Goal: Task Accomplishment & Management: Manage account settings

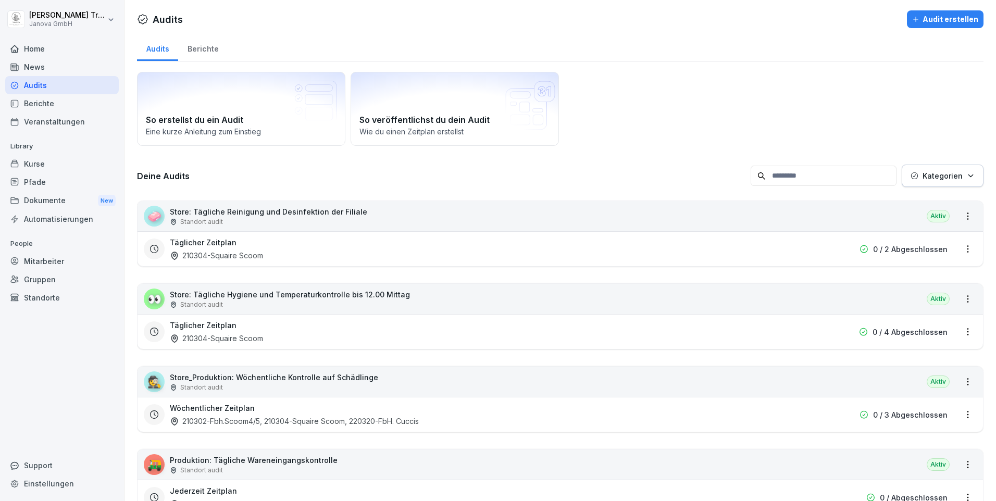
click at [36, 53] on div "Home" at bounding box center [62, 49] width 114 height 18
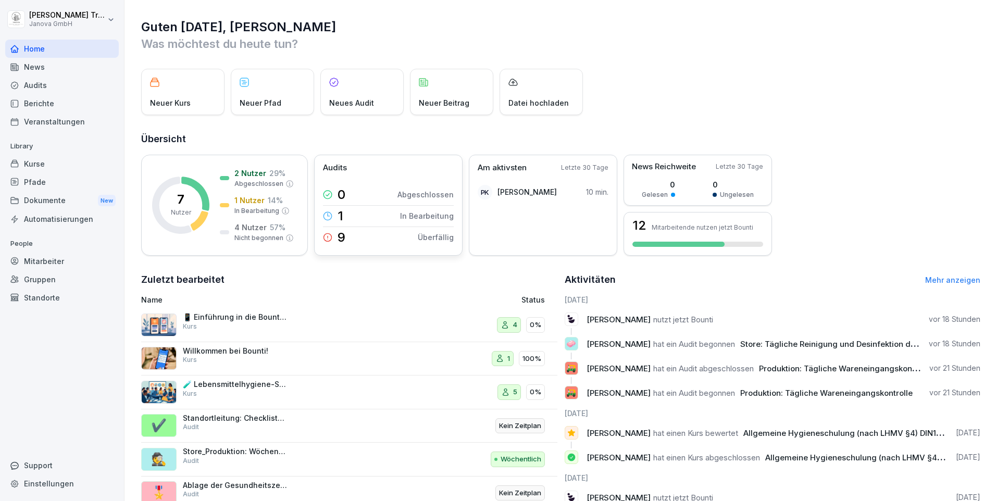
click at [418, 210] on p "In Bearbeitung" at bounding box center [427, 215] width 54 height 11
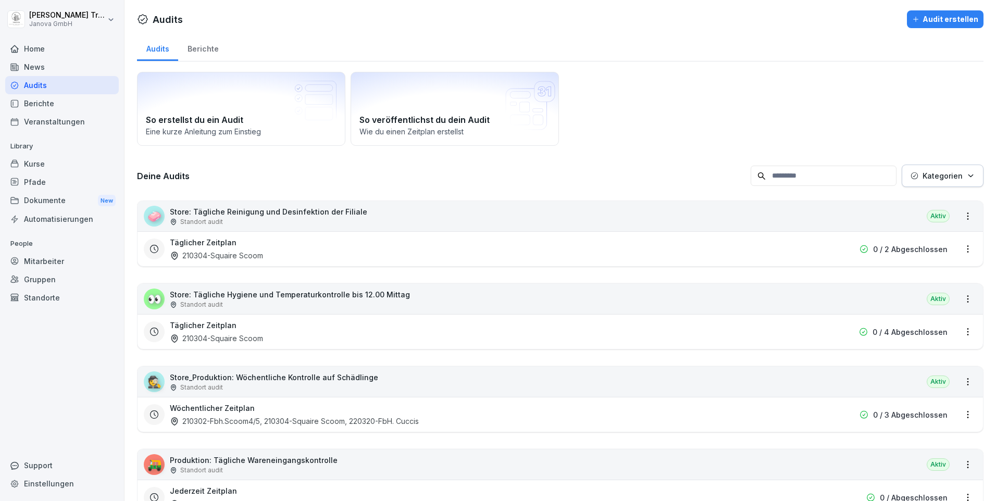
click at [31, 48] on div "Home" at bounding box center [62, 49] width 114 height 18
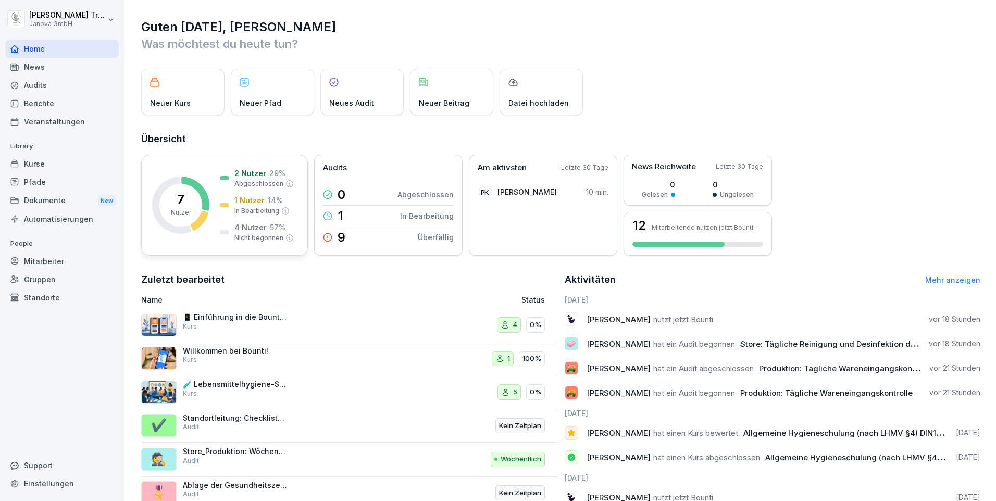
click at [255, 235] on p "Nicht begonnen" at bounding box center [258, 237] width 49 height 9
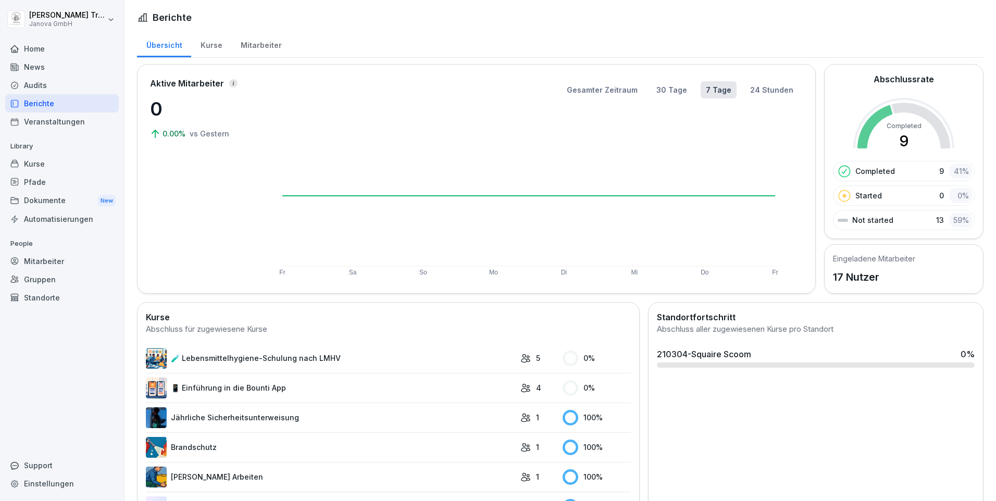
click at [35, 48] on div "Home" at bounding box center [62, 49] width 114 height 18
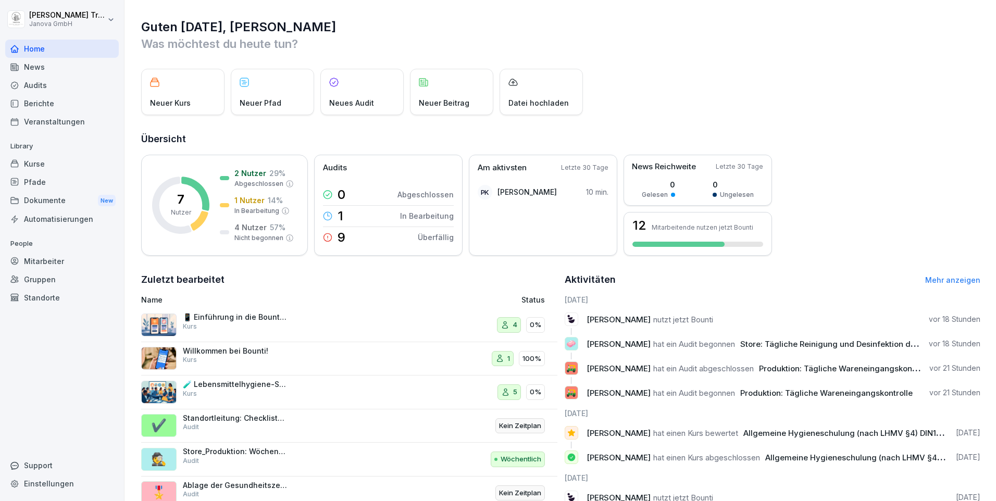
click at [61, 262] on div "Mitarbeiter" at bounding box center [62, 261] width 114 height 18
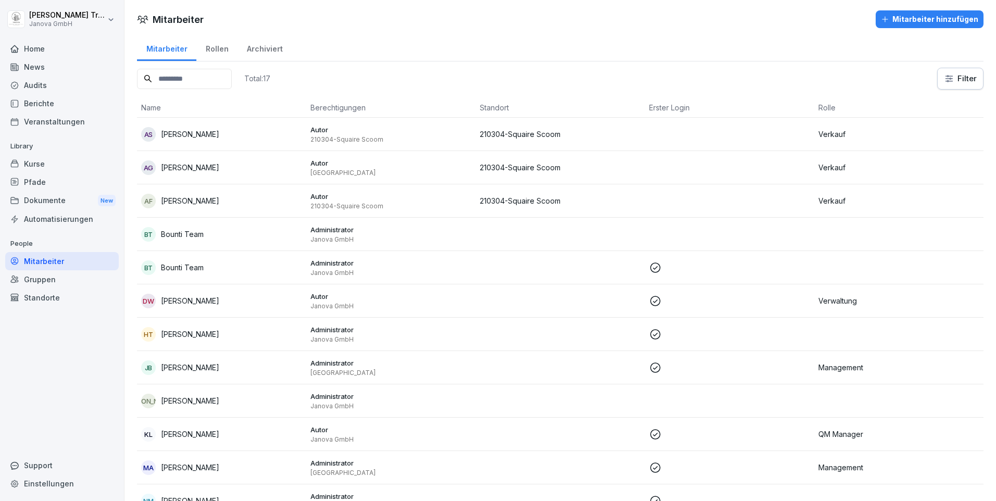
click at [45, 281] on div "Gruppen" at bounding box center [62, 279] width 114 height 18
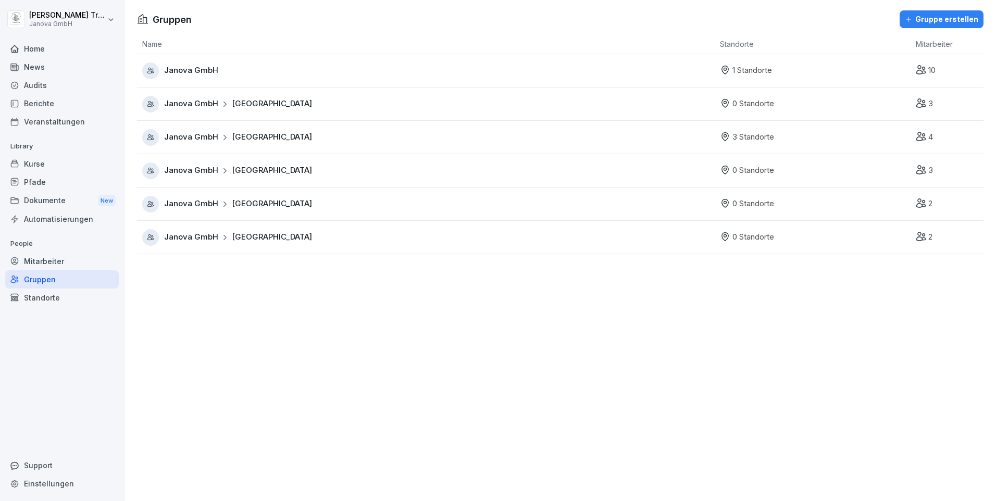
click at [237, 132] on span "[GEOGRAPHIC_DATA]" at bounding box center [272, 137] width 80 height 12
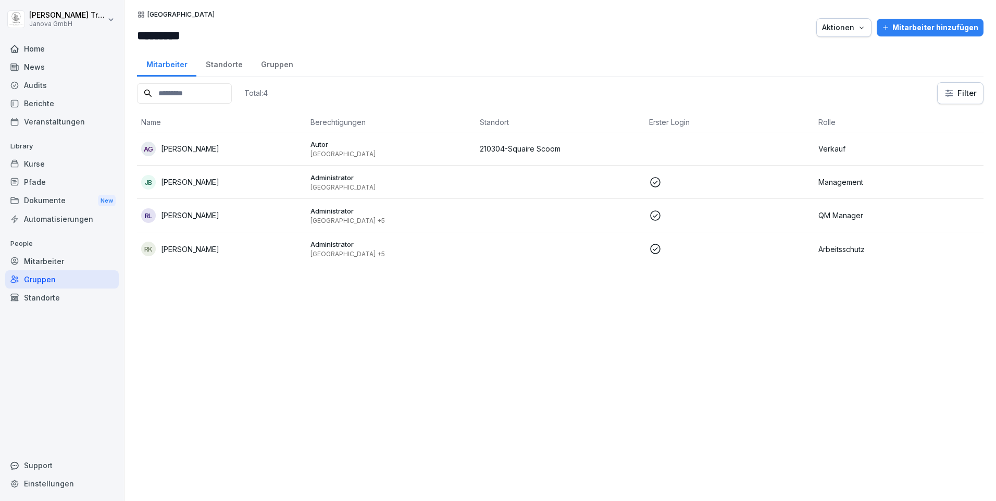
click at [221, 68] on div "Standorte" at bounding box center [223, 63] width 55 height 27
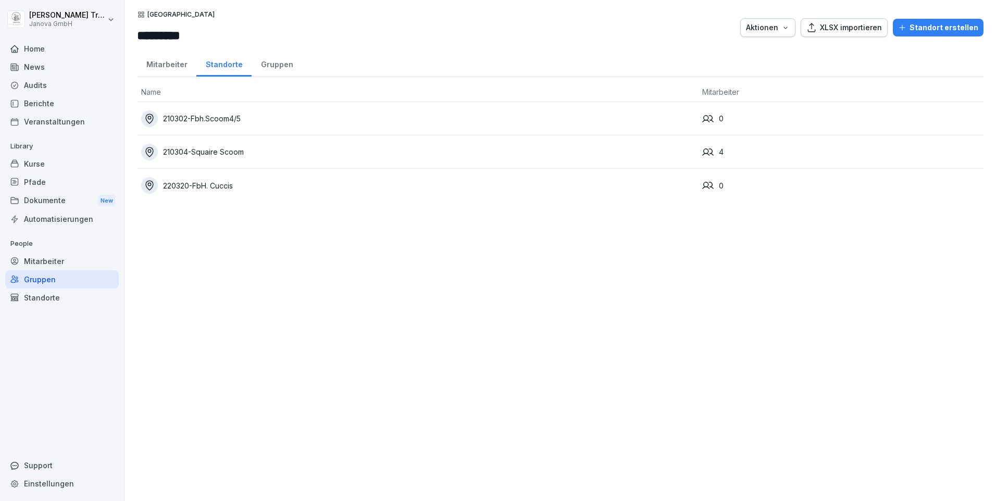
click at [229, 144] on div "210304-Squaire Scoom" at bounding box center [417, 152] width 552 height 17
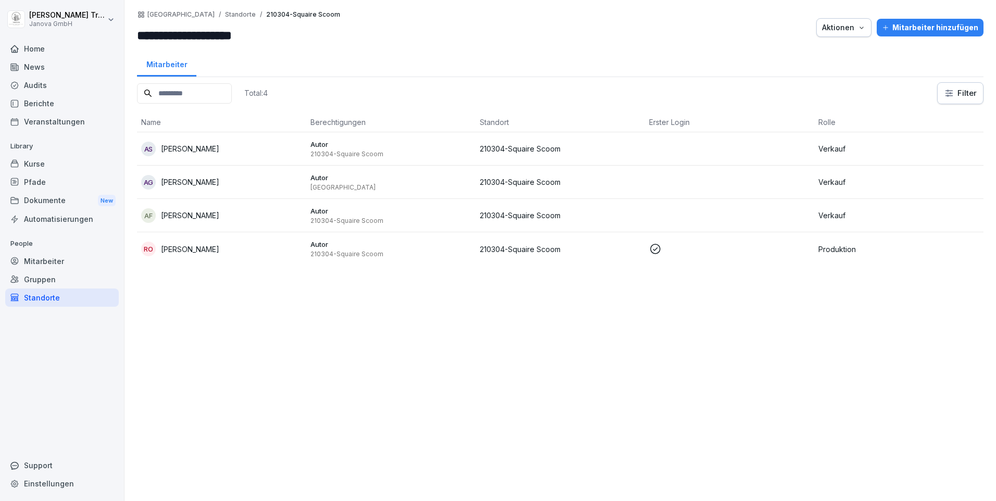
click at [555, 217] on p "210304-Squaire Scoom" at bounding box center [560, 215] width 161 height 11
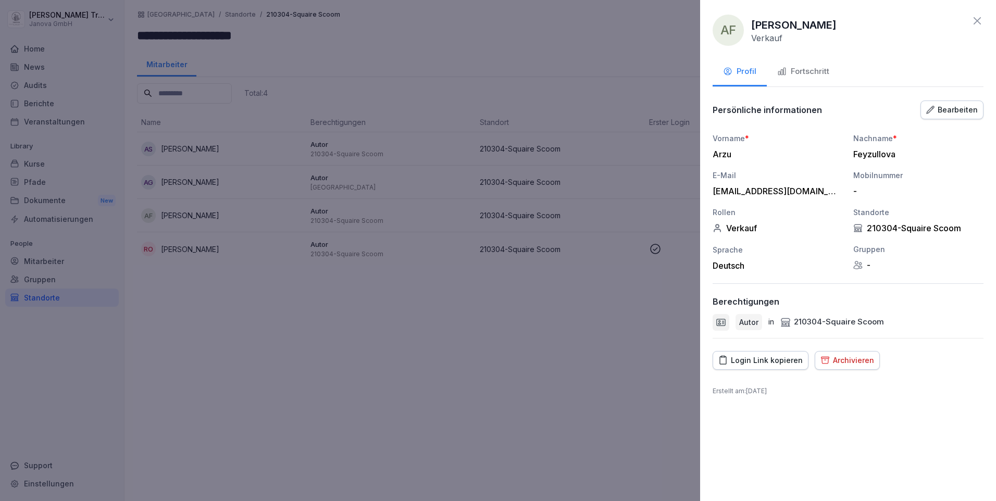
click at [958, 106] on div "Bearbeiten" at bounding box center [952, 109] width 52 height 11
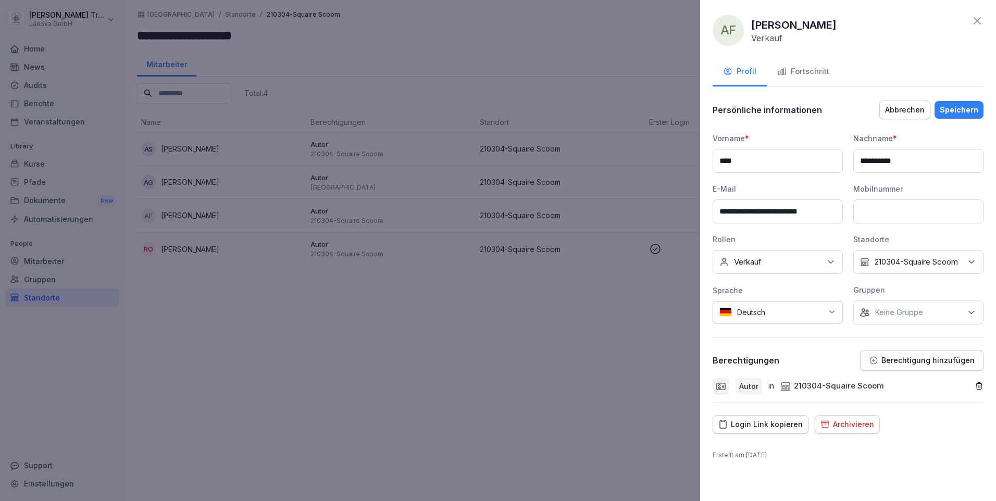
click at [932, 365] on p "Berechtigung hinzufügen" at bounding box center [927, 360] width 93 height 8
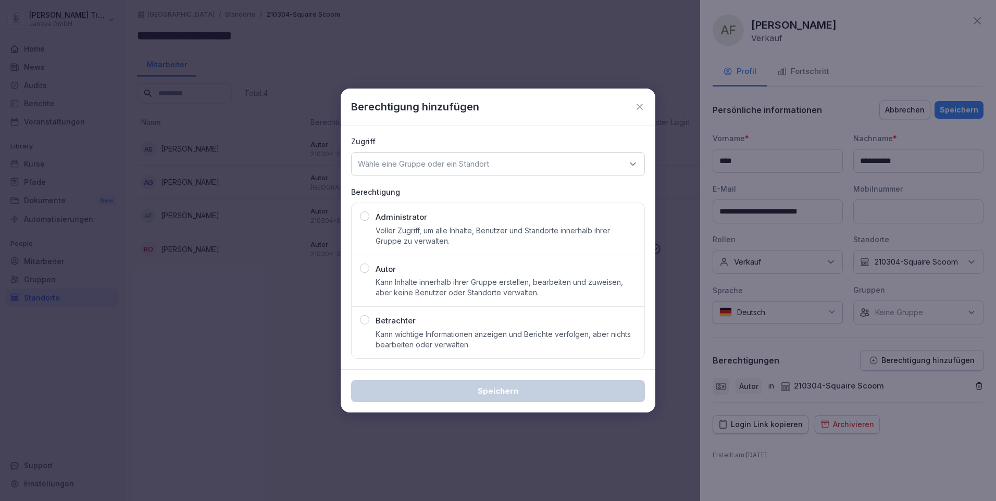
click at [407, 270] on div "Autor Kann Inhalte innerhalb ihrer Gruppe erstellen, bearbeiten und zuweisen, a…" at bounding box center [505, 280] width 260 height 35
click at [631, 161] on icon at bounding box center [632, 164] width 10 height 10
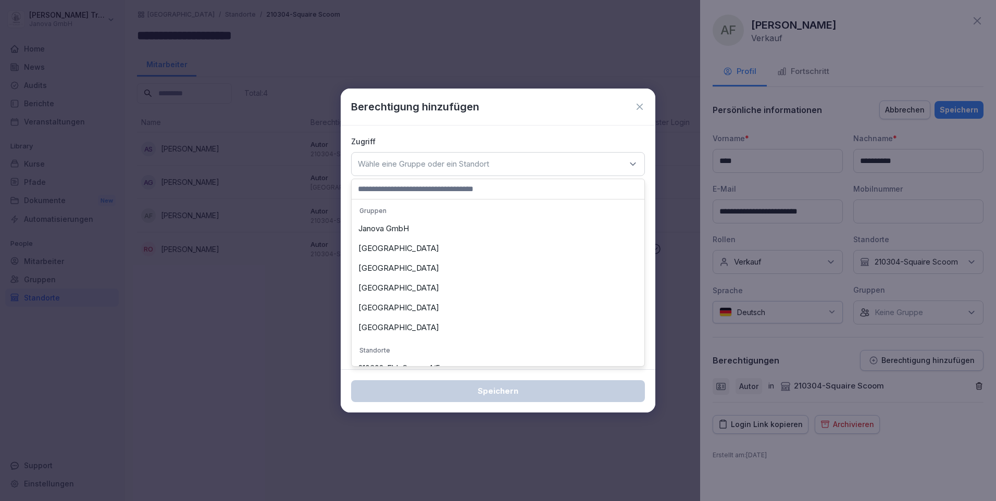
scroll to position [78, 0]
click at [433, 292] on div "210302-Fbh.Scoom4/5" at bounding box center [497, 290] width 287 height 20
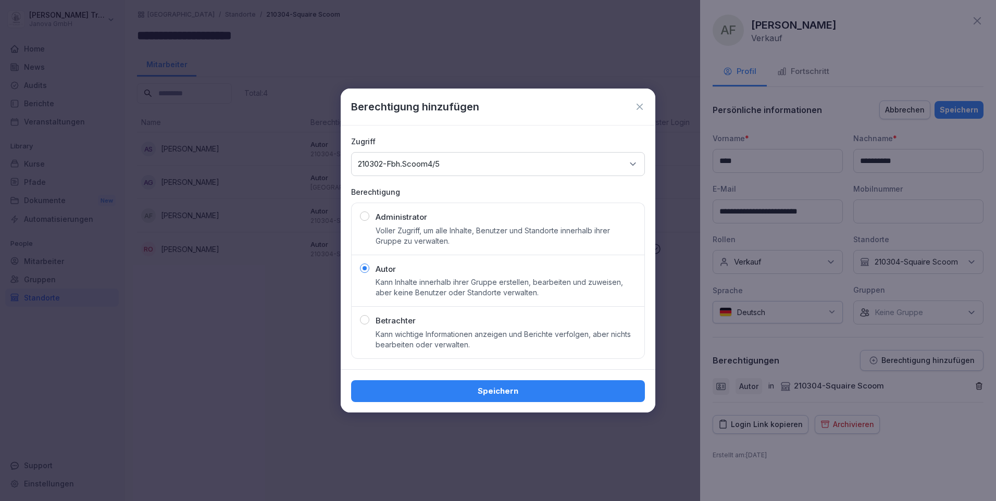
click at [501, 392] on div "Speichern" at bounding box center [497, 390] width 277 height 11
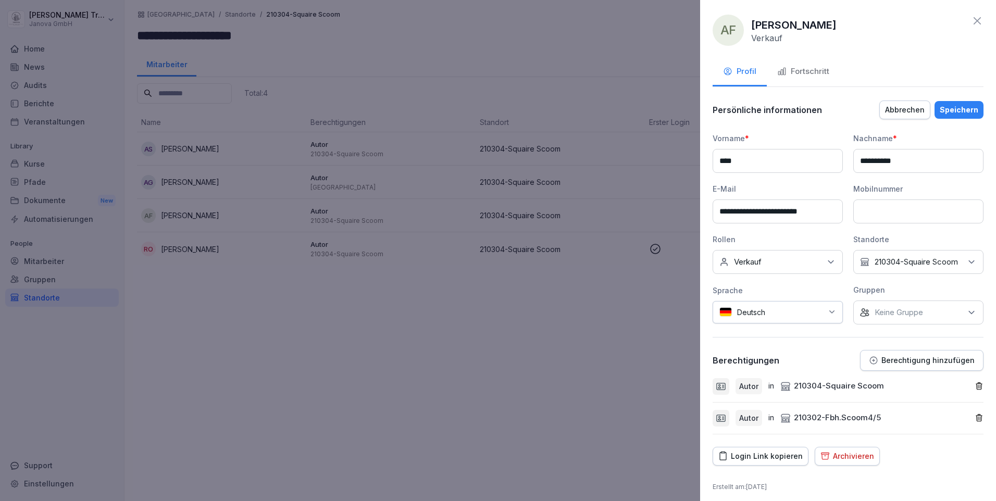
click at [960, 110] on div "Speichern" at bounding box center [958, 109] width 39 height 11
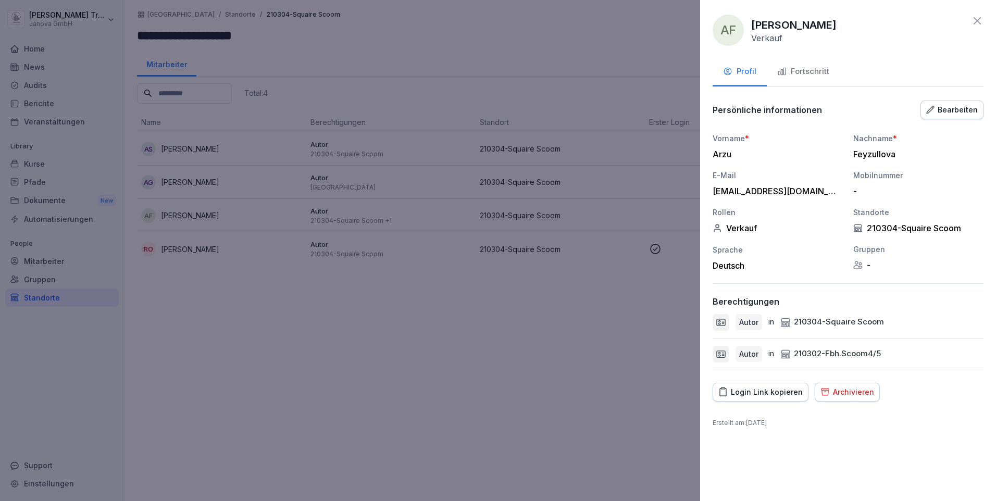
click at [976, 20] on icon at bounding box center [976, 20] width 7 height 7
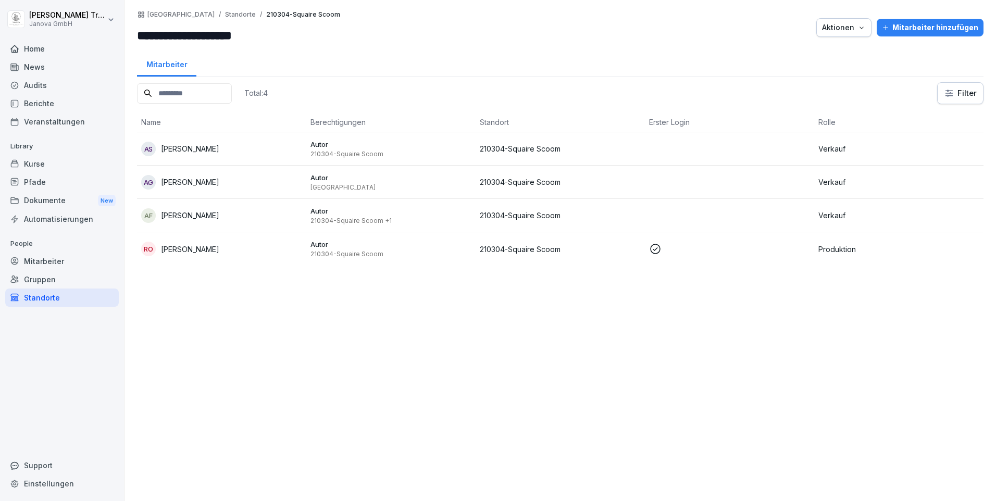
click at [525, 186] on p "210304-Squaire Scoom" at bounding box center [560, 182] width 161 height 11
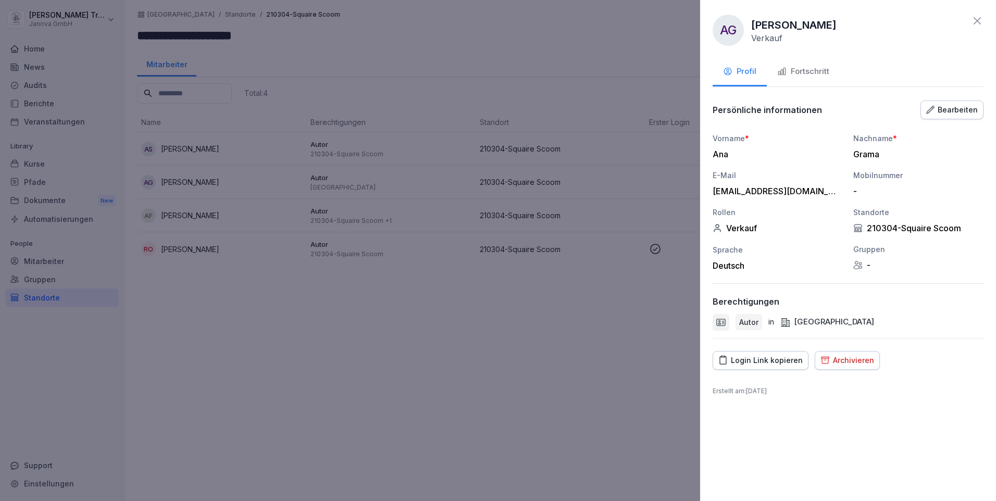
click at [961, 106] on div "Bearbeiten" at bounding box center [952, 109] width 52 height 11
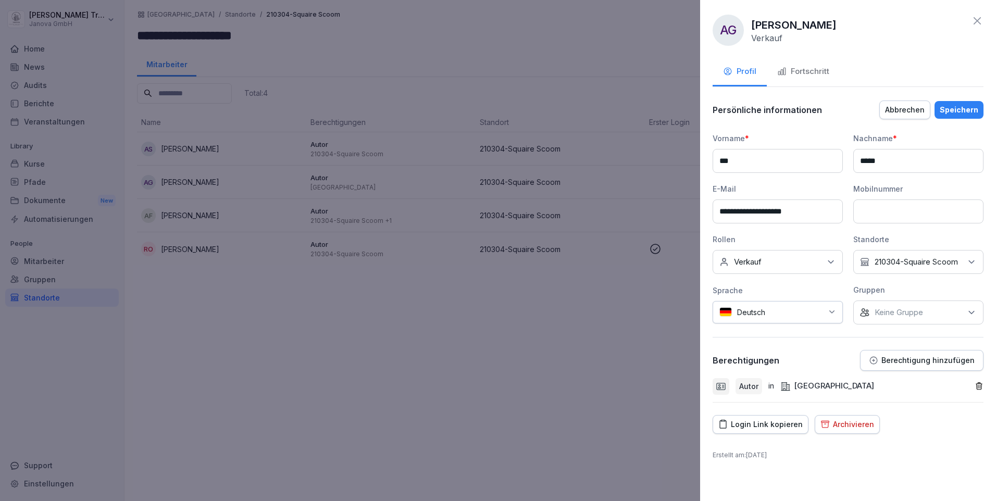
click at [978, 21] on icon at bounding box center [977, 21] width 12 height 12
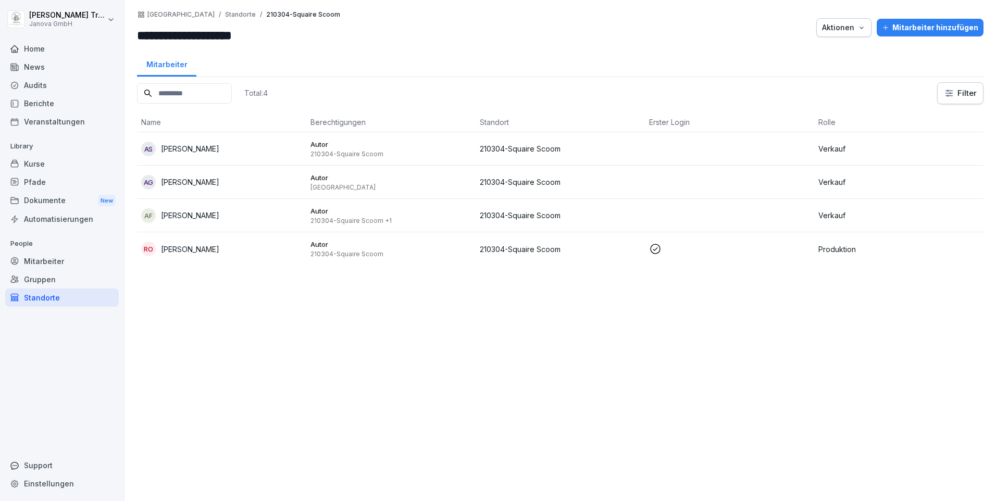
click at [822, 152] on p "Verkauf" at bounding box center [898, 148] width 161 height 11
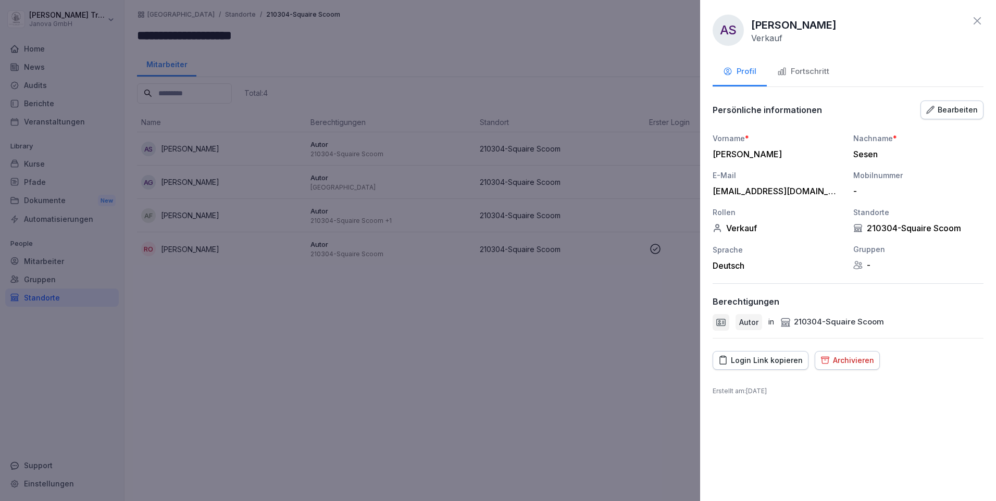
click at [934, 112] on icon "button" at bounding box center [930, 110] width 8 height 8
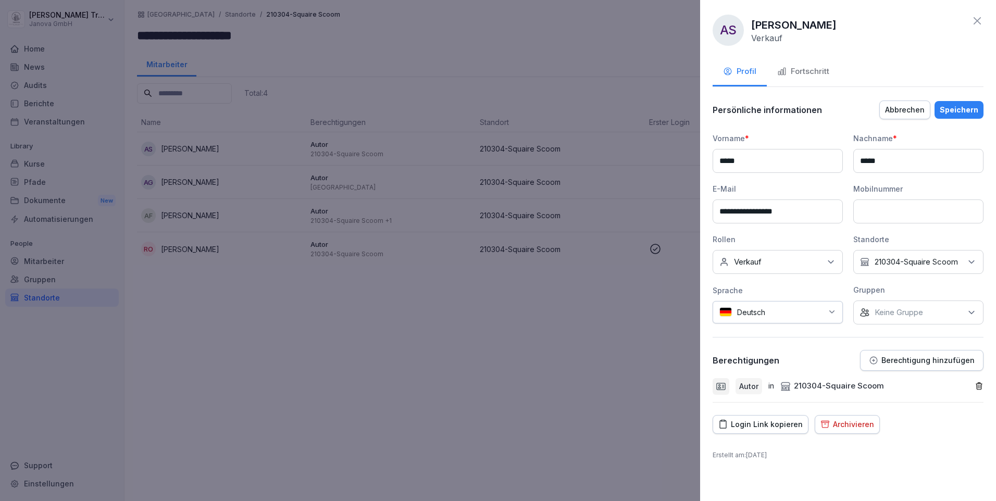
click at [910, 365] on p "Berechtigung hinzufügen" at bounding box center [927, 360] width 93 height 8
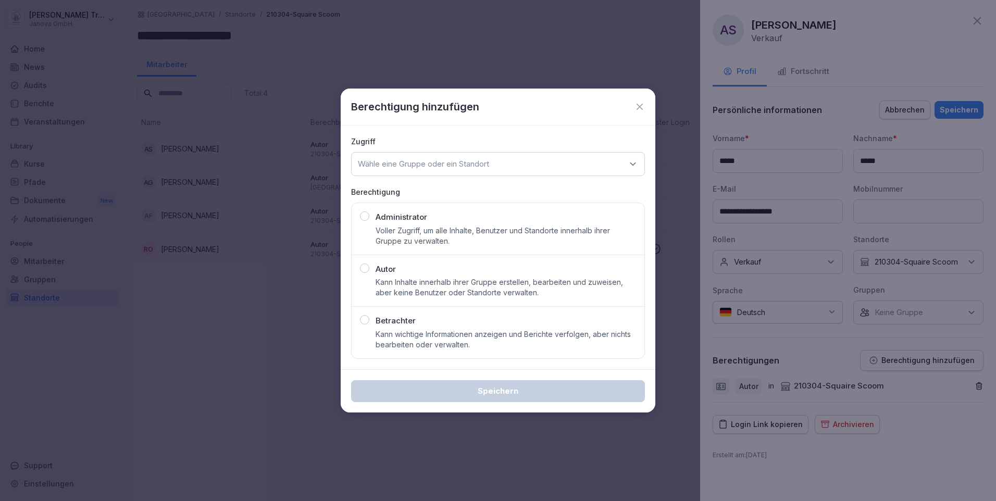
click at [511, 292] on p "Kann Inhalte innerhalb ihrer Gruppe erstellen, bearbeiten und zuweisen, aber ke…" at bounding box center [505, 287] width 260 height 21
click at [627, 162] on icon at bounding box center [632, 164] width 10 height 10
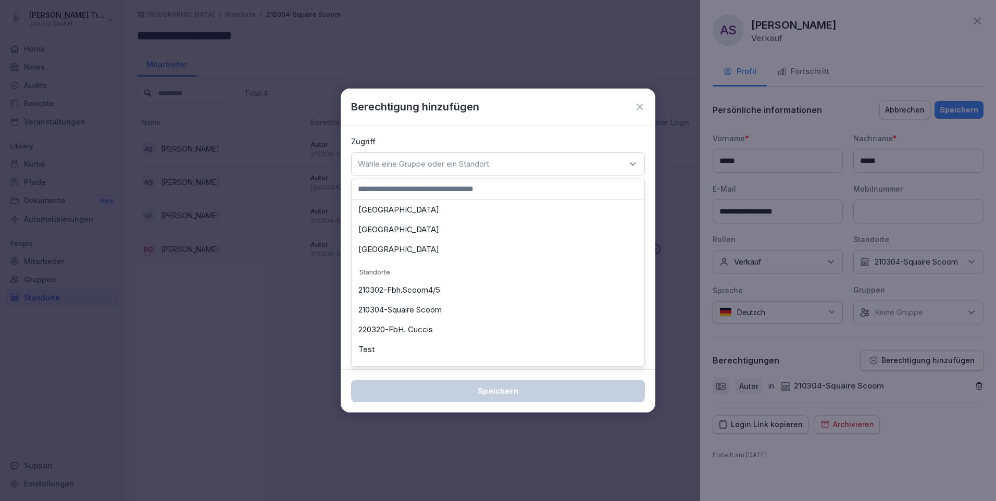
click at [444, 288] on div "210302-Fbh.Scoom4/5" at bounding box center [497, 290] width 287 height 20
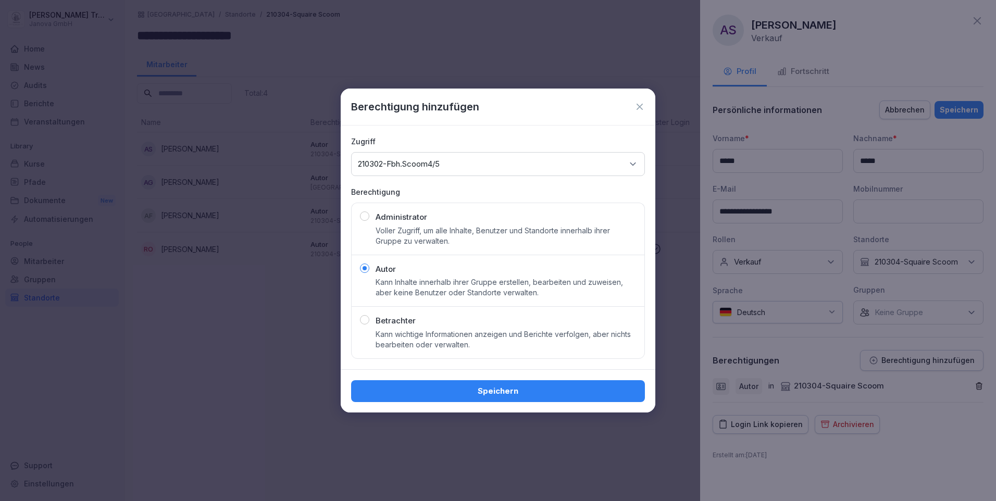
click at [526, 388] on div "Speichern" at bounding box center [497, 390] width 277 height 11
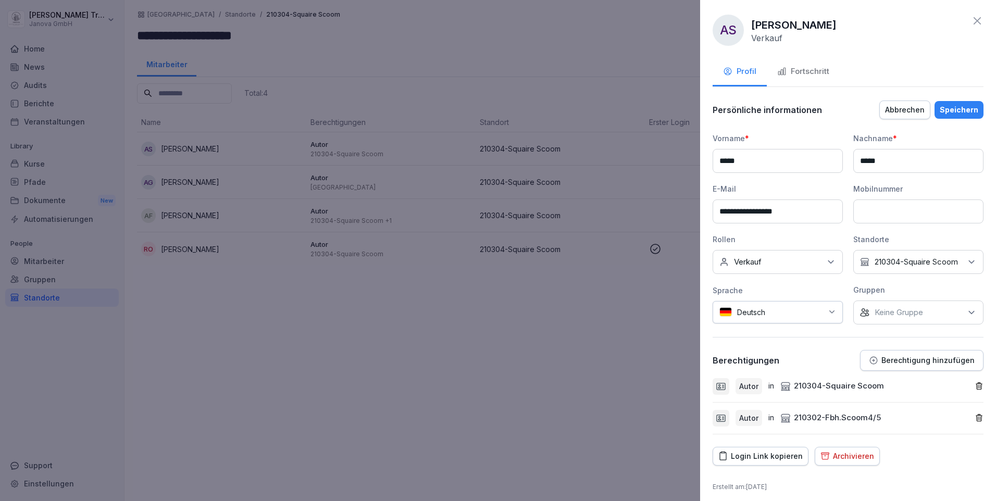
click at [947, 109] on div "Speichern" at bounding box center [958, 109] width 39 height 11
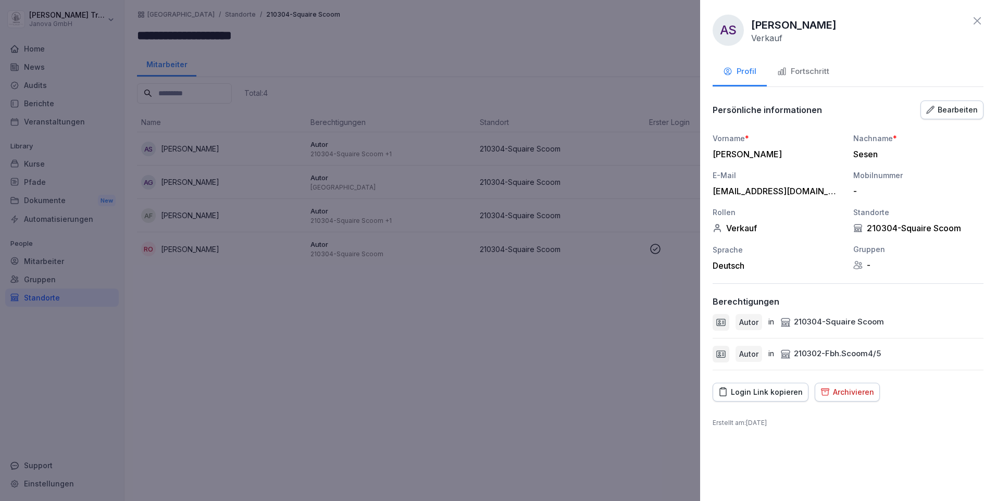
click at [947, 108] on div "Bearbeiten" at bounding box center [952, 109] width 52 height 11
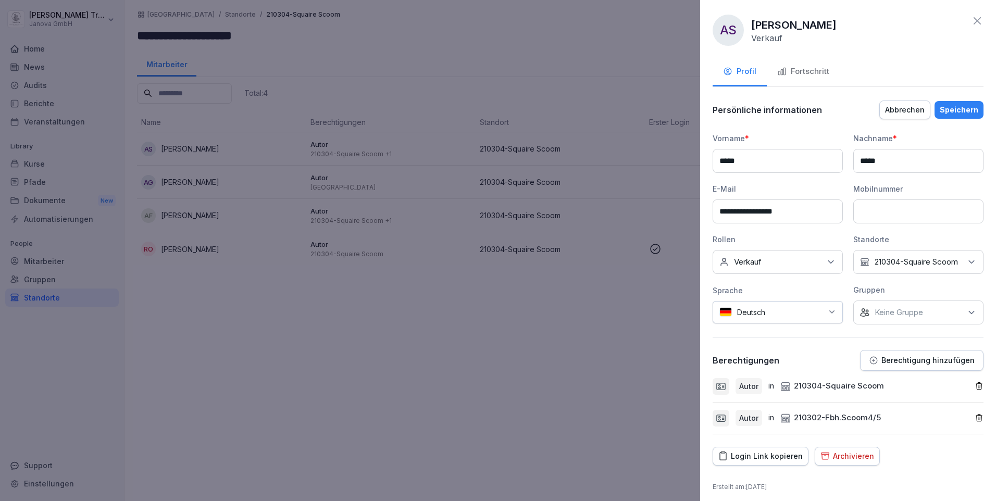
click at [974, 17] on icon at bounding box center [977, 21] width 12 height 12
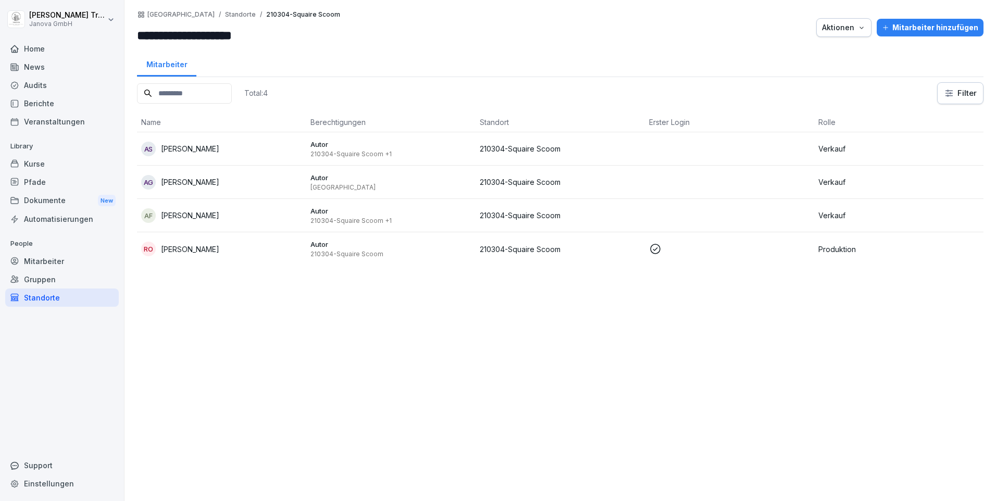
click at [50, 275] on div "Gruppen" at bounding box center [62, 279] width 114 height 18
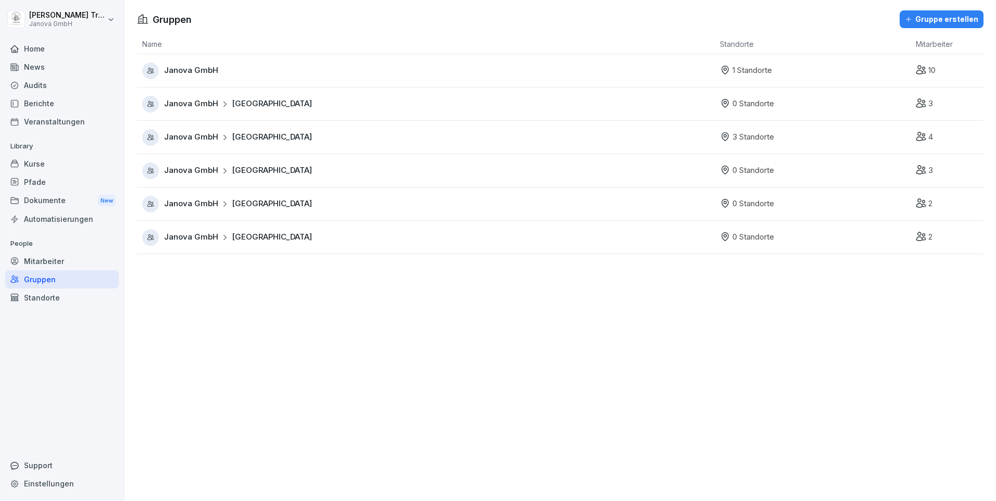
click at [47, 297] on div "Standorte" at bounding box center [62, 297] width 114 height 18
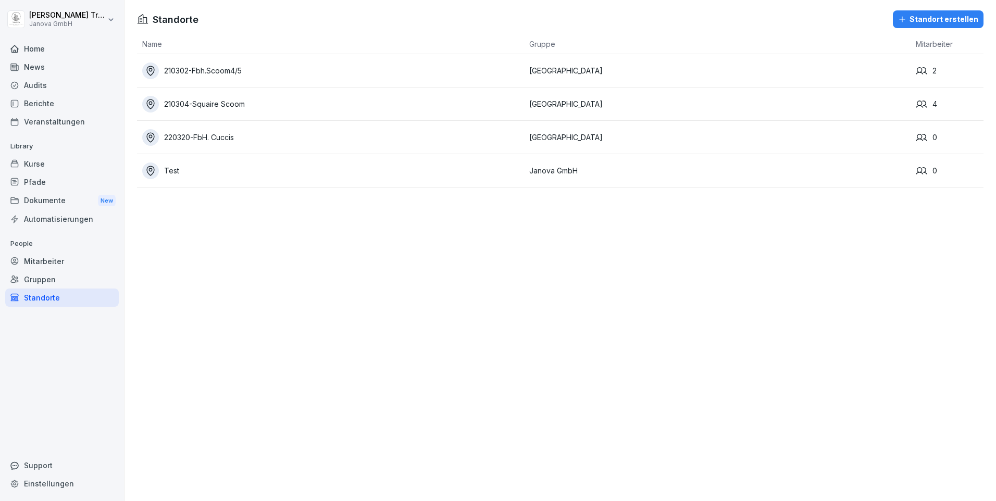
click at [246, 73] on div "210302-Fbh.Scoom4/5" at bounding box center [333, 70] width 382 height 17
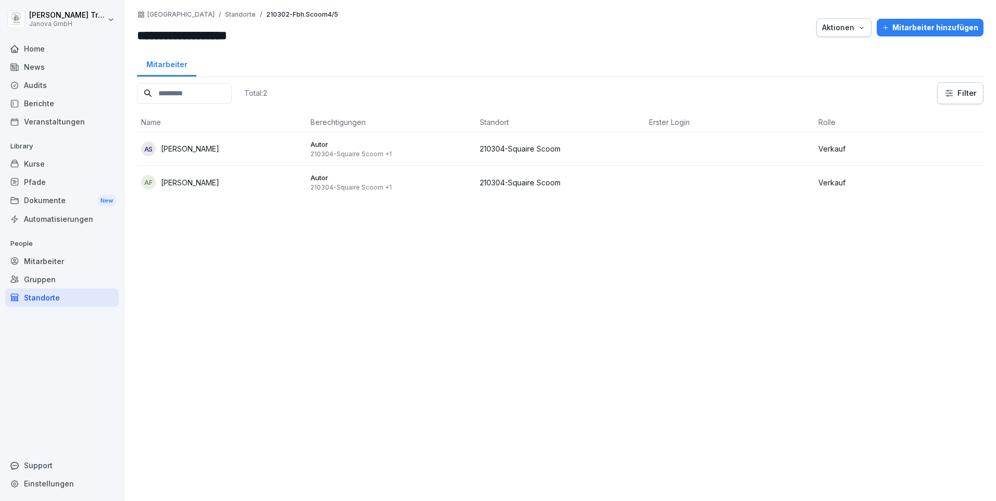
click at [61, 260] on div "Mitarbeiter" at bounding box center [62, 261] width 114 height 18
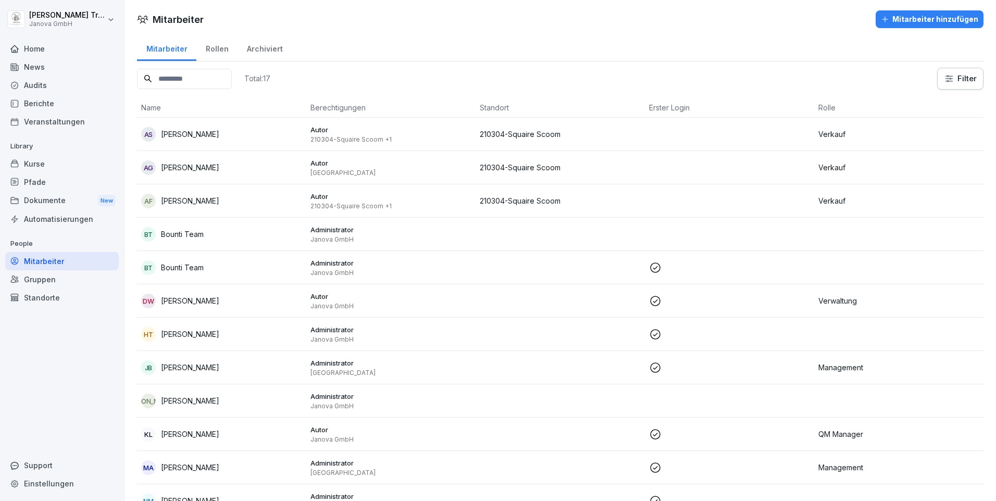
click at [806, 168] on td at bounding box center [729, 167] width 169 height 33
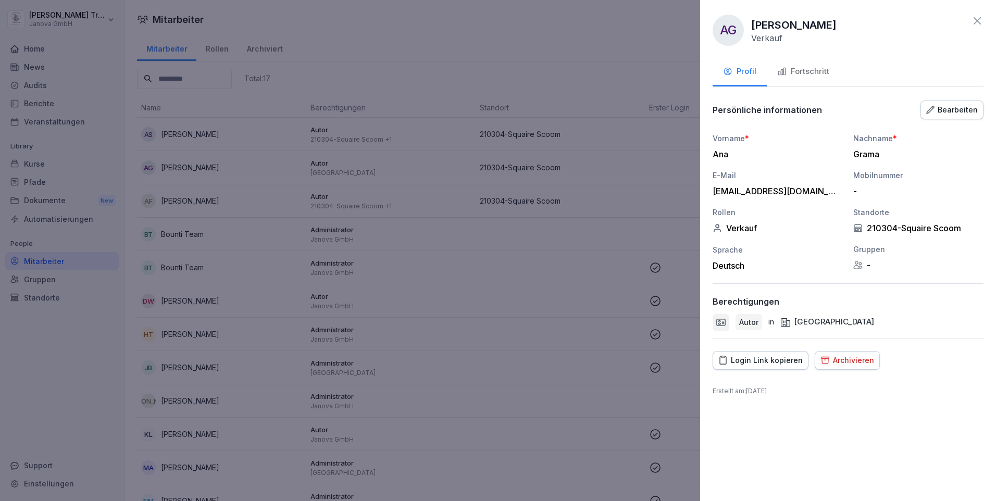
click at [927, 106] on button "Bearbeiten" at bounding box center [951, 109] width 63 height 19
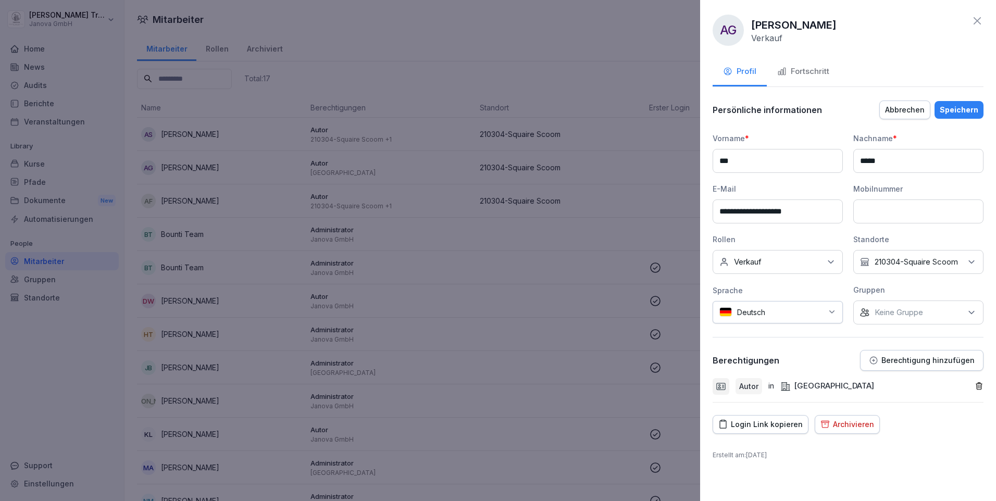
click at [944, 365] on div "Berechtigung hinzufügen" at bounding box center [922, 360] width 106 height 9
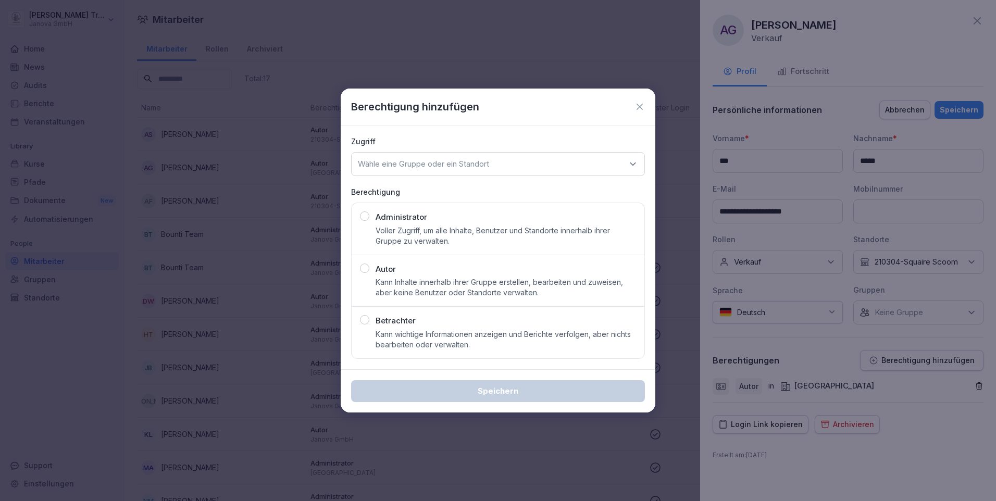
click at [387, 273] on p "Autor" at bounding box center [385, 269] width 20 height 12
click at [634, 163] on icon at bounding box center [632, 164] width 10 height 10
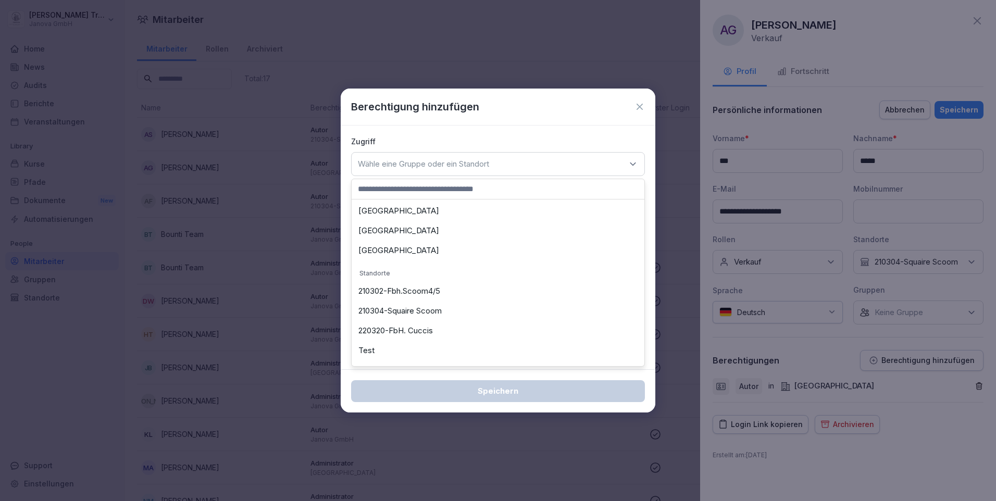
scroll to position [78, 0]
click at [431, 288] on div "210302-Fbh.Scoom4/5" at bounding box center [497, 290] width 287 height 20
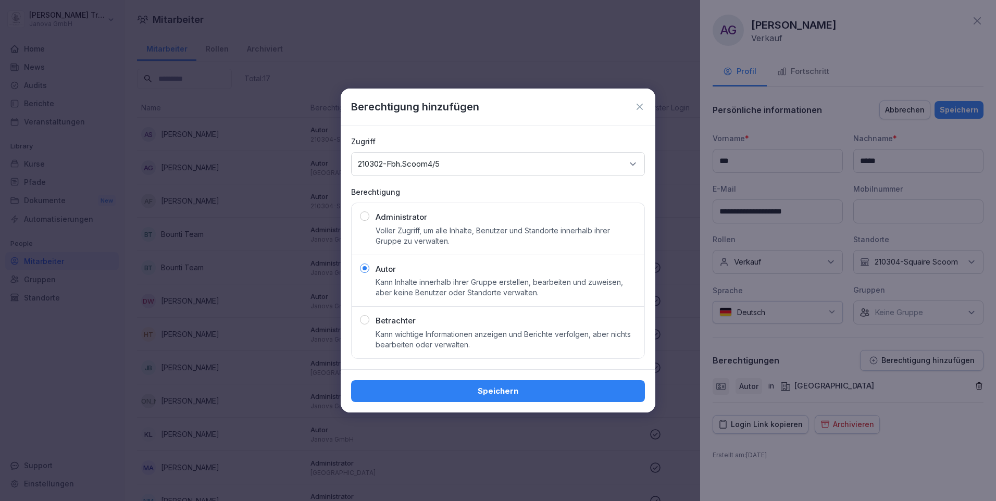
click at [511, 383] on button "Speichern" at bounding box center [498, 391] width 294 height 22
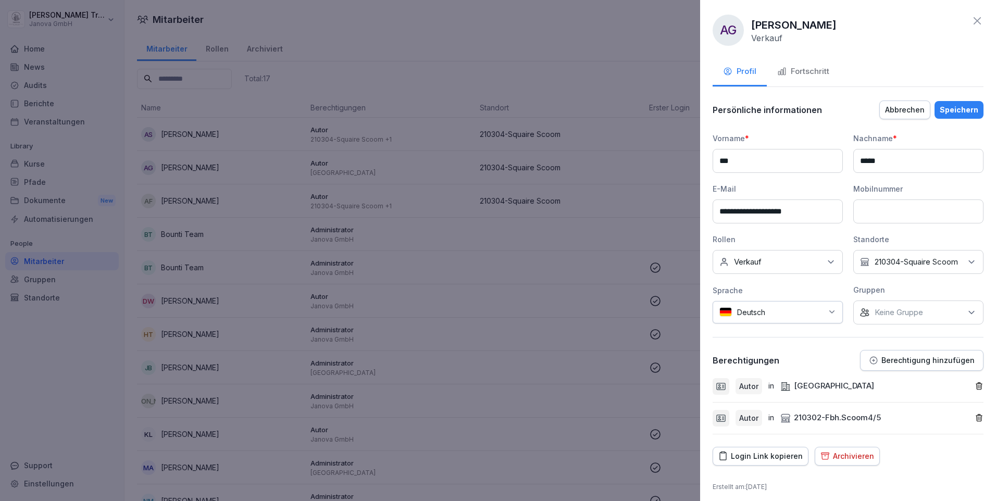
click at [900, 365] on p "Berechtigung hinzufügen" at bounding box center [927, 360] width 93 height 8
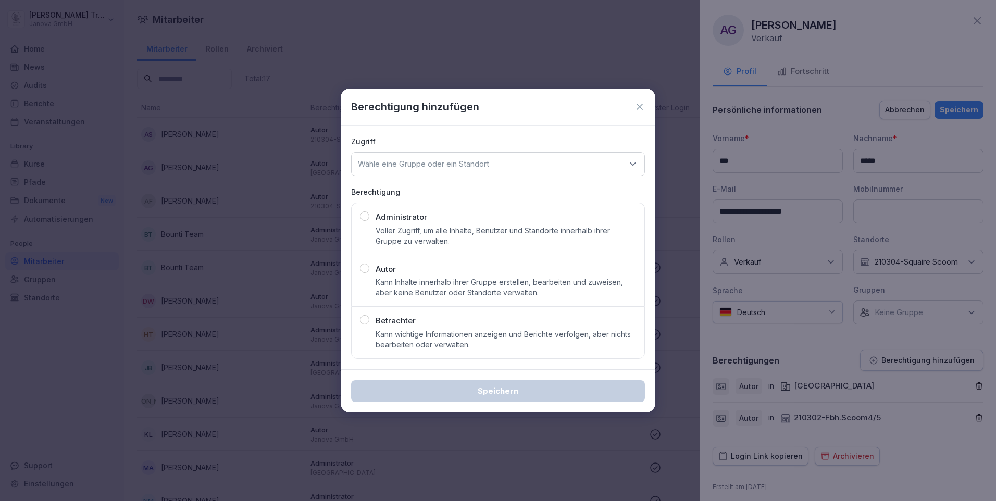
click at [452, 292] on p "Kann Inhalte innerhalb ihrer Gruppe erstellen, bearbeiten und zuweisen, aber ke…" at bounding box center [505, 287] width 260 height 21
click at [634, 160] on icon at bounding box center [632, 164] width 10 height 10
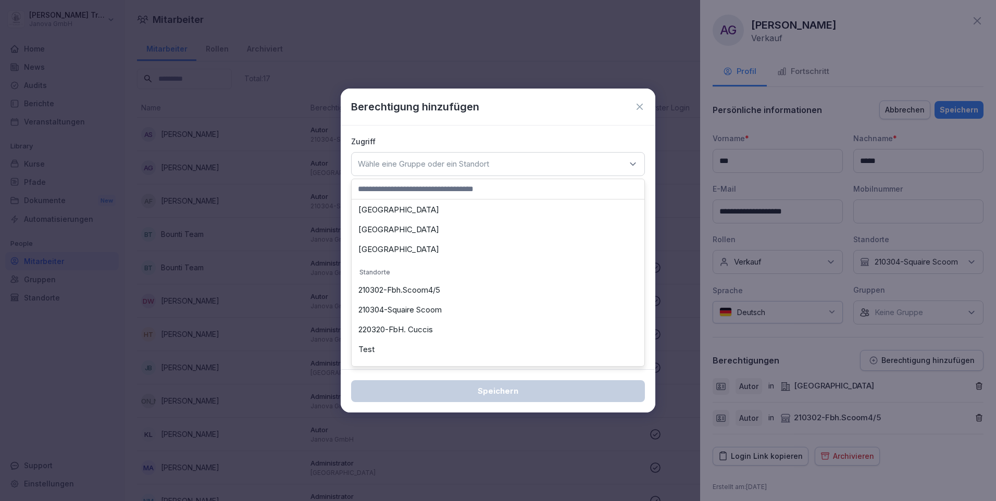
click at [430, 328] on div "220320-FbH. Cuccis" at bounding box center [497, 330] width 287 height 20
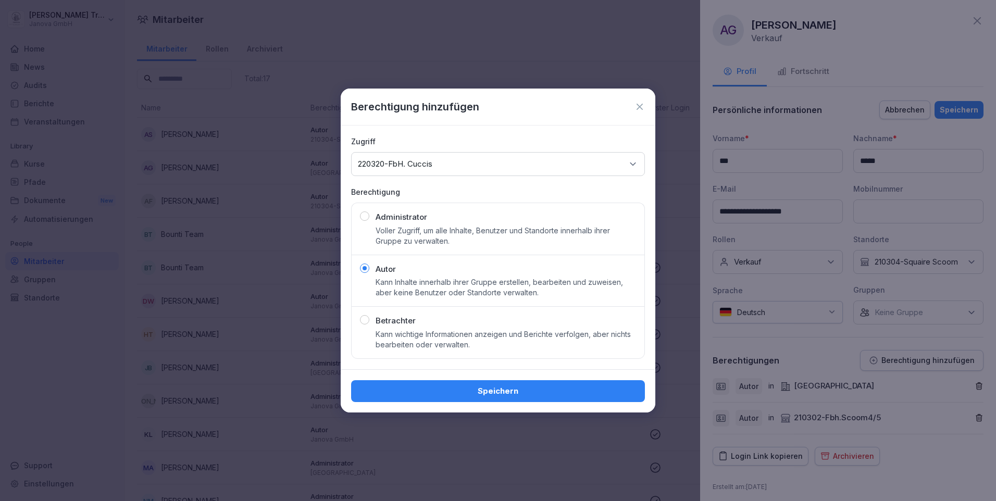
click at [517, 384] on button "Speichern" at bounding box center [498, 391] width 294 height 22
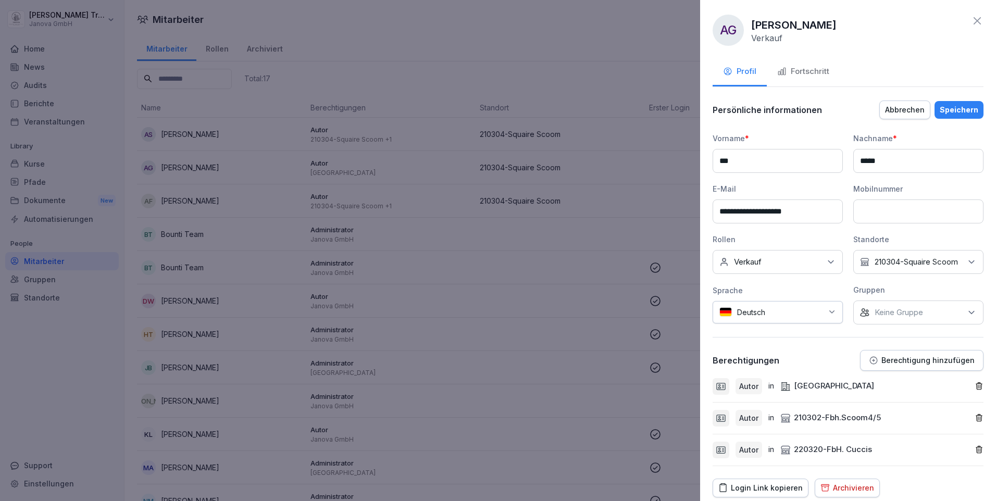
click at [945, 365] on p "Berechtigung hinzufügen" at bounding box center [927, 360] width 93 height 8
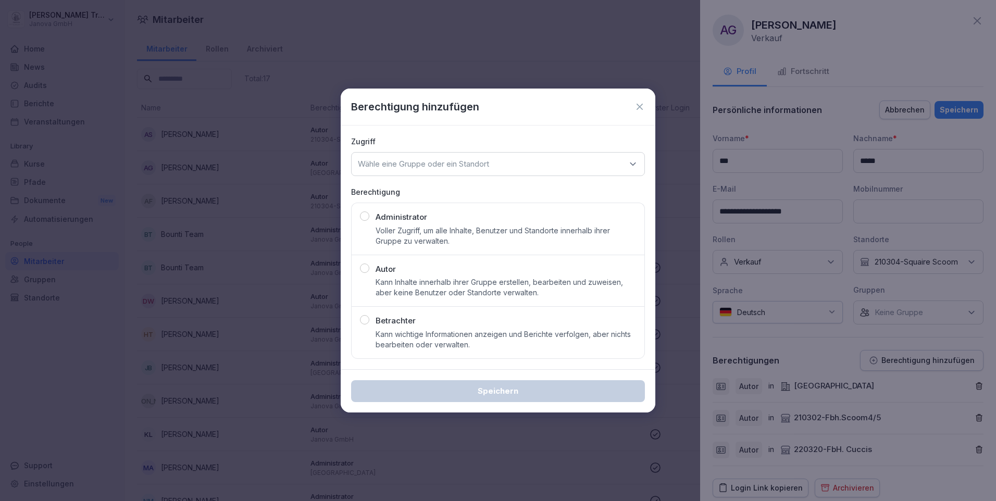
click at [471, 279] on p "Kann Inhalte innerhalb ihrer Gruppe erstellen, bearbeiten und zuweisen, aber ke…" at bounding box center [505, 287] width 260 height 21
click at [627, 162] on div "Wähle eine Gruppe oder ein Standort" at bounding box center [498, 164] width 294 height 24
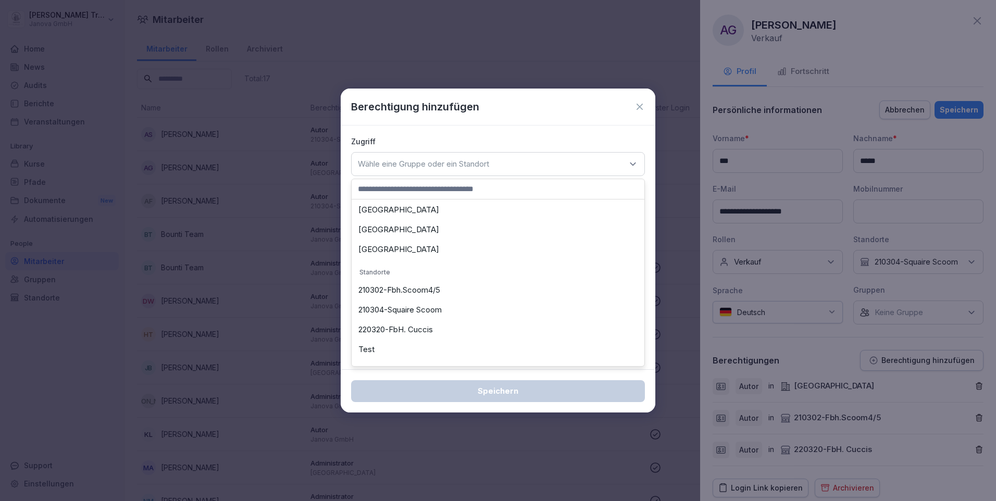
click at [436, 305] on div "210304-Squaire Scoom" at bounding box center [497, 310] width 287 height 20
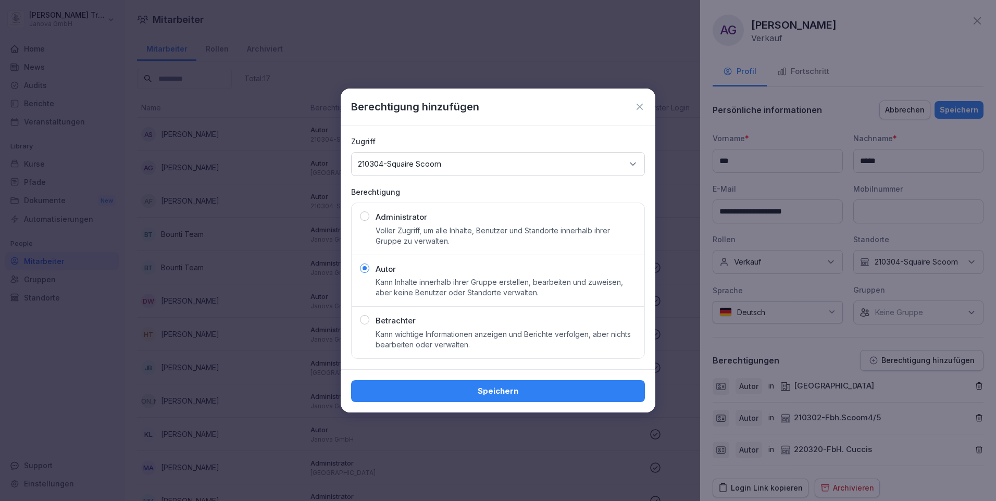
click at [523, 388] on div "Speichern" at bounding box center [497, 390] width 277 height 11
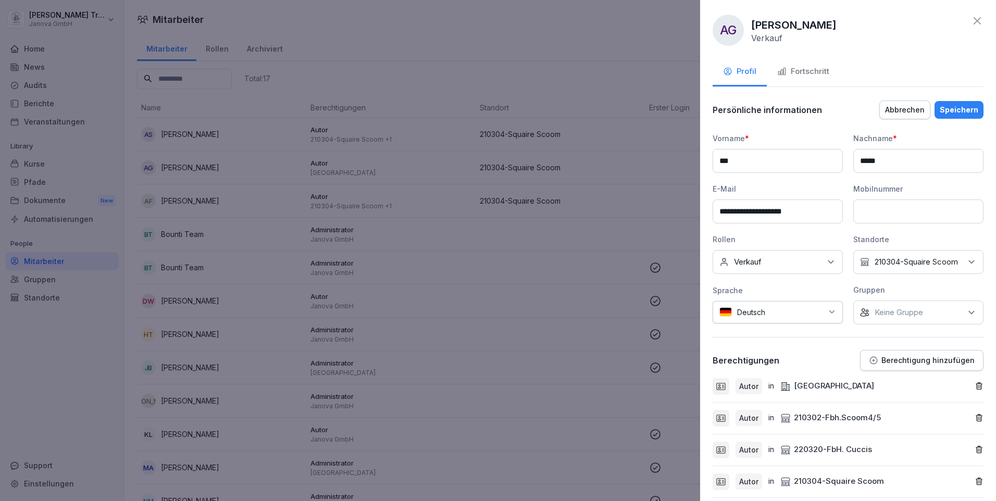
click at [974, 391] on icon "button" at bounding box center [978, 386] width 9 height 9
click at [951, 105] on div "Speichern" at bounding box center [958, 109] width 39 height 11
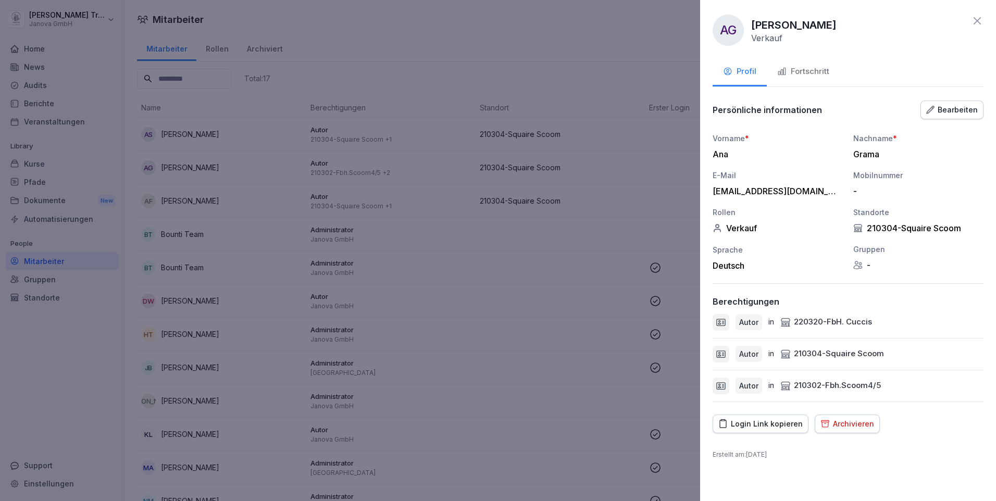
drag, startPoint x: 982, startPoint y: 20, endPoint x: 876, endPoint y: 32, distance: 106.9
click at [982, 20] on icon at bounding box center [977, 21] width 12 height 12
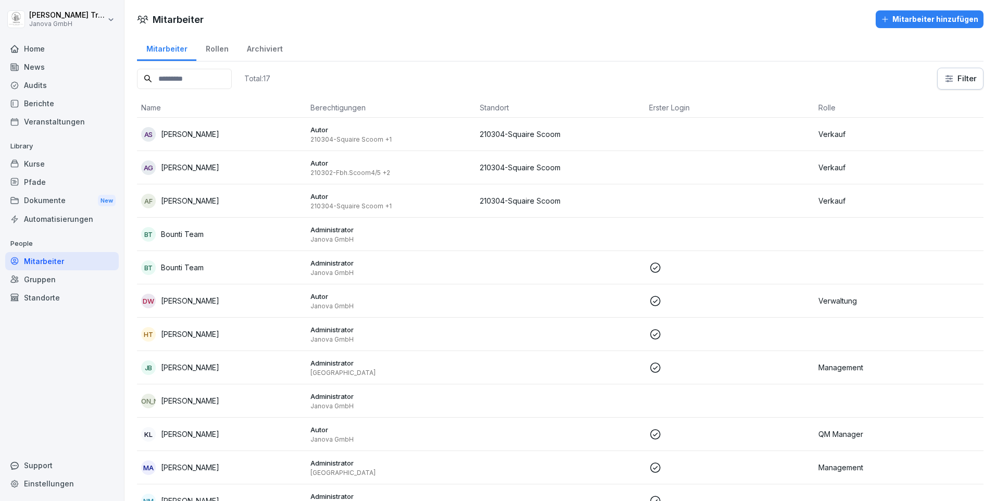
click at [40, 277] on div "Gruppen" at bounding box center [62, 279] width 114 height 18
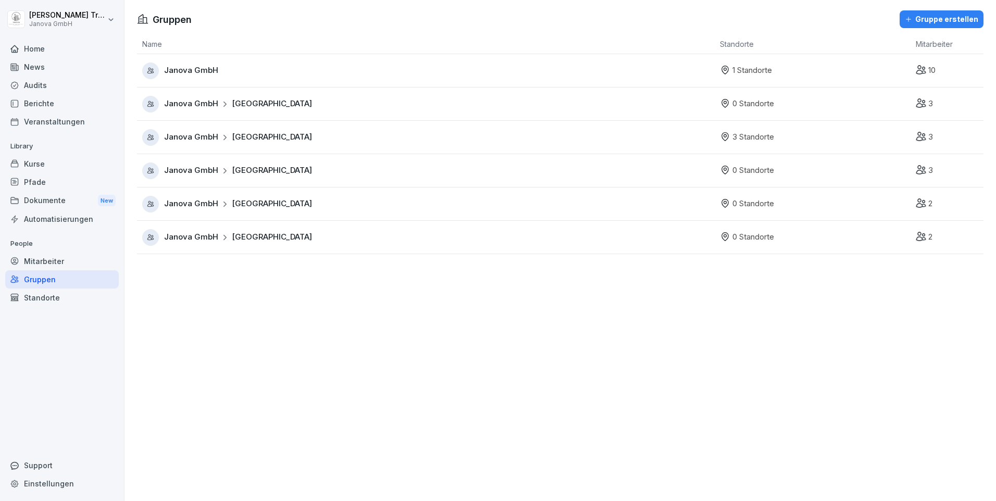
click at [359, 139] on div "Janova GmbH Frankfurt" at bounding box center [428, 137] width 572 height 17
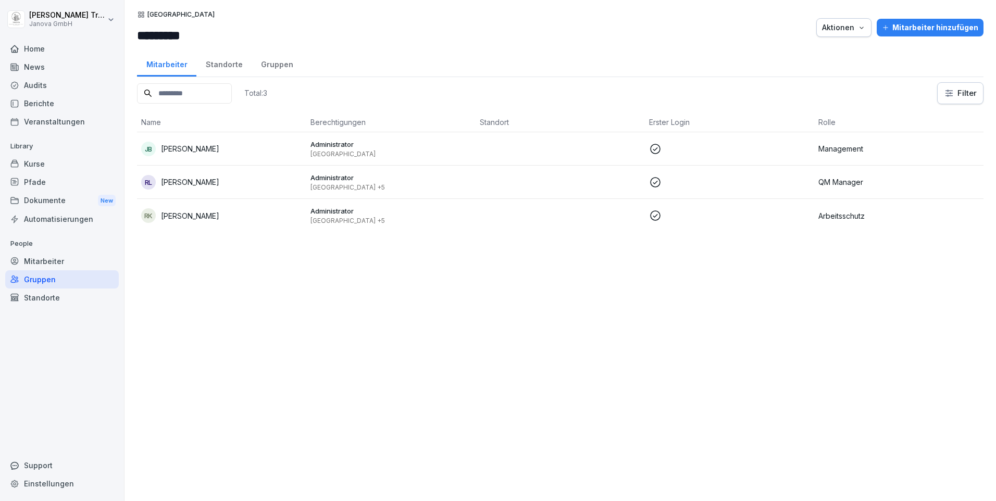
click at [234, 66] on div "Standorte" at bounding box center [223, 63] width 55 height 27
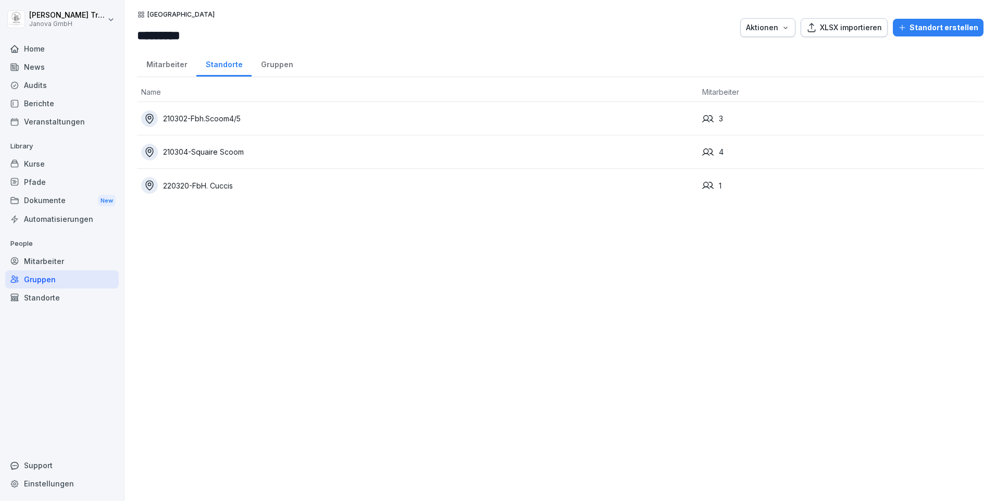
click at [208, 117] on div "210302-Fbh.Scoom4/5" at bounding box center [417, 118] width 552 height 17
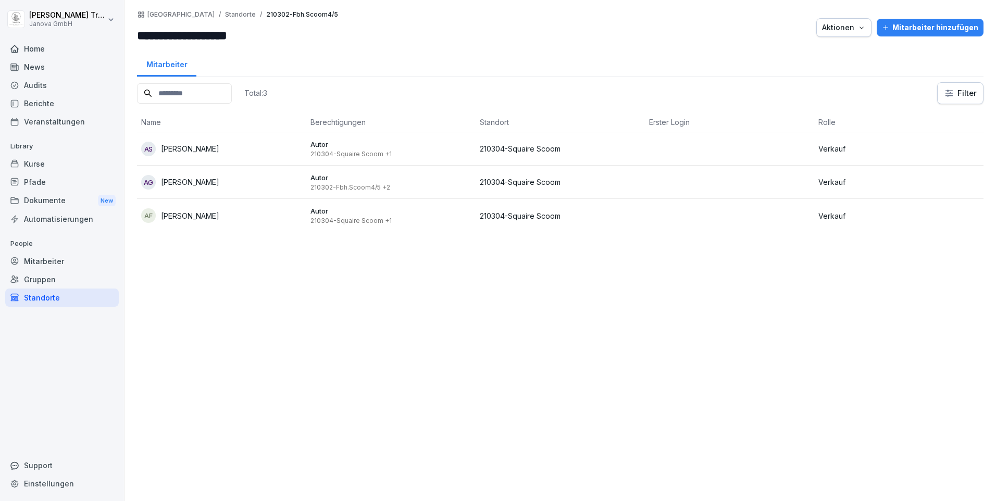
click at [943, 33] on button "Mitarbeiter hinzufügen" at bounding box center [929, 28] width 107 height 18
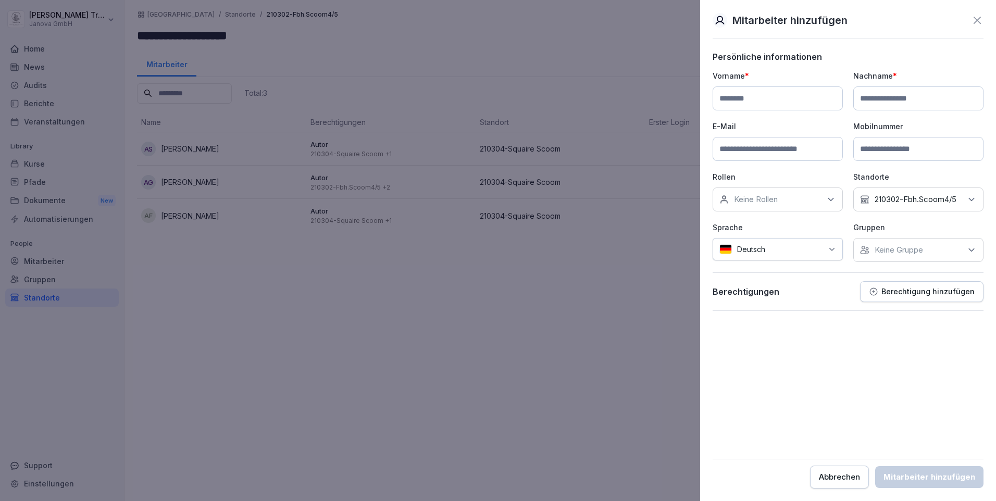
click at [805, 100] on input at bounding box center [777, 98] width 130 height 24
type input "*****"
type input "**********"
click at [766, 147] on input at bounding box center [777, 149] width 130 height 24
type input "**********"
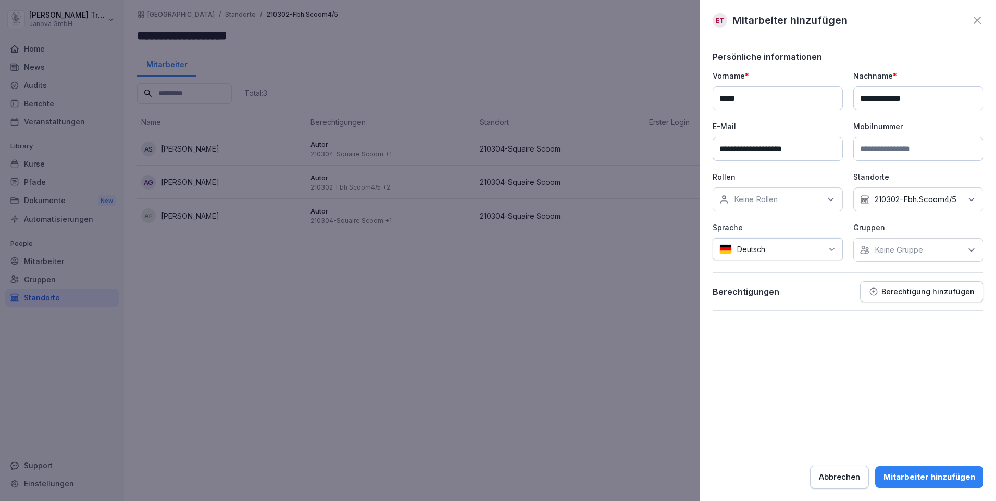
click at [825, 197] on icon at bounding box center [830, 199] width 10 height 10
click at [740, 291] on label "Verkauf" at bounding box center [748, 294] width 28 height 9
drag, startPoint x: 888, startPoint y: 336, endPoint x: 909, endPoint y: 320, distance: 26.4
click at [888, 335] on form "**********" at bounding box center [847, 270] width 271 height 437
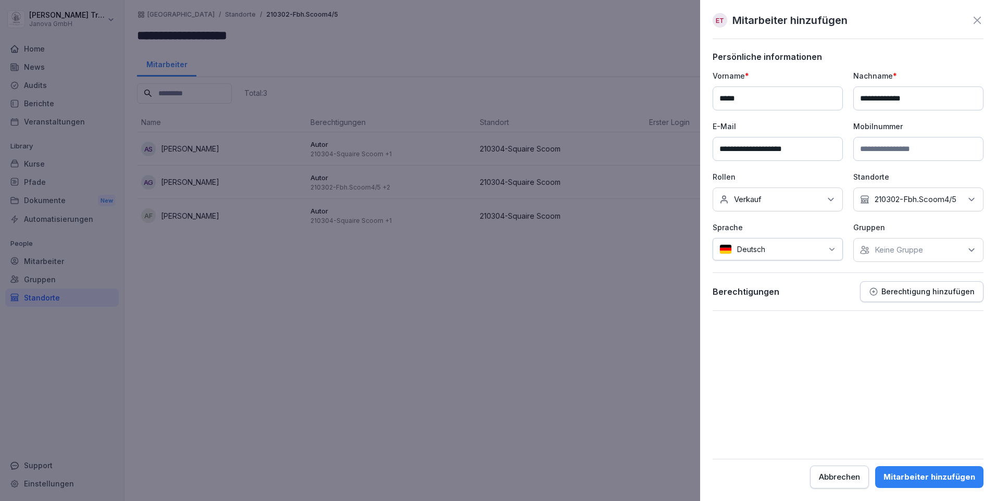
click at [970, 200] on icon at bounding box center [971, 199] width 5 height 3
click at [871, 245] on div "210302-Fbh.Scoom4/5" at bounding box center [920, 247] width 129 height 20
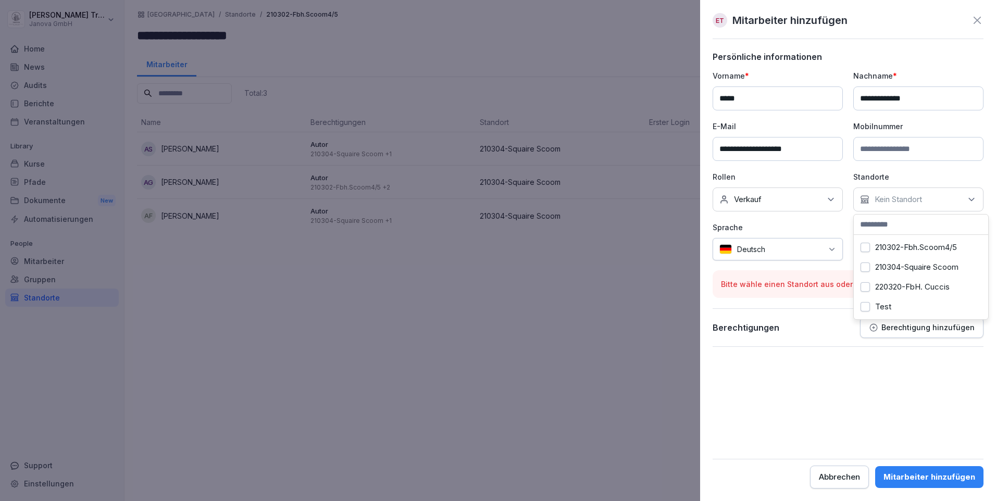
click at [871, 284] on div "220320-FbH. Cuccis" at bounding box center [920, 287] width 129 height 20
click at [865, 248] on button "210302-Fbh.Scoom4/5" at bounding box center [864, 247] width 9 height 9
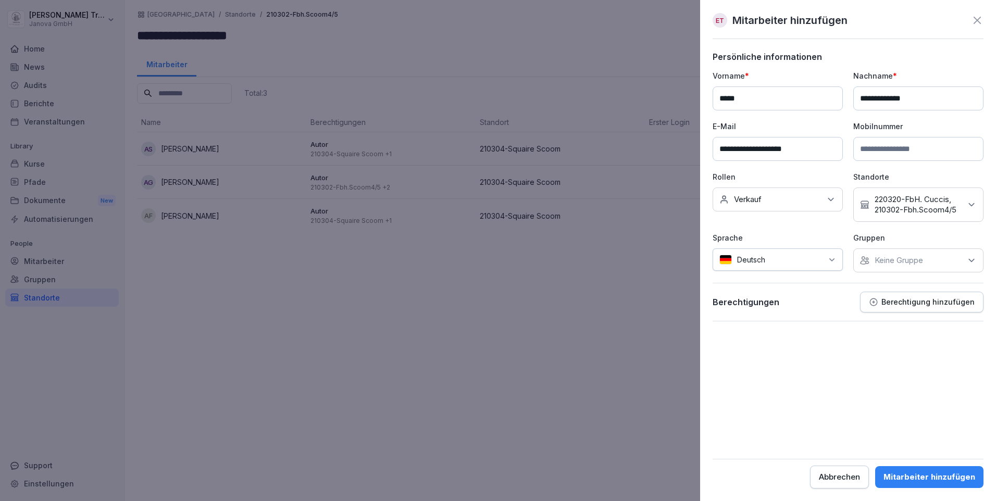
click at [970, 368] on form "**********" at bounding box center [847, 270] width 271 height 437
click at [968, 261] on icon at bounding box center [971, 260] width 10 height 10
click at [813, 394] on form "**********" at bounding box center [847, 270] width 271 height 437
click at [926, 306] on div "Berechtigung hinzufügen" at bounding box center [922, 301] width 106 height 9
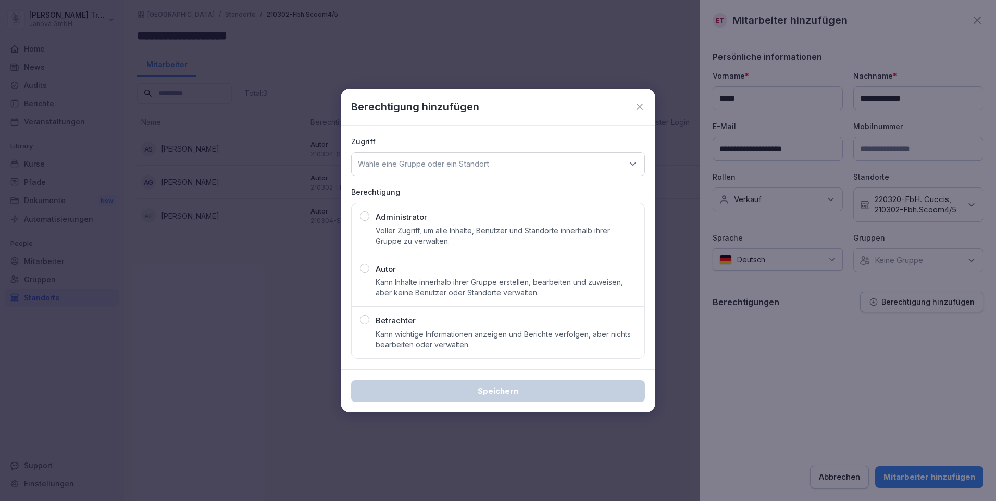
click at [516, 275] on div "Autor Kann Inhalte innerhalb ihrer Gruppe erstellen, bearbeiten und zuweisen, a…" at bounding box center [505, 280] width 260 height 35
click at [631, 163] on icon at bounding box center [632, 164] width 5 height 3
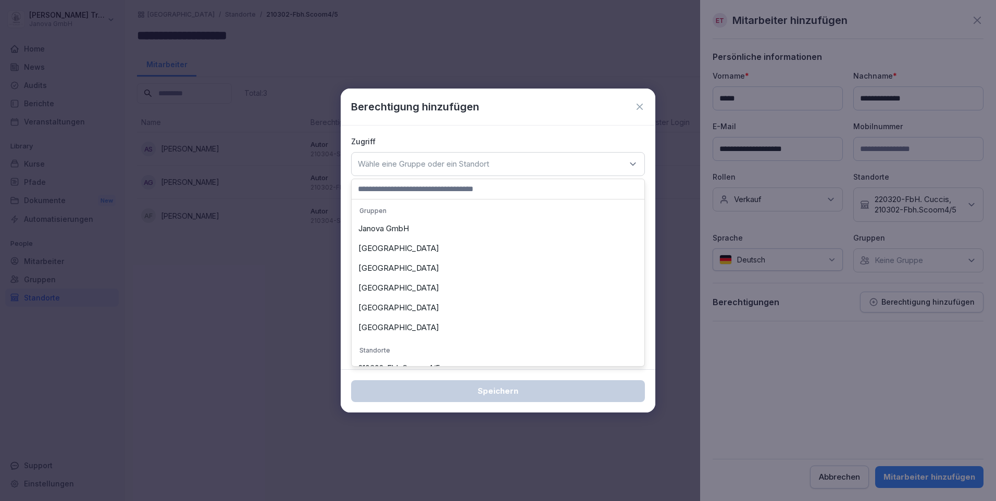
scroll to position [78, 0]
click at [431, 289] on div "210302-Fbh.Scoom4/5" at bounding box center [497, 290] width 287 height 20
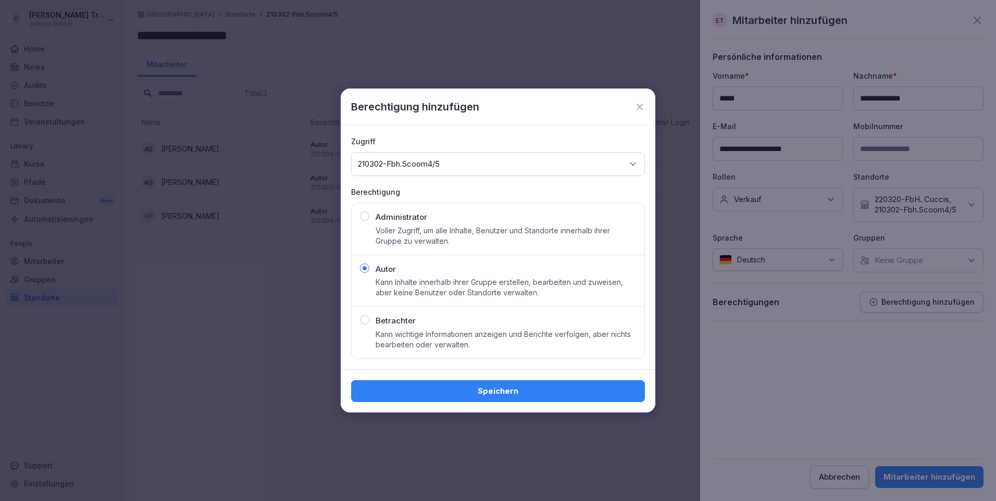
click at [498, 388] on div "Speichern" at bounding box center [497, 390] width 277 height 11
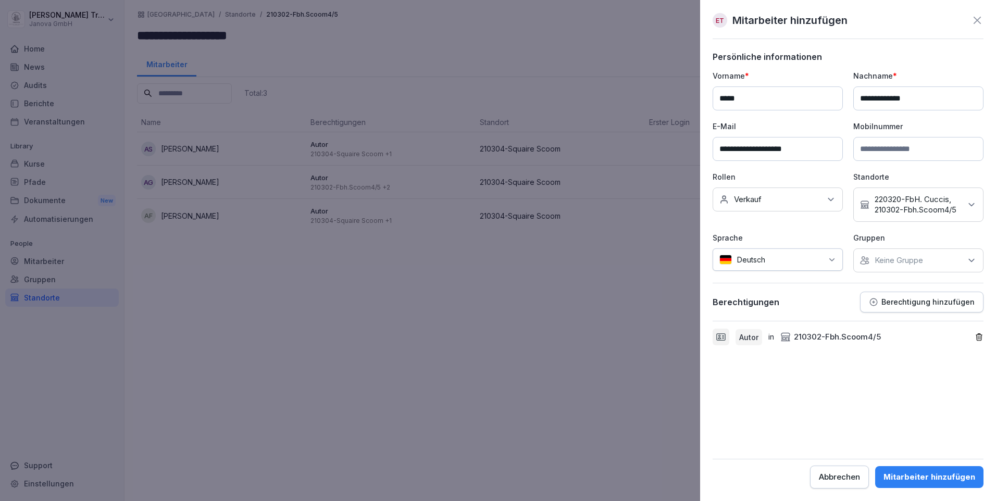
click at [947, 298] on p "Berechtigung hinzufügen" at bounding box center [927, 302] width 93 height 8
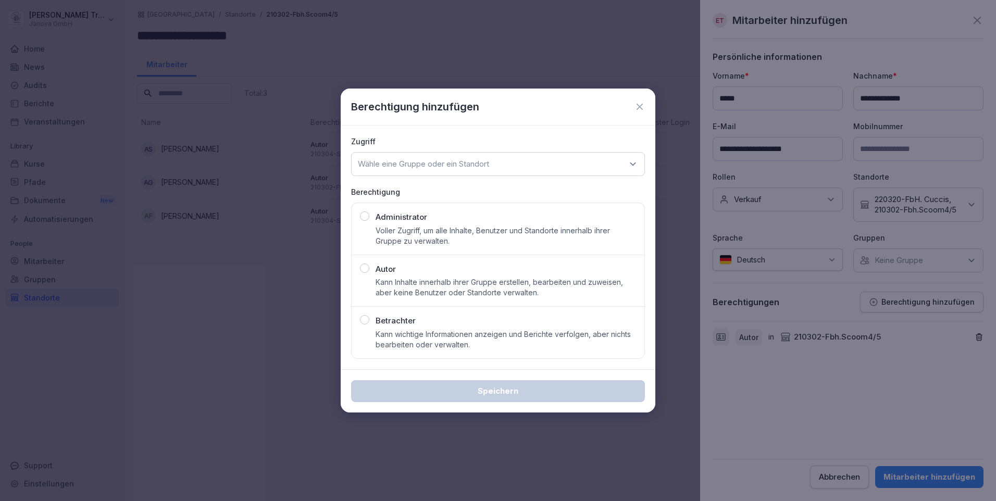
click at [452, 281] on p "Kann Inhalte innerhalb ihrer Gruppe erstellen, bearbeiten und zuweisen, aber ke…" at bounding box center [505, 287] width 260 height 21
click at [628, 165] on icon at bounding box center [632, 164] width 10 height 10
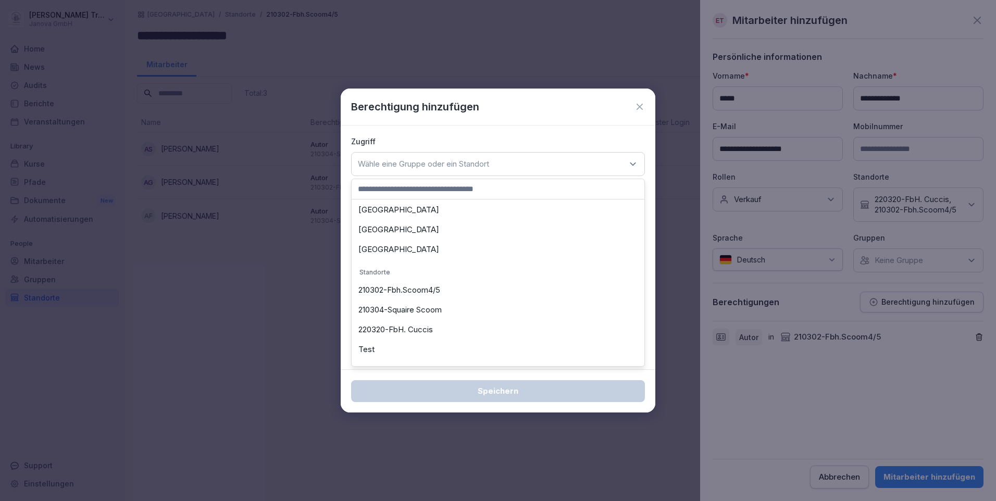
click at [427, 326] on div "220320-FbH. Cuccis" at bounding box center [497, 330] width 287 height 20
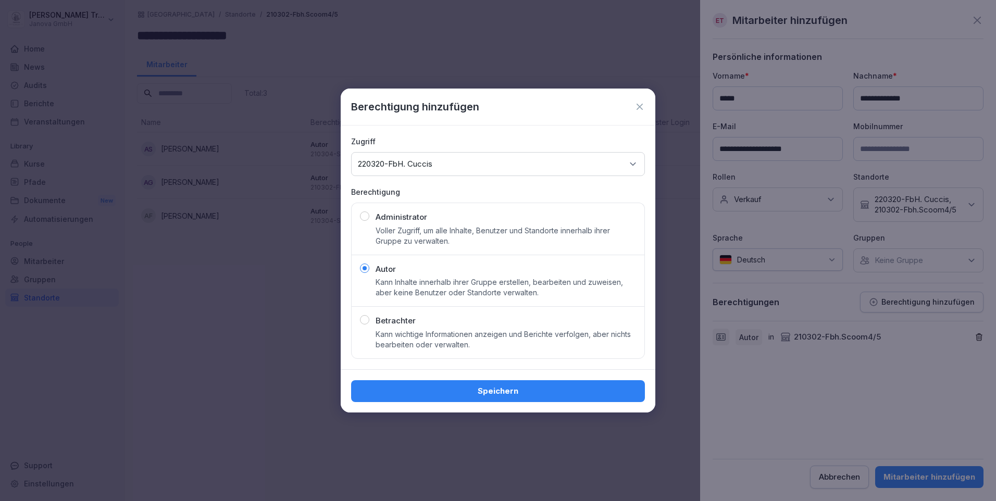
click at [514, 384] on button "Speichern" at bounding box center [498, 391] width 294 height 22
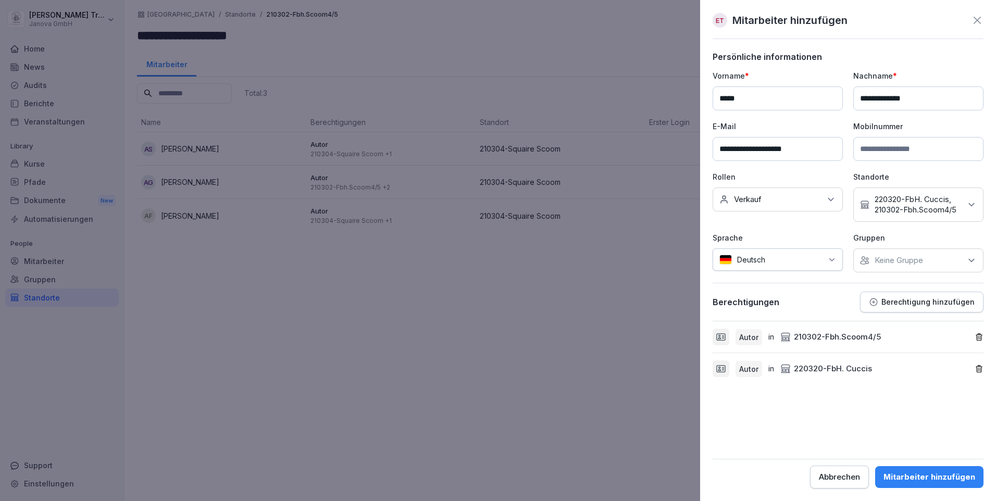
click at [954, 473] on div "Mitarbeiter hinzufügen" at bounding box center [929, 476] width 92 height 11
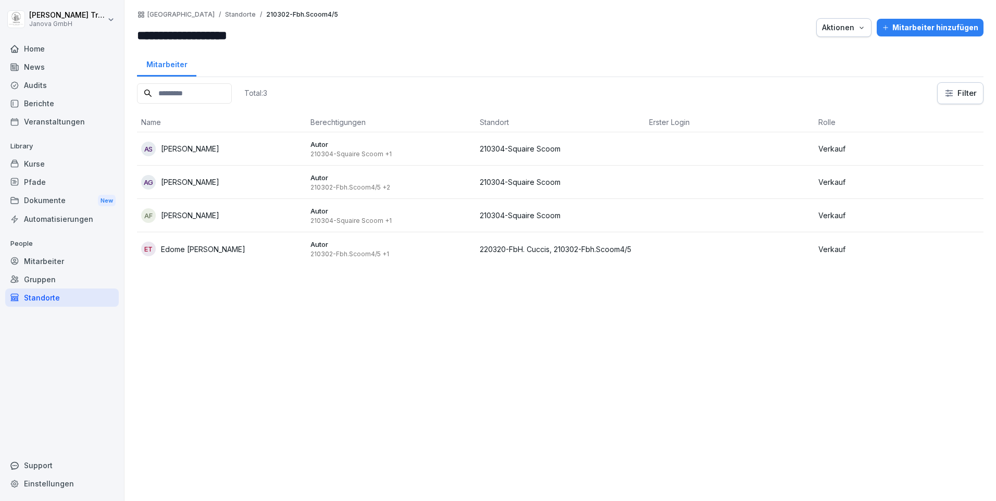
click at [951, 30] on div "Mitarbeiter hinzufügen" at bounding box center [930, 27] width 96 height 11
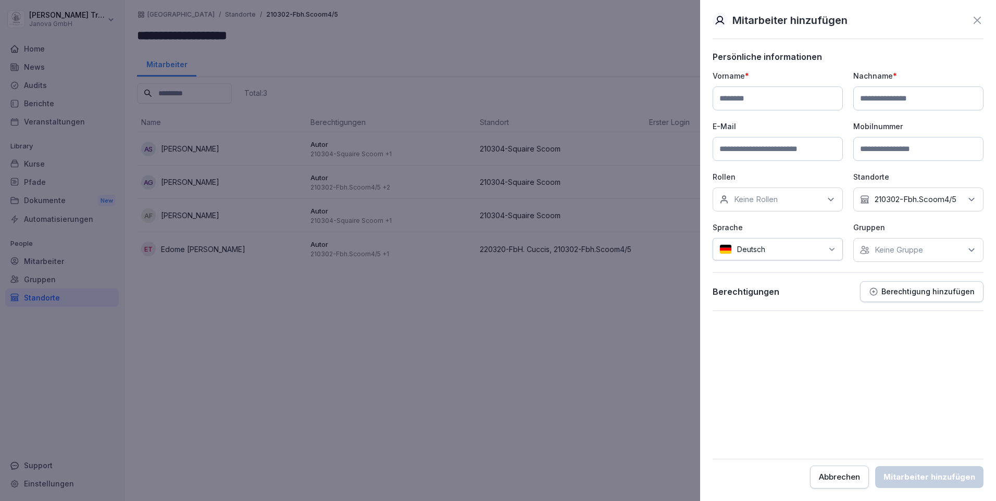
click at [848, 473] on div "Abbrechen" at bounding box center [839, 476] width 41 height 11
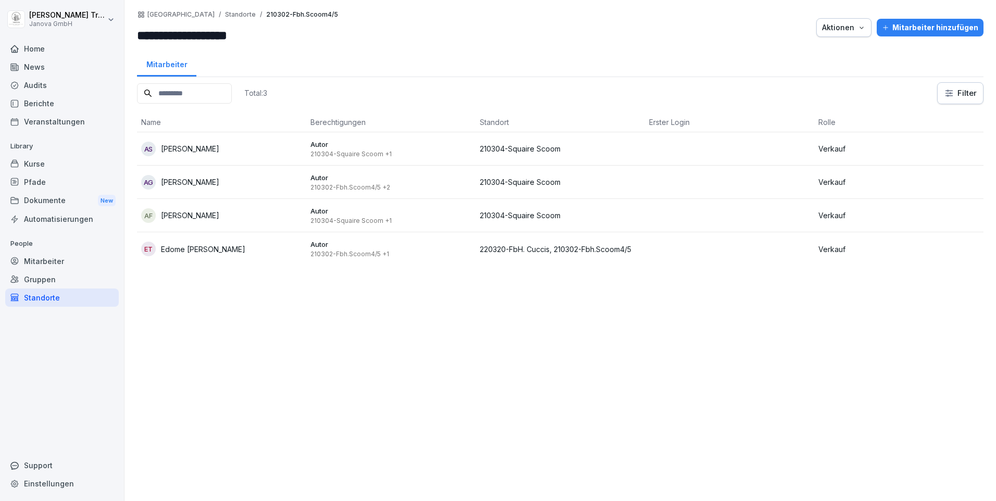
click at [36, 263] on div "Mitarbeiter" at bounding box center [62, 261] width 114 height 18
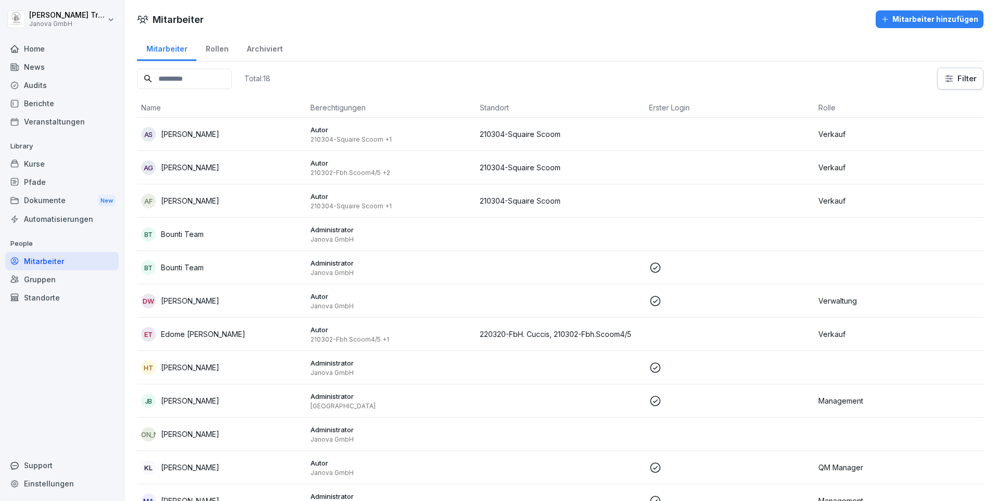
click at [38, 277] on div "Gruppen" at bounding box center [62, 279] width 114 height 18
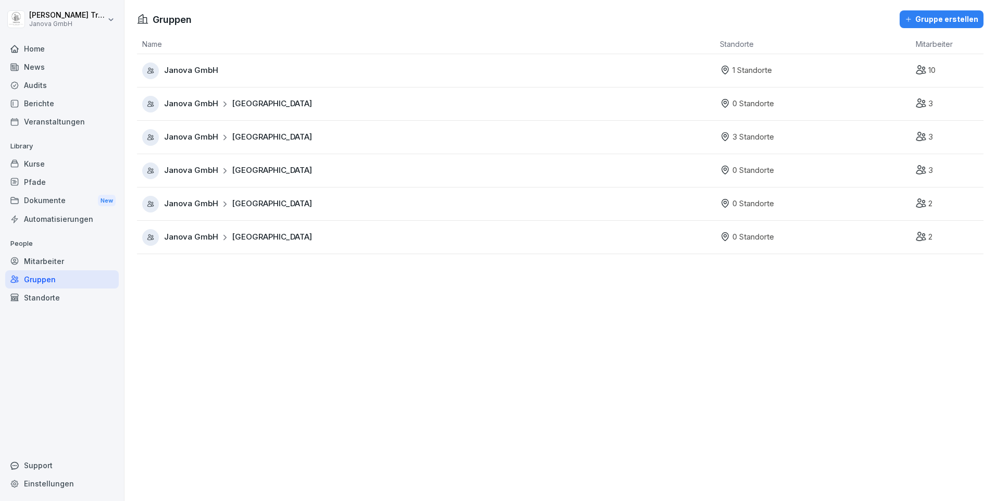
click at [280, 139] on div "Janova GmbH Frankfurt" at bounding box center [428, 137] width 572 height 17
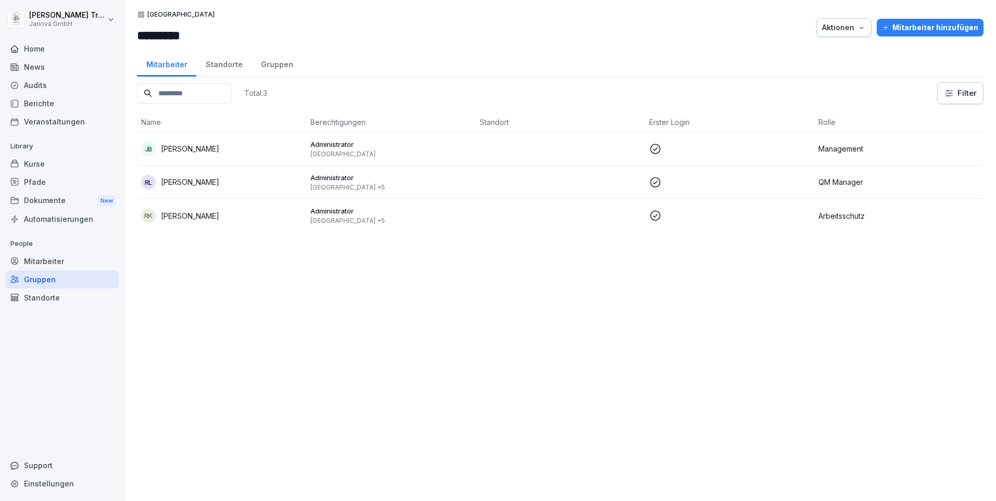
click at [221, 68] on div "Standorte" at bounding box center [223, 63] width 55 height 27
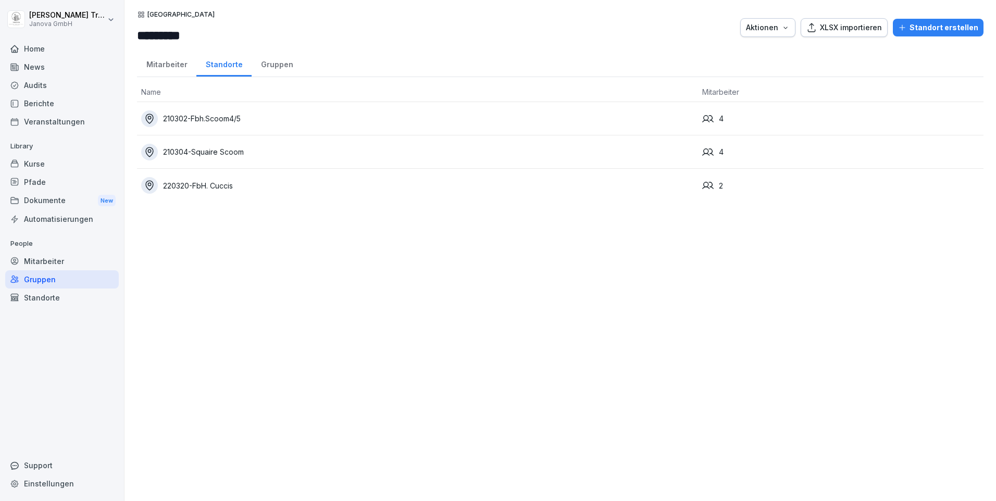
click at [223, 116] on div "210302-Fbh.Scoom4/5" at bounding box center [417, 118] width 552 height 17
click at [189, 154] on div "210304-Squaire Scoom" at bounding box center [417, 152] width 552 height 17
click at [211, 185] on div "220320-FbH. Cuccis" at bounding box center [417, 185] width 552 height 17
click at [280, 65] on div "Gruppen" at bounding box center [277, 63] width 51 height 27
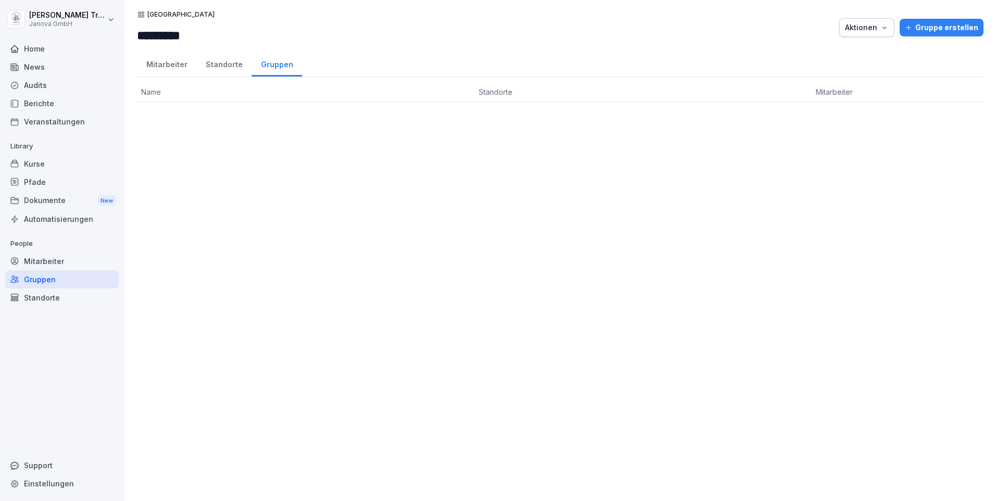
click at [39, 298] on div "Standorte" at bounding box center [62, 297] width 114 height 18
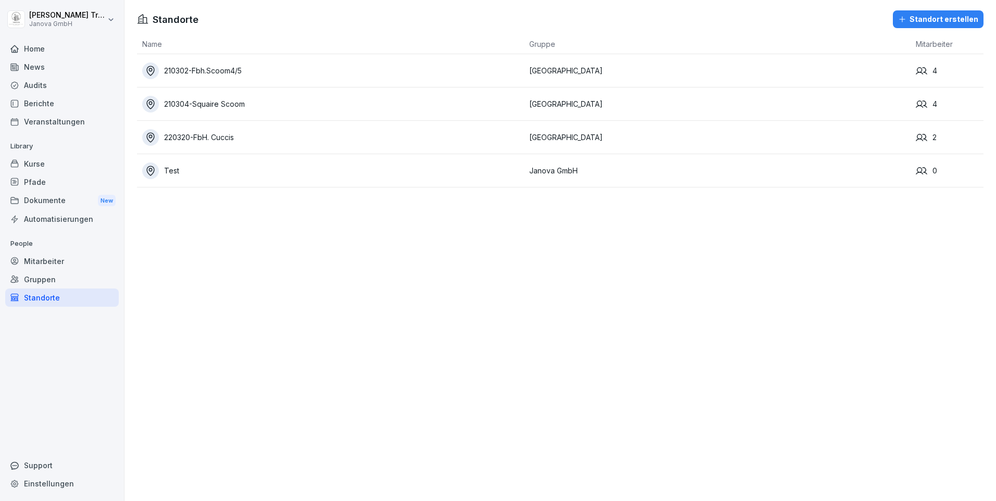
click at [38, 62] on div "News" at bounding box center [62, 67] width 114 height 18
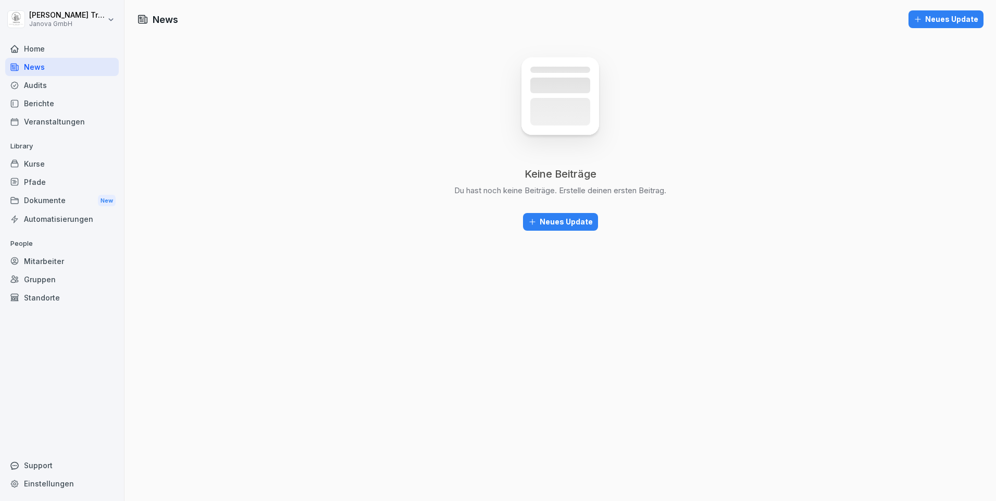
click at [39, 82] on div "Audits" at bounding box center [62, 85] width 114 height 18
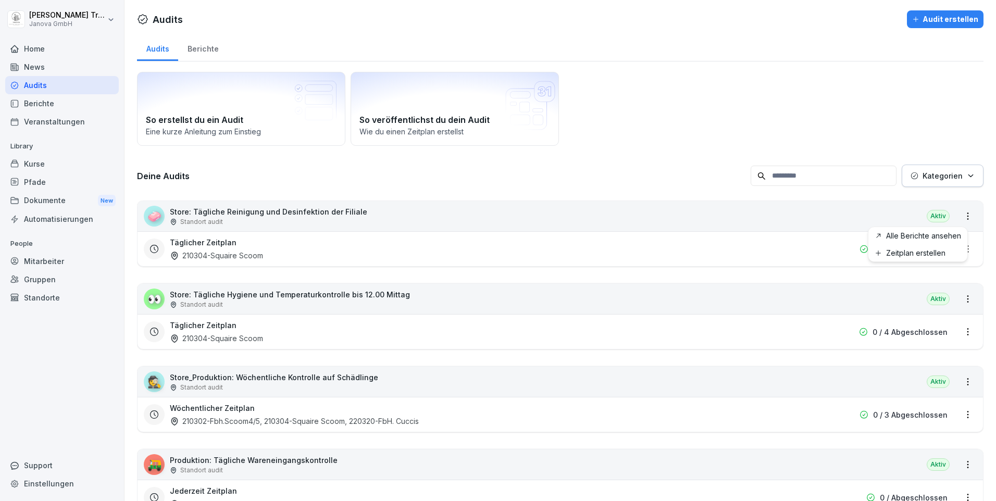
click at [957, 219] on html "Heiko Trautmann Janova GmbH Home News Audits Berichte Veranstaltungen Library K…" at bounding box center [498, 250] width 996 height 501
click at [837, 252] on html "Heiko Trautmann Janova GmbH Home News Audits Berichte Veranstaltungen Library K…" at bounding box center [498, 250] width 996 height 501
click at [955, 250] on html "Heiko Trautmann Janova GmbH Home News Audits Berichte Veranstaltungen Library K…" at bounding box center [498, 250] width 996 height 501
click at [0, 0] on link "Zeitplan bearbeiten" at bounding box center [0, 0] width 0 height 0
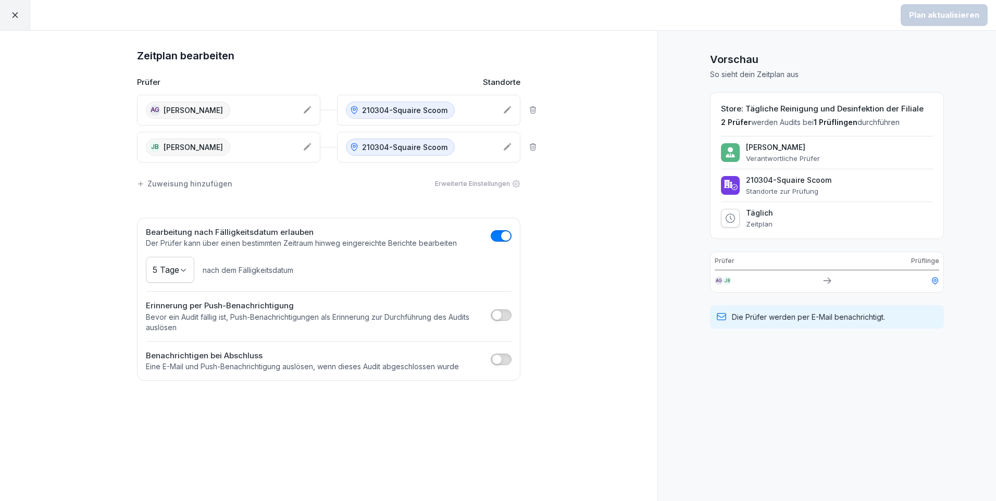
click at [20, 14] on div at bounding box center [15, 15] width 30 height 30
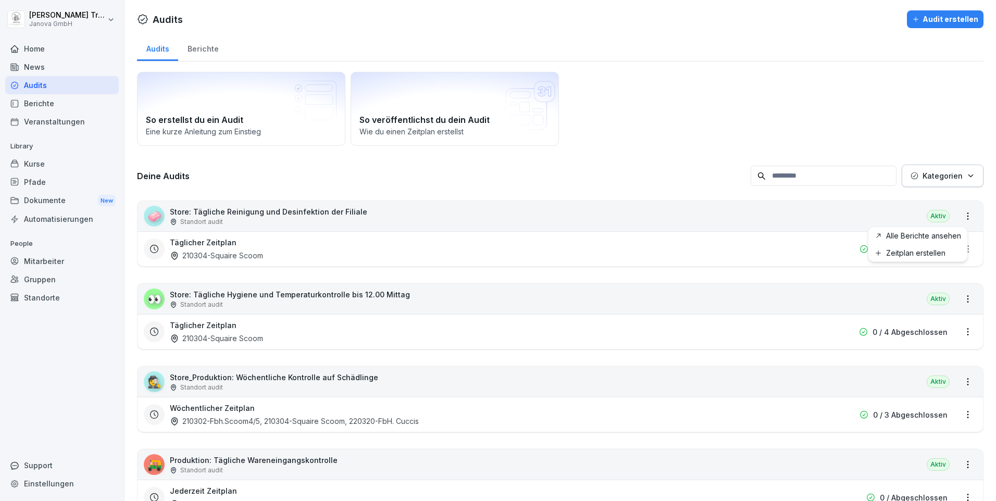
click at [961, 217] on html "Heiko Trautmann Janova GmbH Home News Audits Berichte Veranstaltungen Library K…" at bounding box center [498, 250] width 996 height 501
drag, startPoint x: 824, startPoint y: 245, endPoint x: 873, endPoint y: 245, distance: 49.5
click at [828, 245] on html "Heiko Trautmann Janova GmbH Home News Audits Berichte Veranstaltungen Library K…" at bounding box center [498, 250] width 996 height 501
click at [951, 248] on div "Täglicher Zeitplan 210304-Squaire Scoom 0 / 2 Abgeschlossen" at bounding box center [552, 249] width 816 height 24
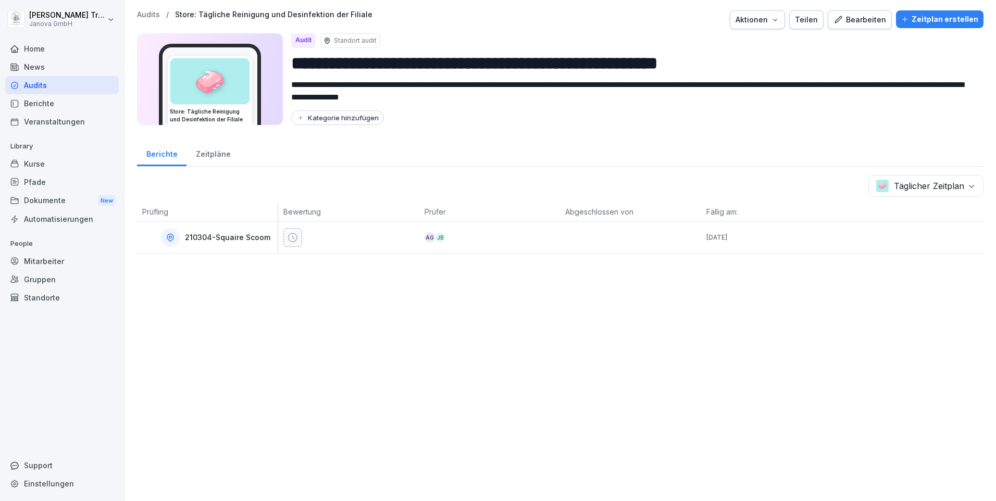
click at [863, 18] on div "Bearbeiten" at bounding box center [859, 19] width 53 height 11
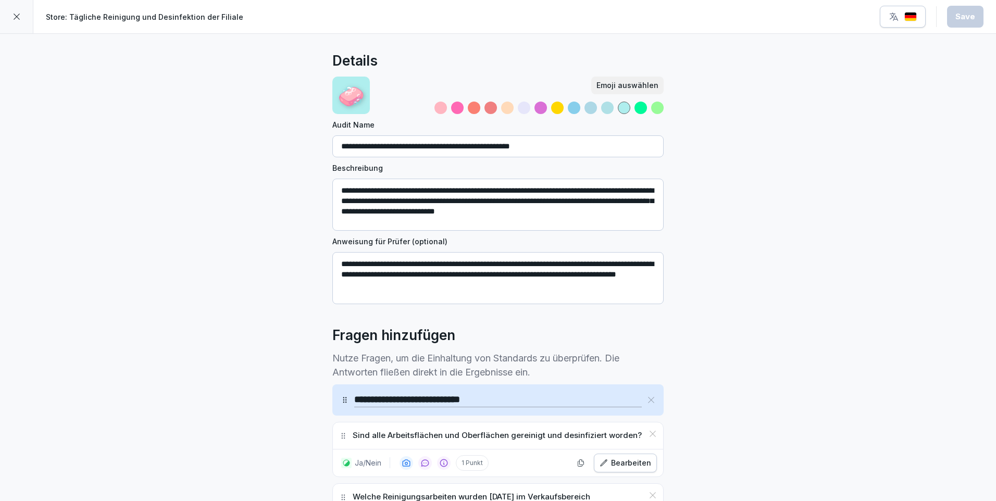
click at [24, 11] on div at bounding box center [16, 16] width 33 height 33
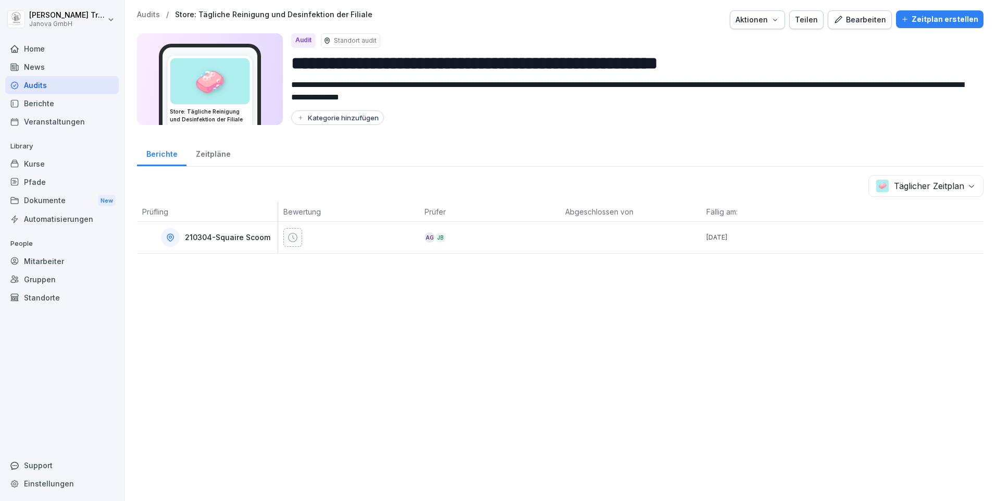
click at [776, 21] on icon "button" at bounding box center [775, 20] width 8 height 8
drag, startPoint x: 457, startPoint y: 348, endPoint x: 446, endPoint y: 336, distance: 16.2
click at [457, 348] on html "**********" at bounding box center [498, 250] width 996 height 501
click at [27, 87] on div "Audits" at bounding box center [62, 85] width 114 height 18
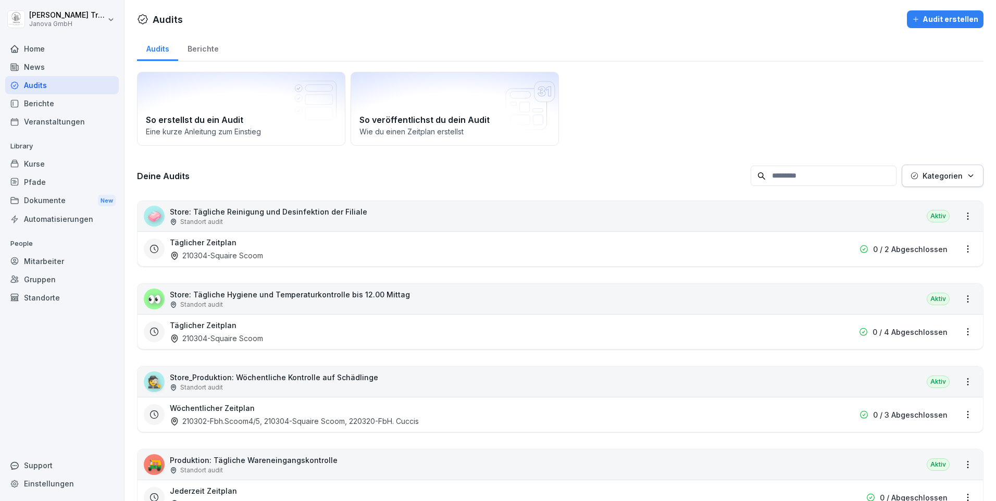
click at [960, 253] on html "Heiko Trautmann Janova GmbH Home News Audits Berichte Veranstaltungen Library K…" at bounding box center [498, 250] width 996 height 501
click at [0, 0] on link "Zeitplan bearbeiten" at bounding box center [0, 0] width 0 height 0
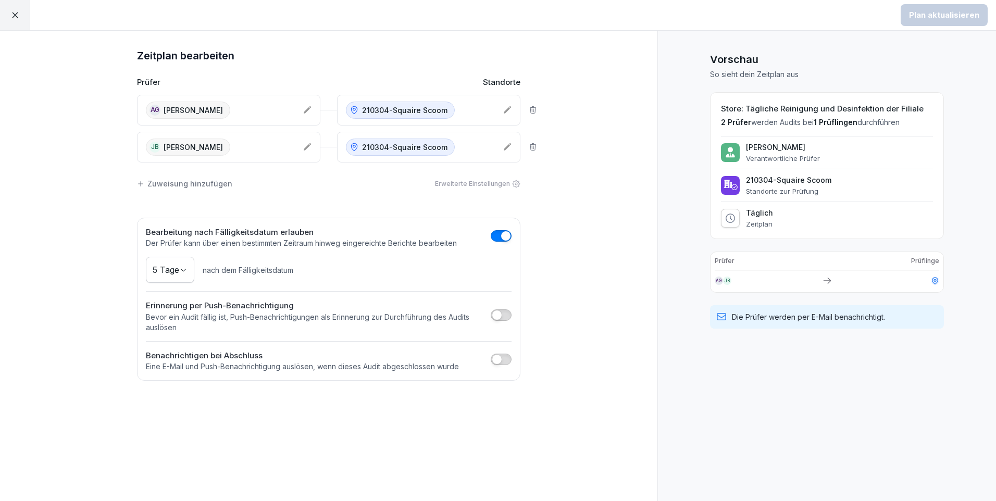
click at [14, 14] on icon at bounding box center [15, 15] width 6 height 6
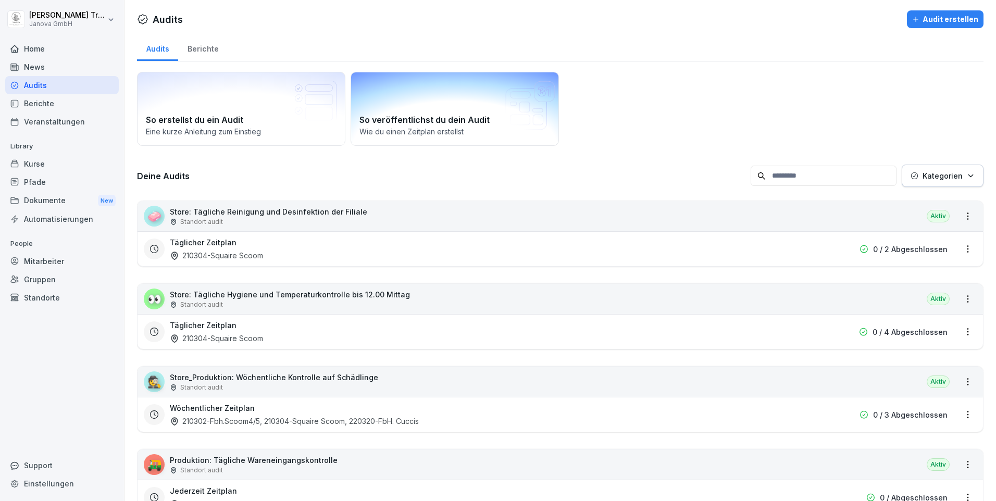
click at [447, 121] on h2 "So veröffentlichst du dein Audit" at bounding box center [454, 120] width 191 height 12
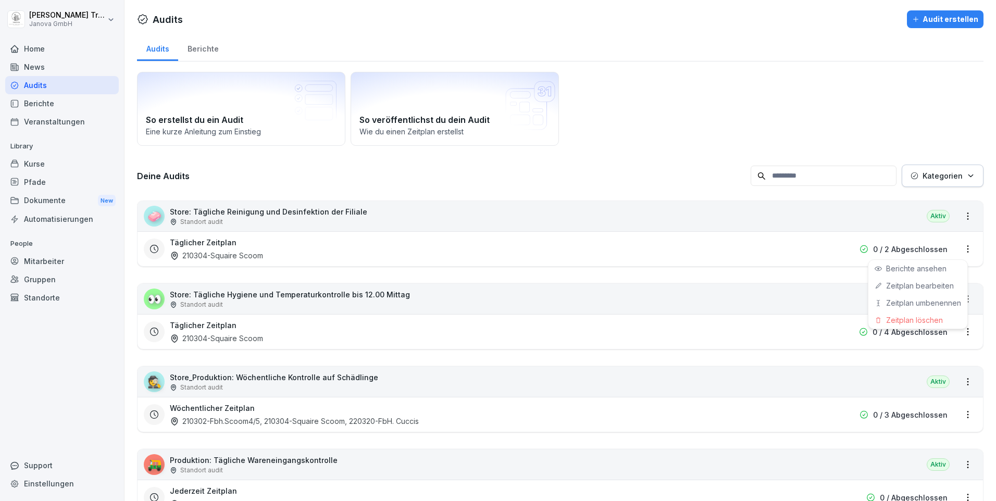
click at [962, 250] on html "Heiko Trautmann Janova GmbH Home News Audits Berichte Veranstaltungen Library K…" at bounding box center [498, 250] width 996 height 501
click at [933, 291] on div "Zeitplan bearbeiten" at bounding box center [917, 285] width 99 height 17
click at [960, 251] on html "Heiko Trautmann Janova GmbH Home News Audits Berichte Veranstaltungen Library K…" at bounding box center [498, 250] width 996 height 501
click at [0, 0] on link "Zeitplan bearbeiten" at bounding box center [0, 0] width 0 height 0
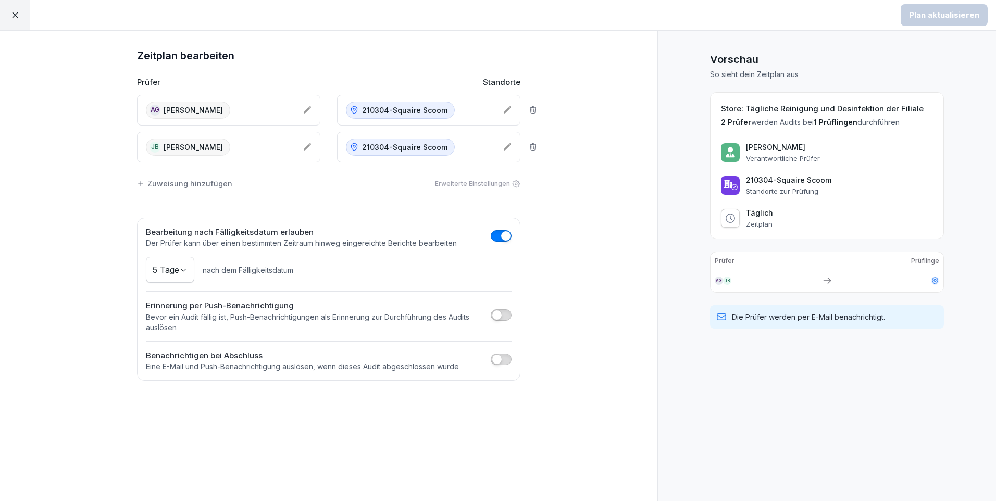
click at [306, 107] on icon at bounding box center [307, 110] width 8 height 8
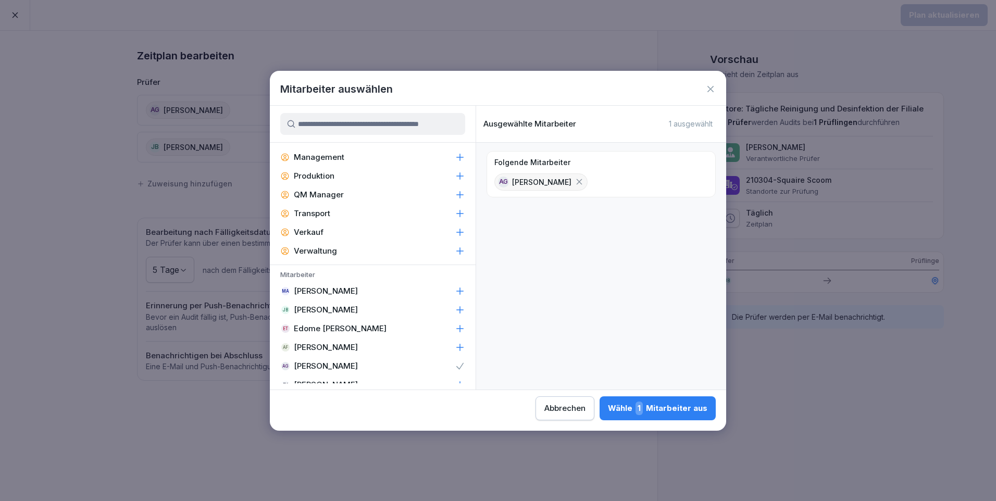
scroll to position [365, 0]
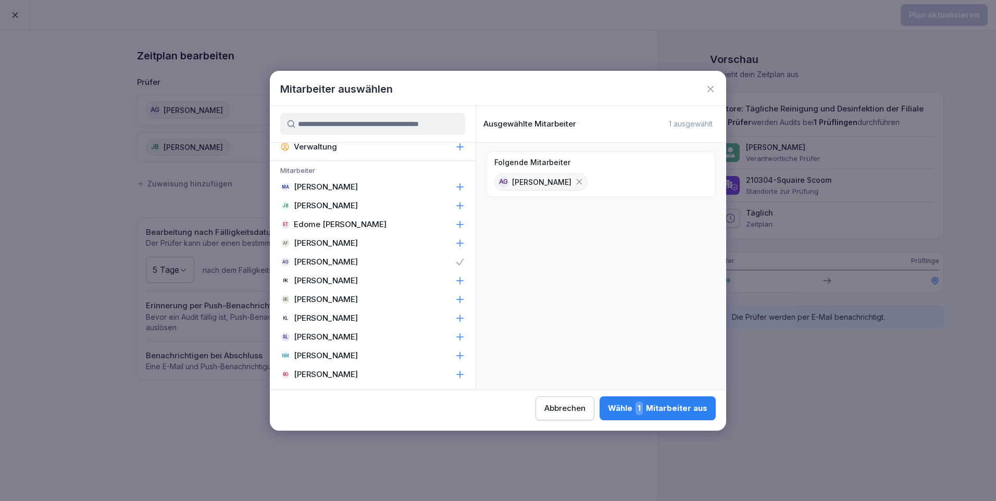
click at [511, 85] on div "Mitarbeiter auswählen" at bounding box center [498, 89] width 456 height 16
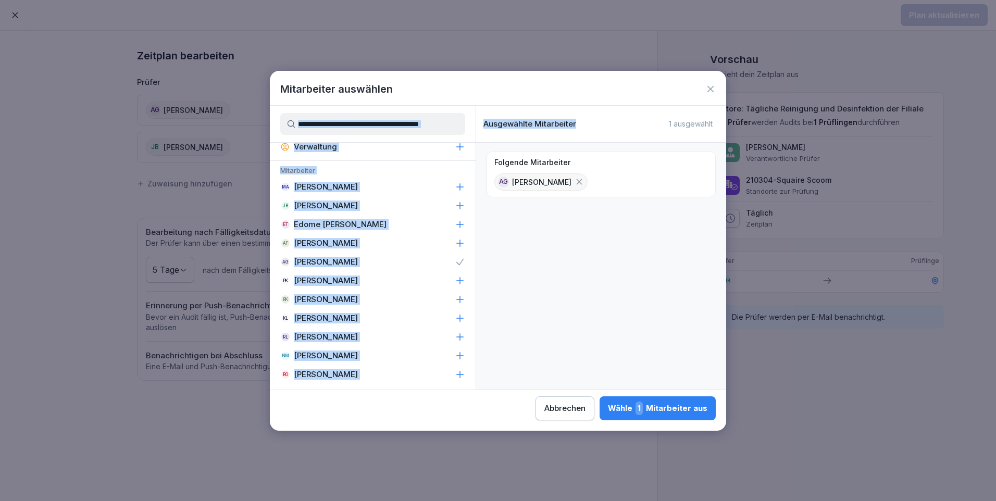
drag, startPoint x: 511, startPoint y: 85, endPoint x: 541, endPoint y: 122, distance: 47.3
click at [541, 122] on div "Mitarbeiter auswählen Gruppen Janova GmbH Berlin Frankfurt Hamburg Köln München…" at bounding box center [498, 251] width 456 height 360
click at [705, 87] on div "Mitarbeiter auswählen" at bounding box center [498, 89] width 456 height 16
click at [710, 85] on icon at bounding box center [710, 89] width 10 height 10
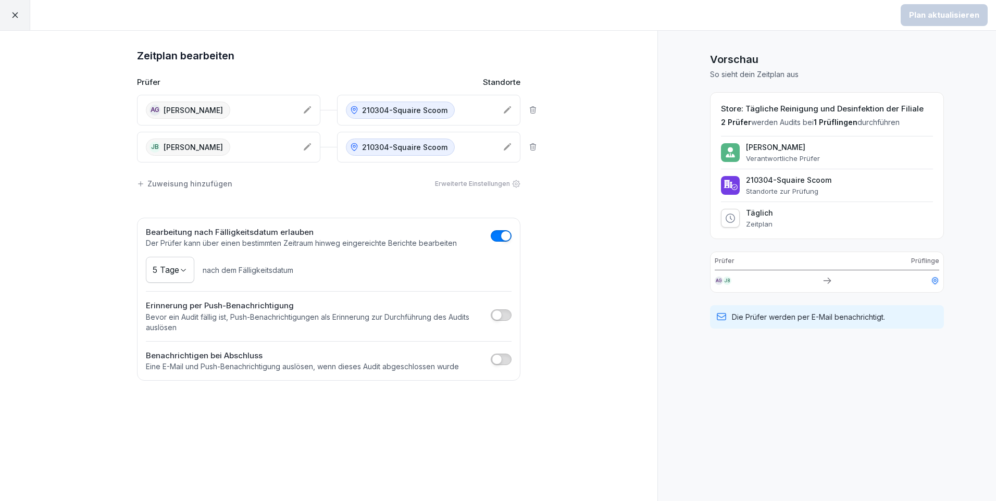
click at [533, 146] on icon at bounding box center [533, 147] width 8 height 8
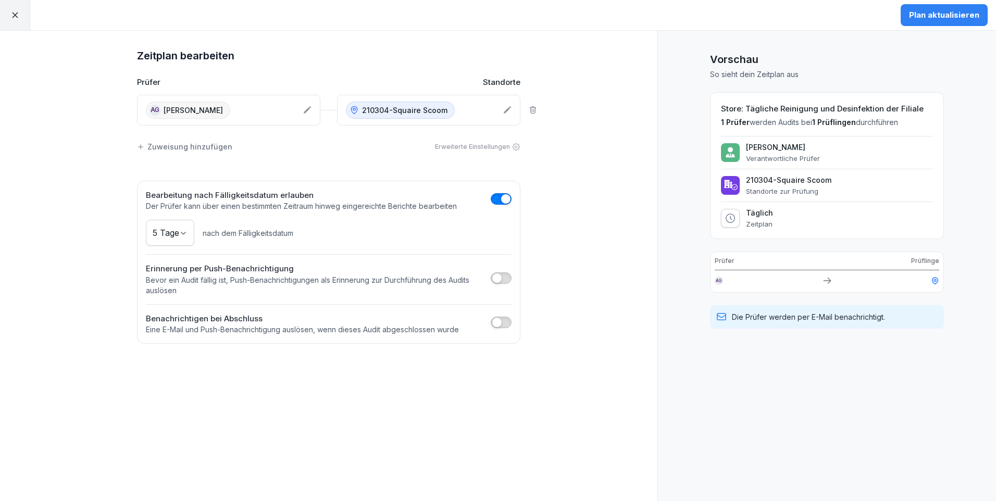
click at [310, 105] on div "AG Ana Grama" at bounding box center [228, 110] width 183 height 31
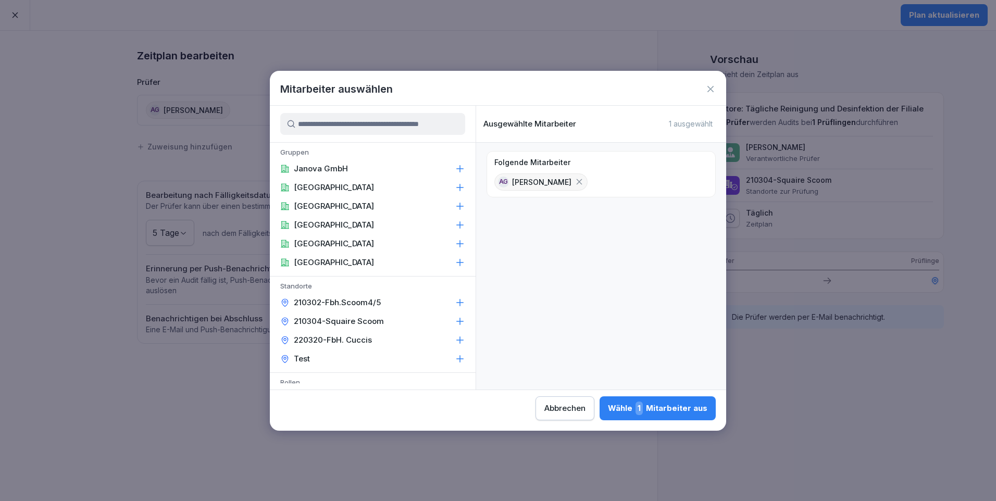
click at [457, 207] on icon at bounding box center [460, 206] width 7 height 7
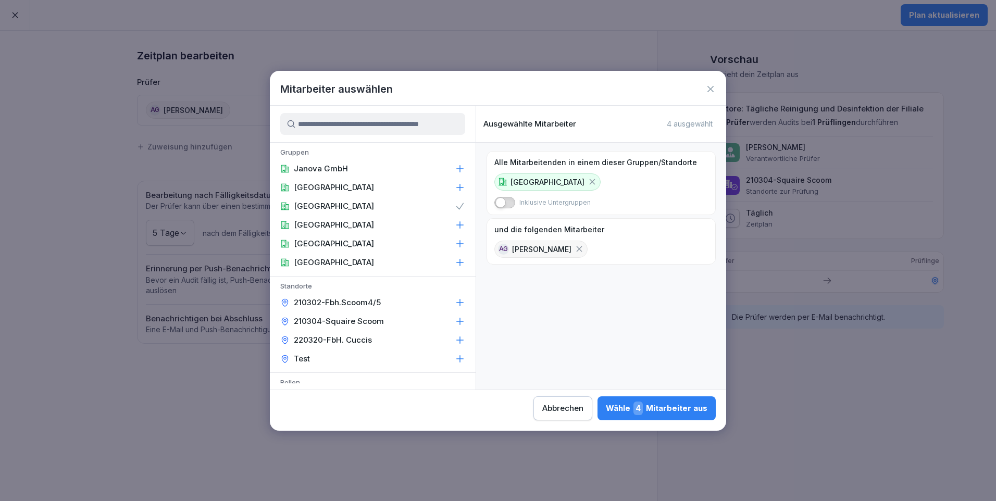
click at [499, 203] on span "button" at bounding box center [500, 202] width 10 height 10
click at [505, 201] on span "button" at bounding box center [509, 202] width 10 height 10
click at [499, 204] on span "button" at bounding box center [500, 202] width 10 height 10
click at [576, 248] on icon at bounding box center [579, 249] width 6 height 6
click at [587, 184] on icon at bounding box center [591, 181] width 9 height 9
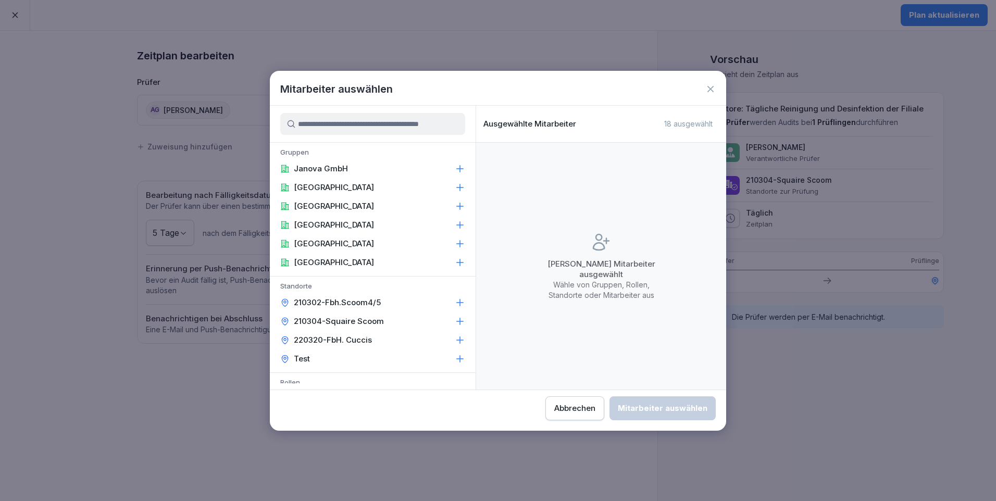
click at [455, 301] on icon at bounding box center [460, 302] width 10 height 10
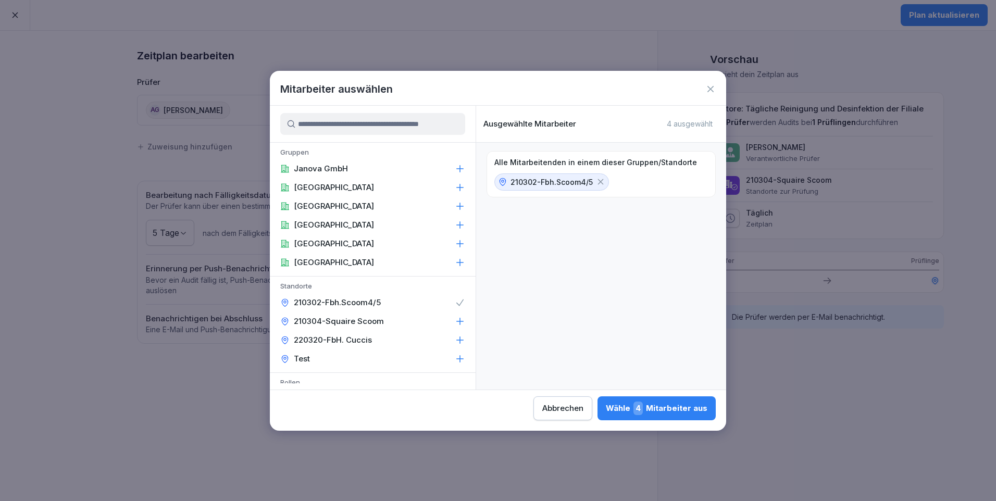
click at [457, 320] on icon at bounding box center [460, 321] width 7 height 7
click at [452, 333] on div "220320-FbH. Cuccis" at bounding box center [373, 340] width 206 height 19
click at [664, 403] on div "Wähle 5 Mitarbeiter aus" at bounding box center [656, 408] width 101 height 14
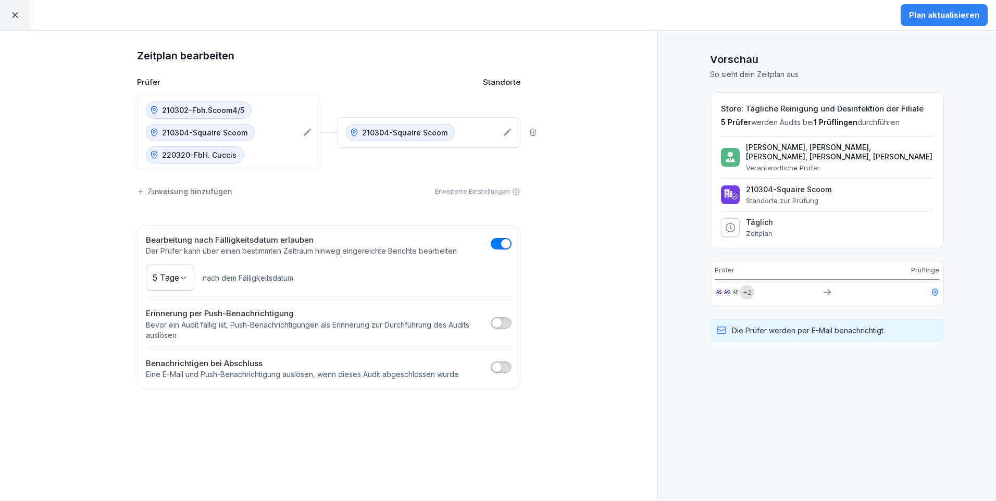
click at [511, 133] on icon at bounding box center [507, 132] width 8 height 8
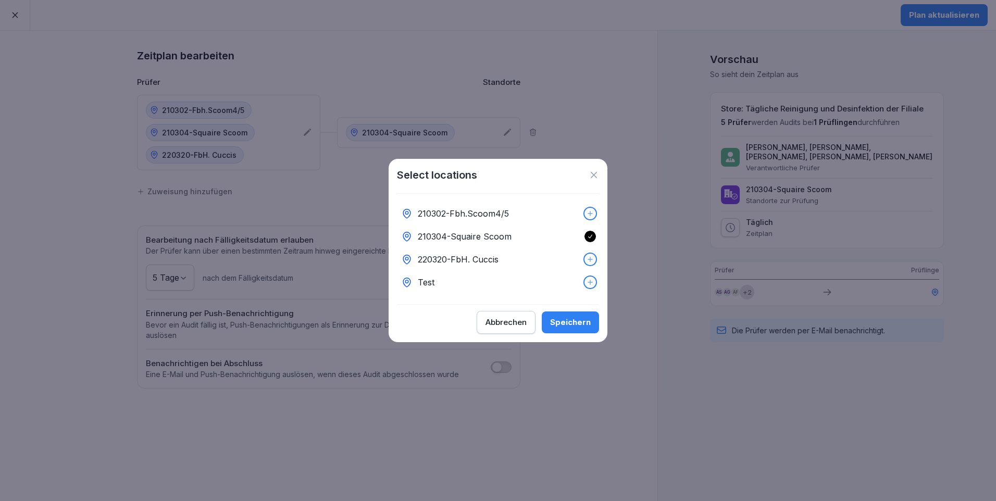
click at [586, 210] on icon at bounding box center [589, 213] width 7 height 7
click at [586, 256] on icon at bounding box center [589, 259] width 7 height 7
click at [574, 326] on div "Speichern" at bounding box center [570, 322] width 41 height 11
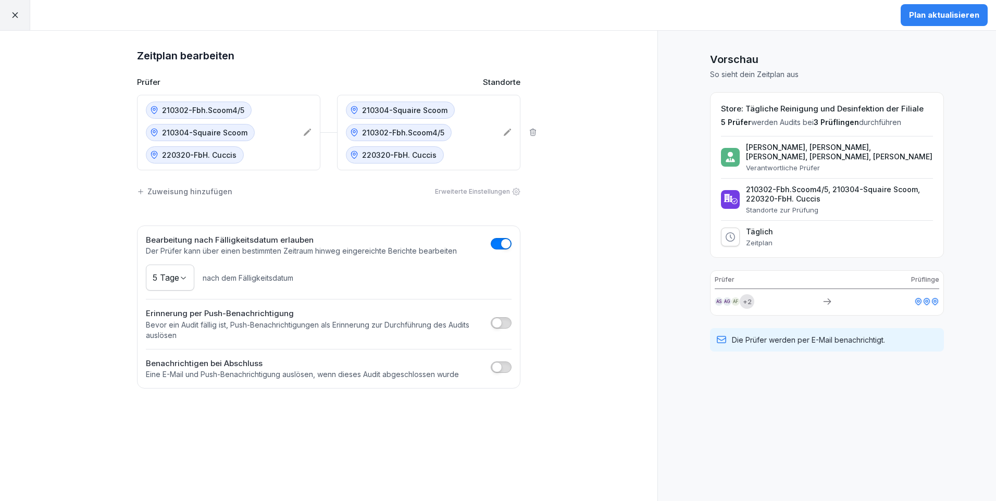
click at [944, 18] on div "Plan aktualisieren" at bounding box center [944, 14] width 70 height 11
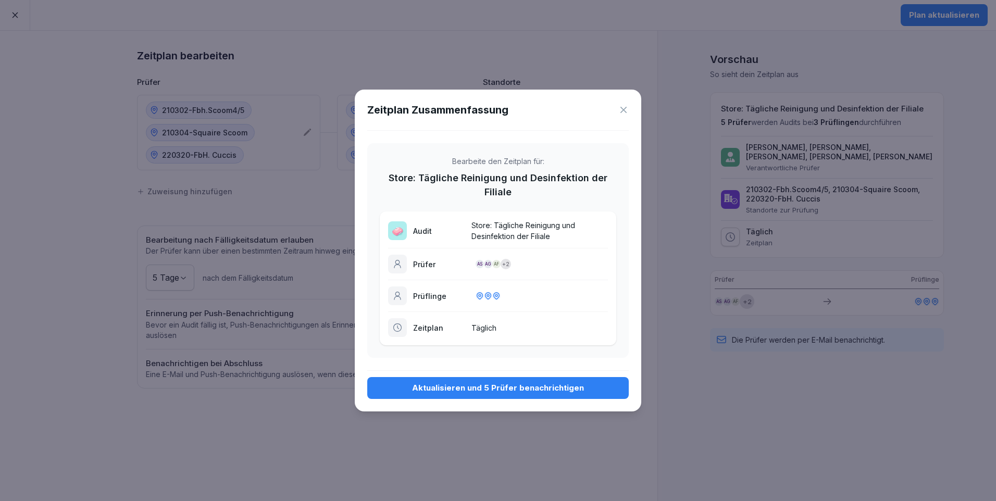
click at [550, 386] on div "Aktualisieren und 5 Prüfer benachrichtigen" at bounding box center [497, 387] width 245 height 11
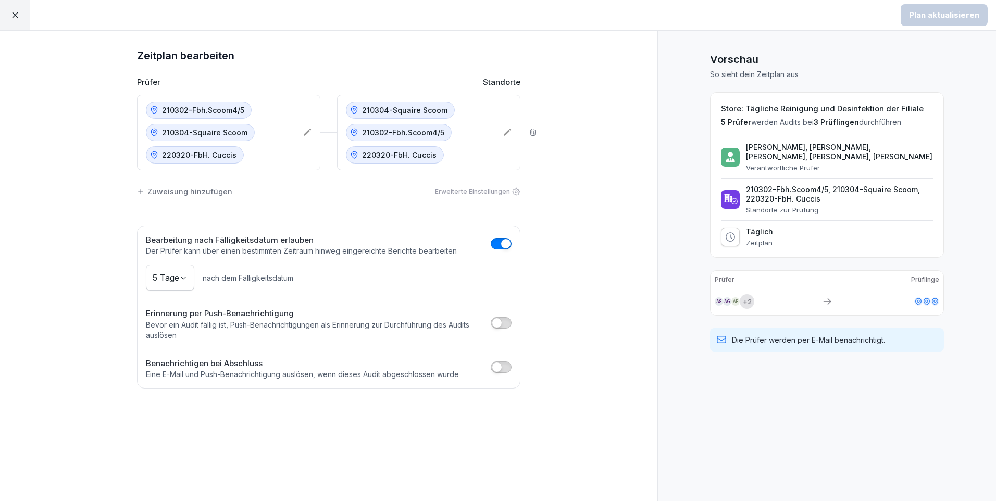
click at [17, 14] on icon at bounding box center [14, 14] width 9 height 9
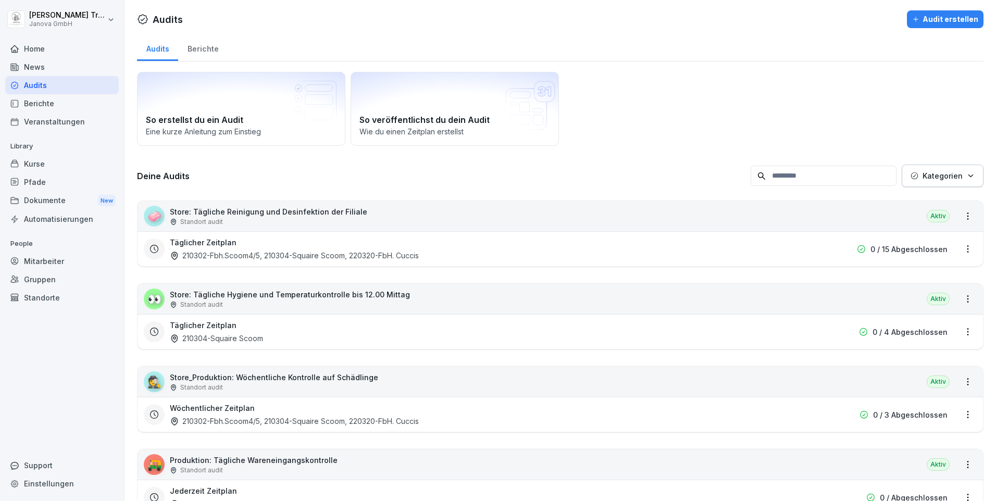
click at [961, 329] on html "Heiko Trautmann Janova GmbH Home News Audits Berichte Veranstaltungen Library K…" at bounding box center [498, 250] width 996 height 501
click at [0, 0] on link "Zeitplan bearbeiten" at bounding box center [0, 0] width 0 height 0
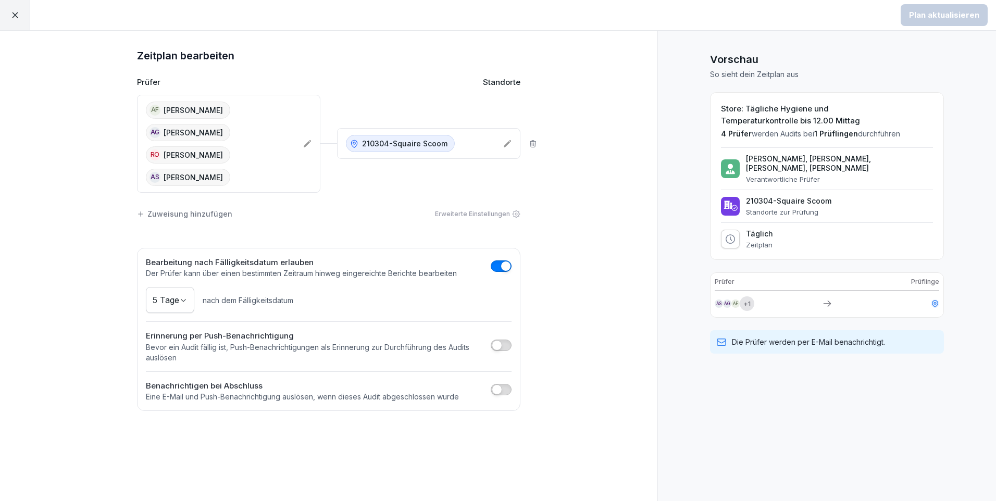
click at [307, 140] on icon at bounding box center [307, 143] width 7 height 7
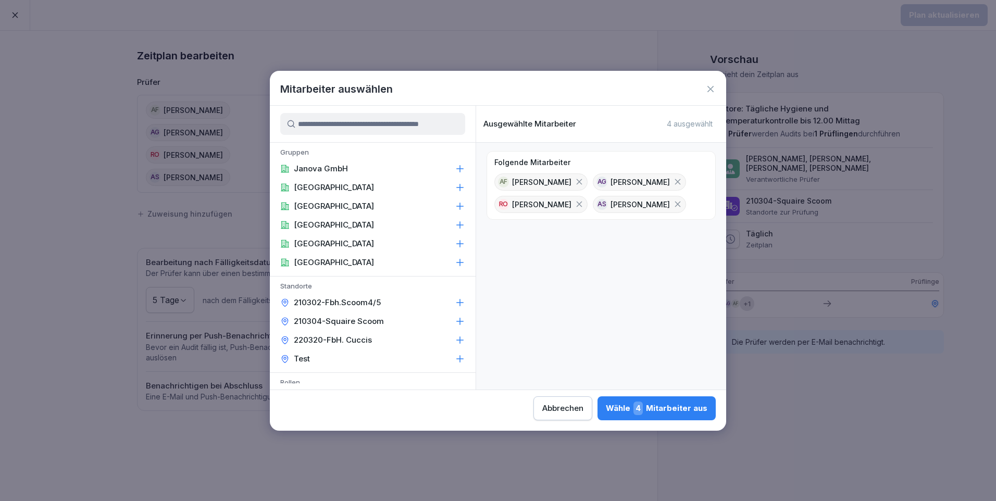
click at [455, 298] on icon at bounding box center [460, 302] width 10 height 10
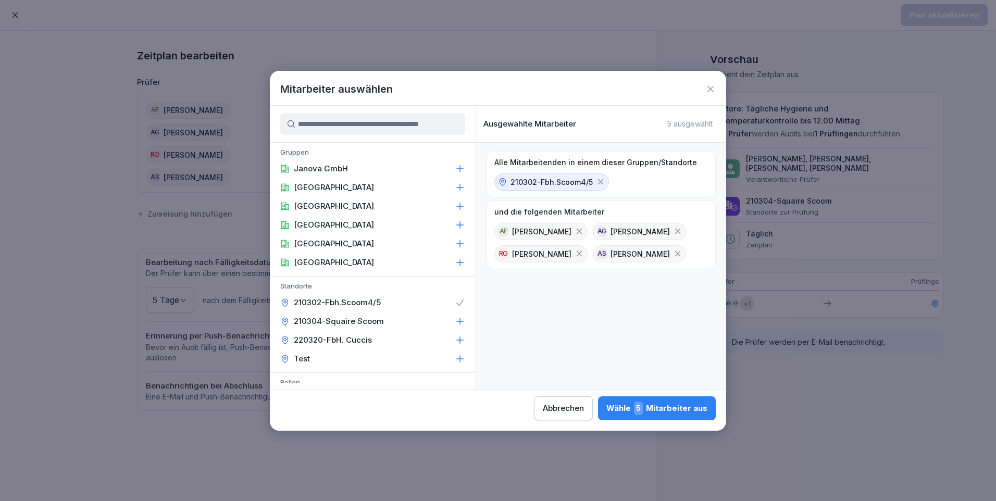
click at [455, 319] on icon at bounding box center [460, 321] width 10 height 10
click at [455, 343] on icon at bounding box center [460, 340] width 10 height 10
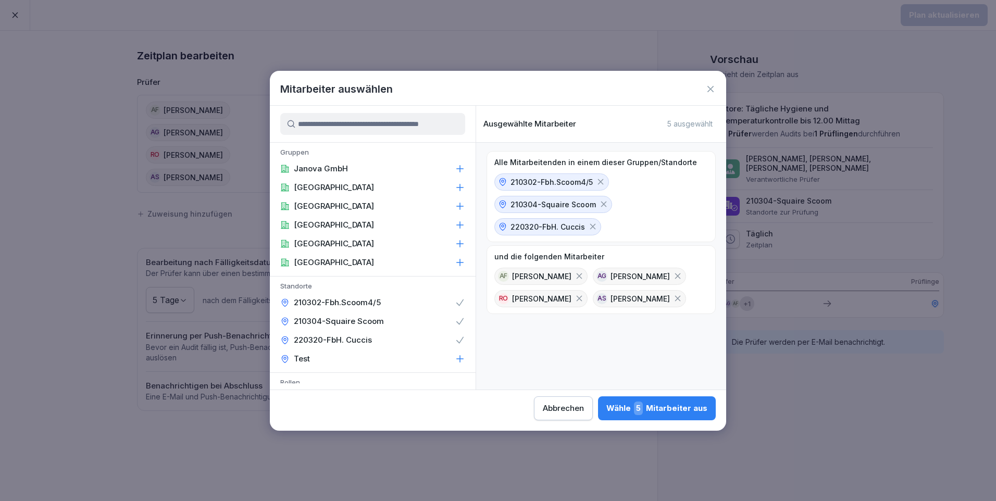
click at [576, 276] on icon at bounding box center [579, 276] width 6 height 6
click at [574, 275] on icon at bounding box center [578, 275] width 9 height 9
drag, startPoint x: 559, startPoint y: 275, endPoint x: 568, endPoint y: 277, distance: 9.5
click at [574, 275] on icon at bounding box center [578, 275] width 9 height 9
click at [574, 276] on icon at bounding box center [578, 275] width 9 height 9
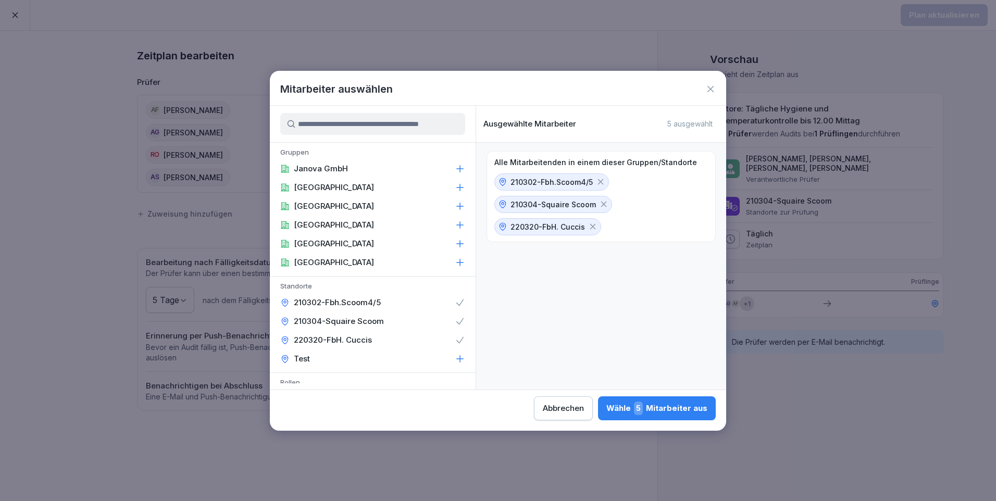
click at [660, 403] on div "Wähle 5 Mitarbeiter aus" at bounding box center [656, 408] width 101 height 14
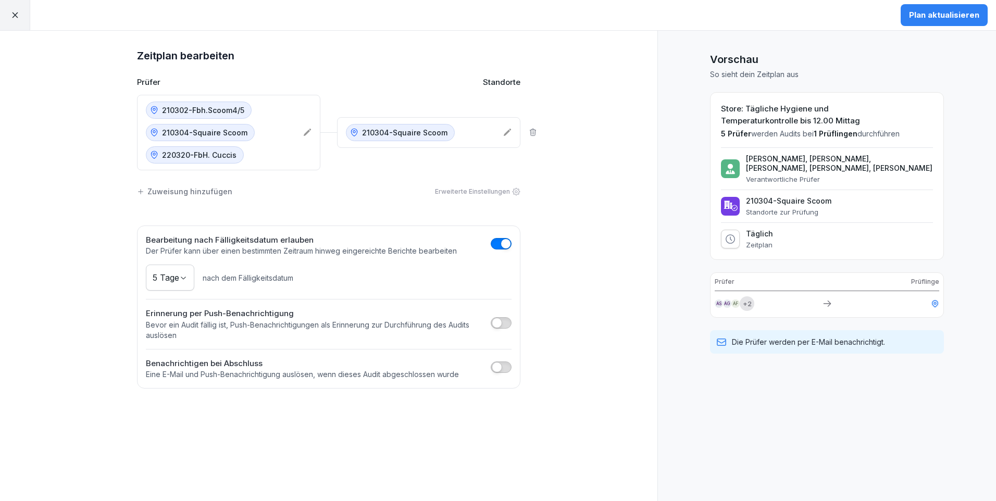
click at [506, 134] on icon at bounding box center [507, 132] width 7 height 7
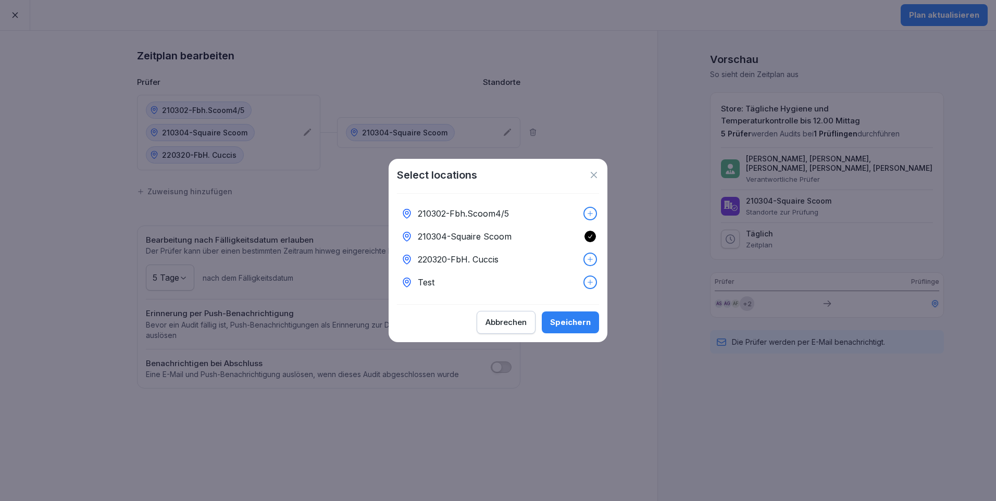
click at [586, 213] on icon at bounding box center [589, 213] width 7 height 7
click at [586, 257] on icon at bounding box center [589, 259] width 7 height 7
click at [580, 328] on div "Speichern" at bounding box center [570, 322] width 41 height 11
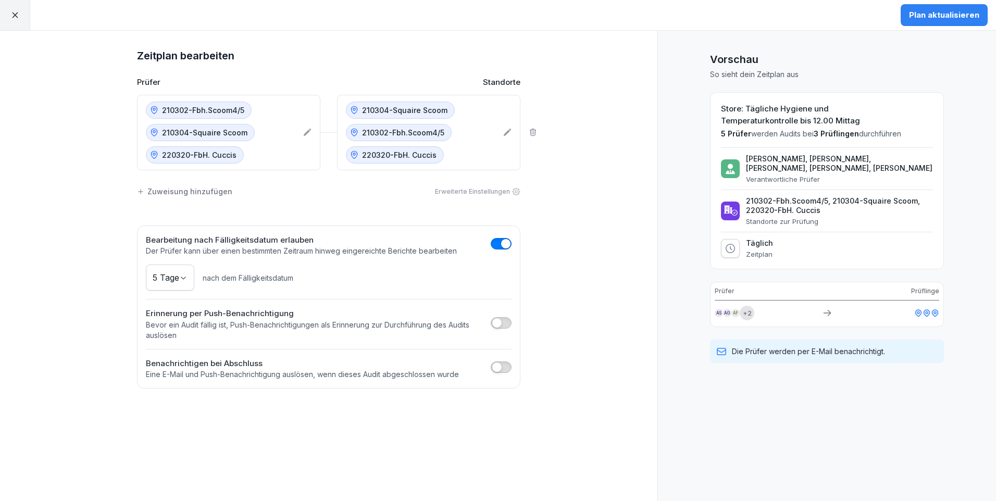
click at [937, 17] on div "Plan aktualisieren" at bounding box center [944, 14] width 70 height 11
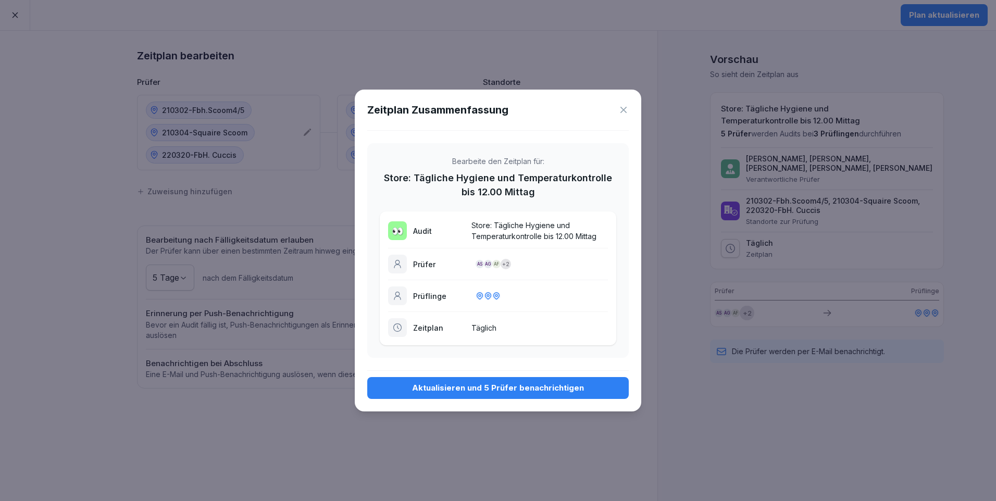
click at [529, 389] on div "Aktualisieren und 5 Prüfer benachrichtigen" at bounding box center [497, 387] width 245 height 11
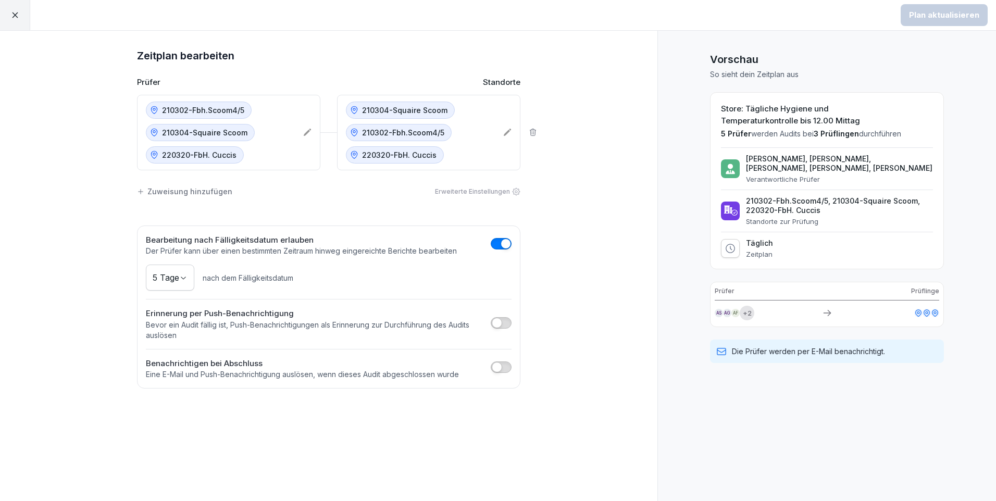
click at [18, 20] on div at bounding box center [15, 15] width 30 height 30
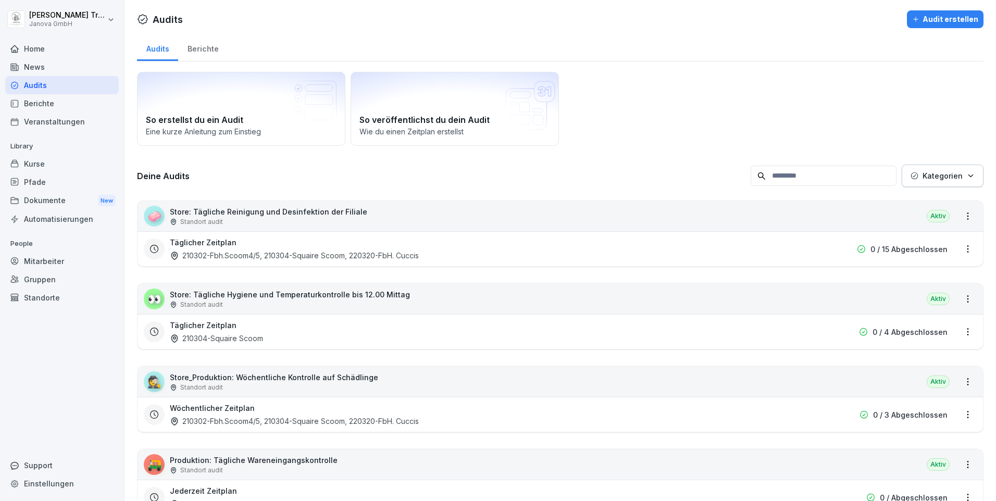
click at [959, 333] on html "Heiko Trautmann Janova GmbH Home News Audits Berichte Veranstaltungen Library K…" at bounding box center [498, 250] width 996 height 501
click at [0, 0] on link "Zeitplan bearbeiten" at bounding box center [0, 0] width 0 height 0
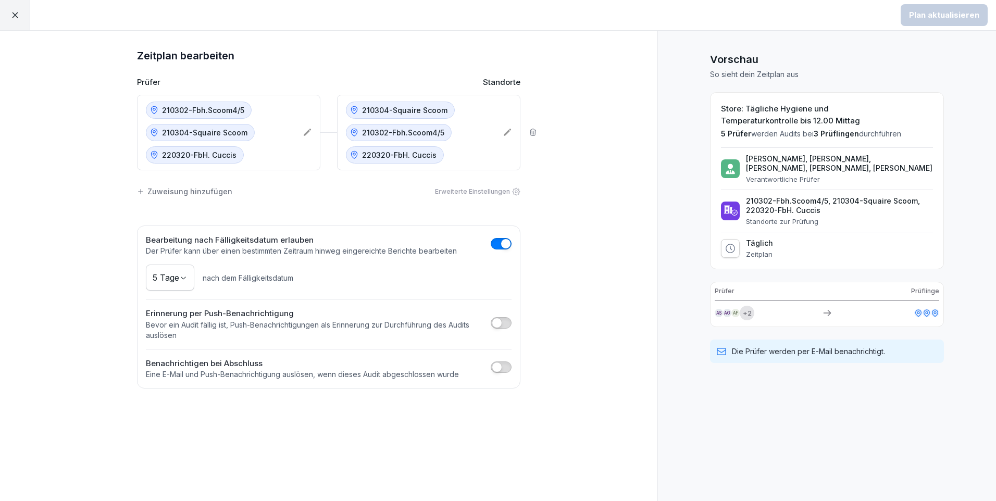
click at [309, 131] on icon at bounding box center [307, 132] width 7 height 7
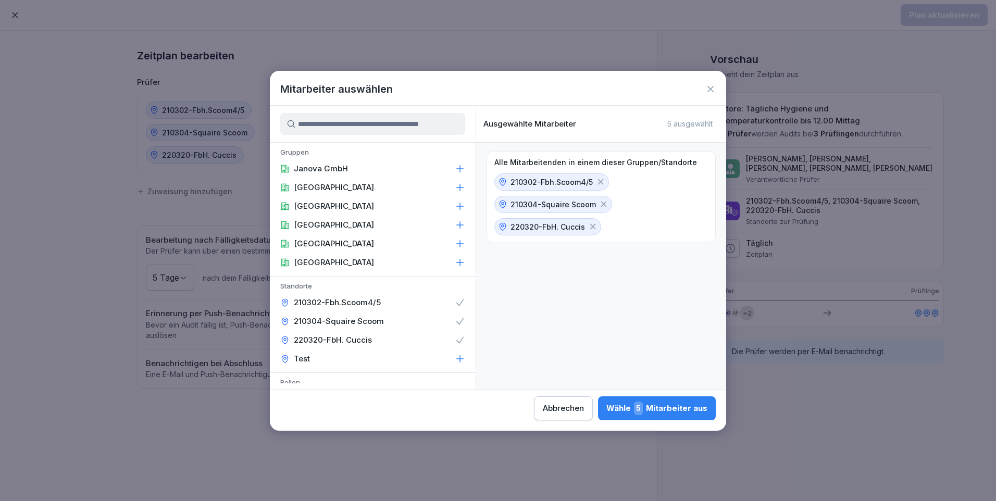
click at [457, 298] on icon at bounding box center [460, 302] width 10 height 10
click at [459, 319] on div "210304-Squaire Scoom" at bounding box center [373, 321] width 206 height 19
click at [455, 337] on icon at bounding box center [460, 340] width 10 height 10
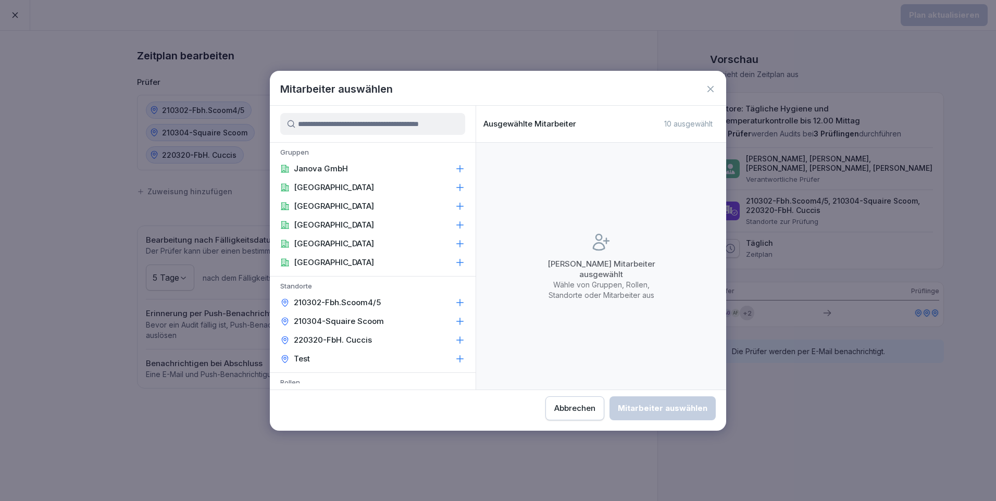
click at [455, 305] on icon at bounding box center [460, 302] width 10 height 10
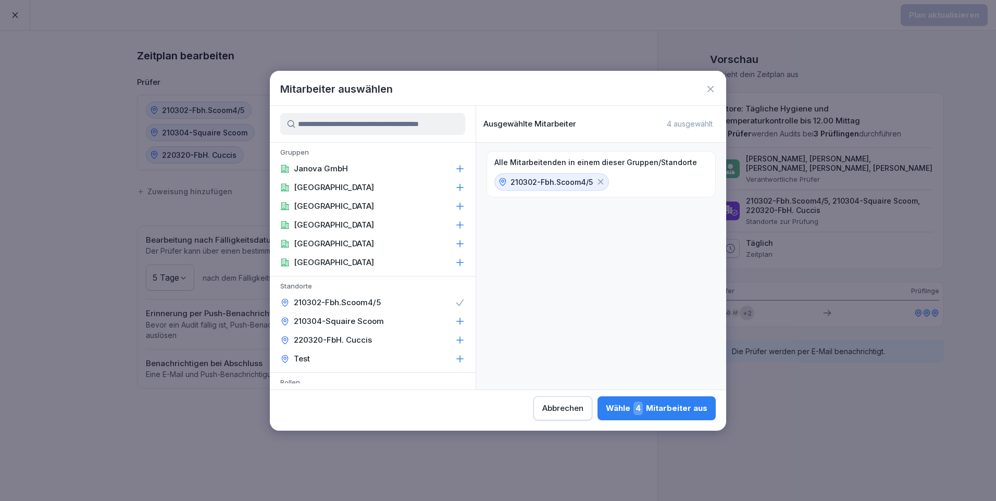
click at [457, 320] on icon at bounding box center [460, 321] width 7 height 7
click at [455, 333] on div "220320-FbH. Cuccis" at bounding box center [373, 340] width 206 height 19
click at [670, 407] on div "Wähle 5 Mitarbeiter aus" at bounding box center [656, 408] width 101 height 14
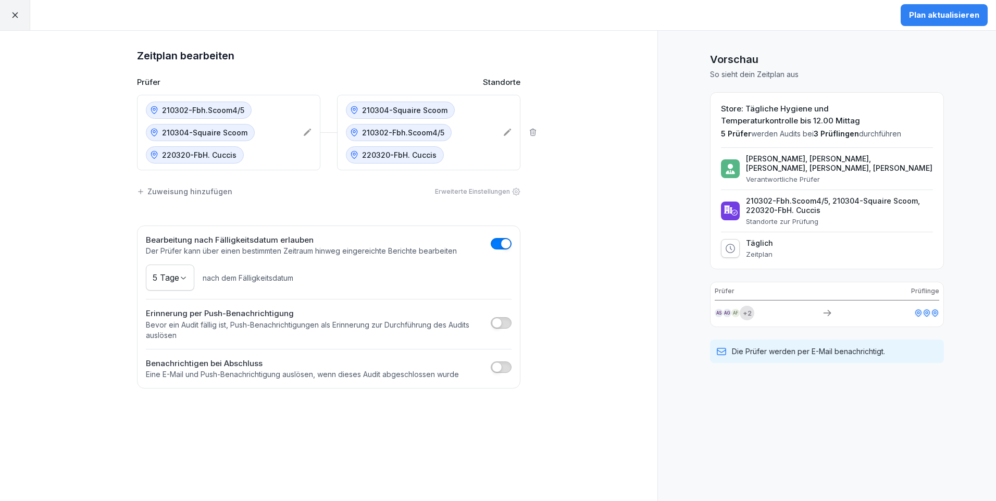
click at [502, 130] on div "210304-Squaire Scoom 210302-Fbh.Scoom4/5 220320-FbH. Cuccis" at bounding box center [428, 133] width 183 height 76
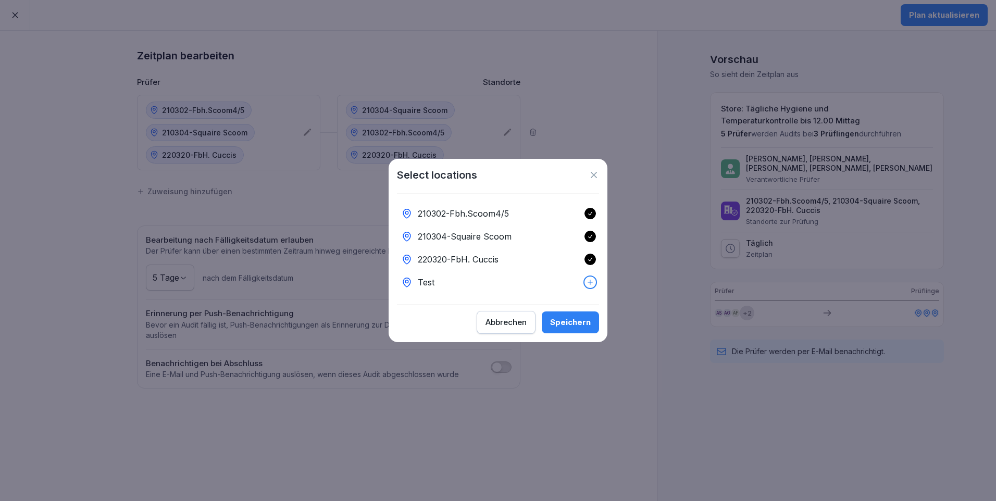
click at [557, 323] on div "Speichern" at bounding box center [570, 322] width 41 height 11
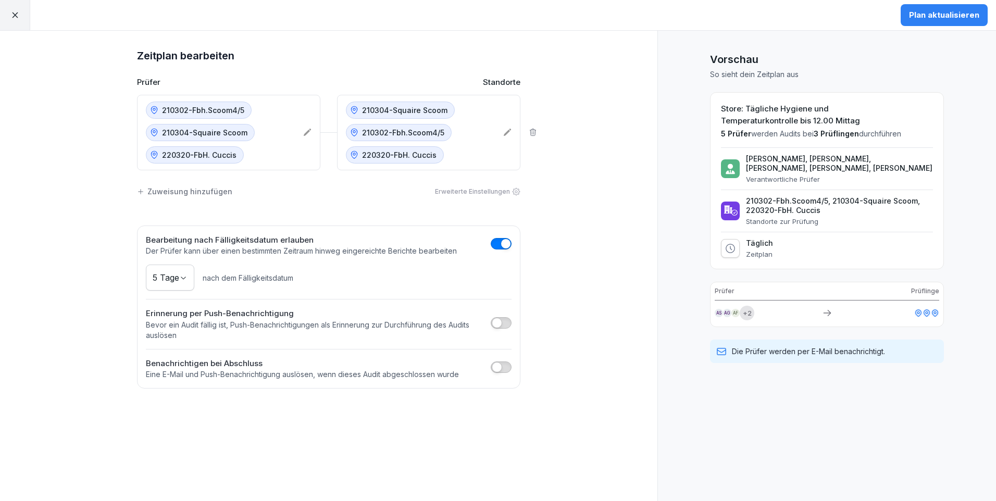
click at [937, 16] on div "Plan aktualisieren" at bounding box center [944, 14] width 70 height 11
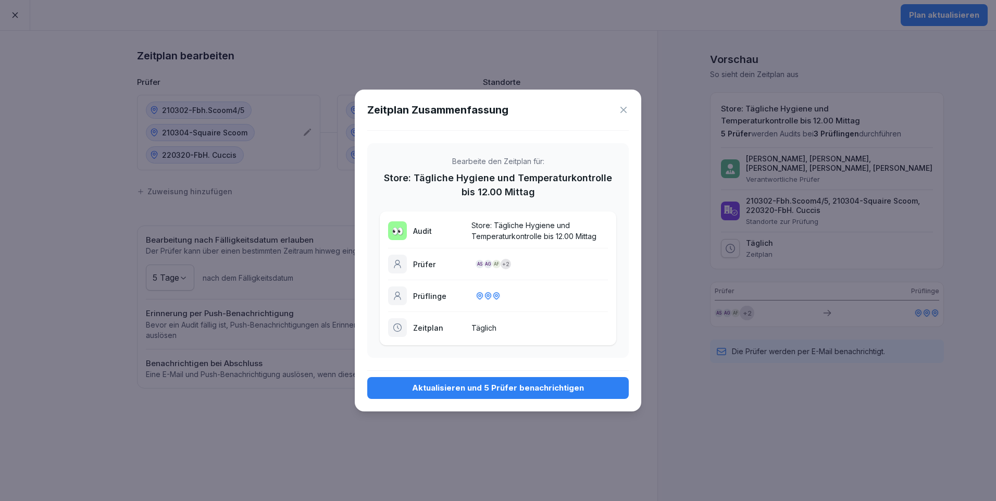
click at [533, 390] on div "Aktualisieren und 5 Prüfer benachrichtigen" at bounding box center [497, 387] width 245 height 11
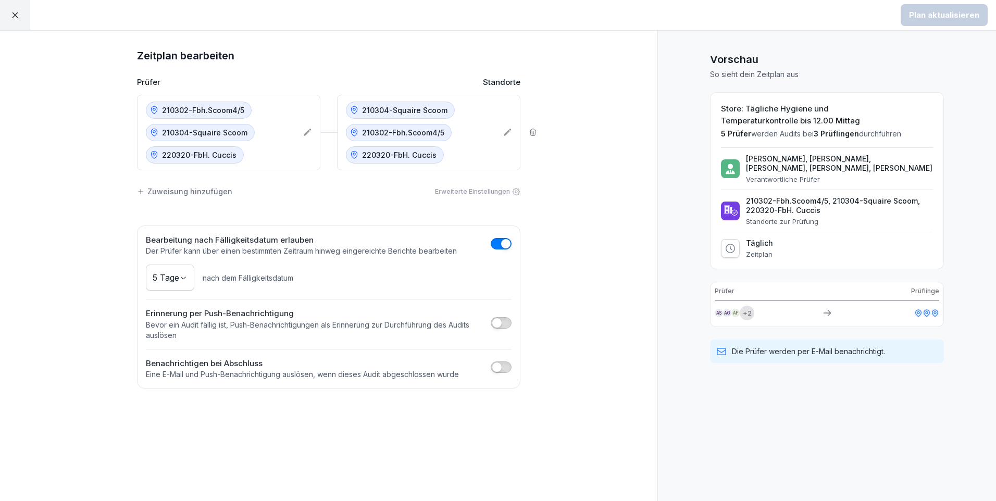
click at [21, 15] on div at bounding box center [15, 15] width 30 height 30
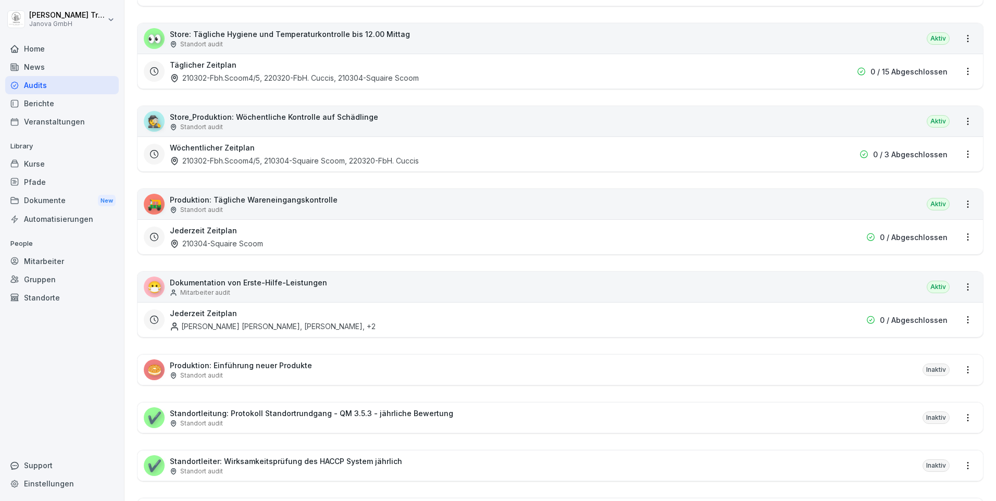
scroll to position [365, 0]
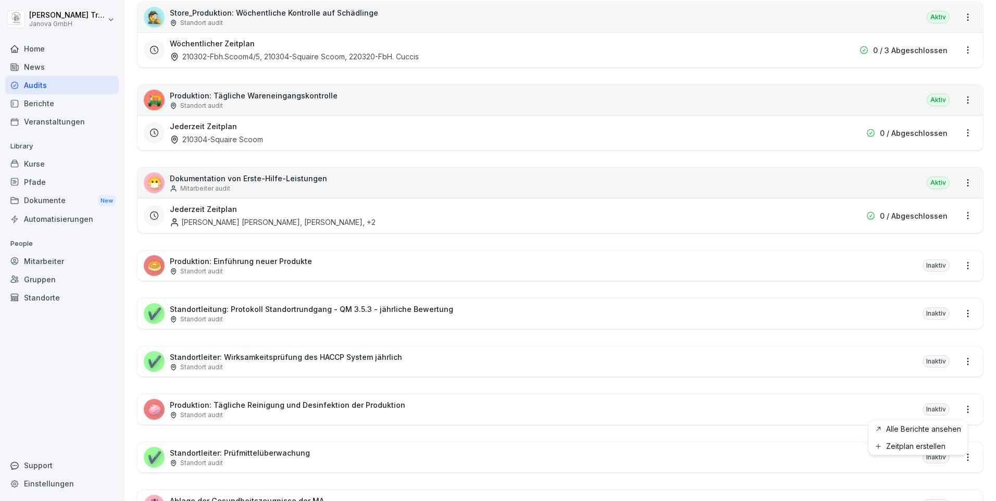
click at [958, 408] on html "Heiko Trautmann Janova GmbH Home News Audits Berichte Veranstaltungen Library K…" at bounding box center [498, 250] width 996 height 501
click at [0, 0] on link "Zeitplan erstellen" at bounding box center [0, 0] width 0 height 0
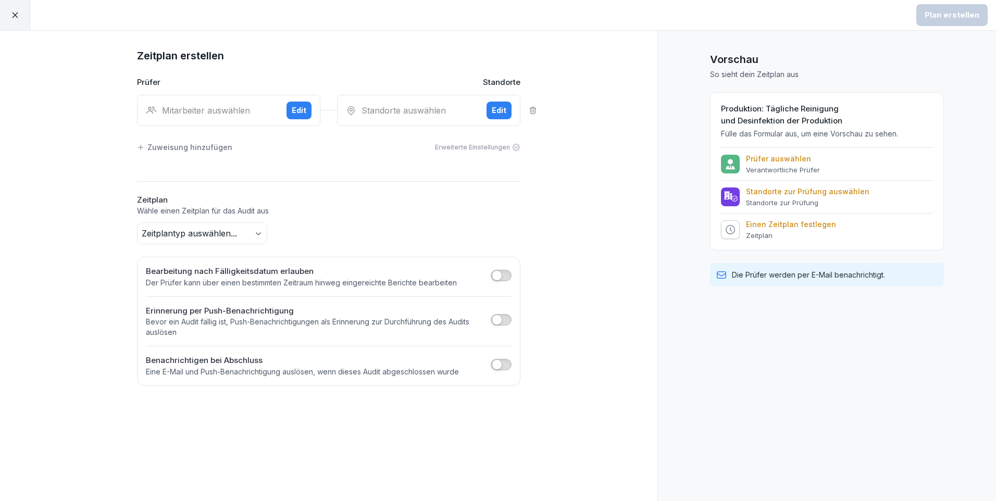
click at [301, 109] on div "Edit" at bounding box center [299, 110] width 15 height 11
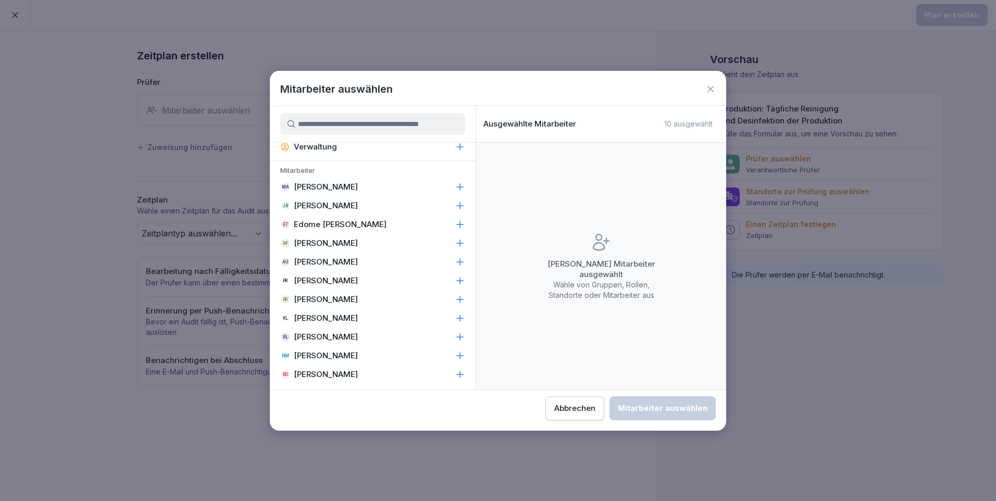
scroll to position [469, 0]
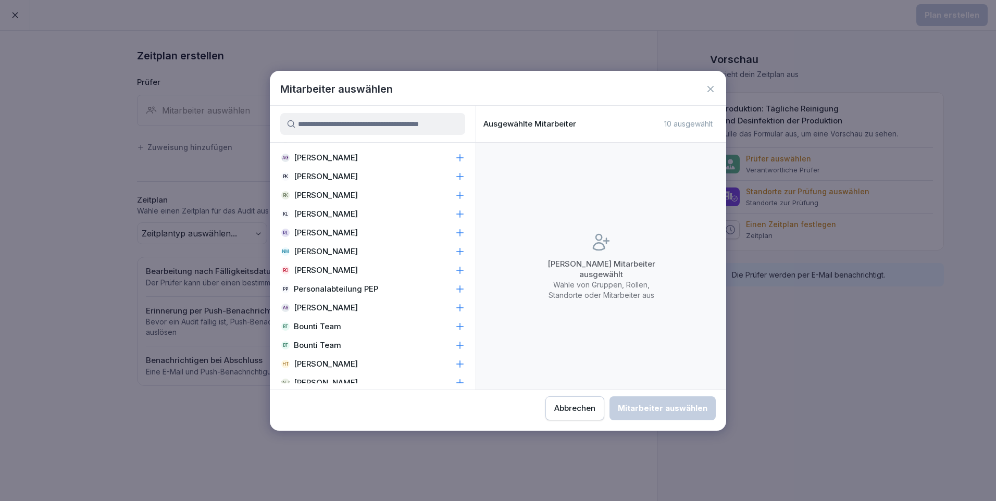
click at [340, 265] on div "Ro Rita oSAG" at bounding box center [373, 270] width 206 height 19
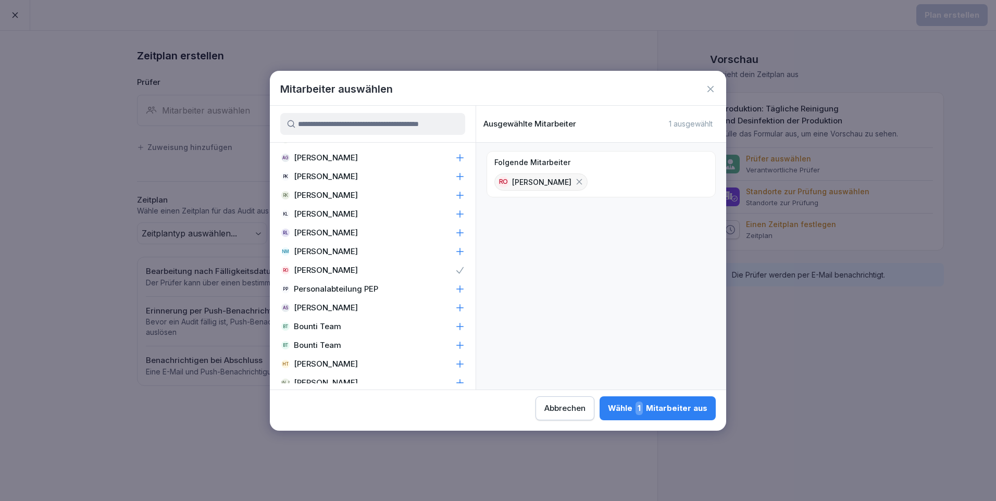
click at [675, 405] on div "Wähle 1 Mitarbeiter aus" at bounding box center [657, 408] width 99 height 14
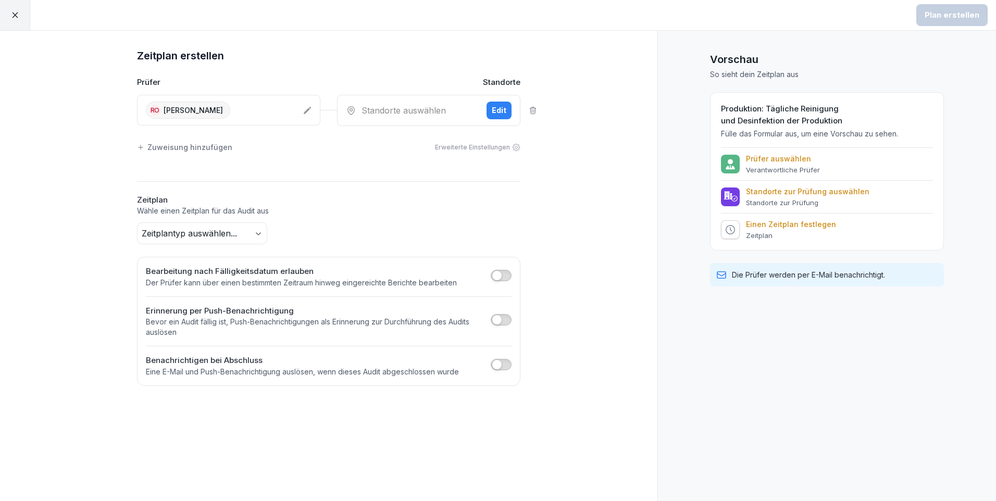
click at [502, 111] on div "Edit" at bounding box center [499, 110] width 15 height 11
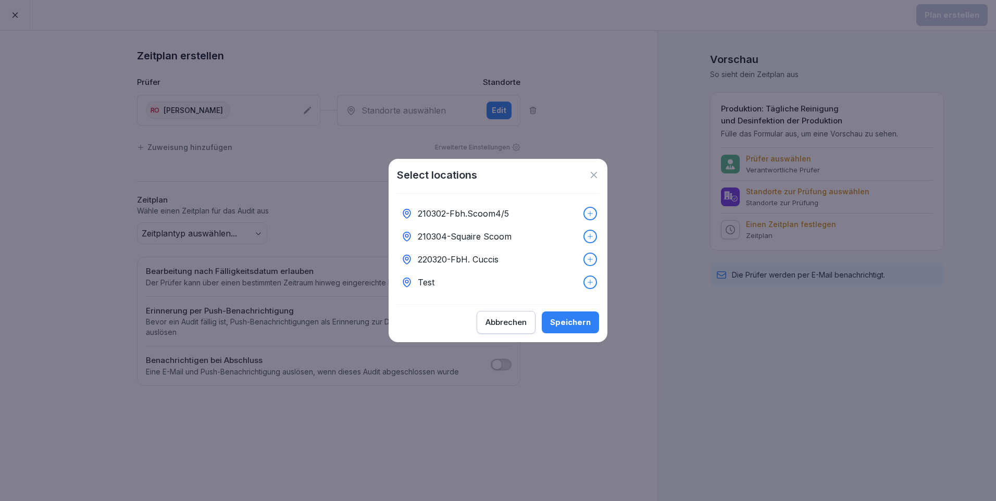
click at [508, 230] on p "210304-Squaire Scoom" at bounding box center [465, 236] width 94 height 12
drag, startPoint x: 569, startPoint y: 326, endPoint x: 560, endPoint y: 306, distance: 21.7
click at [570, 326] on div "Speichern" at bounding box center [570, 322] width 41 height 11
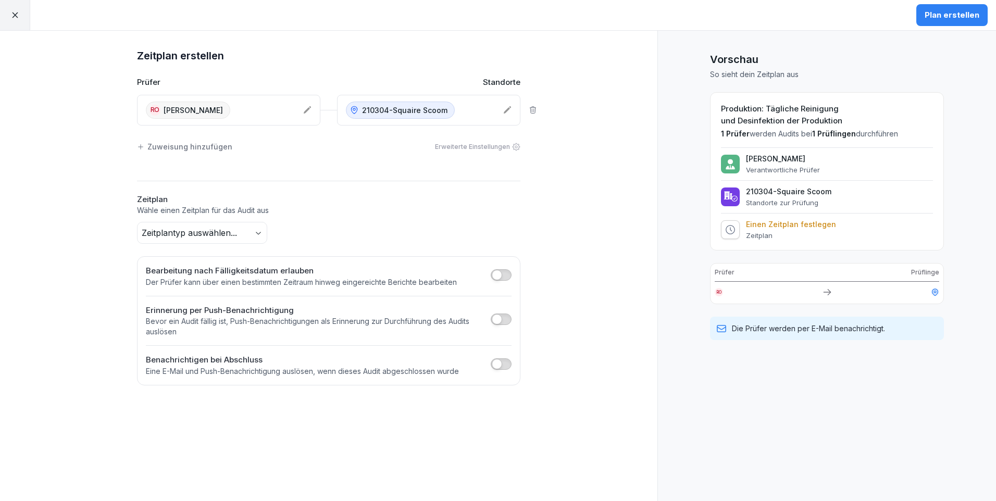
click at [258, 229] on body "Plan erstellen Zeitplan erstellen Prüfer Standorte Ro Rita oSAG 210304-Squaire …" at bounding box center [498, 250] width 996 height 501
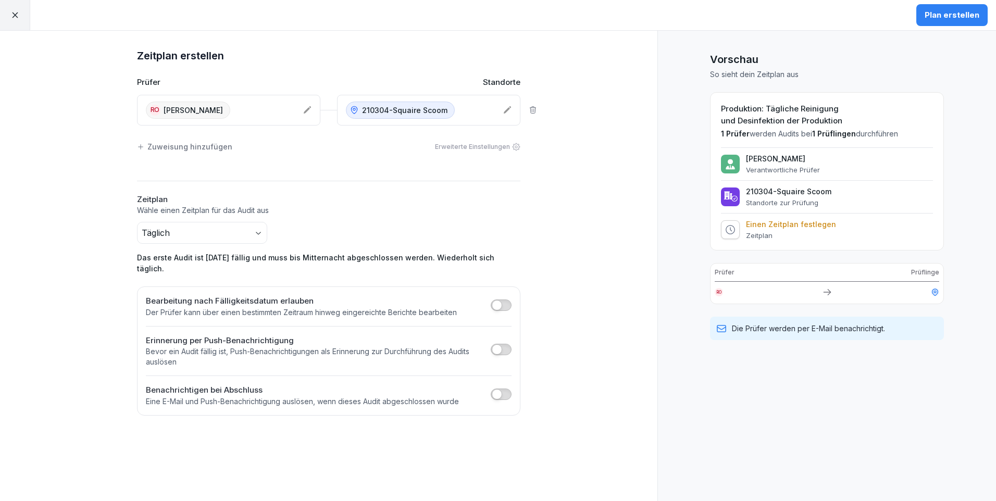
click at [500, 300] on span "button" at bounding box center [497, 305] width 10 height 10
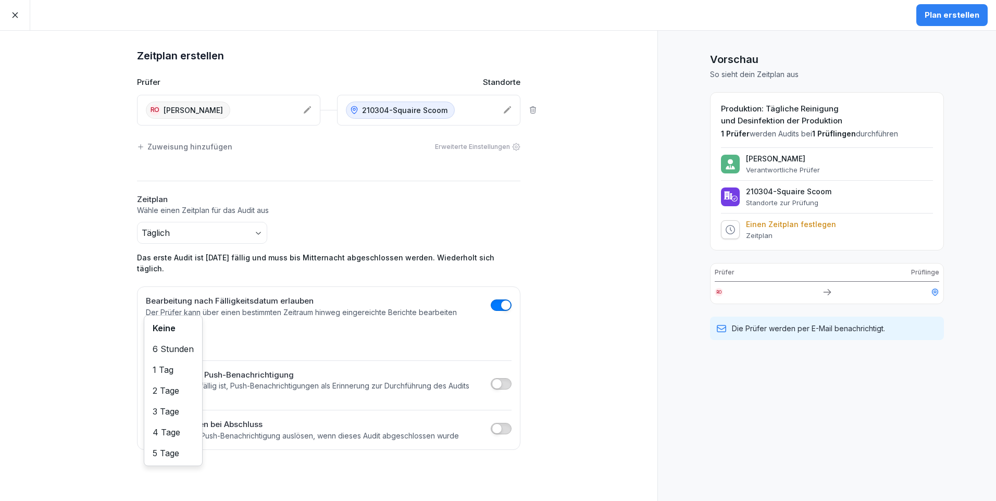
click at [185, 327] on body "Plan erstellen Zeitplan erstellen Prüfer Standorte Ro Rita oSAG 210304-Squaire …" at bounding box center [498, 250] width 996 height 501
click at [938, 11] on div "Plan erstellen" at bounding box center [951, 14] width 55 height 11
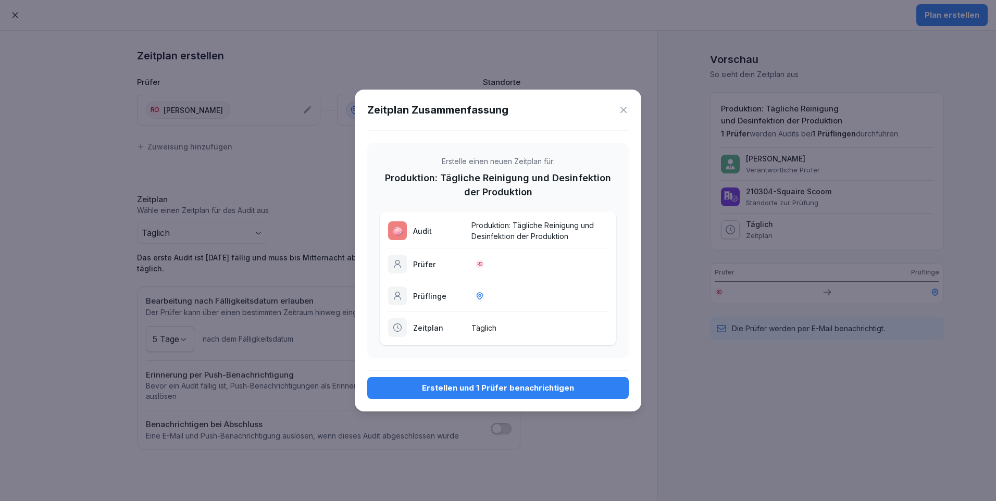
click at [506, 387] on div "Erstellen und 1 Prüfer benachrichtigen" at bounding box center [497, 387] width 245 height 11
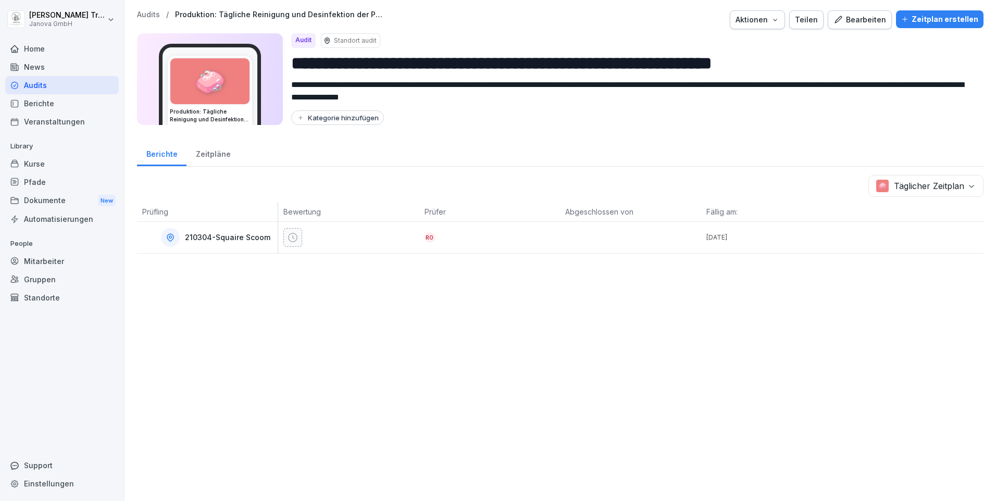
click at [45, 85] on div "Audits" at bounding box center [62, 85] width 114 height 18
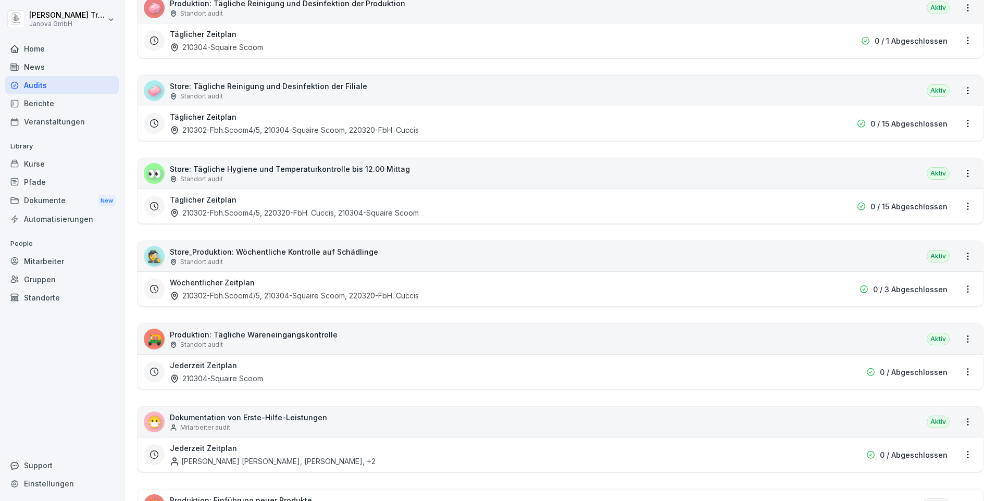
scroll to position [260, 0]
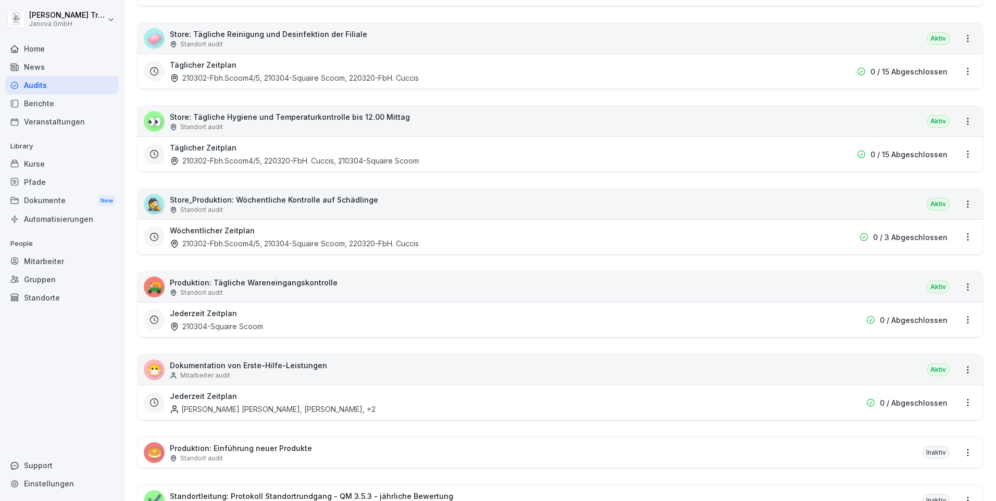
click at [957, 405] on html "Heiko Trautmann Janova GmbH Home News Audits Berichte Veranstaltungen Library K…" at bounding box center [498, 250] width 996 height 501
click at [0, 0] on link "Zeitplan bearbeiten" at bounding box center [0, 0] width 0 height 0
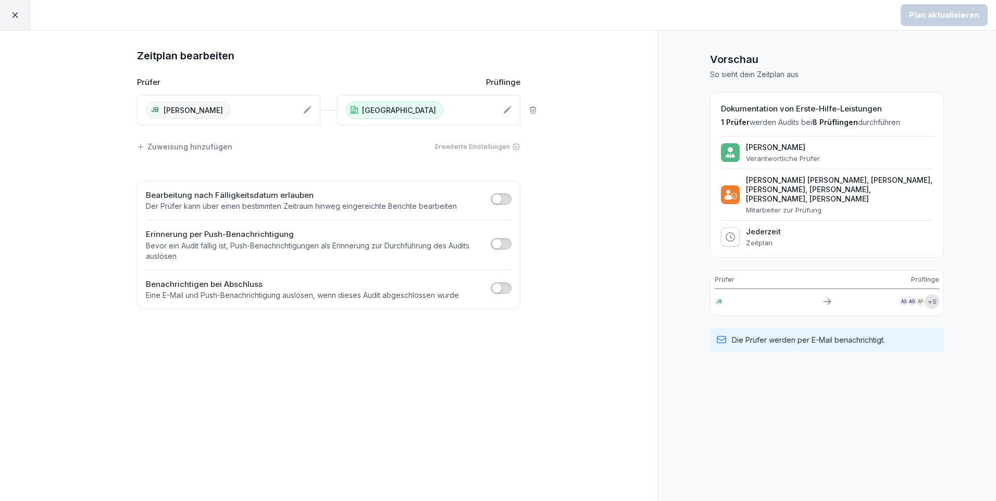
click at [15, 14] on icon at bounding box center [14, 14] width 9 height 9
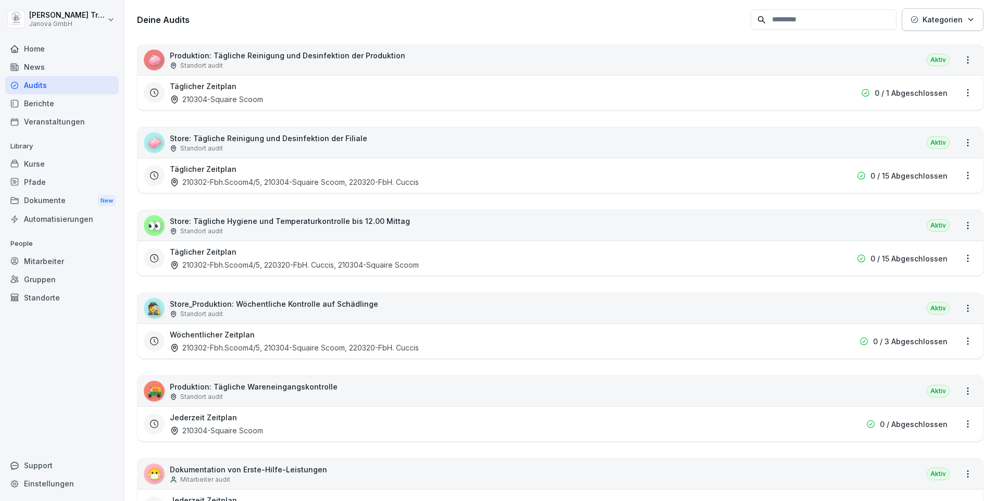
scroll to position [208, 0]
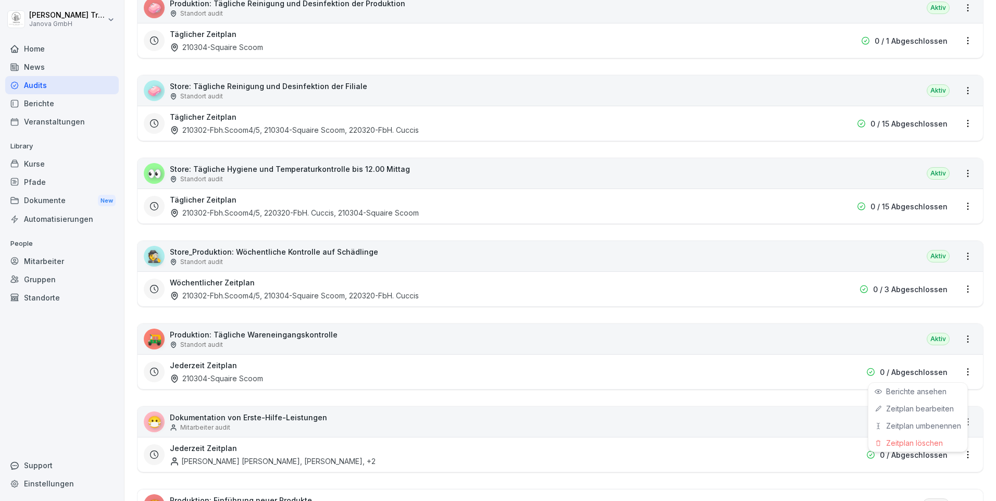
click at [962, 372] on html "Heiko Trautmann Janova GmbH Home News Audits Berichte Veranstaltungen Library K…" at bounding box center [498, 250] width 996 height 501
click at [0, 0] on link "Zeitplan bearbeiten" at bounding box center [0, 0] width 0 height 0
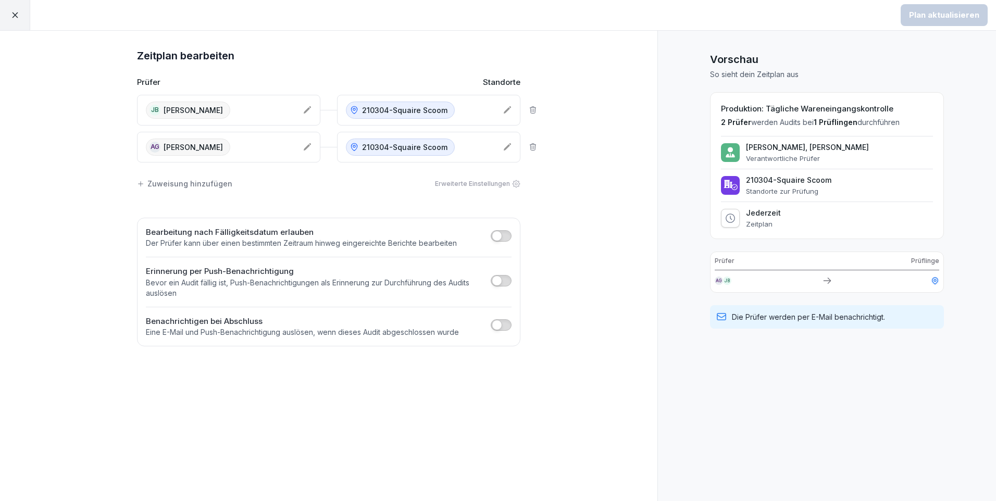
click at [12, 16] on icon at bounding box center [14, 14] width 9 height 9
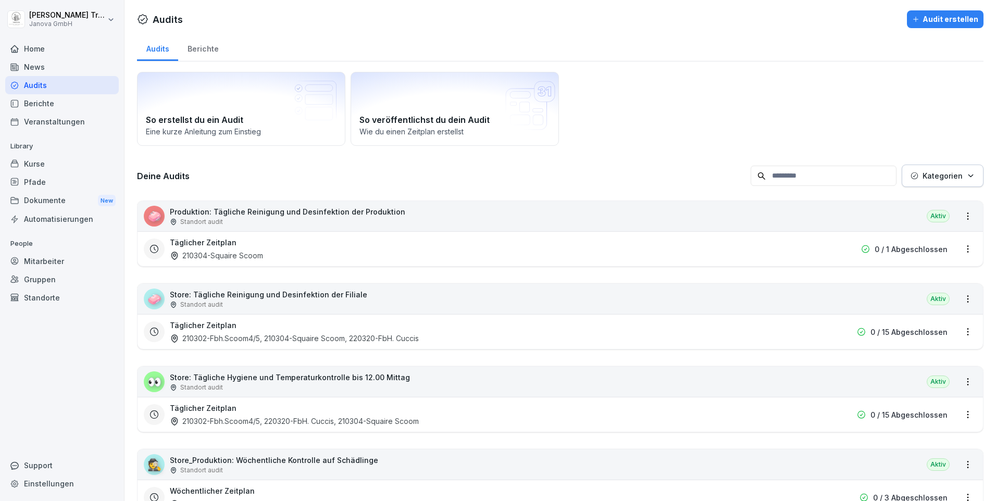
click at [37, 259] on div "Mitarbeiter" at bounding box center [62, 261] width 114 height 18
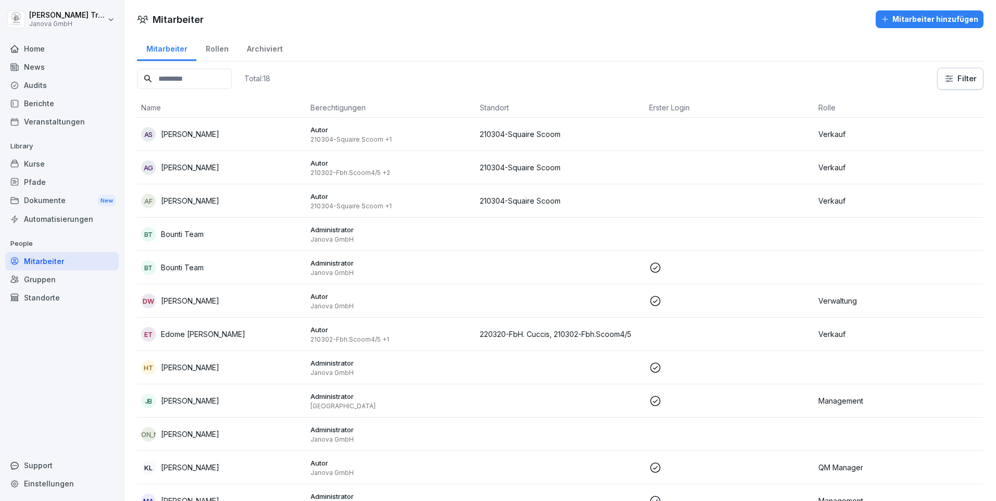
click at [45, 282] on div "Gruppen" at bounding box center [62, 279] width 114 height 18
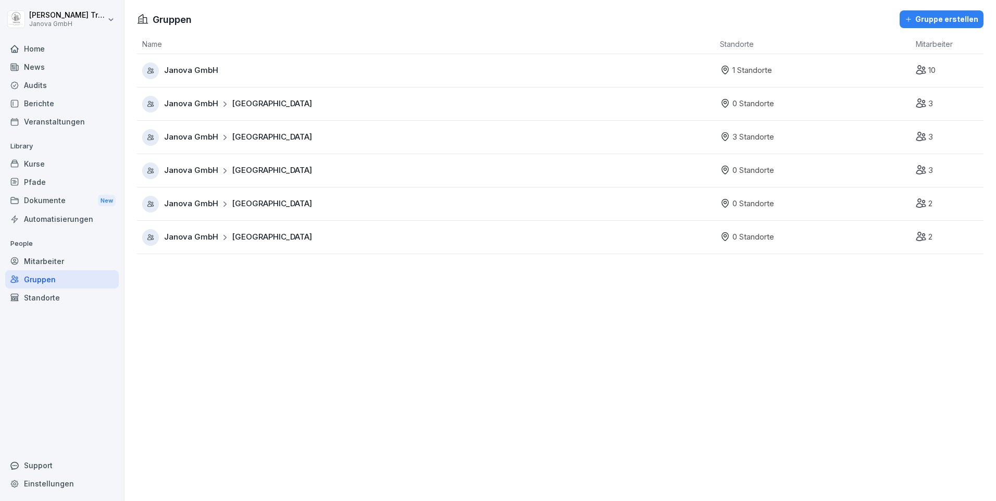
click at [271, 131] on div "Janova GmbH Frankfurt" at bounding box center [428, 137] width 572 height 17
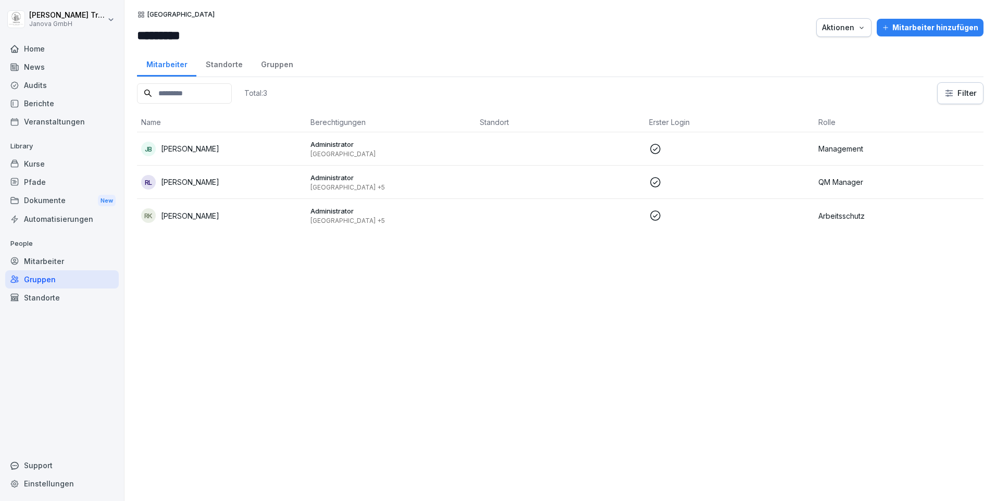
click at [224, 66] on div "Standorte" at bounding box center [223, 63] width 55 height 27
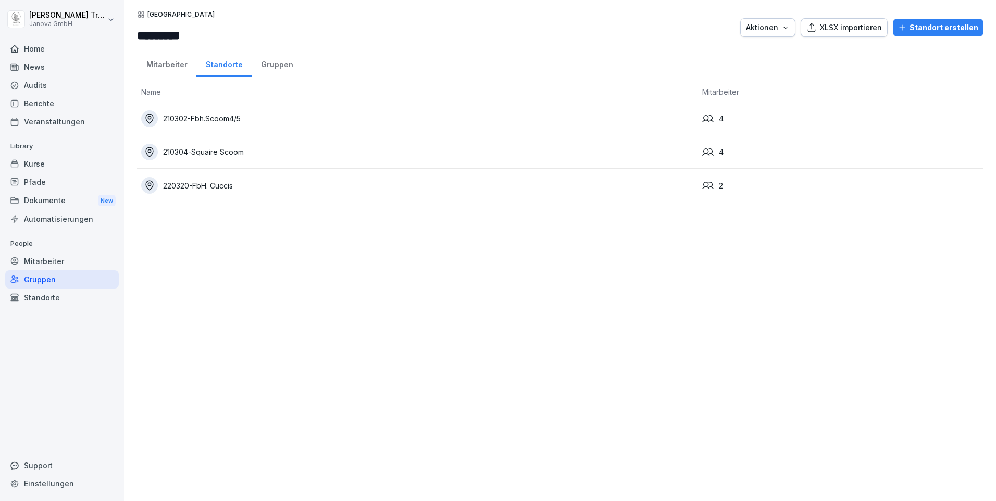
click at [264, 64] on div "Gruppen" at bounding box center [277, 63] width 51 height 27
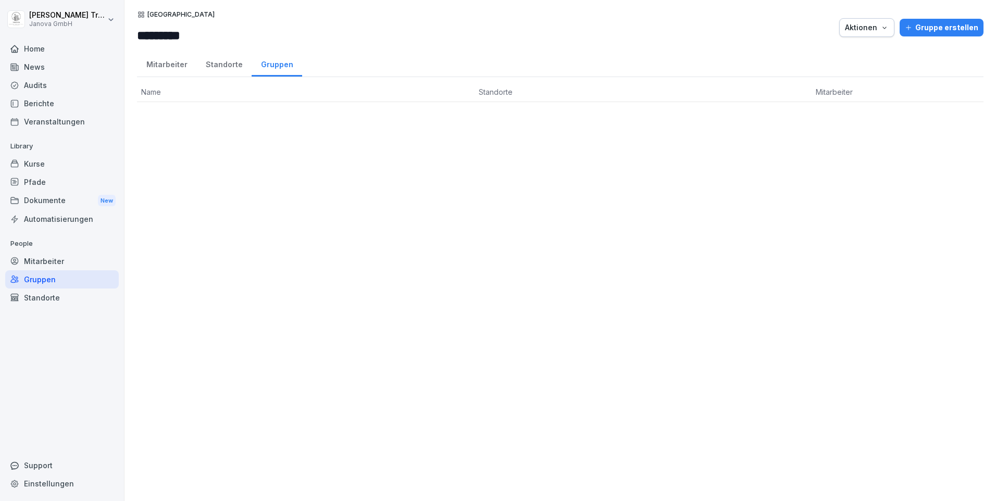
click at [225, 65] on div "Standorte" at bounding box center [223, 63] width 55 height 27
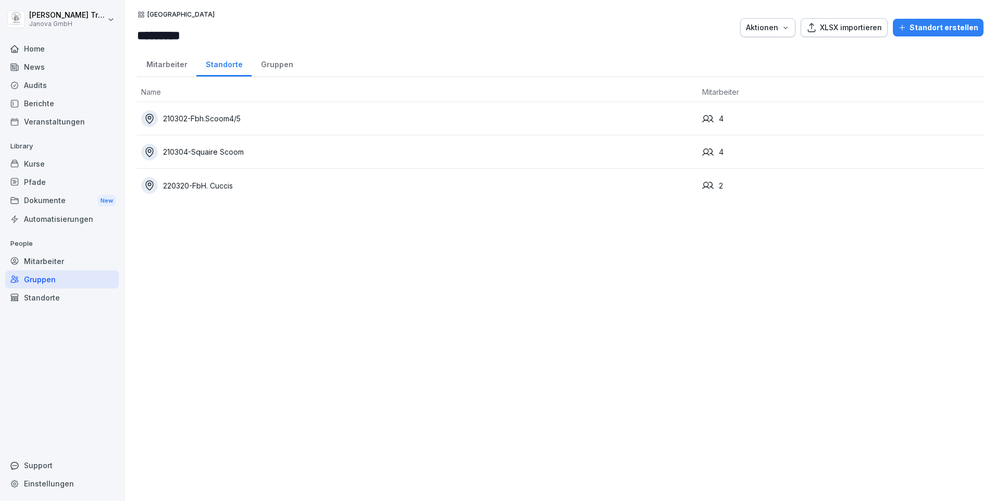
click at [236, 119] on div "210302-Fbh.Scoom4/5" at bounding box center [417, 118] width 552 height 17
click at [236, 154] on div "210304-Squaire Scoom" at bounding box center [417, 152] width 552 height 17
click at [224, 183] on div "220320-FbH. Cuccis" at bounding box center [417, 185] width 552 height 17
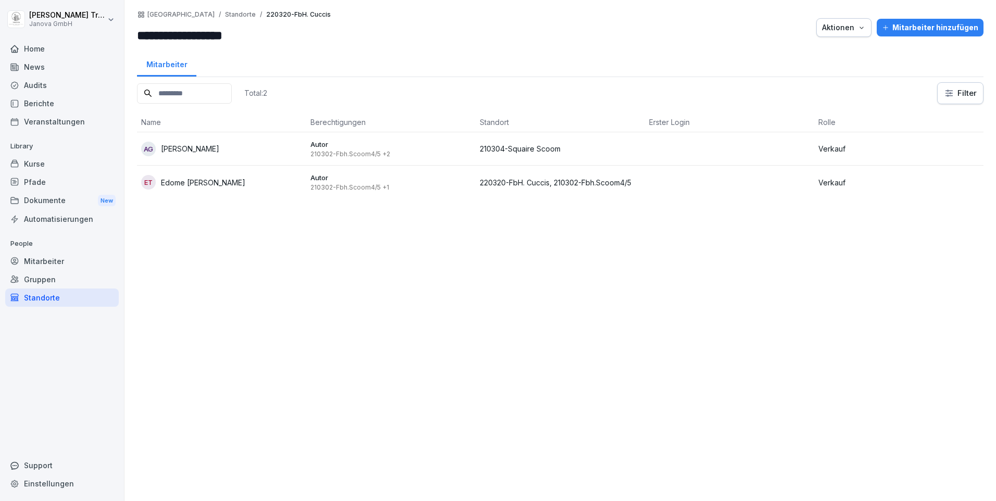
click at [52, 260] on div "Mitarbeiter" at bounding box center [62, 261] width 114 height 18
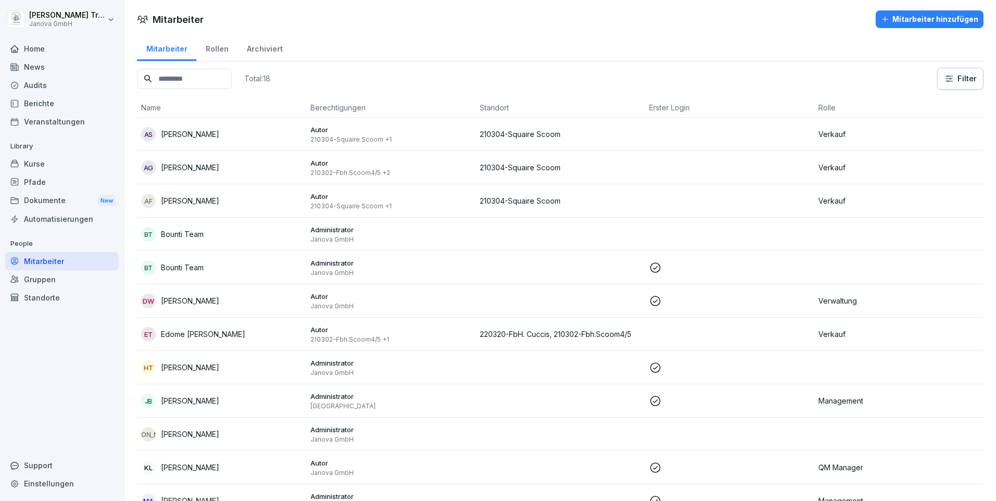
click at [538, 204] on p "210304-Squaire Scoom" at bounding box center [560, 200] width 161 height 11
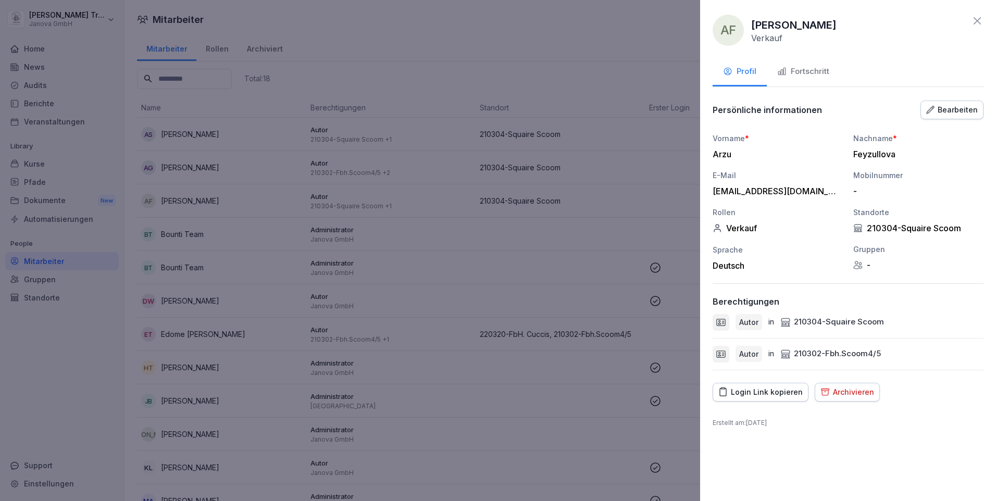
click at [538, 204] on div at bounding box center [498, 250] width 996 height 501
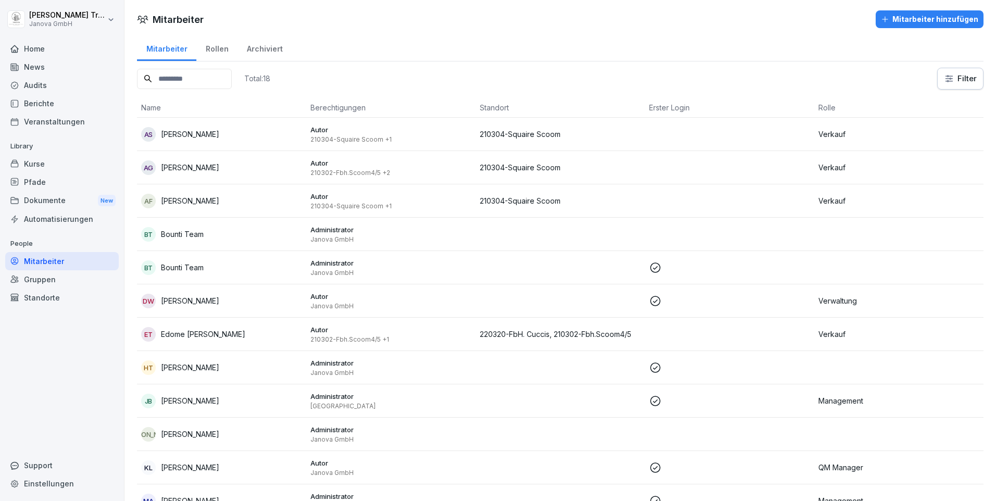
click at [565, 335] on p "220320-FbH. Cuccis, 210302-Fbh.Scoom4/5" at bounding box center [560, 334] width 161 height 11
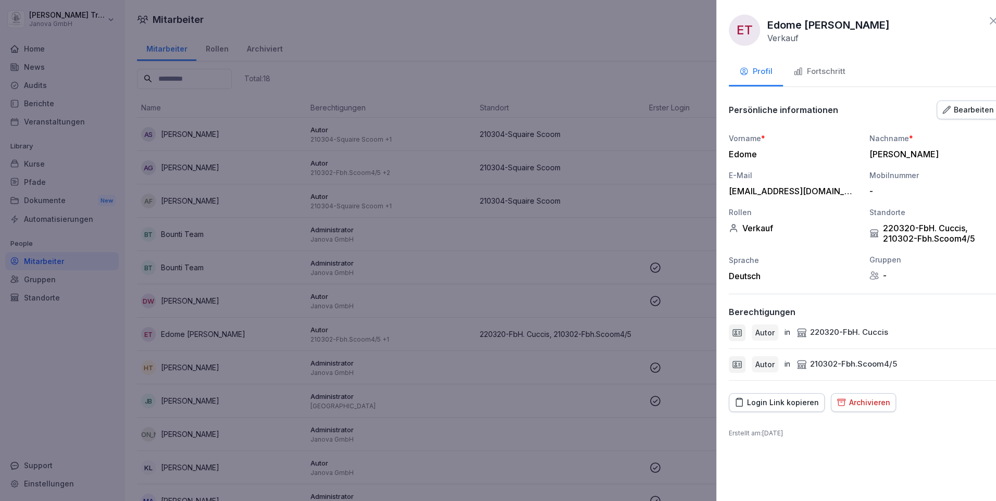
click at [565, 335] on div at bounding box center [498, 250] width 996 height 501
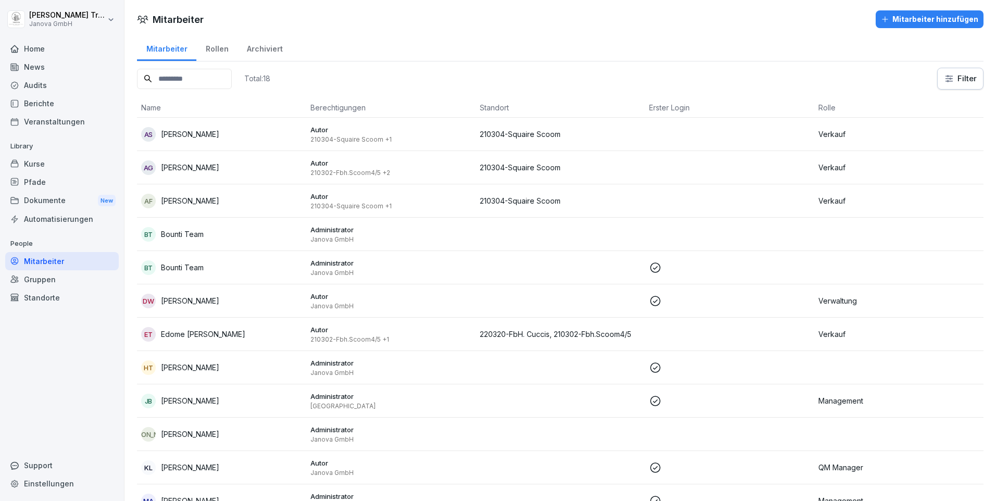
click at [36, 51] on div "Home" at bounding box center [62, 49] width 114 height 18
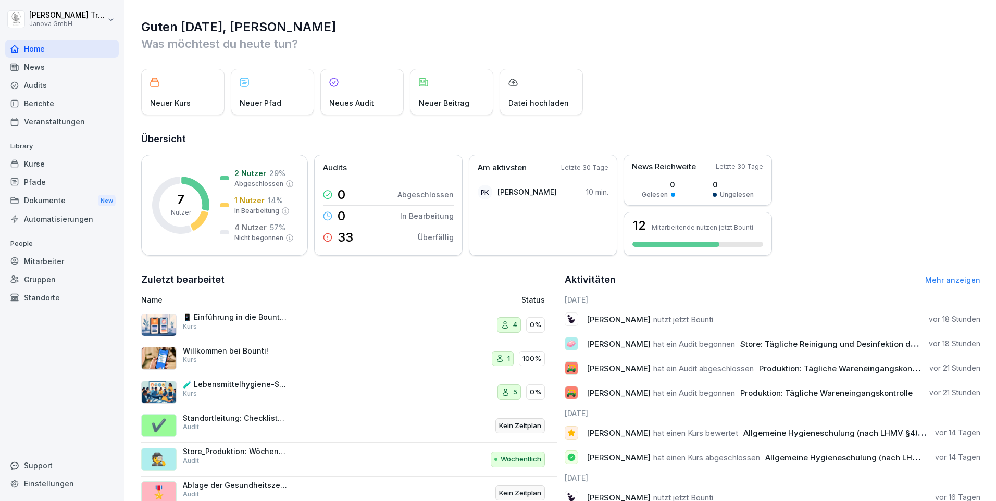
click at [506, 327] on div "4" at bounding box center [509, 325] width 24 height 16
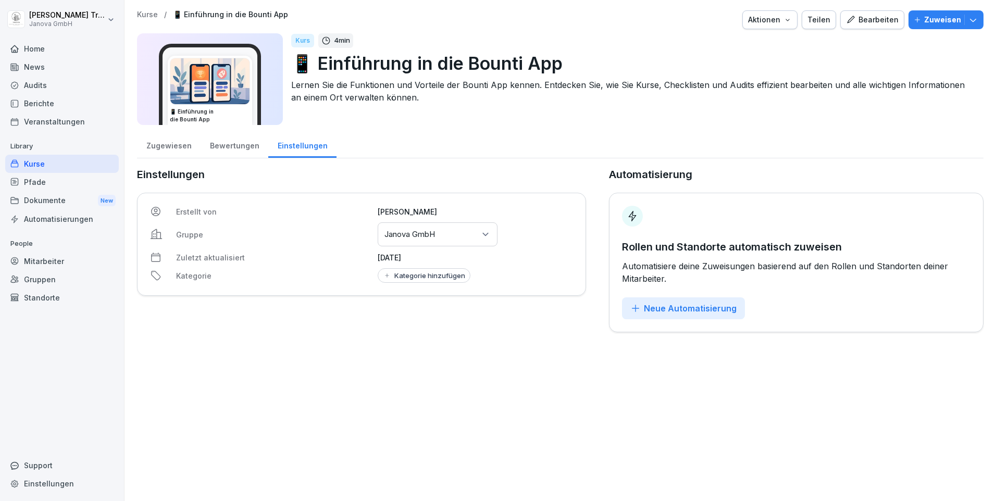
click at [175, 144] on div "Zugewiesen" at bounding box center [169, 144] width 64 height 27
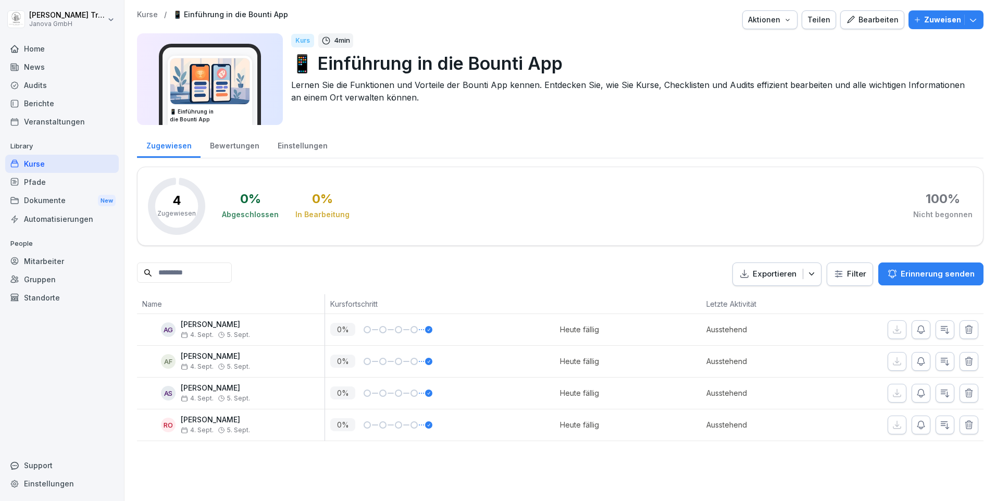
click at [970, 21] on icon "button" at bounding box center [973, 20] width 6 height 3
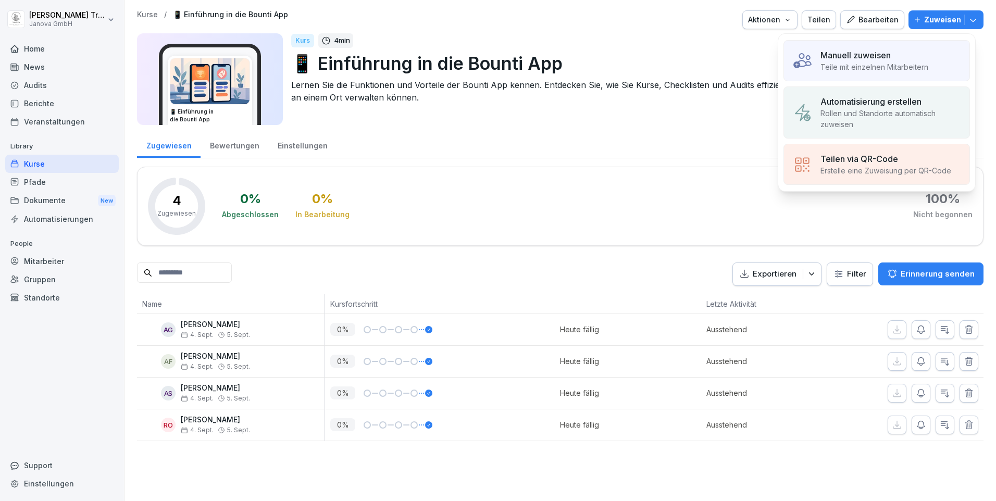
click at [925, 56] on div "Manuell zuweisen" at bounding box center [874, 55] width 108 height 12
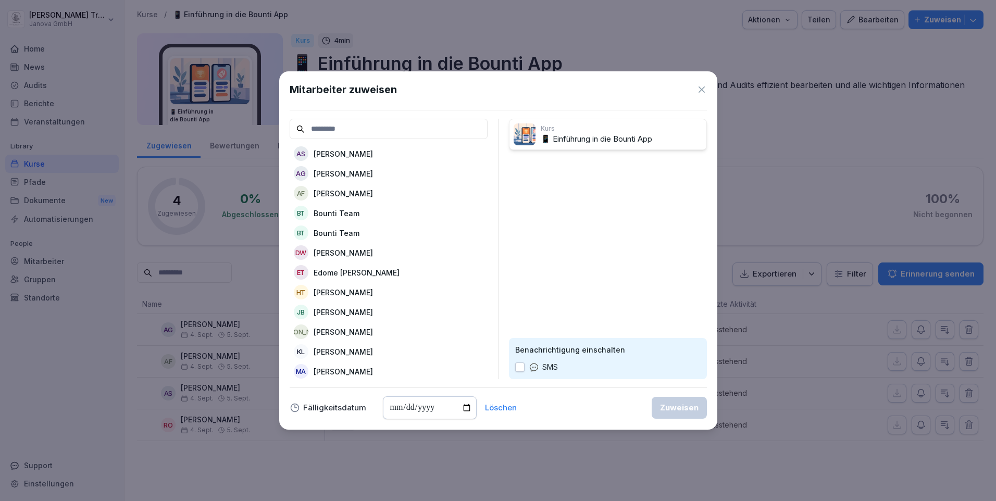
click at [365, 274] on p "Edome [PERSON_NAME]" at bounding box center [356, 272] width 86 height 11
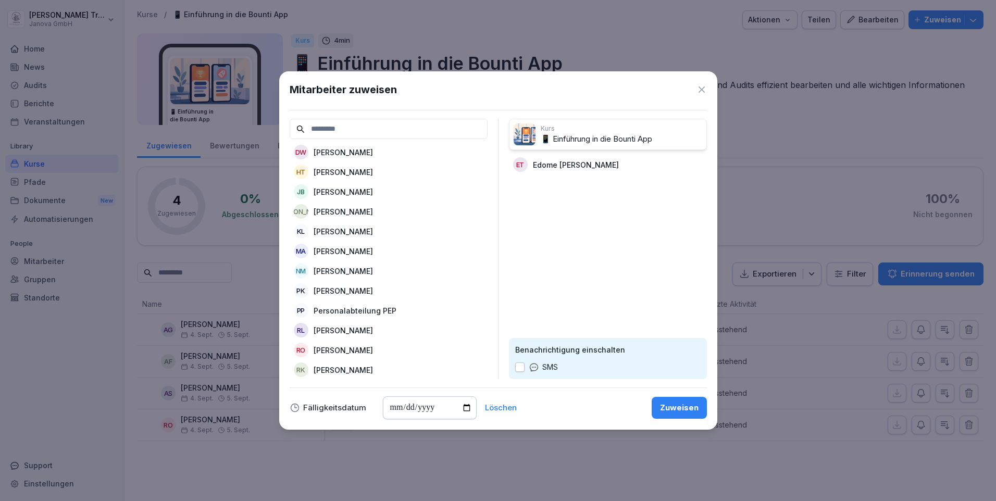
scroll to position [4, 0]
click at [699, 90] on icon at bounding box center [701, 89] width 10 height 10
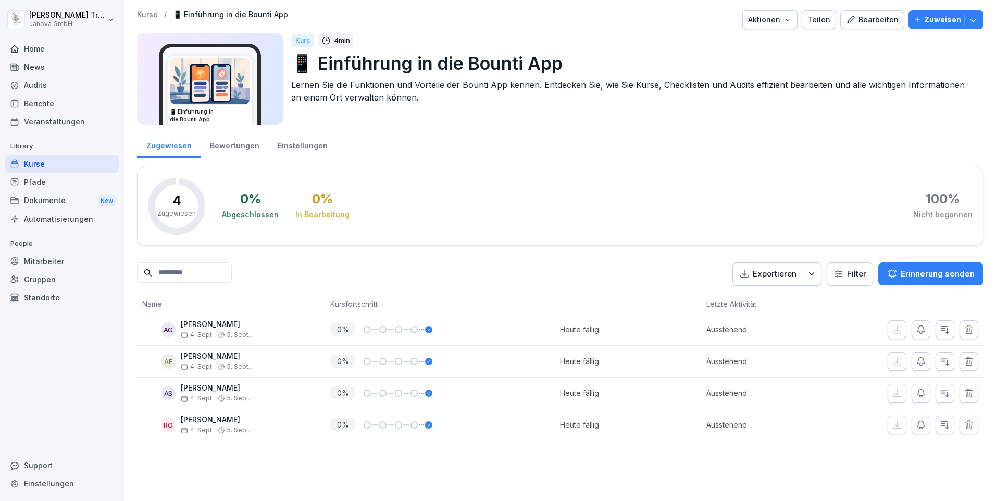
click at [57, 263] on div "Mitarbeiter" at bounding box center [62, 261] width 114 height 18
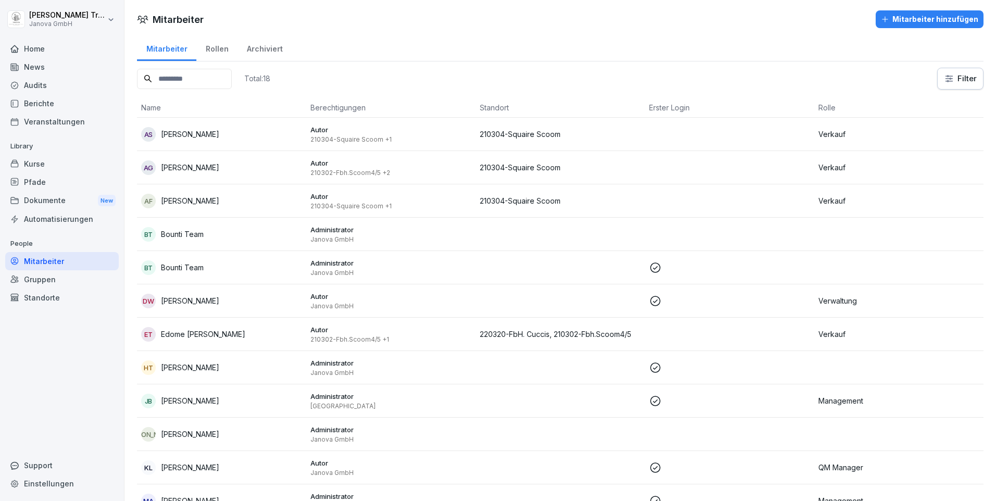
click at [31, 162] on div "Kurse" at bounding box center [62, 164] width 114 height 18
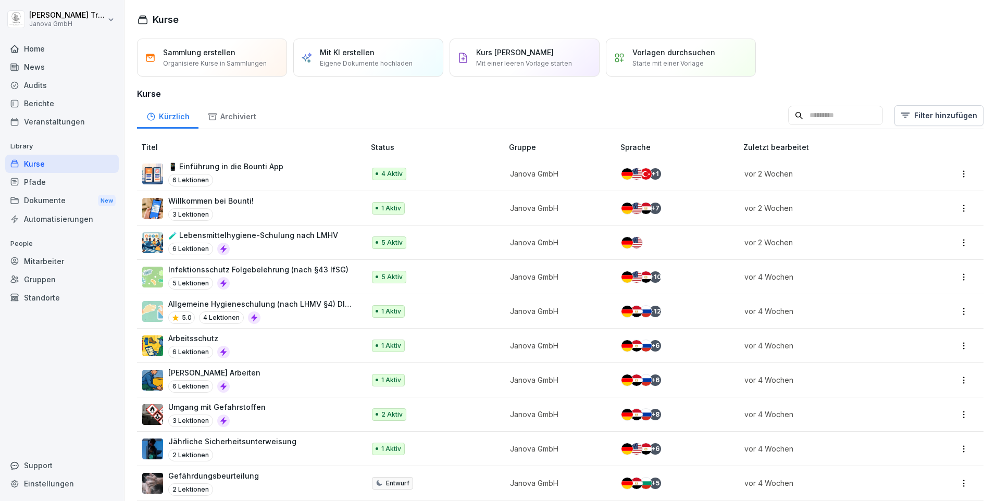
click at [382, 175] on p "4 Aktiv" at bounding box center [391, 173] width 21 height 9
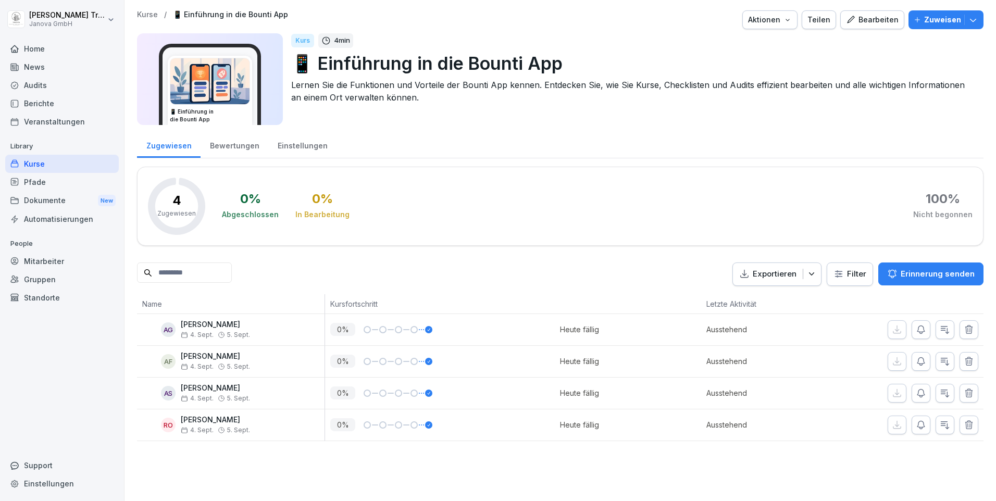
click at [937, 18] on p "Zuweisen" at bounding box center [942, 19] width 37 height 11
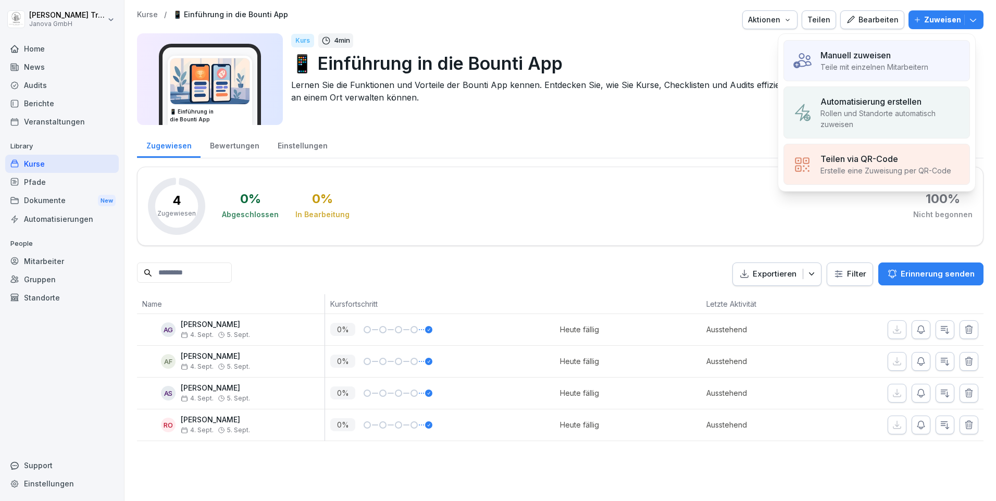
click at [912, 61] on p "Teile mit einzelnen Mitarbeitern" at bounding box center [874, 66] width 108 height 11
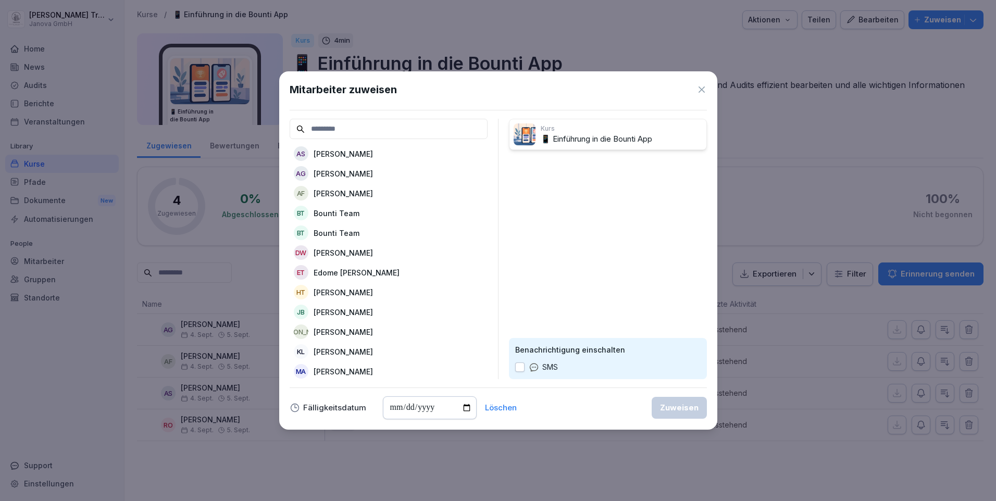
click at [373, 269] on p "Edome [PERSON_NAME]" at bounding box center [356, 272] width 86 height 11
click at [701, 87] on icon at bounding box center [701, 89] width 10 height 10
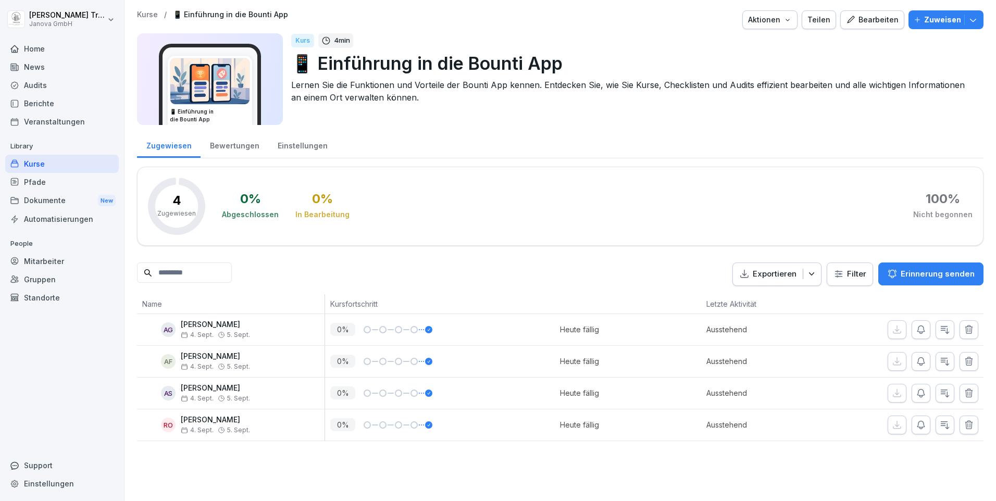
click at [791, 20] on button "Aktionen" at bounding box center [769, 19] width 55 height 19
click at [971, 18] on button "Zuweisen" at bounding box center [945, 19] width 75 height 19
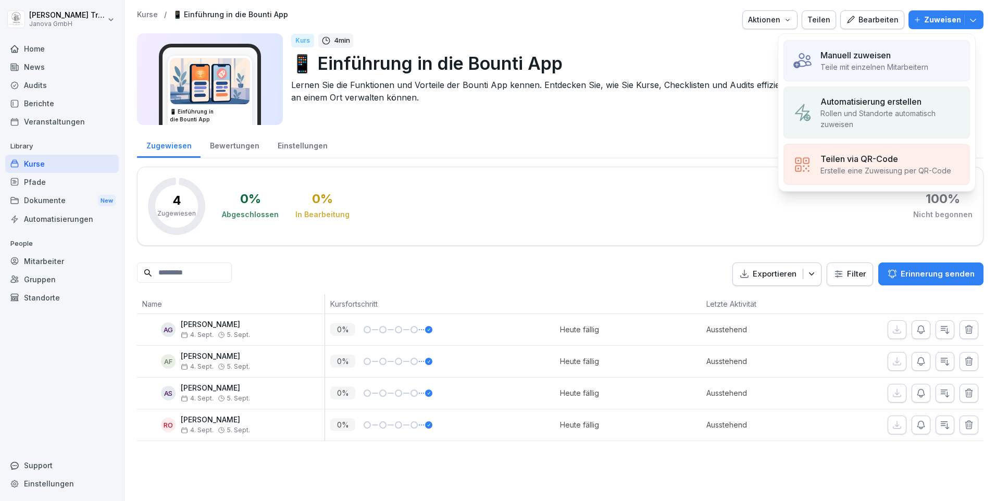
click at [924, 107] on div "Automatisierung erstellen" at bounding box center [890, 101] width 141 height 12
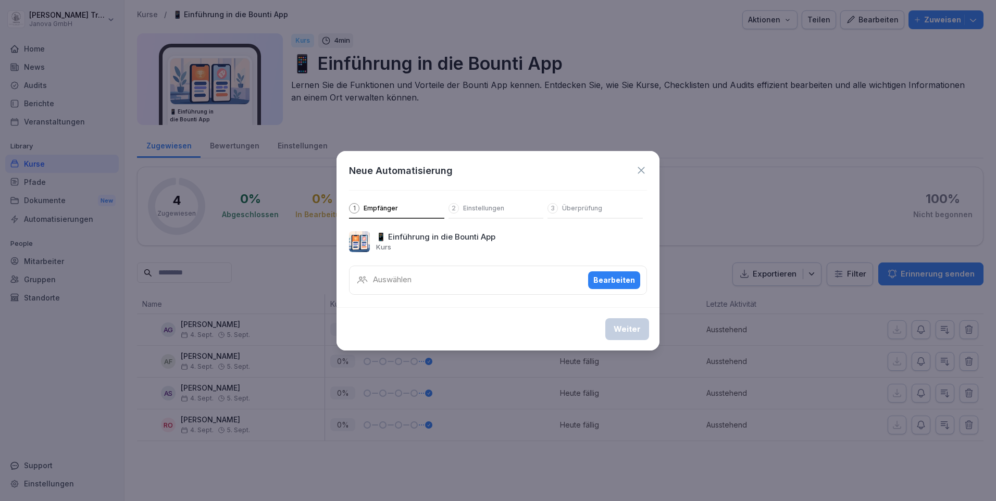
click at [606, 277] on div "Bearbeiten" at bounding box center [614, 279] width 42 height 11
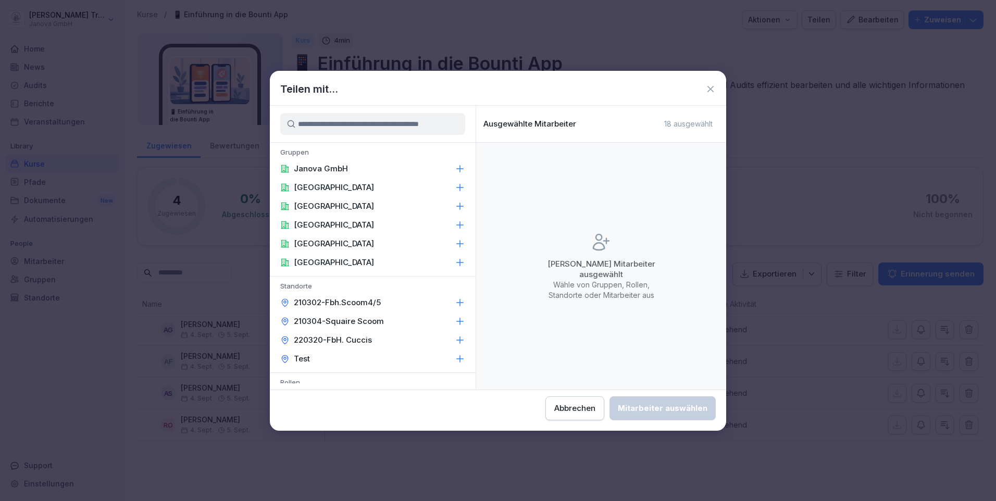
click at [713, 87] on icon at bounding box center [710, 89] width 10 height 10
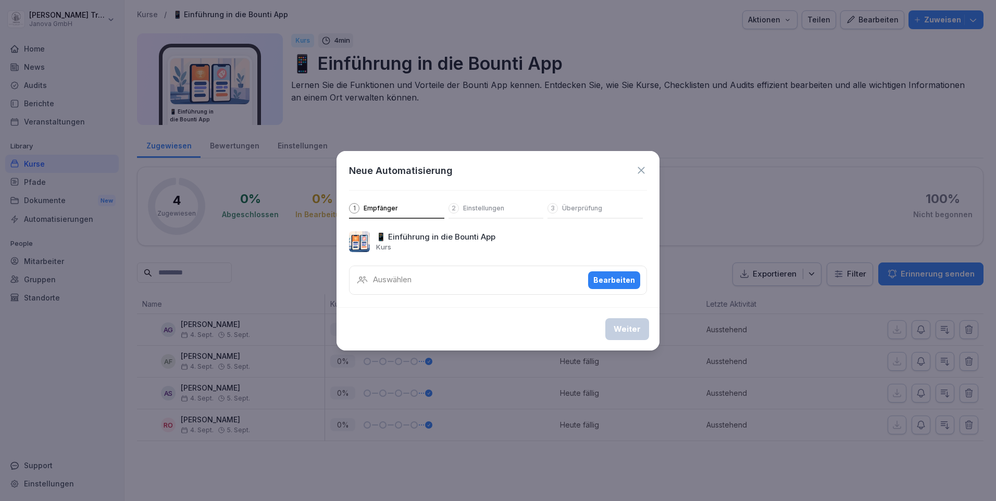
drag, startPoint x: 641, startPoint y: 169, endPoint x: 715, endPoint y: 122, distance: 87.5
click at [643, 166] on icon at bounding box center [640, 170] width 11 height 11
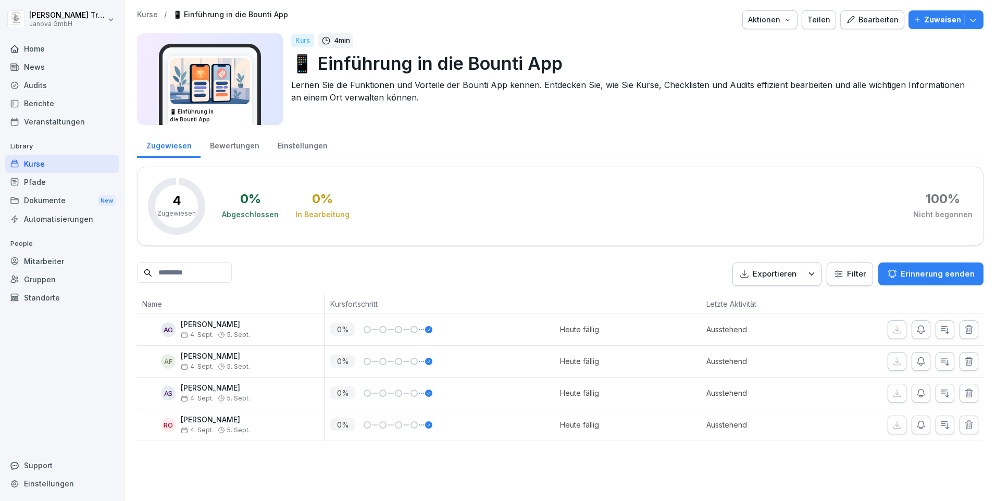
click at [968, 19] on icon "button" at bounding box center [973, 20] width 10 height 10
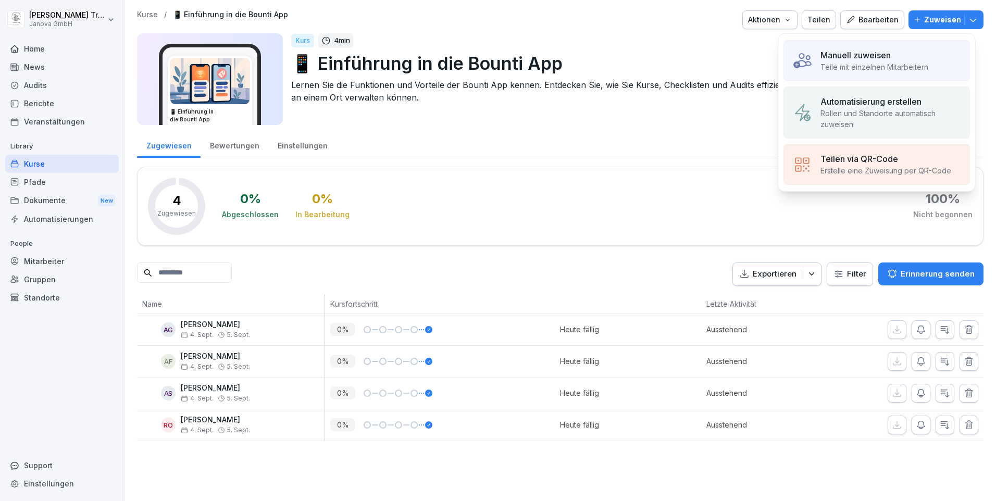
click at [864, 65] on p "Teile mit einzelnen Mitarbeitern" at bounding box center [874, 66] width 108 height 11
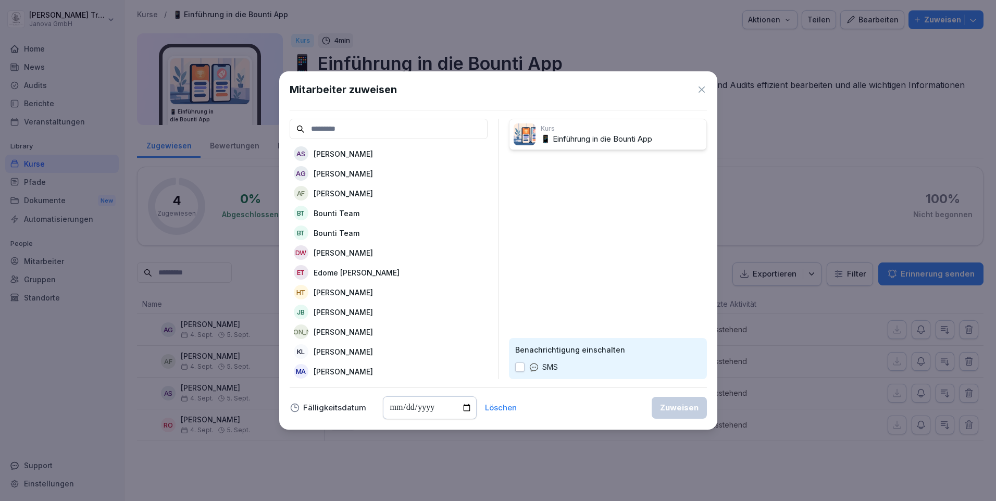
click at [701, 87] on icon at bounding box center [701, 89] width 10 height 10
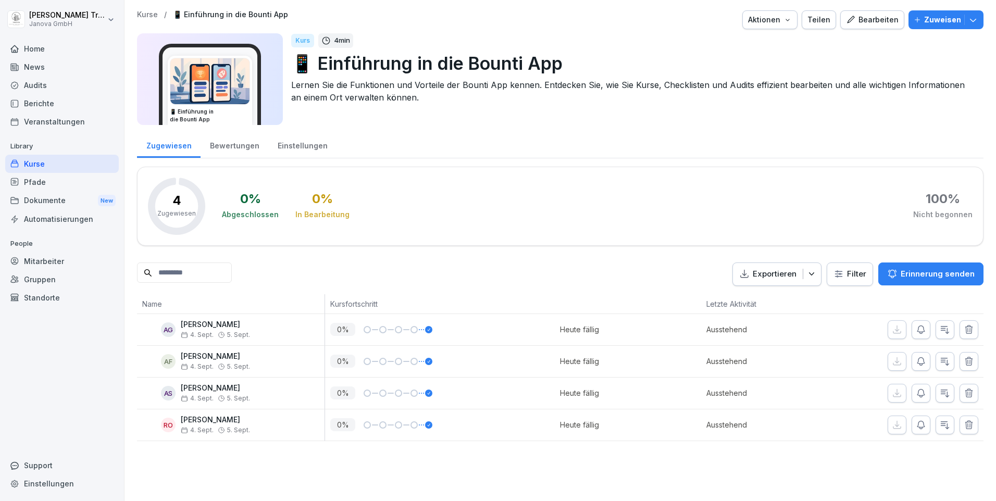
click at [52, 265] on div "Mitarbeiter" at bounding box center [62, 261] width 114 height 18
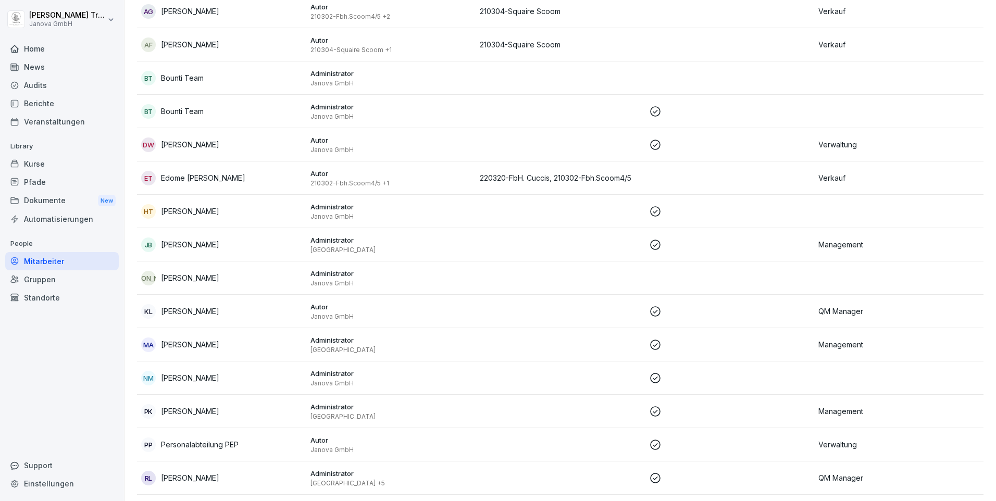
scroll to position [233, 0]
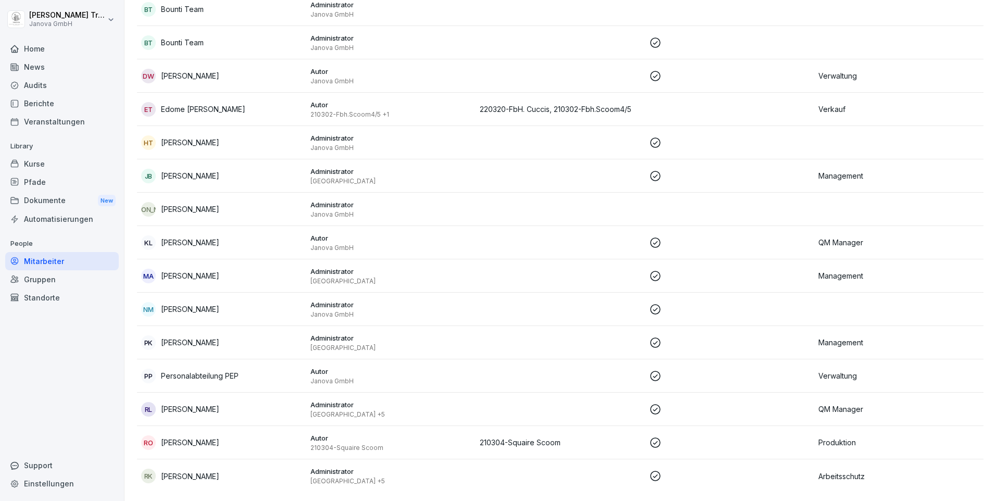
click at [53, 292] on div "Standorte" at bounding box center [62, 297] width 114 height 18
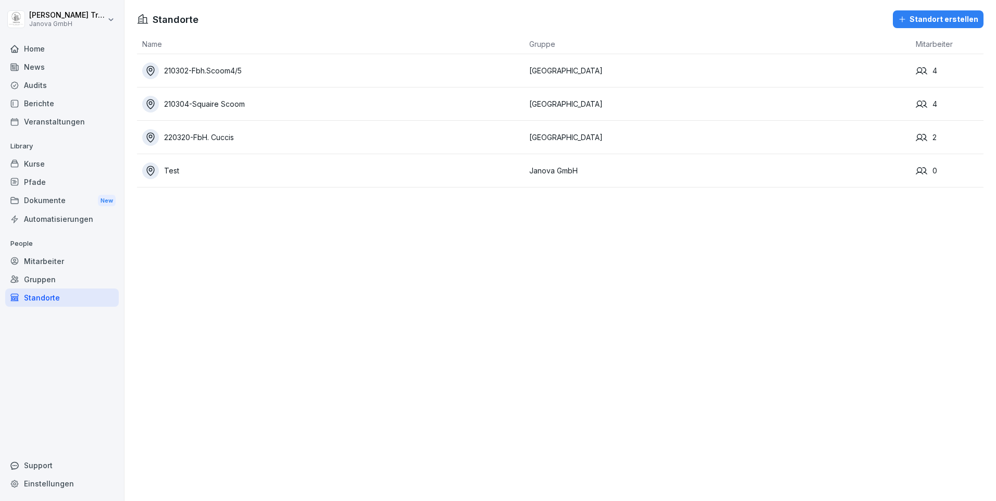
click at [244, 71] on div "210302-Fbh.Scoom4/5" at bounding box center [333, 70] width 382 height 17
click at [202, 101] on div "210304-Squaire Scoom" at bounding box center [333, 104] width 382 height 17
click at [187, 140] on div "220320-FbH. Cuccis" at bounding box center [333, 137] width 382 height 17
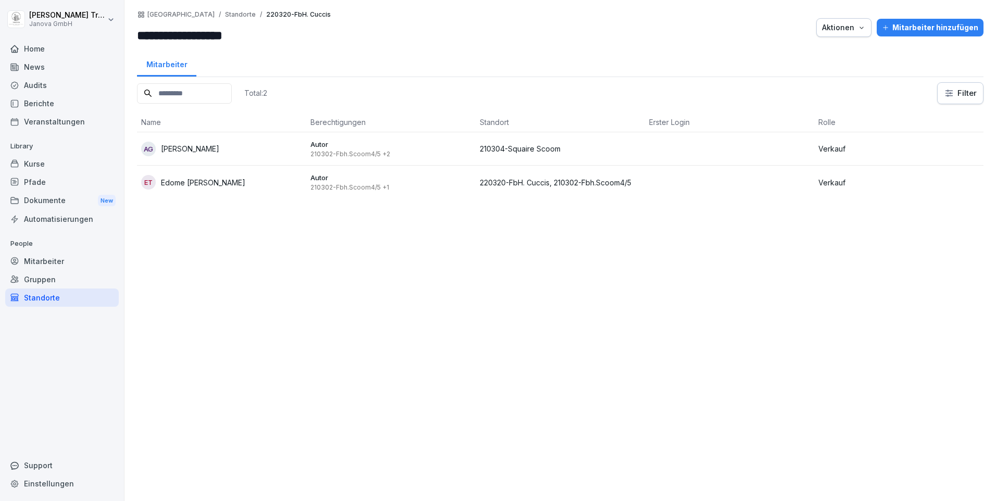
click at [50, 275] on div "Gruppen" at bounding box center [62, 279] width 114 height 18
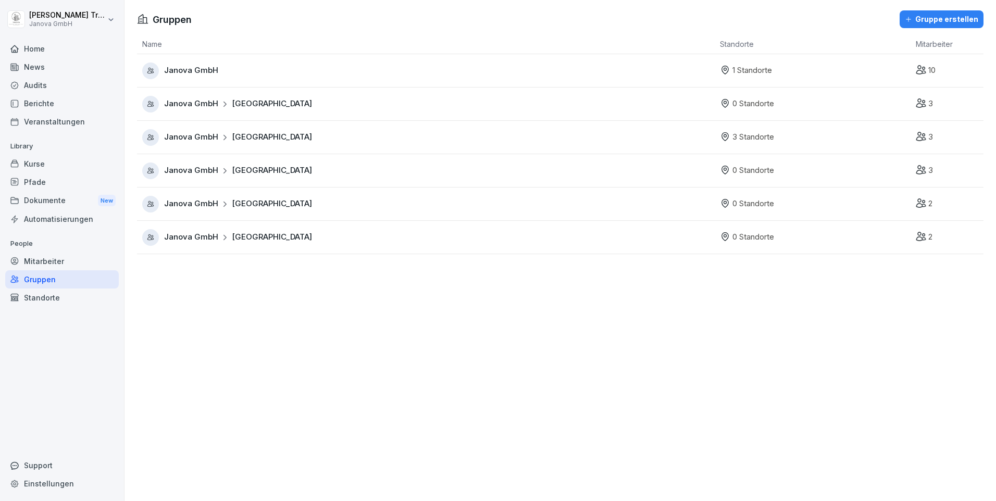
click at [250, 137] on span "[GEOGRAPHIC_DATA]" at bounding box center [272, 137] width 80 height 12
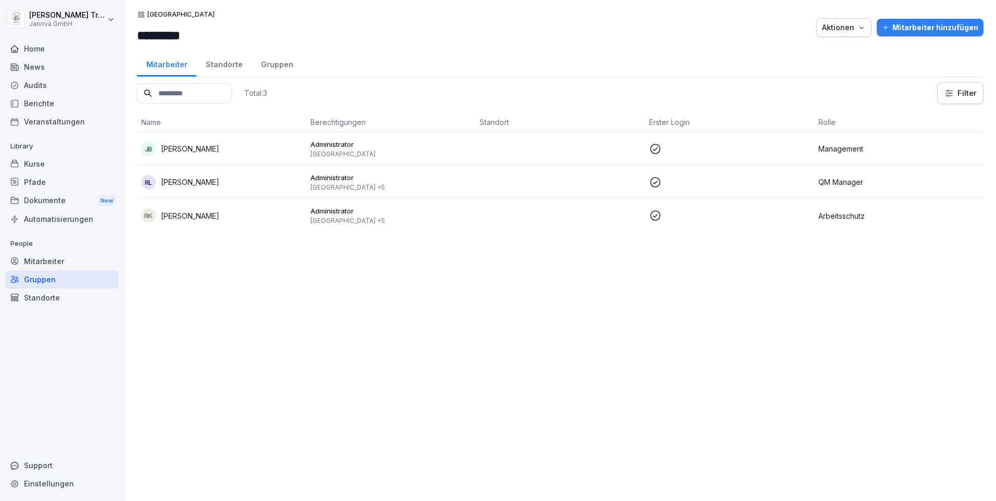
click at [225, 65] on div "Standorte" at bounding box center [223, 63] width 55 height 27
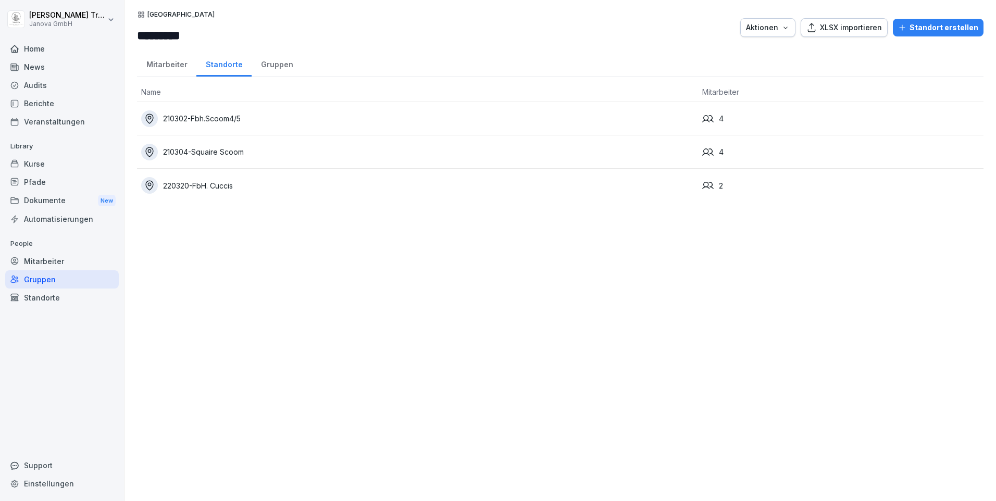
click at [224, 110] on div "210302-Fbh.Scoom4/5" at bounding box center [417, 118] width 552 height 17
click at [223, 121] on div "210302-Fbh.Scoom4/5" at bounding box center [417, 118] width 552 height 17
click at [215, 154] on div "210304-Squaire Scoom" at bounding box center [417, 152] width 552 height 17
click at [213, 180] on div "220320-FbH. Cuccis" at bounding box center [417, 185] width 552 height 17
click at [52, 163] on div "Kurse" at bounding box center [62, 164] width 114 height 18
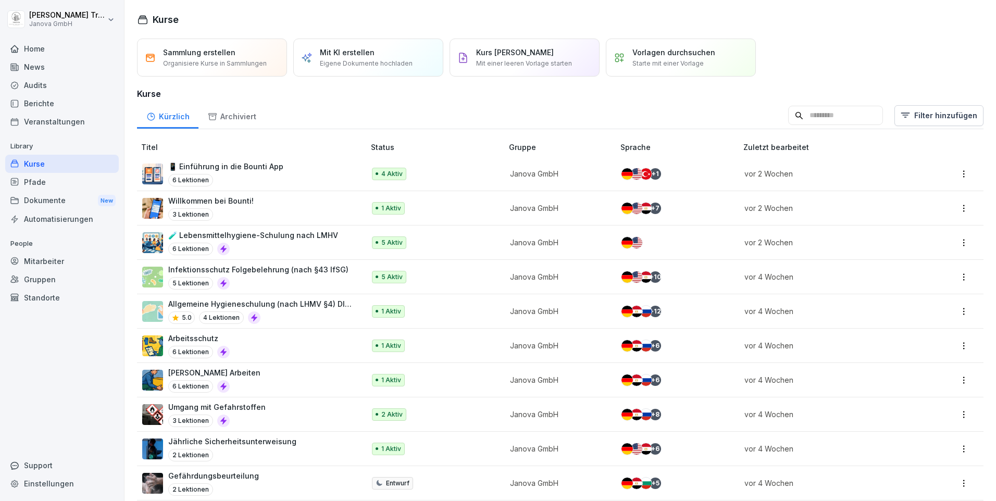
click at [387, 174] on p "4 Aktiv" at bounding box center [391, 173] width 21 height 9
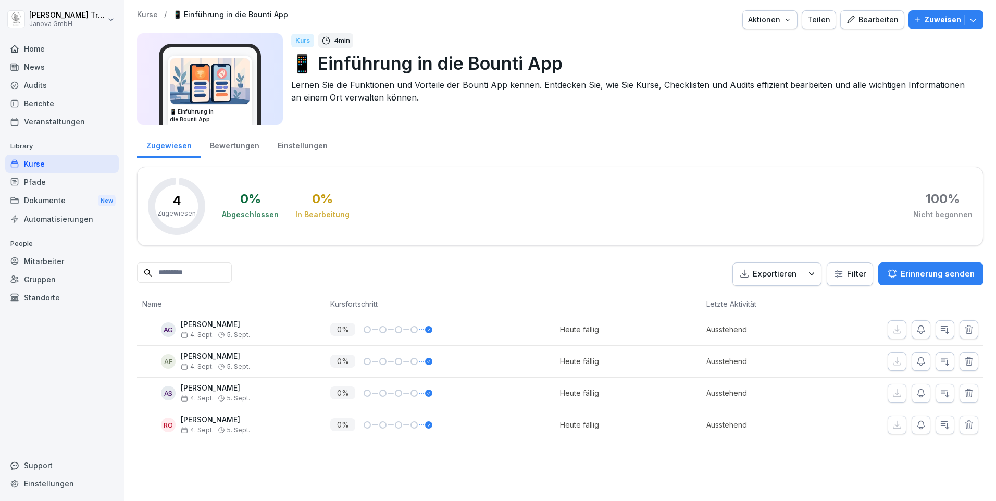
click at [935, 23] on p "Zuweisen" at bounding box center [942, 19] width 37 height 11
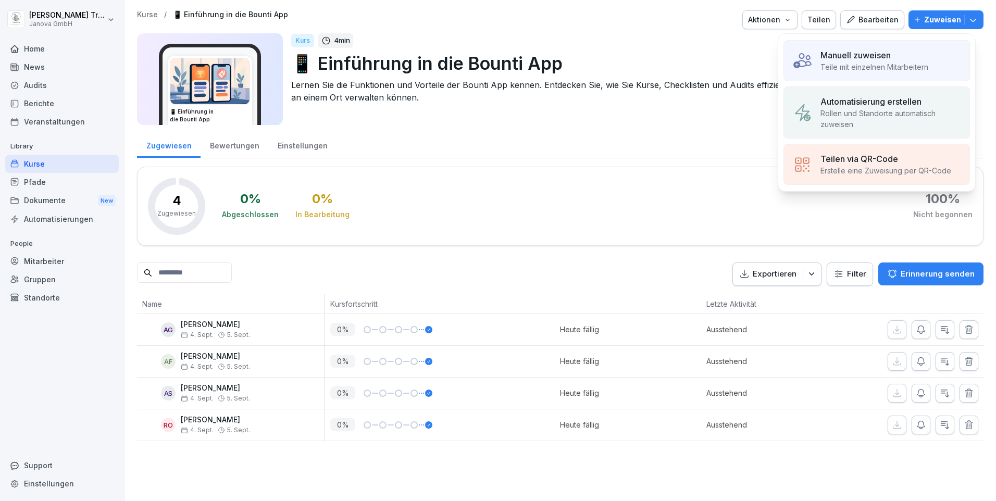
click at [890, 49] on p "Manuell zuweisen" at bounding box center [855, 55] width 70 height 12
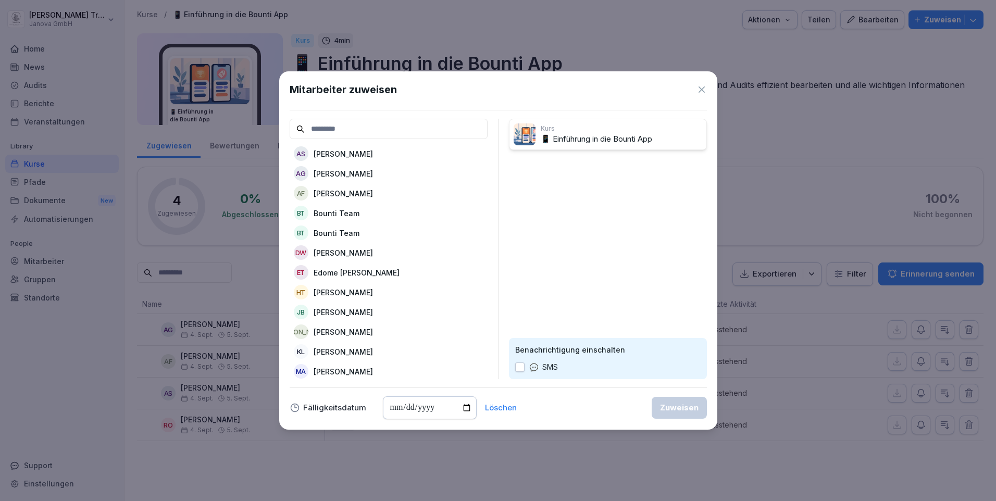
click at [376, 269] on p "Edome Berhane Tekle" at bounding box center [356, 272] width 86 height 11
click at [467, 409] on input "date" at bounding box center [430, 407] width 94 height 23
type input "**********"
click at [673, 405] on div "Zuweisen" at bounding box center [679, 407] width 39 height 11
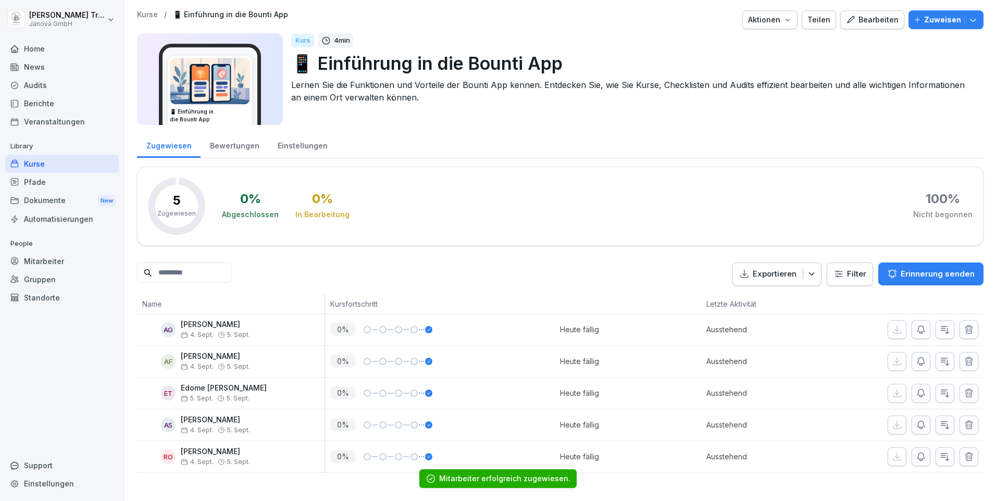
click at [56, 164] on div "Kurse" at bounding box center [62, 164] width 114 height 18
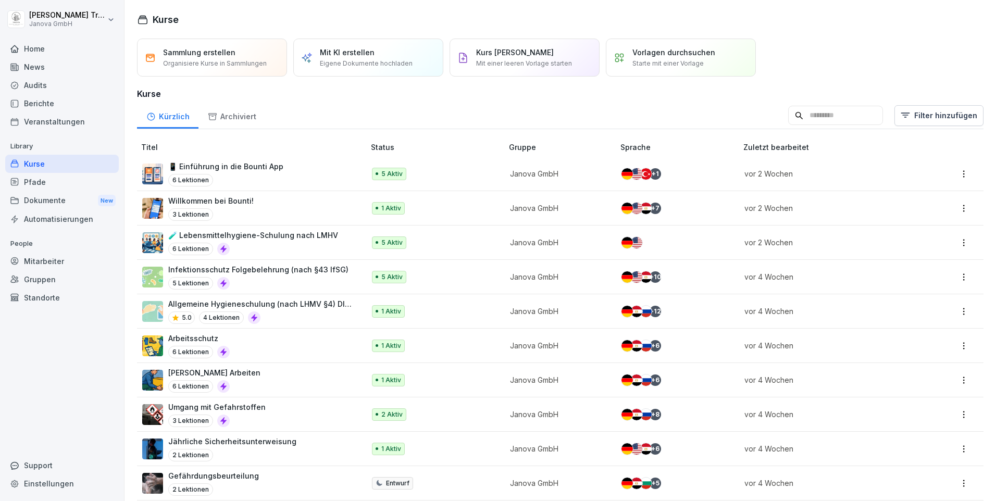
click at [384, 207] on p "1 Aktiv" at bounding box center [391, 208] width 20 height 9
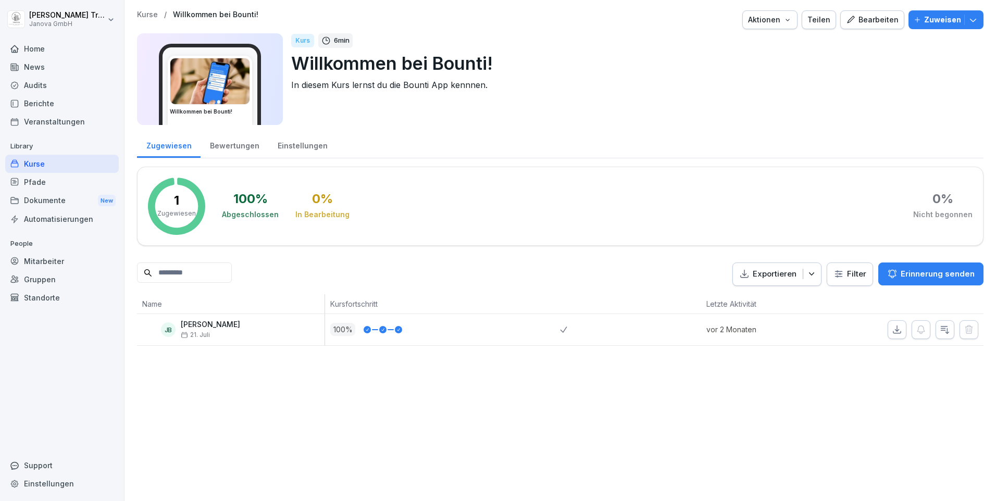
click at [60, 166] on div "Kurse" at bounding box center [62, 164] width 114 height 18
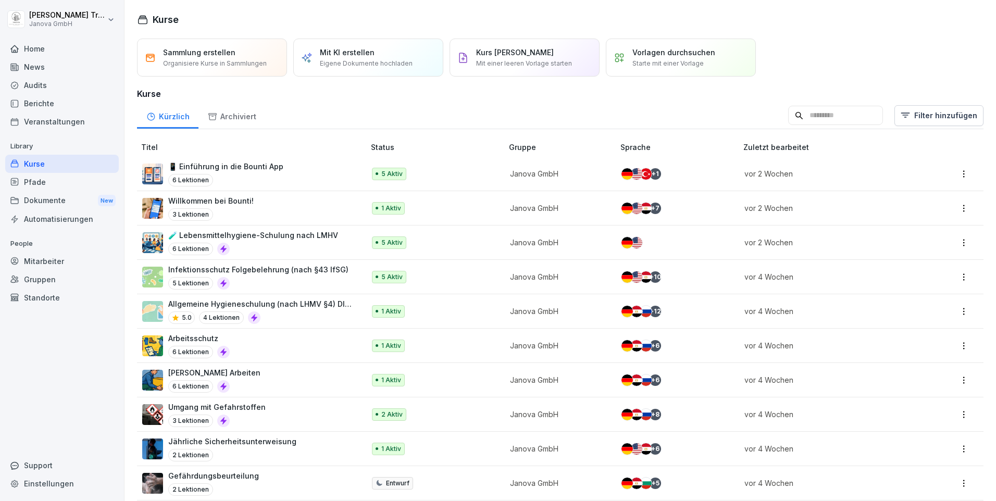
click at [386, 243] on p "5 Aktiv" at bounding box center [391, 242] width 21 height 9
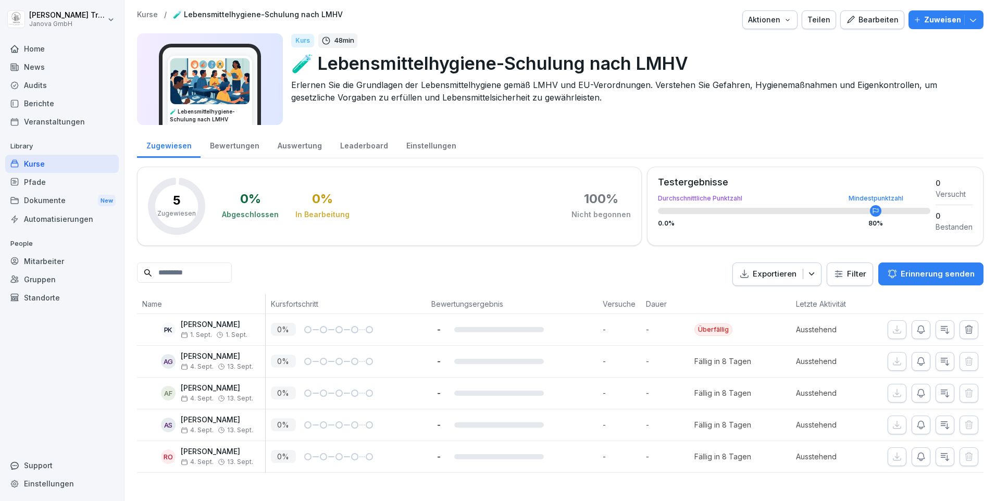
click at [932, 18] on p "Zuweisen" at bounding box center [942, 19] width 37 height 11
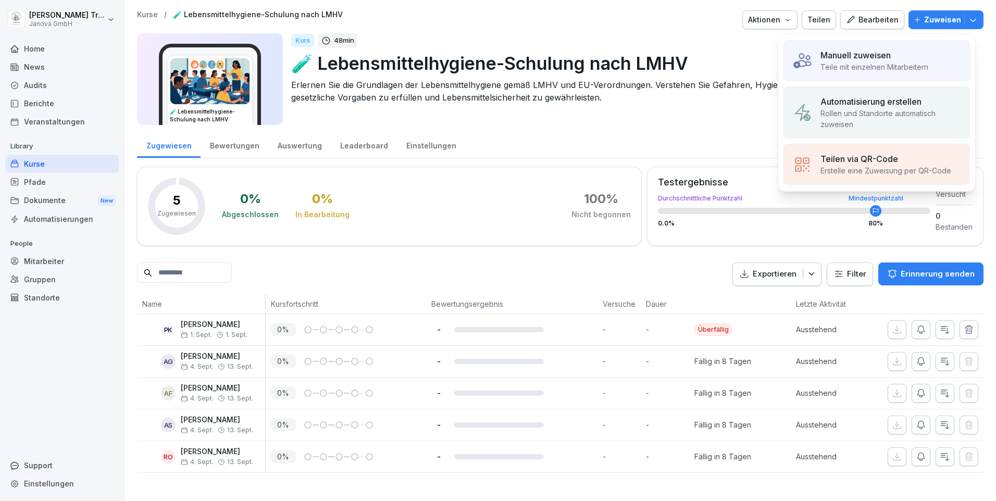
click at [877, 49] on p "Manuell zuweisen" at bounding box center [855, 55] width 70 height 12
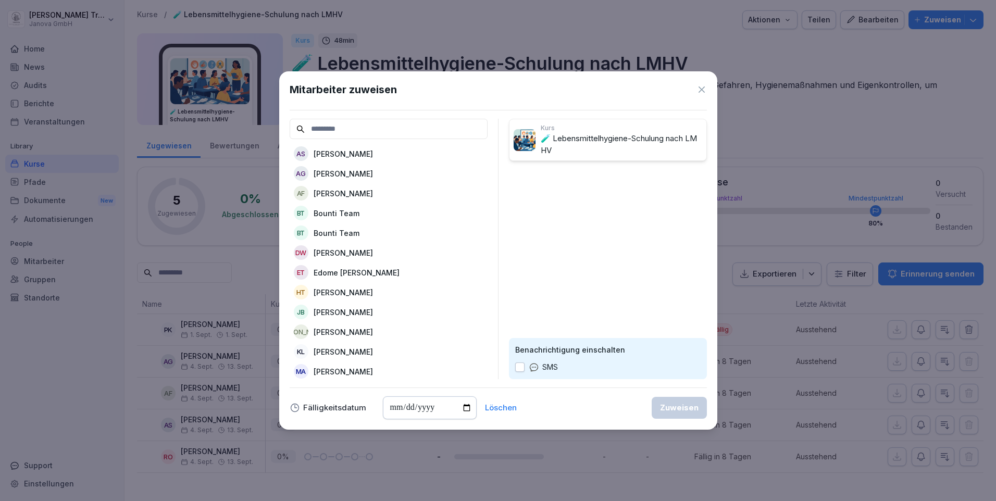
click at [356, 267] on p "Edome [PERSON_NAME]" at bounding box center [356, 272] width 86 height 11
click at [461, 409] on input "date" at bounding box center [430, 407] width 94 height 23
type input "**********"
click at [688, 407] on div "Zuweisen" at bounding box center [679, 407] width 39 height 11
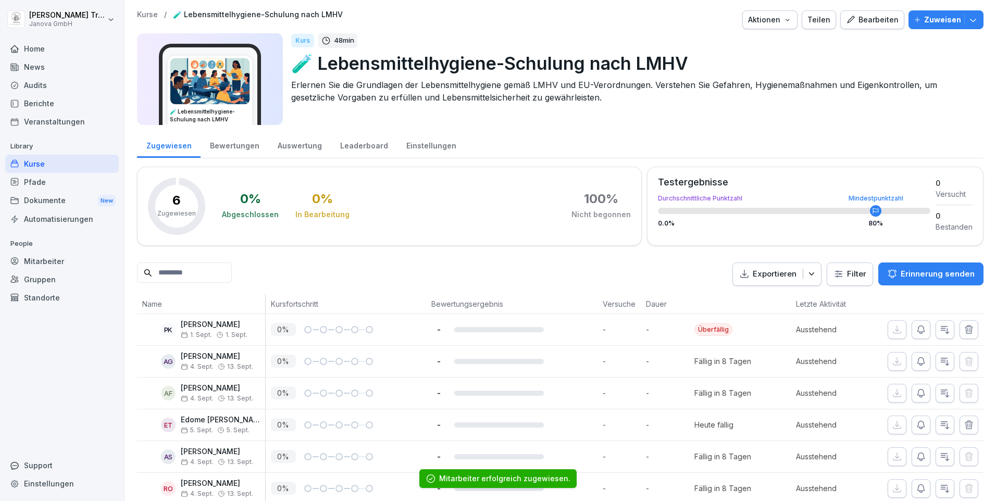
click at [44, 168] on div "Kurse" at bounding box center [62, 164] width 114 height 18
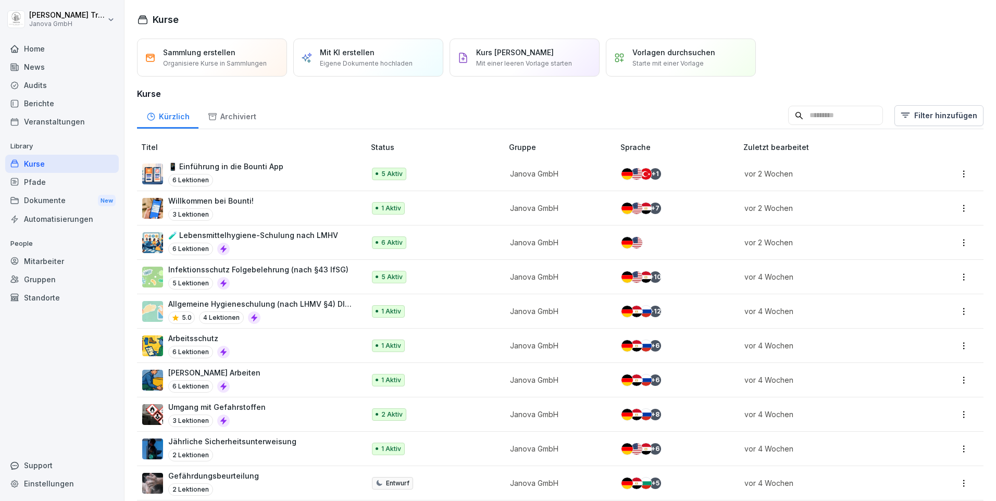
click at [382, 277] on p "5 Aktiv" at bounding box center [391, 276] width 21 height 9
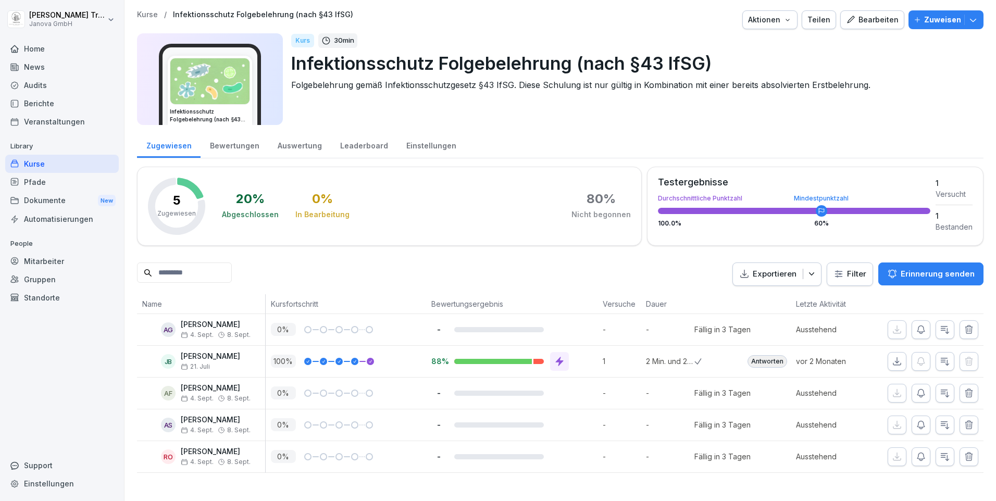
click at [942, 18] on p "Zuweisen" at bounding box center [942, 19] width 37 height 11
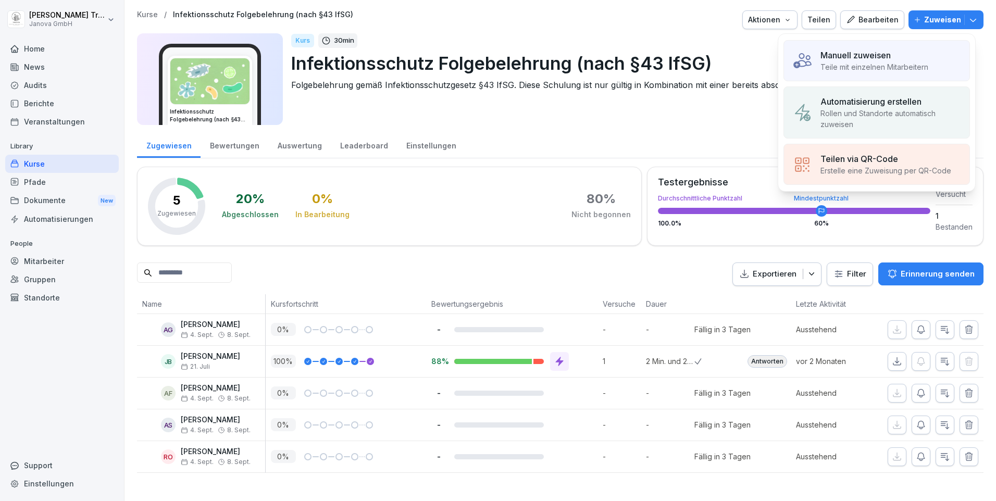
click at [895, 48] on div "Manuell zuweisen Teile mit einzelnen Mitarbeitern" at bounding box center [876, 60] width 186 height 41
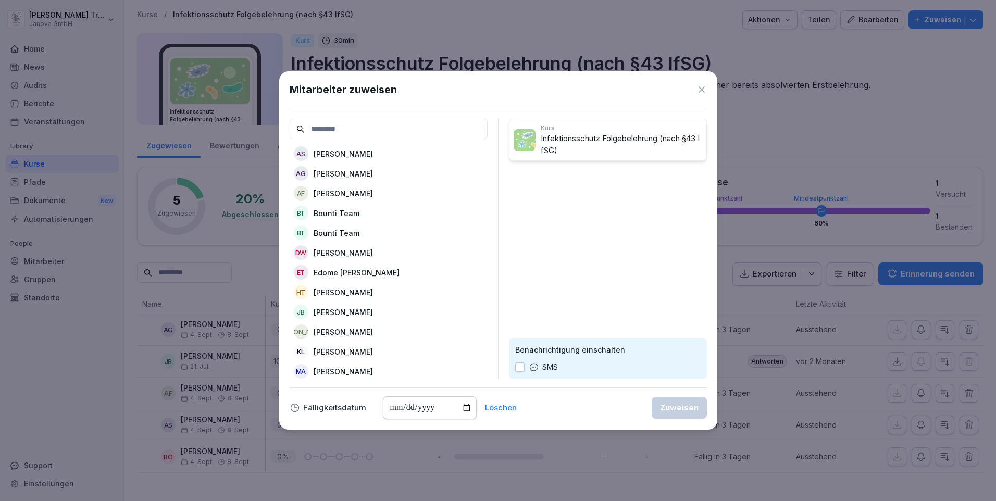
click at [384, 272] on p "Edome [PERSON_NAME]" at bounding box center [356, 272] width 86 height 11
click at [464, 404] on input "date" at bounding box center [430, 407] width 94 height 23
type input "**********"
click at [667, 408] on div "Zuweisen" at bounding box center [679, 407] width 39 height 11
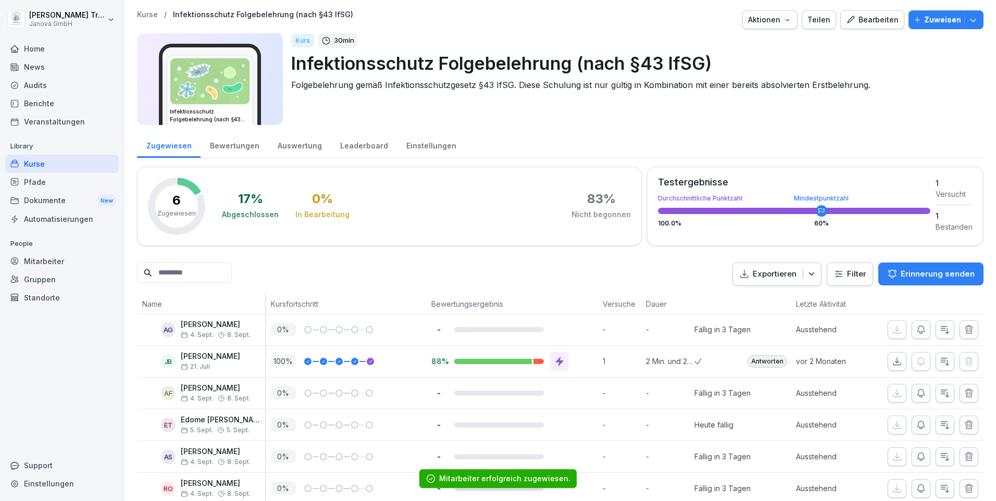
click at [70, 159] on div "Kurse" at bounding box center [62, 164] width 114 height 18
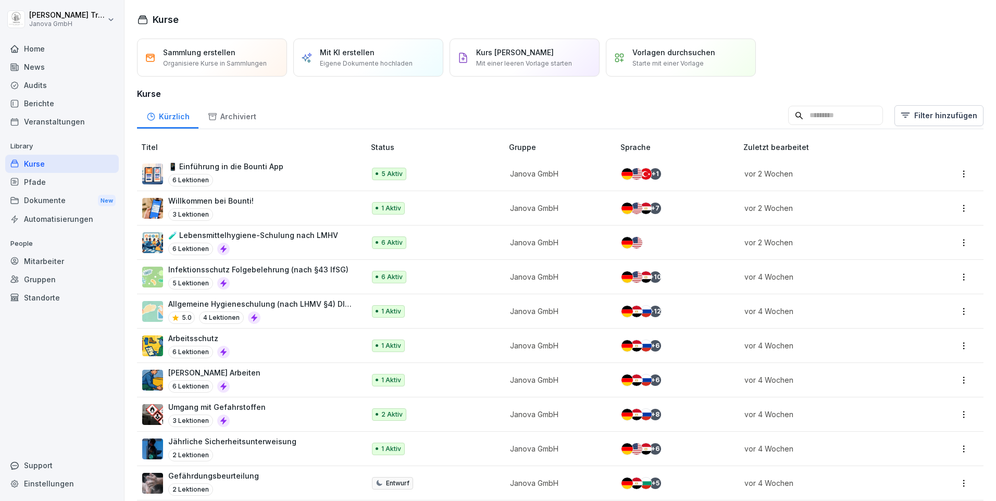
click at [386, 309] on p "1 Aktiv" at bounding box center [391, 311] width 20 height 9
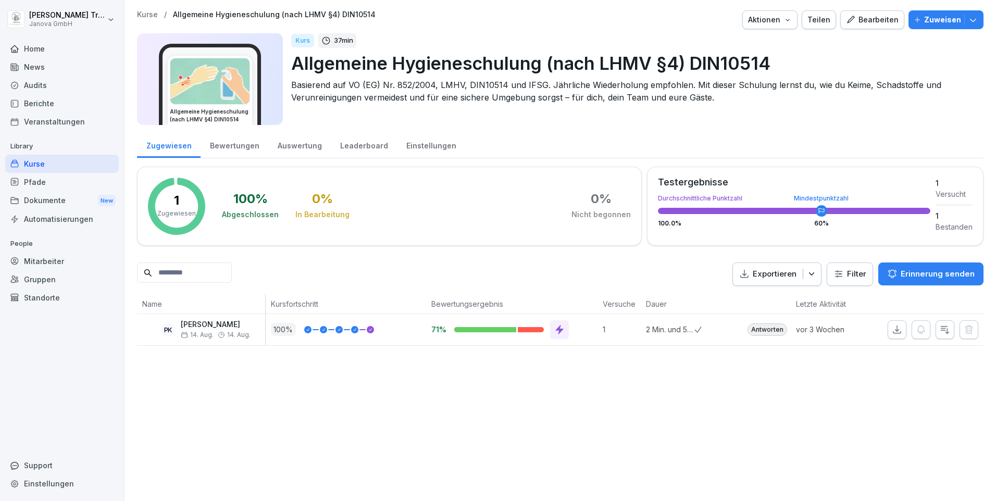
click at [857, 18] on div "Bearbeiten" at bounding box center [872, 19] width 53 height 11
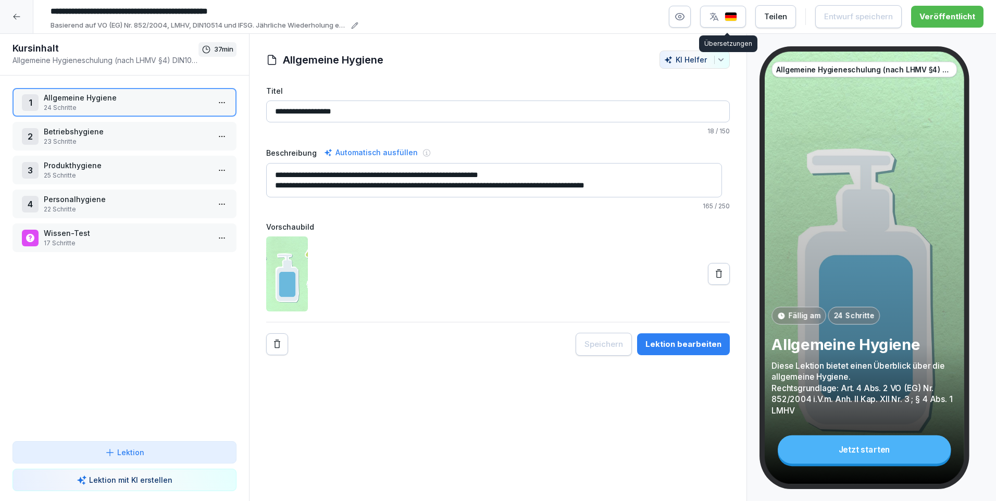
click at [737, 16] on img "button" at bounding box center [730, 17] width 12 height 10
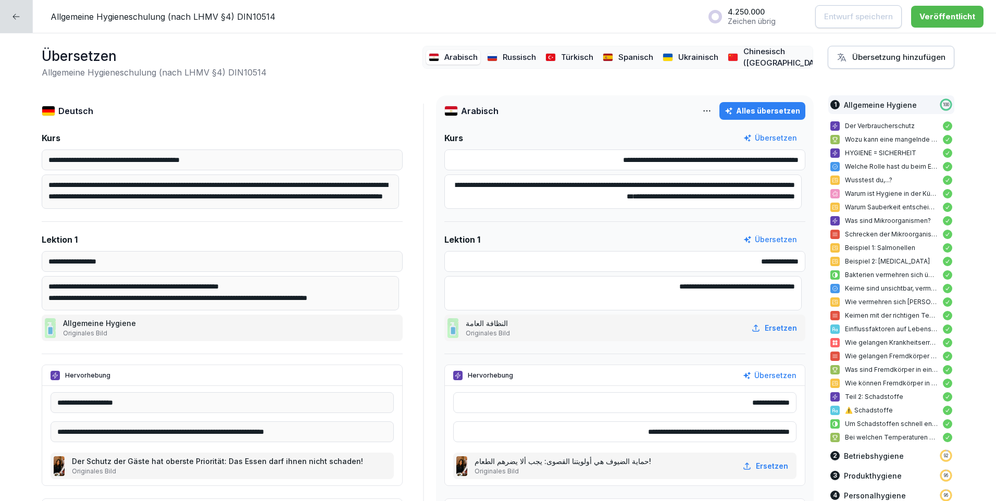
click at [9, 16] on div at bounding box center [16, 16] width 33 height 33
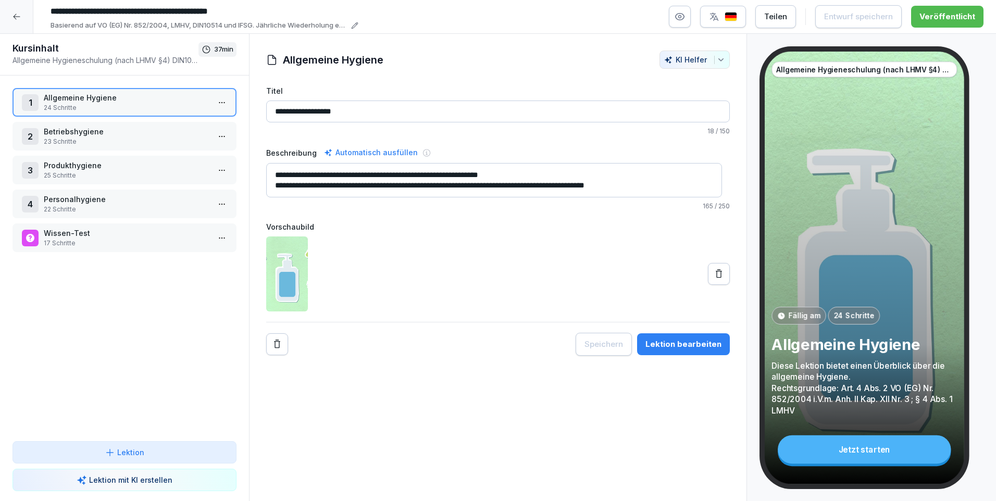
click at [9, 15] on div at bounding box center [16, 16] width 33 height 33
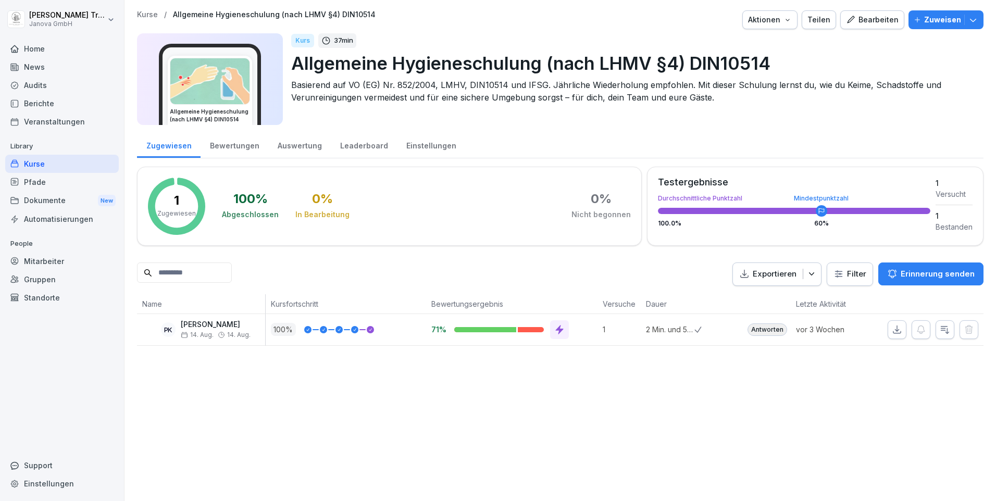
click at [944, 19] on p "Zuweisen" at bounding box center [942, 19] width 37 height 11
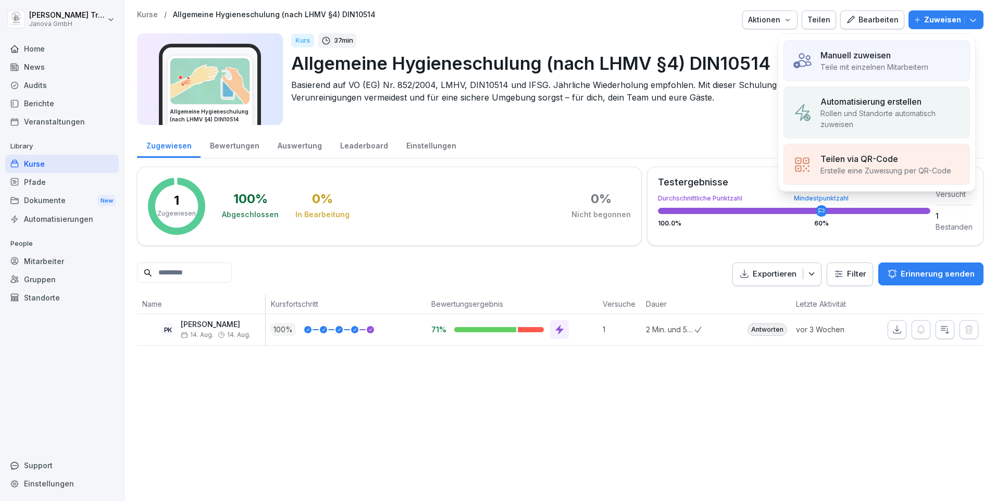
click at [904, 54] on div "Manuell zuweisen" at bounding box center [874, 55] width 108 height 12
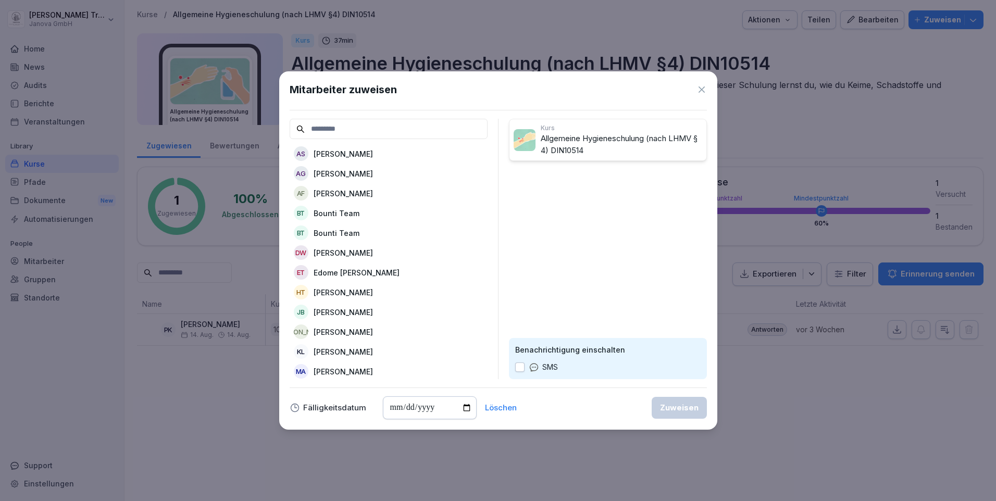
click at [348, 152] on p "Ahmet Sesen" at bounding box center [342, 153] width 59 height 11
click at [343, 153] on p "Ana Grama" at bounding box center [342, 153] width 59 height 11
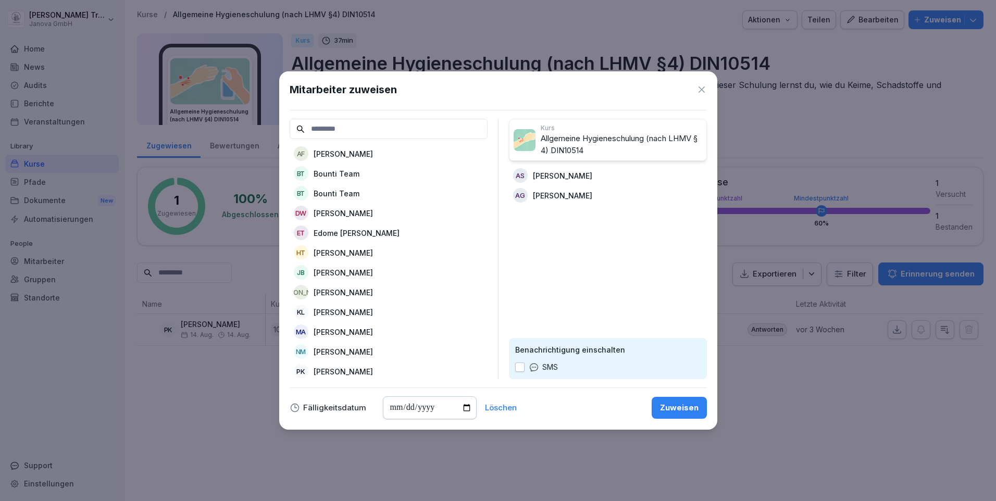
click at [343, 153] on p "Arzu Feyzullova" at bounding box center [342, 153] width 59 height 11
click at [344, 208] on p "Edome Berhane Tekle" at bounding box center [356, 213] width 86 height 11
click at [337, 345] on p "[PERSON_NAME]" at bounding box center [342, 350] width 59 height 11
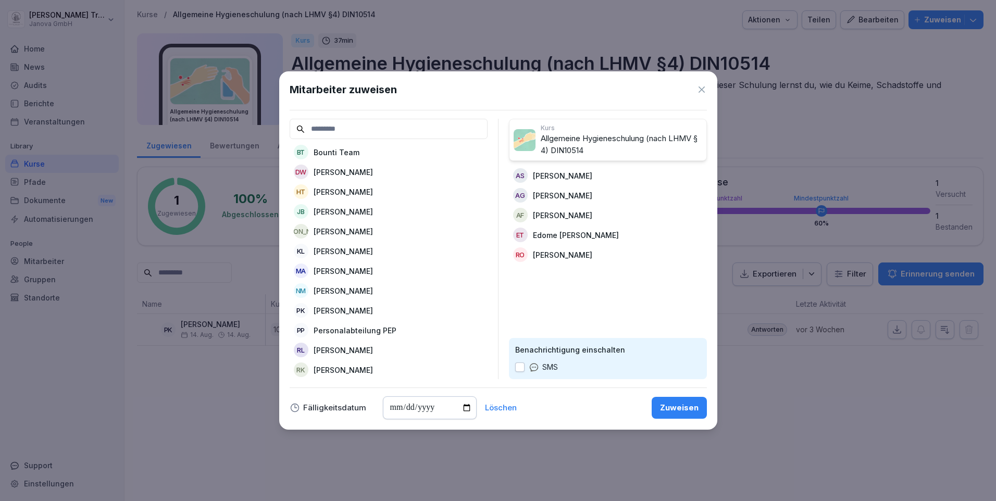
scroll to position [29, 0]
click at [469, 405] on input "date" at bounding box center [430, 407] width 94 height 23
type input "**********"
click at [687, 408] on div "Zuweisen" at bounding box center [679, 407] width 39 height 11
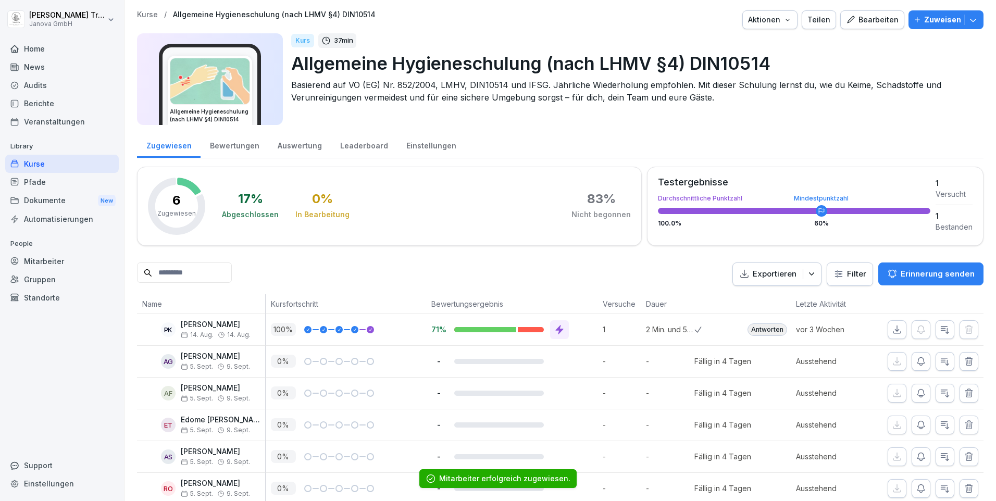
click at [90, 163] on div "Kurse" at bounding box center [62, 164] width 114 height 18
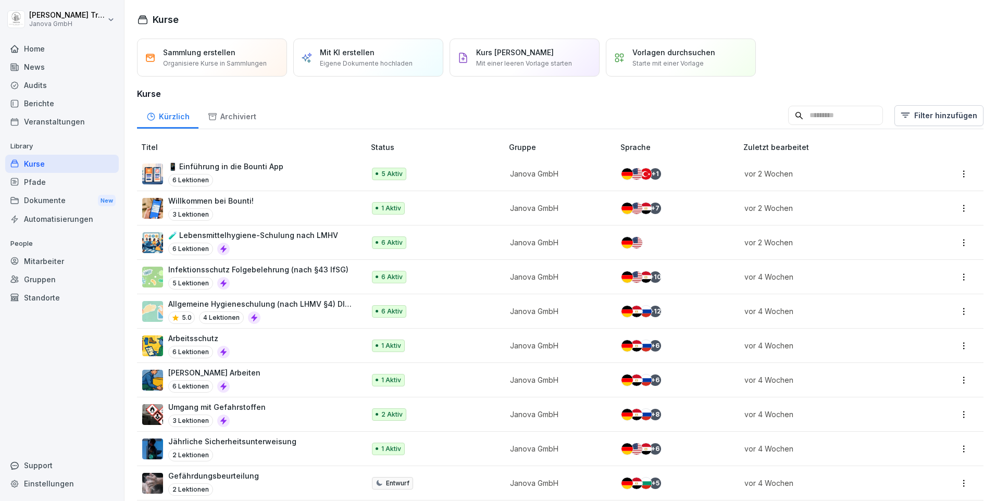
click at [40, 65] on div "News" at bounding box center [62, 67] width 114 height 18
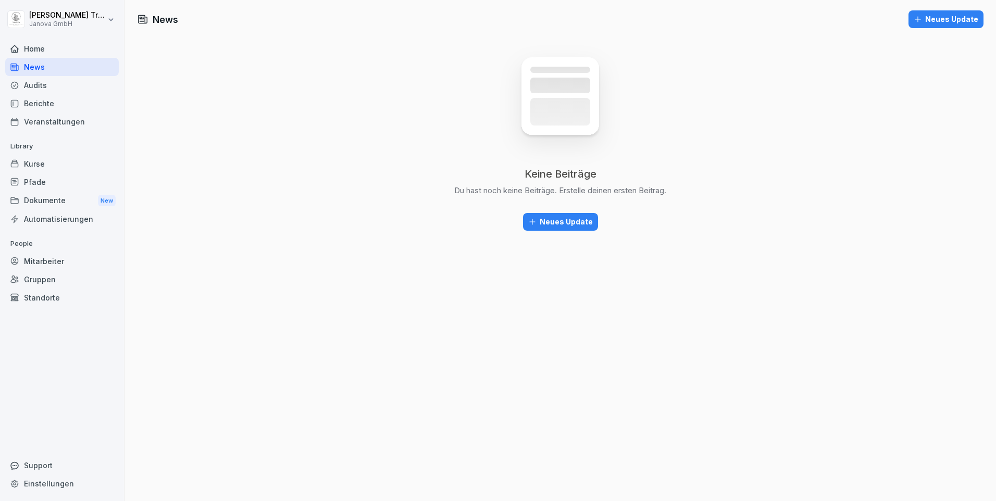
click at [36, 51] on div "Home" at bounding box center [62, 49] width 114 height 18
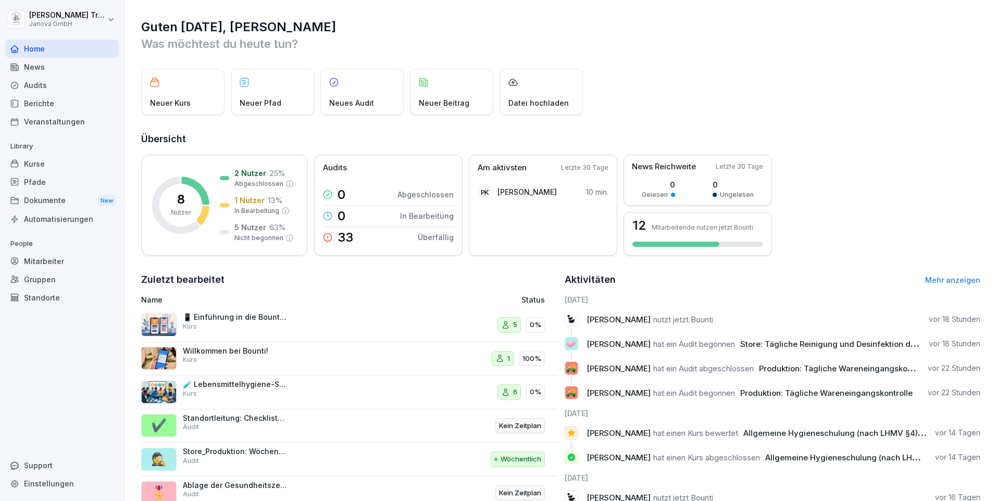
click at [507, 325] on div "5" at bounding box center [508, 325] width 23 height 16
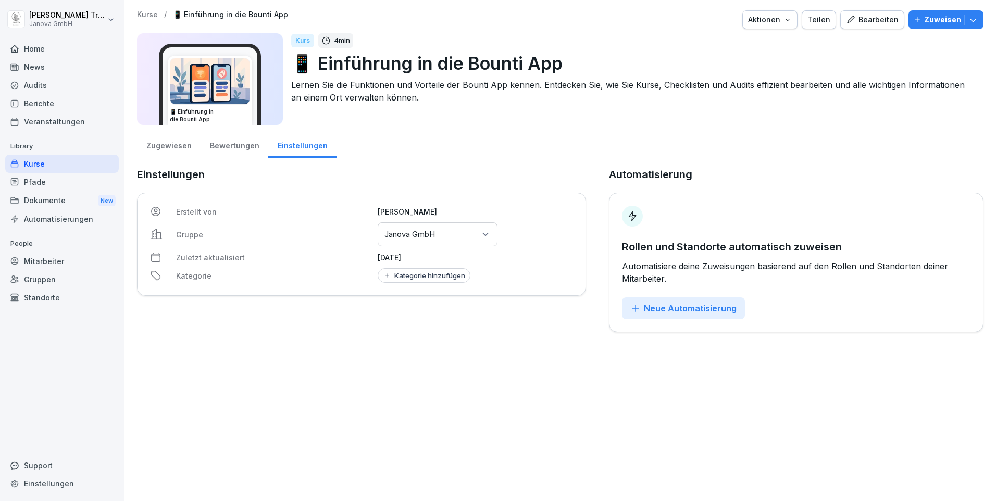
click at [173, 144] on div "Zugewiesen" at bounding box center [169, 144] width 64 height 27
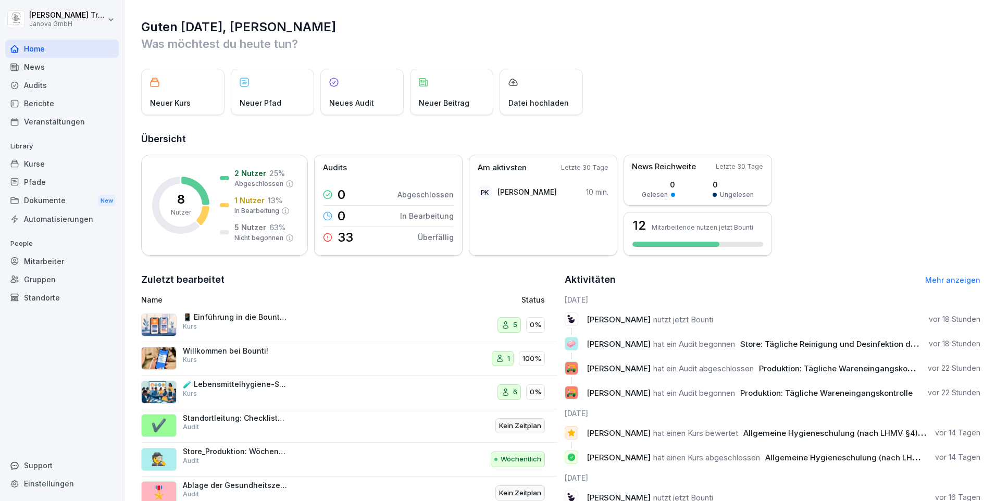
scroll to position [52, 0]
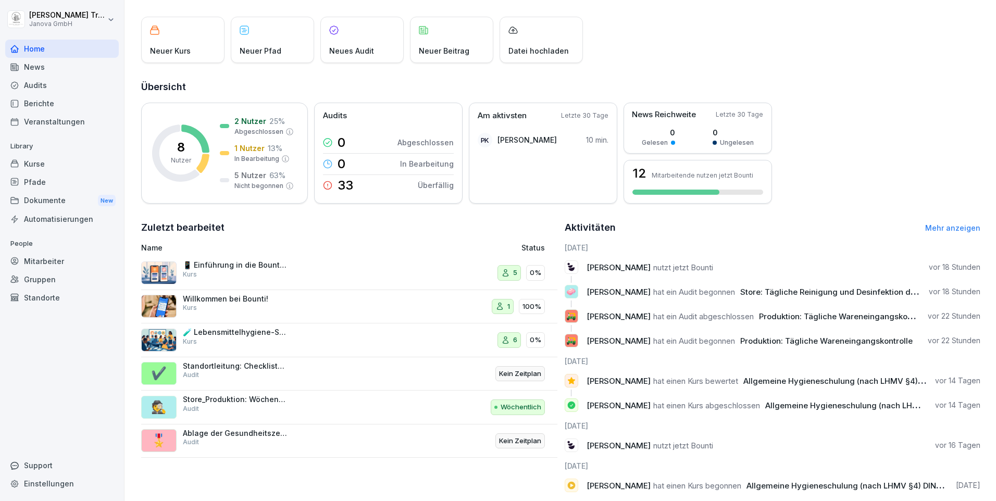
click at [502, 408] on p "Wöchentlich" at bounding box center [520, 407] width 41 height 10
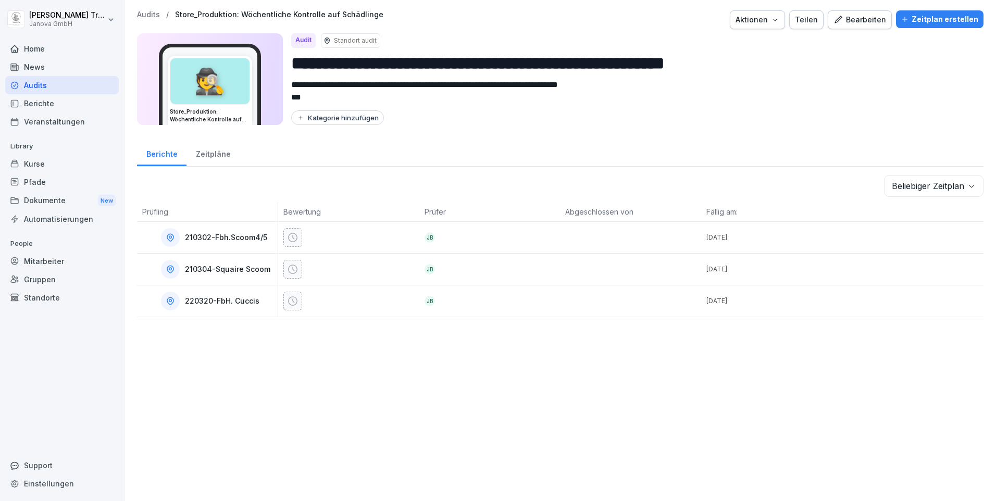
click at [217, 150] on div "Zeitpläne" at bounding box center [212, 153] width 53 height 27
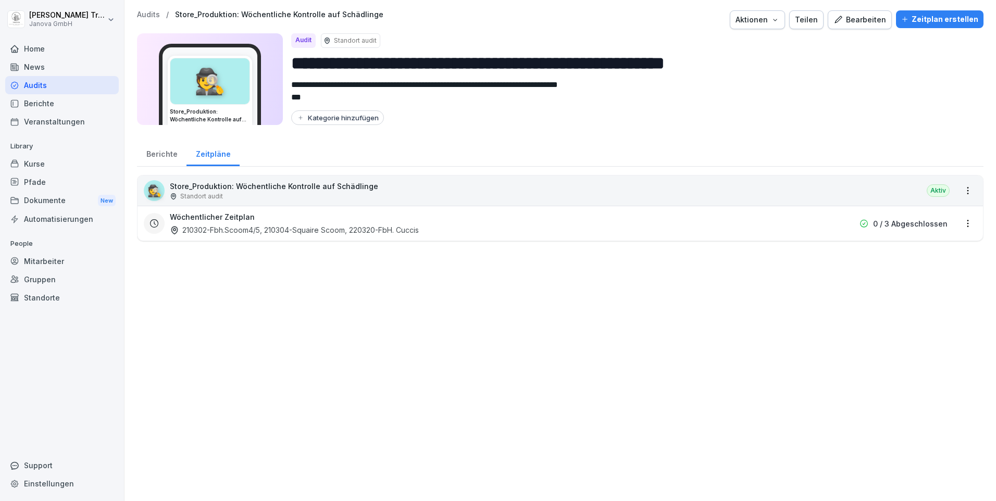
click at [958, 223] on html "**********" at bounding box center [498, 250] width 996 height 501
click at [0, 0] on link "Zeitplan bearbeiten" at bounding box center [0, 0] width 0 height 0
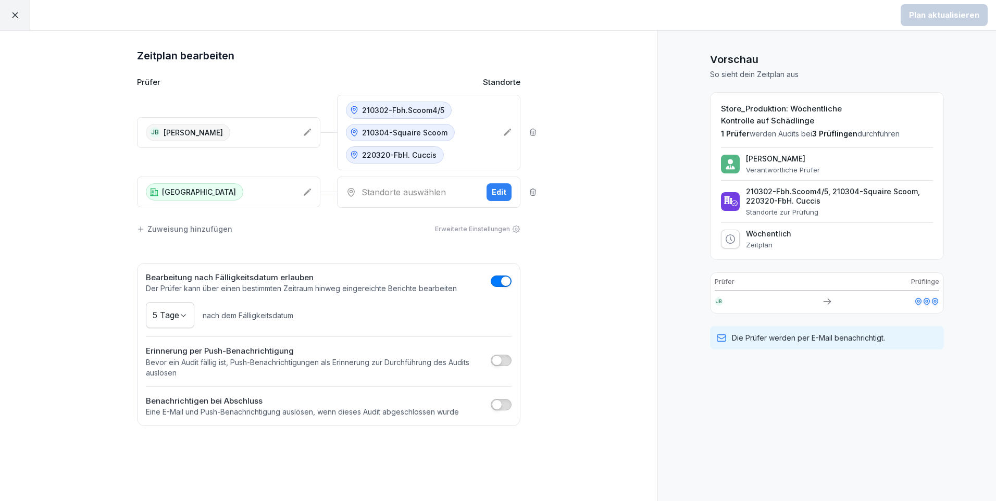
click at [533, 189] on icon at bounding box center [533, 192] width 8 height 8
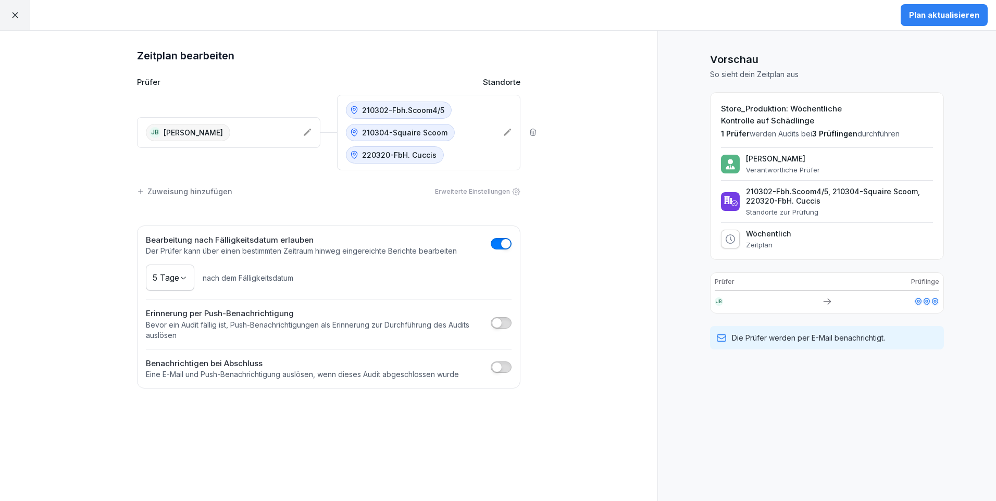
click at [966, 12] on div "Plan aktualisieren" at bounding box center [944, 14] width 70 height 11
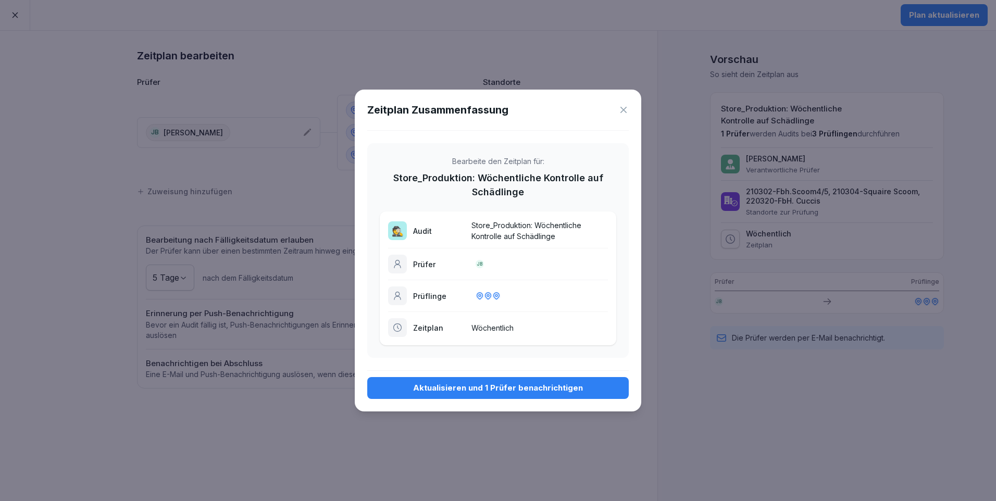
click at [541, 384] on div "Aktualisieren und 1 Prüfer benachrichtigen" at bounding box center [497, 387] width 245 height 11
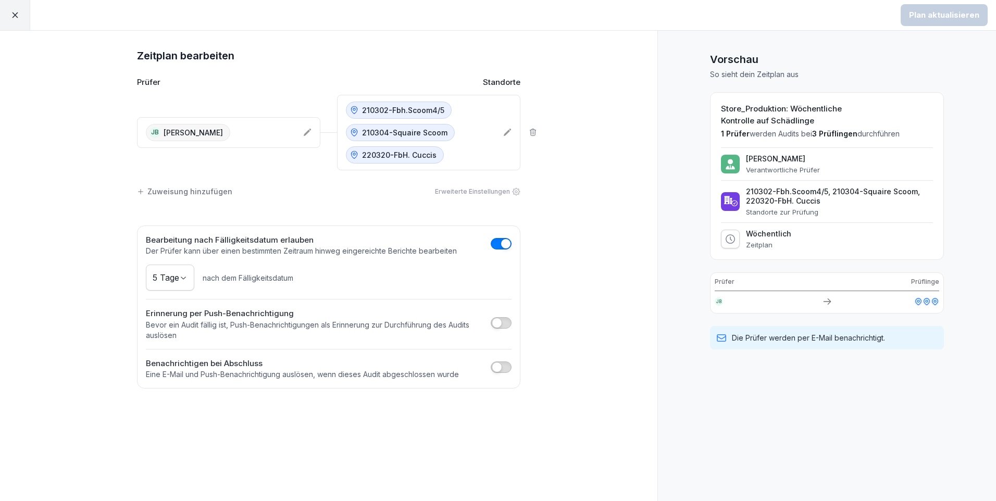
click at [18, 18] on icon at bounding box center [14, 14] width 9 height 9
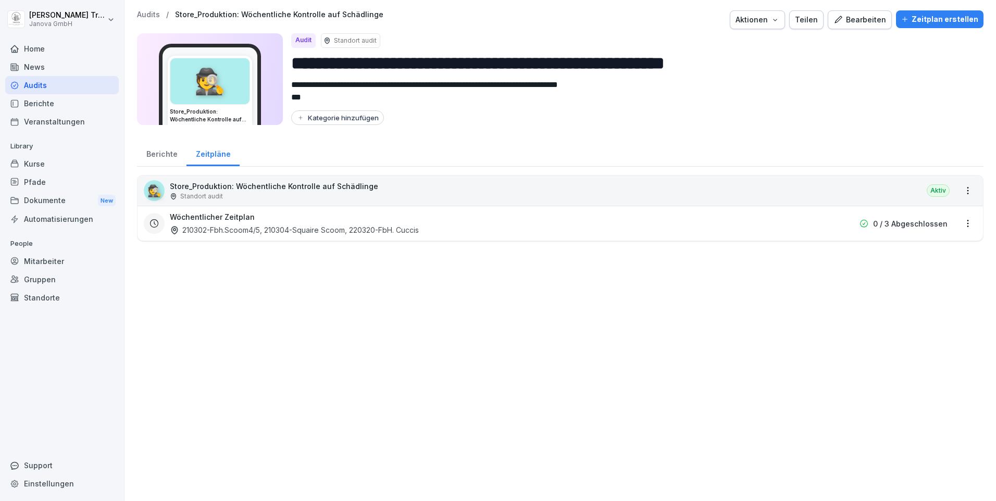
click at [26, 80] on div "Audits" at bounding box center [62, 85] width 114 height 18
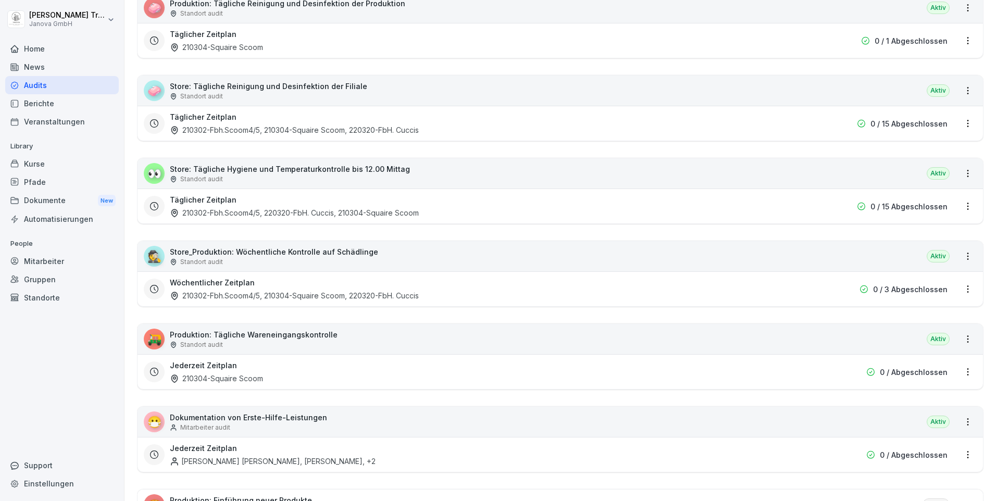
scroll to position [260, 0]
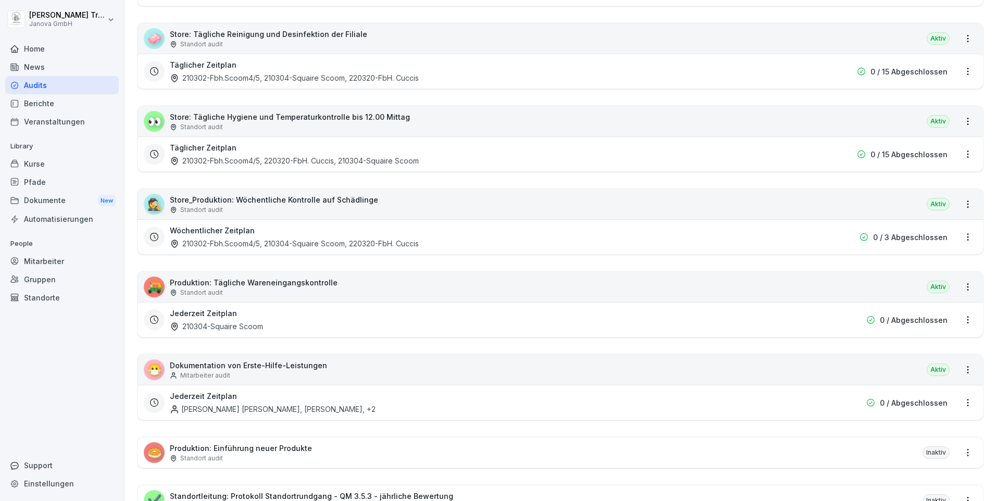
click at [961, 400] on html "Heiko Trautmann Janova GmbH Home News Audits Berichte Veranstaltungen Library K…" at bounding box center [498, 250] width 996 height 501
click at [0, 0] on link "Zeitplan bearbeiten" at bounding box center [0, 0] width 0 height 0
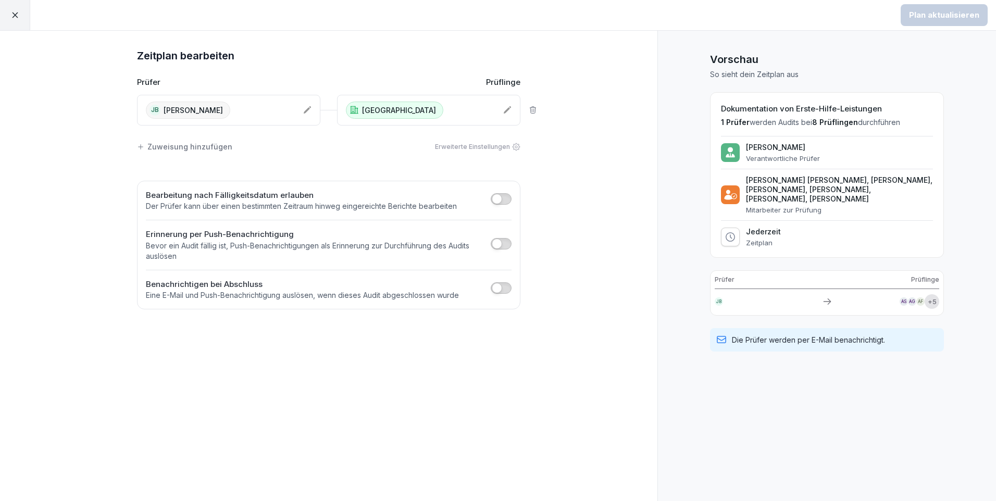
click at [505, 106] on icon at bounding box center [507, 110] width 8 height 8
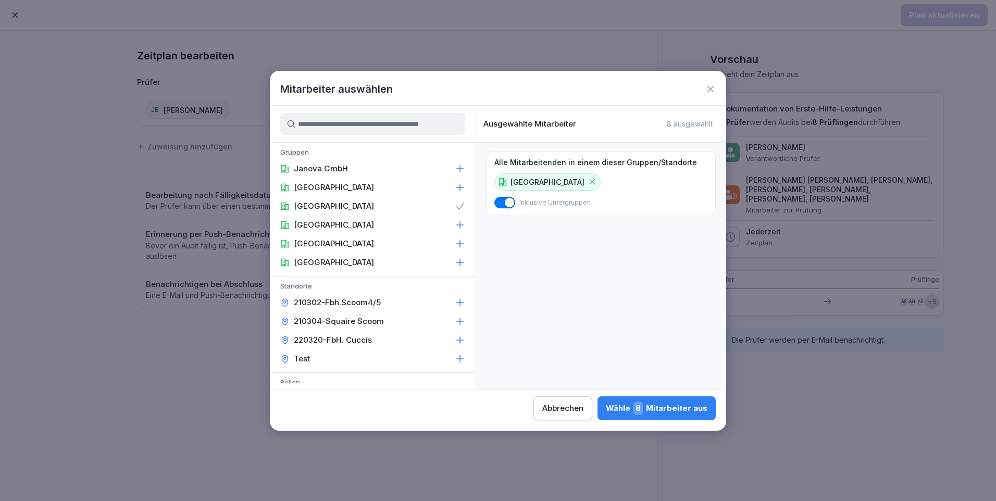
click at [589, 181] on icon at bounding box center [592, 182] width 6 height 6
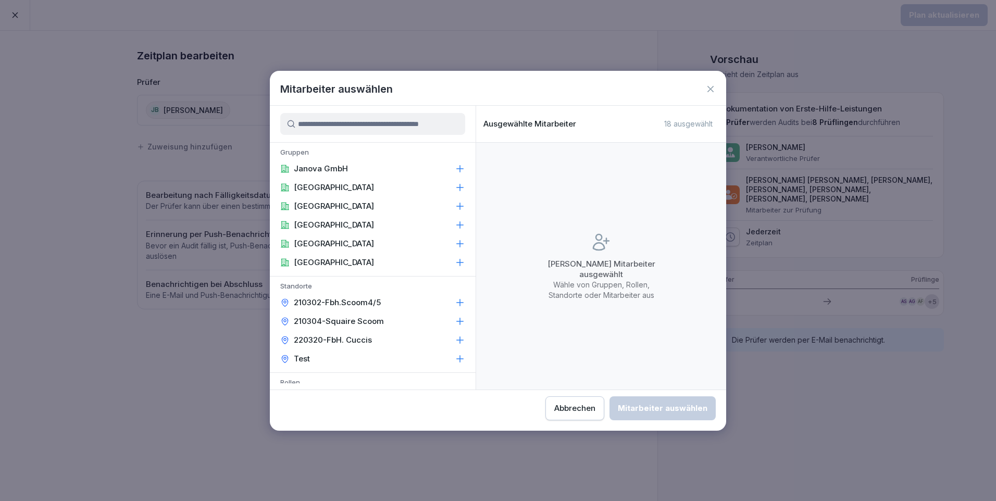
click at [350, 299] on p "210302-Fbh.Scoom4/5" at bounding box center [337, 302] width 87 height 10
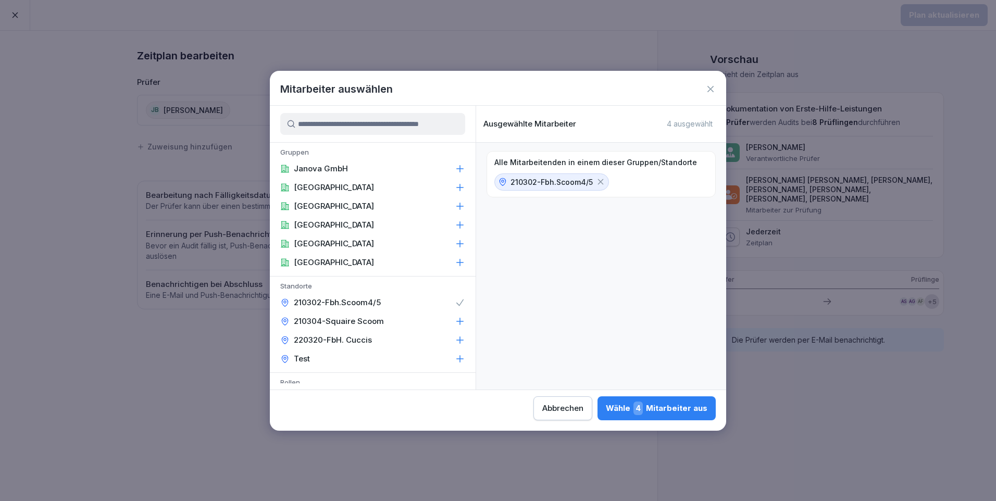
click at [363, 321] on p "210304-Squaire Scoom" at bounding box center [339, 321] width 90 height 10
click at [368, 337] on p "220320-FbH. Cuccis" at bounding box center [333, 340] width 78 height 10
click at [597, 183] on icon at bounding box center [600, 181] width 9 height 9
click at [601, 182] on icon at bounding box center [604, 182] width 6 height 6
click at [593, 183] on icon at bounding box center [592, 181] width 9 height 9
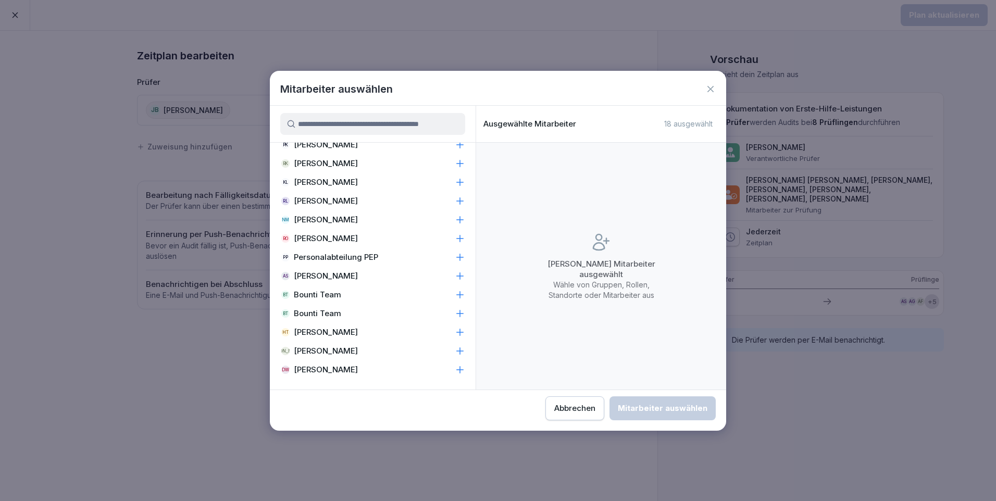
scroll to position [292, 0]
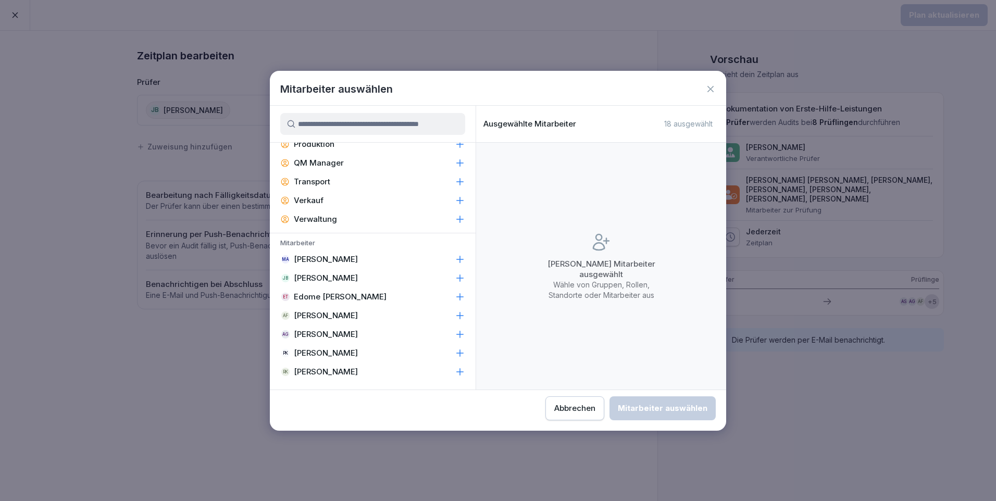
click at [455, 275] on icon at bounding box center [460, 278] width 10 height 10
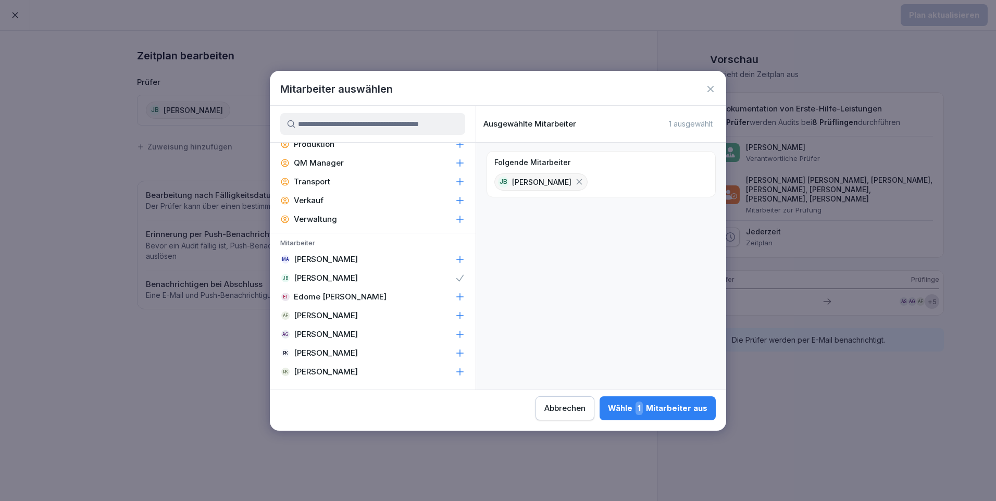
click at [653, 406] on div "Wähle 1 Mitarbeiter aus" at bounding box center [657, 408] width 99 height 14
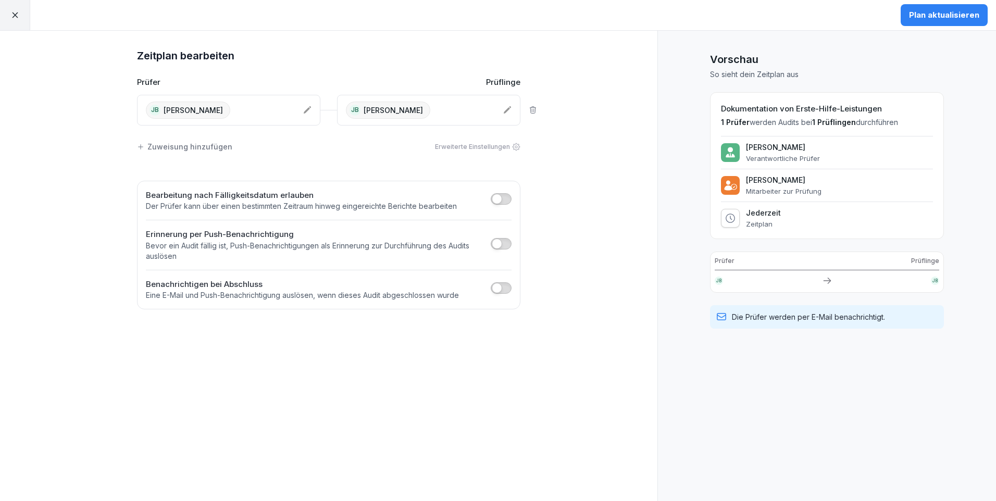
click at [936, 15] on div "Plan aktualisieren" at bounding box center [944, 14] width 70 height 11
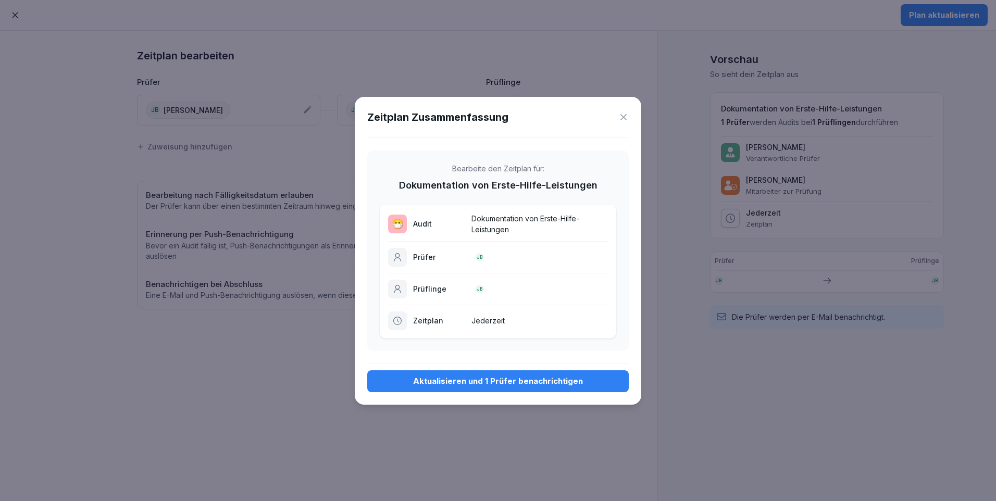
click at [524, 382] on div "Aktualisieren und 1 Prüfer benachrichtigen" at bounding box center [497, 380] width 245 height 11
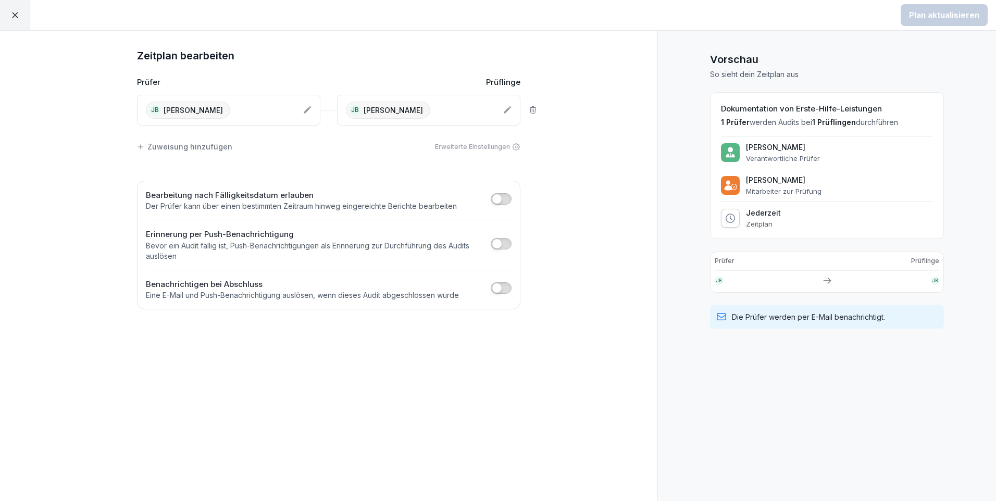
click at [11, 15] on icon at bounding box center [14, 14] width 9 height 9
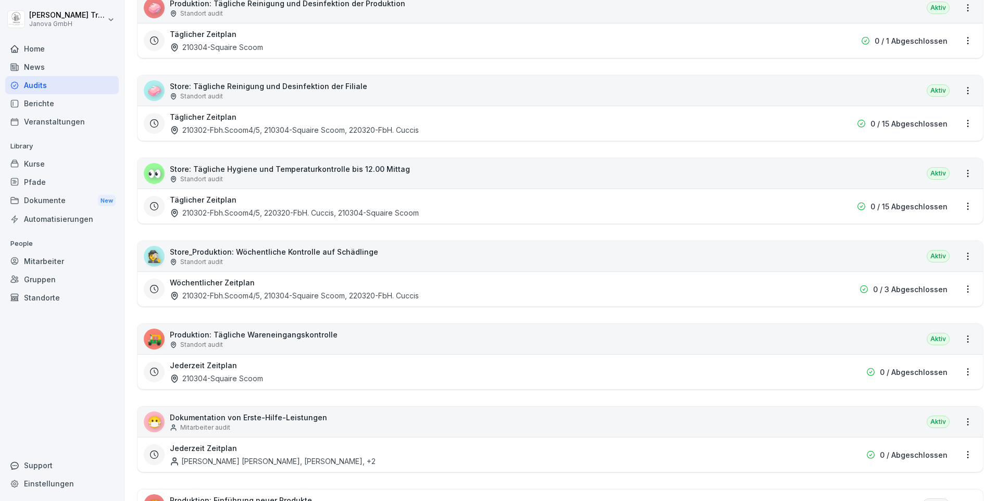
scroll to position [260, 0]
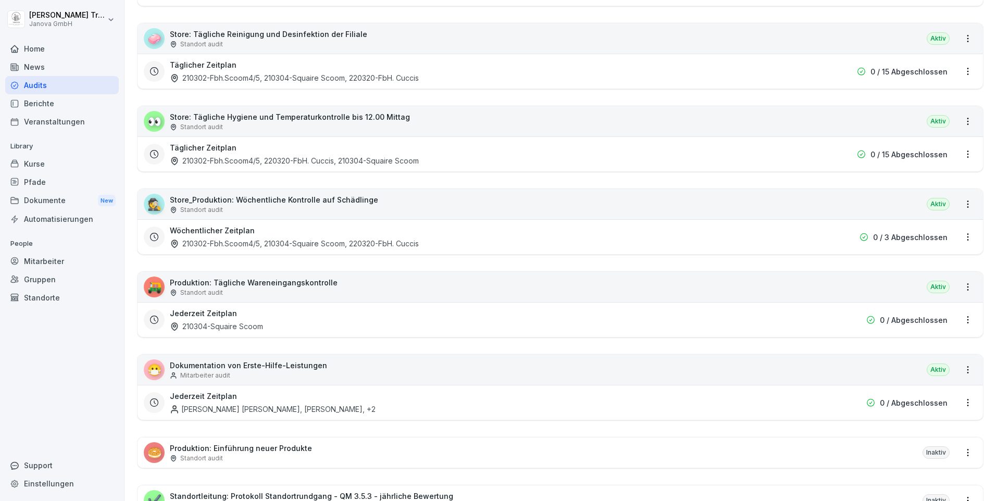
click at [38, 85] on div "Audits" at bounding box center [62, 85] width 114 height 18
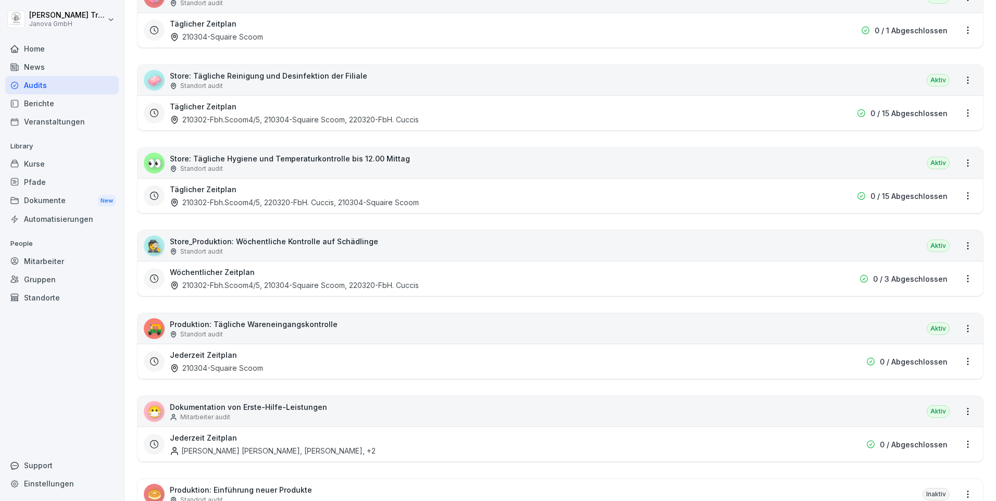
scroll to position [271, 0]
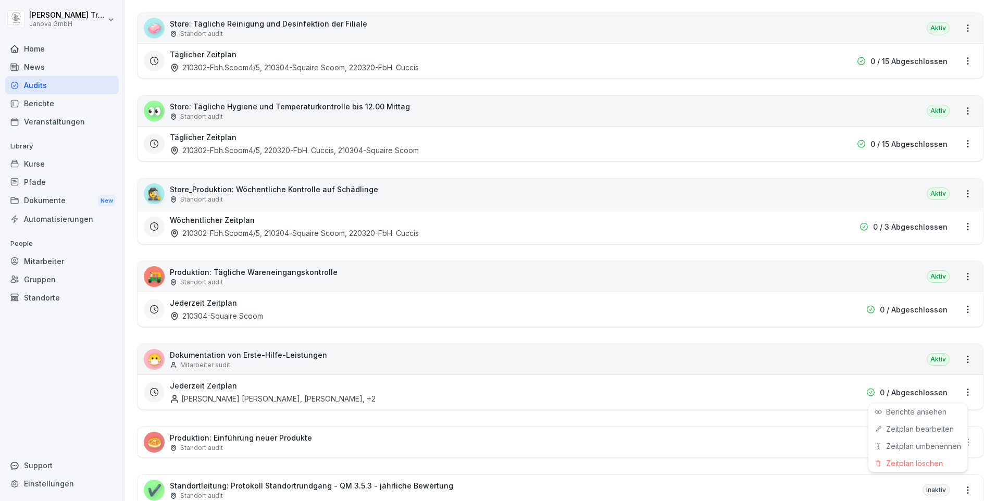
click at [957, 392] on html "Heiko Trautmann Janova GmbH Home News Audits Berichte Veranstaltungen Library K…" at bounding box center [498, 250] width 996 height 501
click at [0, 0] on link "Zeitplan bearbeiten" at bounding box center [0, 0] width 0 height 0
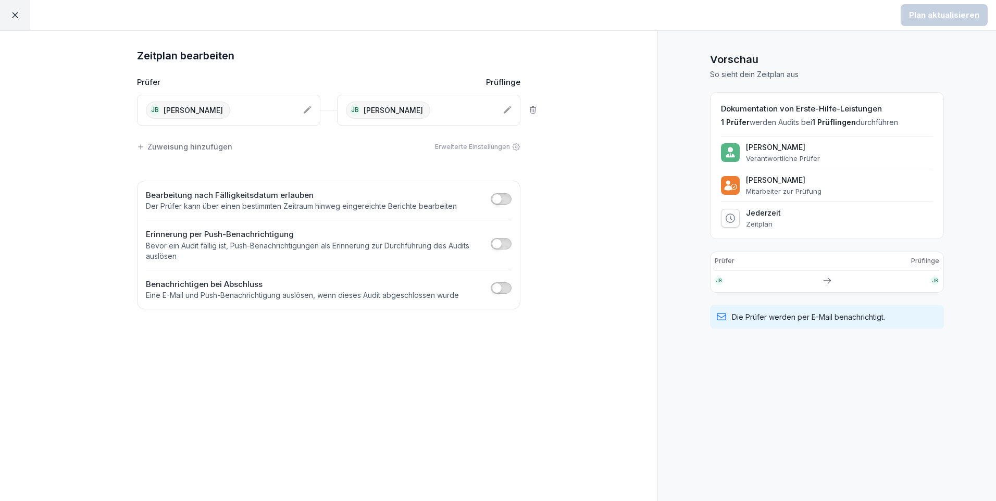
click at [15, 16] on icon at bounding box center [14, 14] width 9 height 9
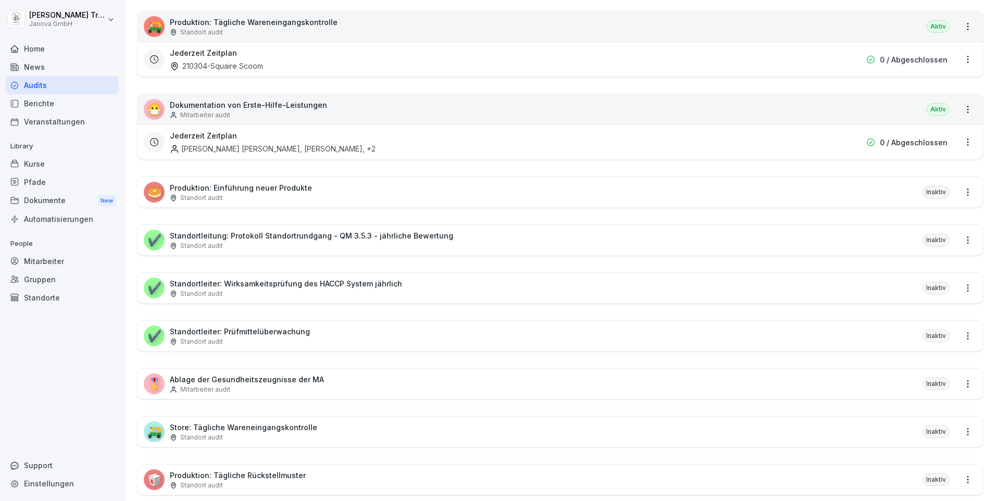
scroll to position [573, 0]
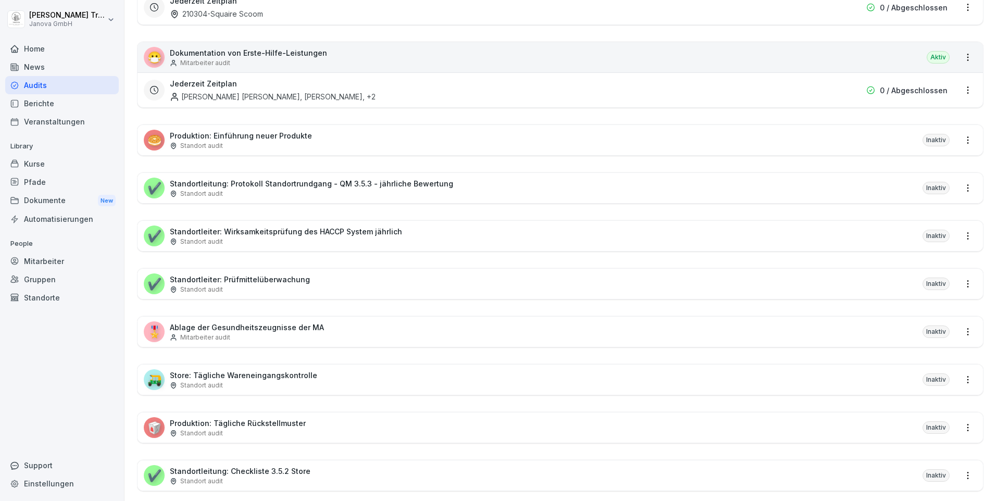
click at [958, 379] on html "Heiko Trautmann Janova GmbH Home News Audits Berichte Veranstaltungen Library K…" at bounding box center [498, 250] width 996 height 501
click at [0, 0] on link "Zeitplan erstellen" at bounding box center [0, 0] width 0 height 0
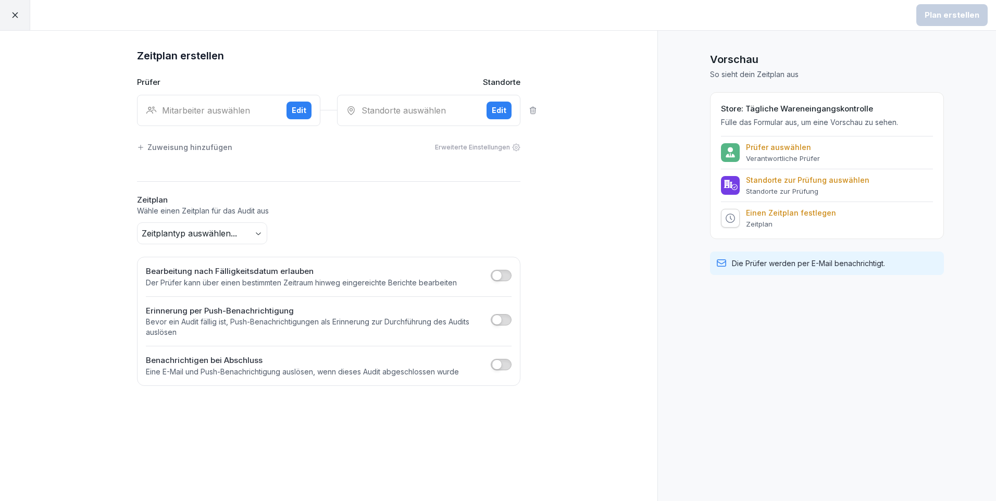
click at [298, 106] on div "Edit" at bounding box center [299, 110] width 15 height 11
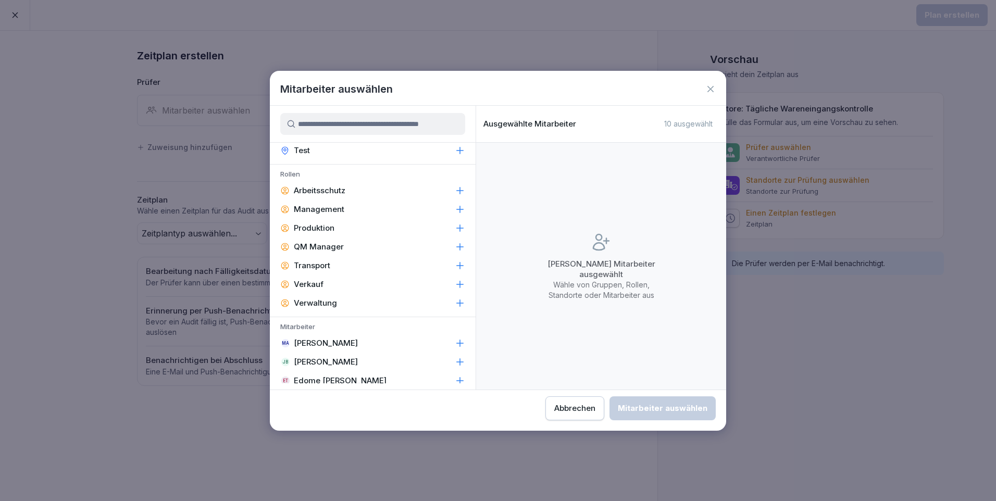
scroll to position [365, 0]
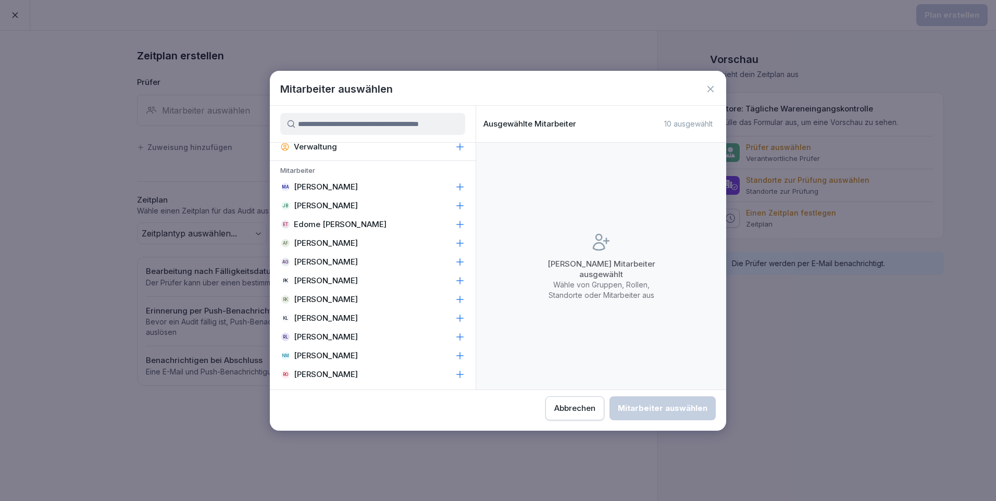
click at [323, 369] on p "[PERSON_NAME]" at bounding box center [326, 374] width 64 height 10
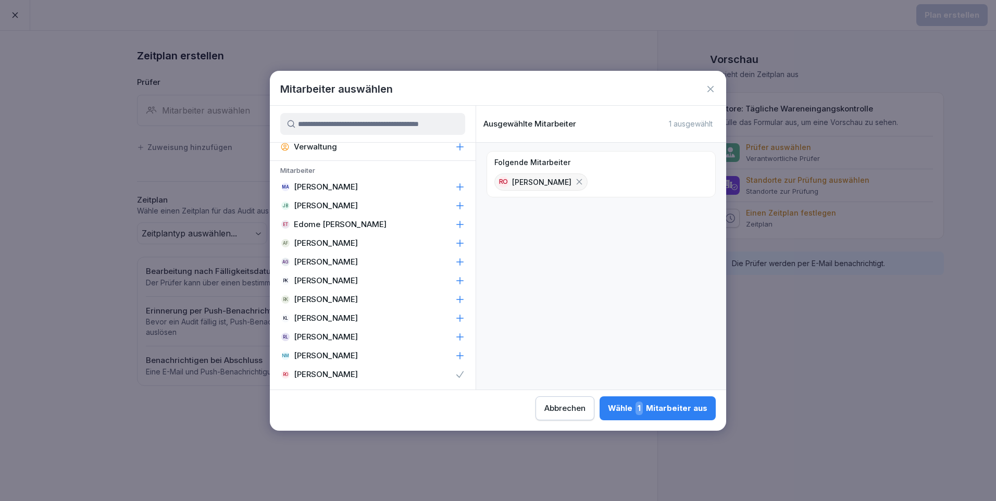
click at [676, 411] on div "Wähle 1 Mitarbeiter aus" at bounding box center [657, 408] width 99 height 14
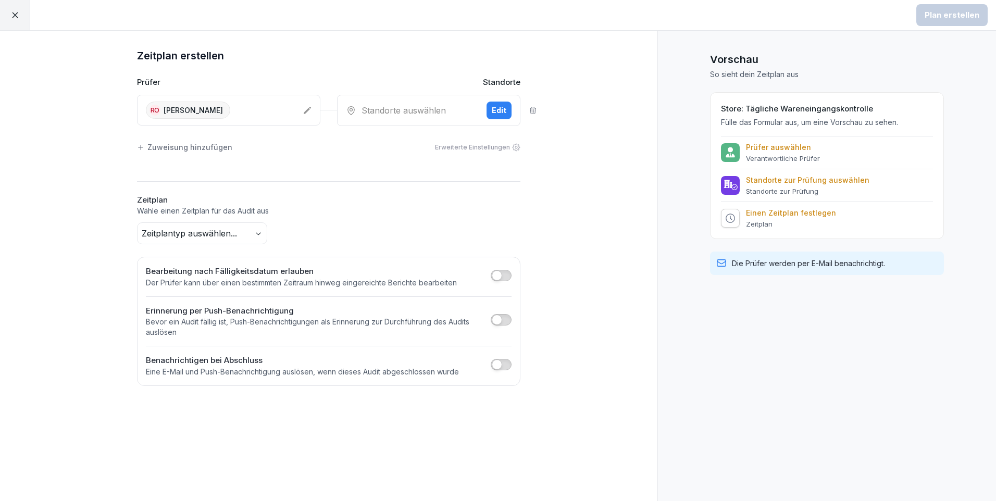
click at [496, 106] on div "Edit" at bounding box center [499, 110] width 15 height 11
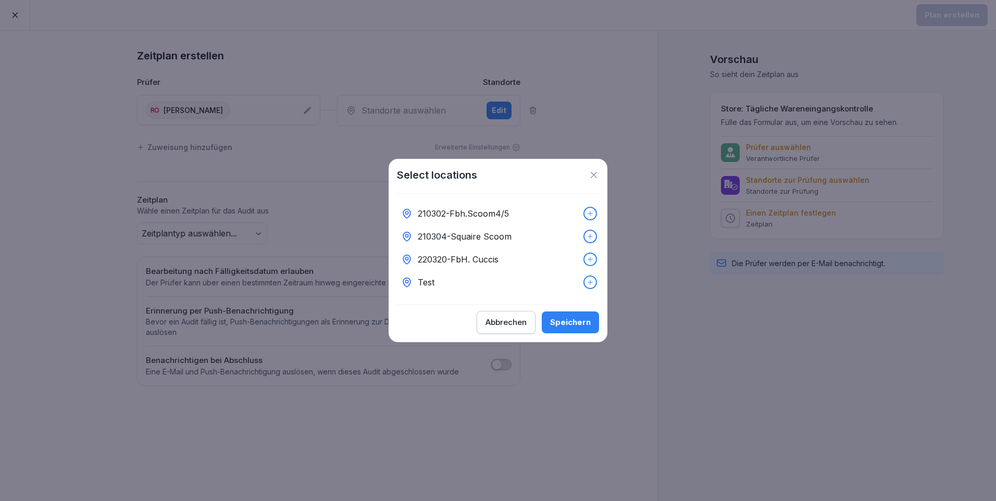
click at [586, 233] on icon at bounding box center [589, 236] width 7 height 7
click at [579, 325] on div "Speichern" at bounding box center [570, 322] width 41 height 11
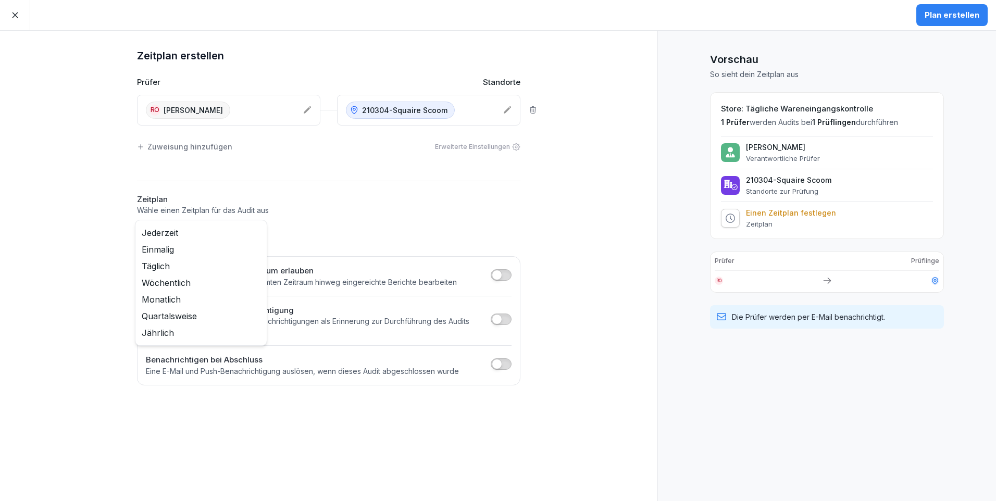
click at [259, 233] on body "Plan erstellen Zeitplan erstellen Prüfer Standorte Ro Rita oSAG 210304-Squaire …" at bounding box center [498, 250] width 996 height 501
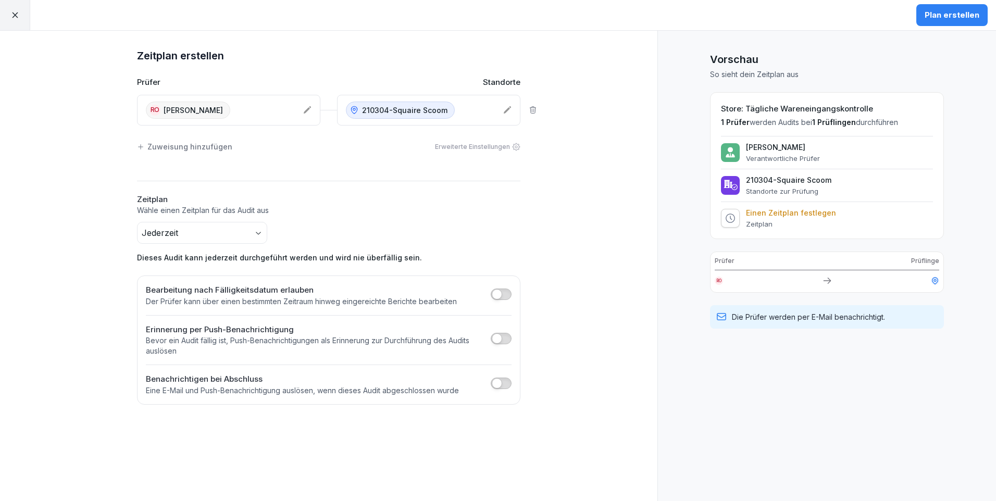
click at [964, 18] on div "Plan erstellen" at bounding box center [951, 14] width 55 height 11
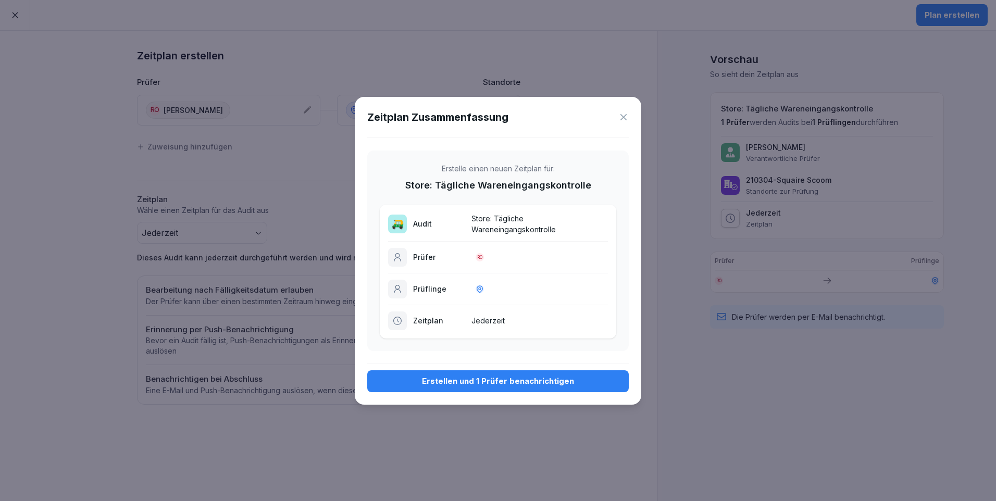
click at [470, 377] on div "Erstellen und 1 Prüfer benachrichtigen" at bounding box center [497, 380] width 245 height 11
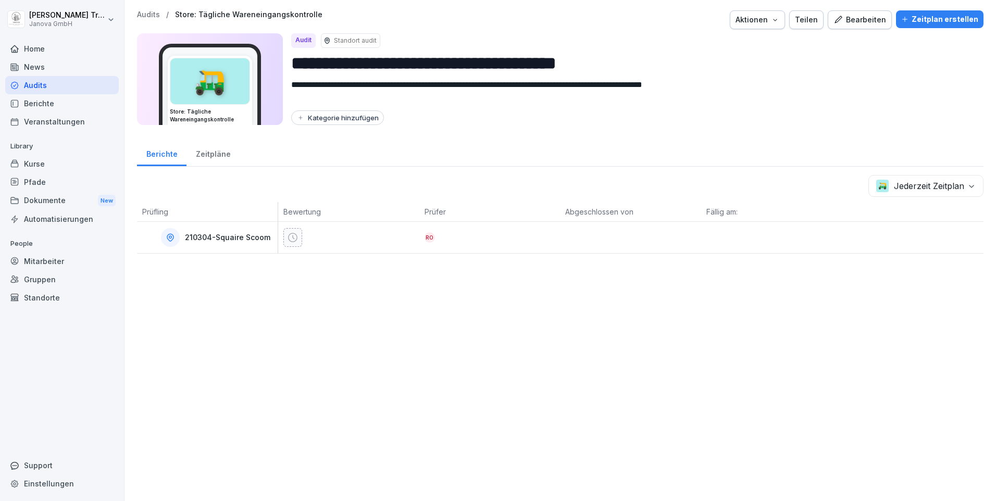
click at [38, 87] on div "Audits" at bounding box center [62, 85] width 114 height 18
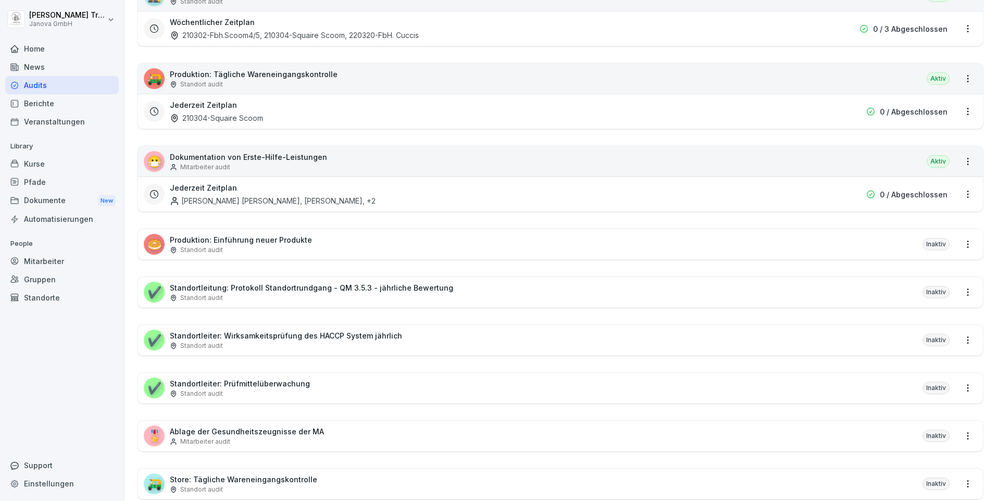
scroll to position [521, 0]
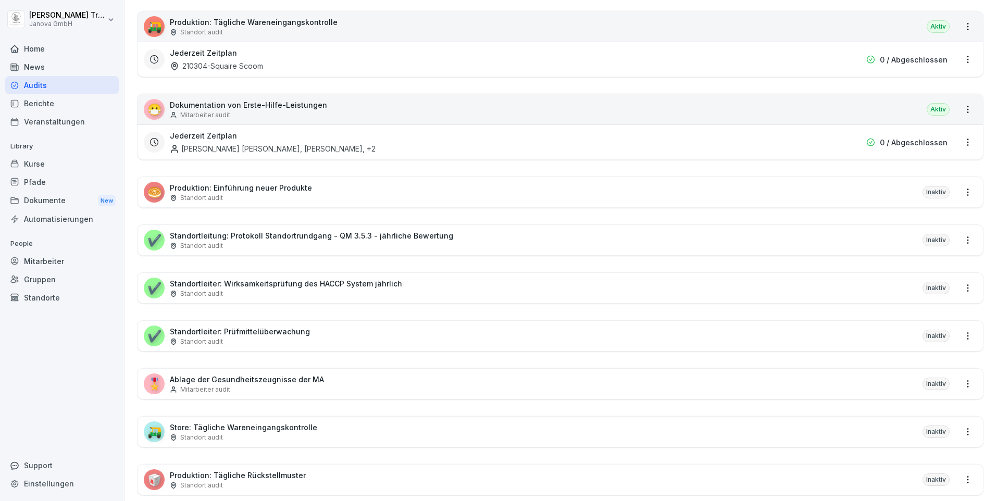
click at [46, 88] on div "Audits" at bounding box center [62, 85] width 114 height 18
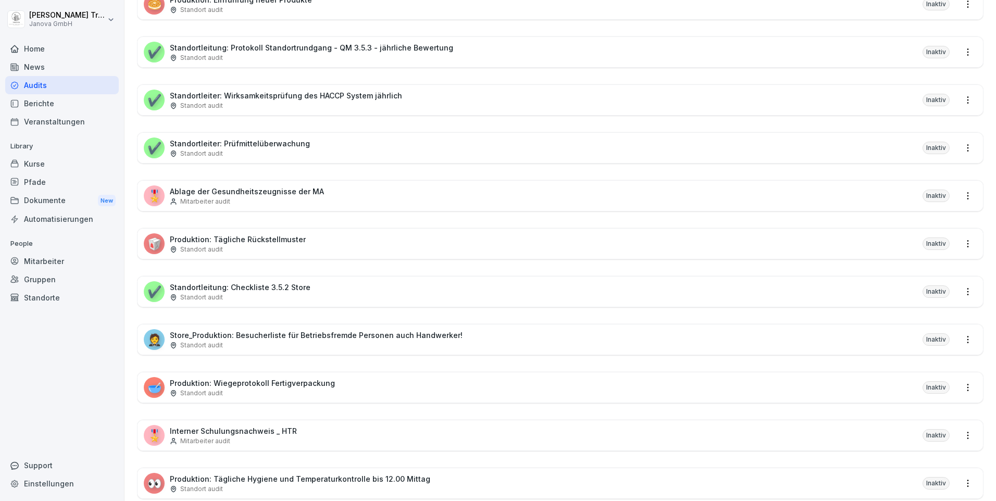
scroll to position [822, 0]
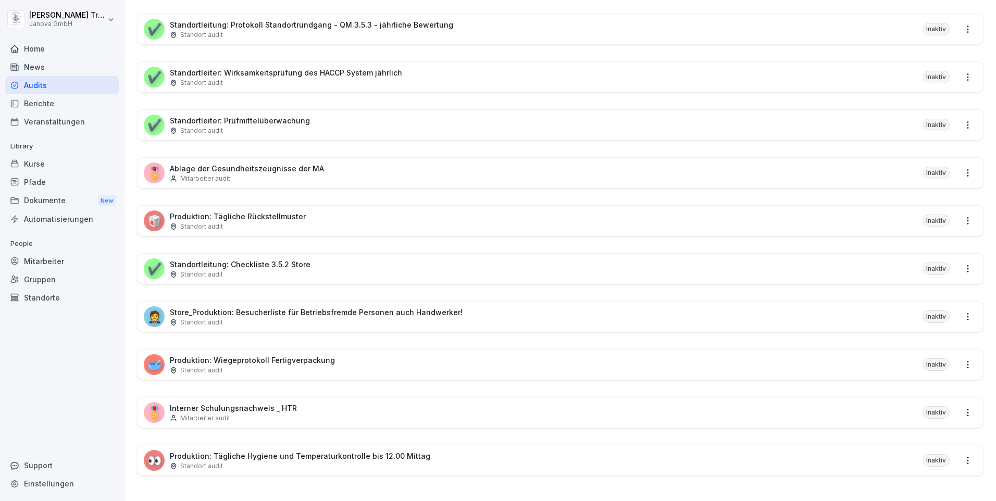
click at [35, 53] on div "Home" at bounding box center [62, 49] width 114 height 18
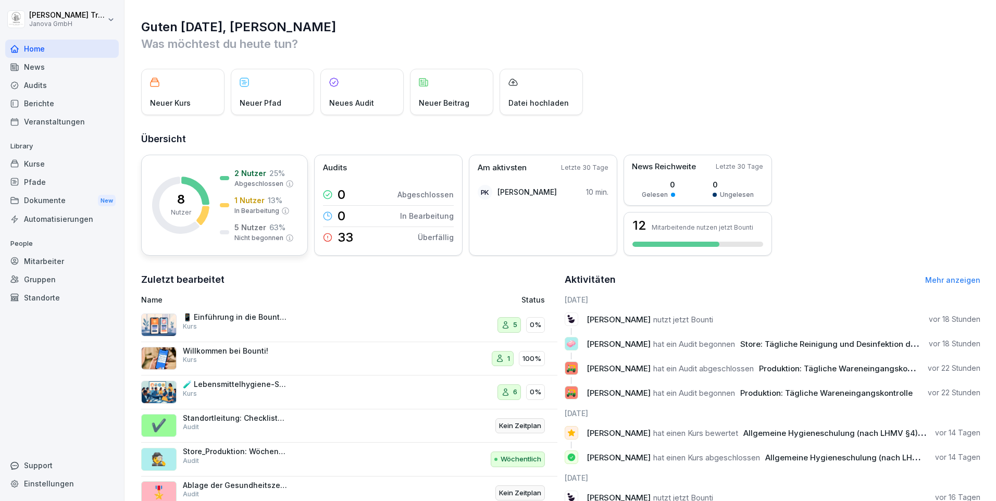
click at [265, 196] on div "1 Nutzer 13 %" at bounding box center [258, 200] width 48 height 11
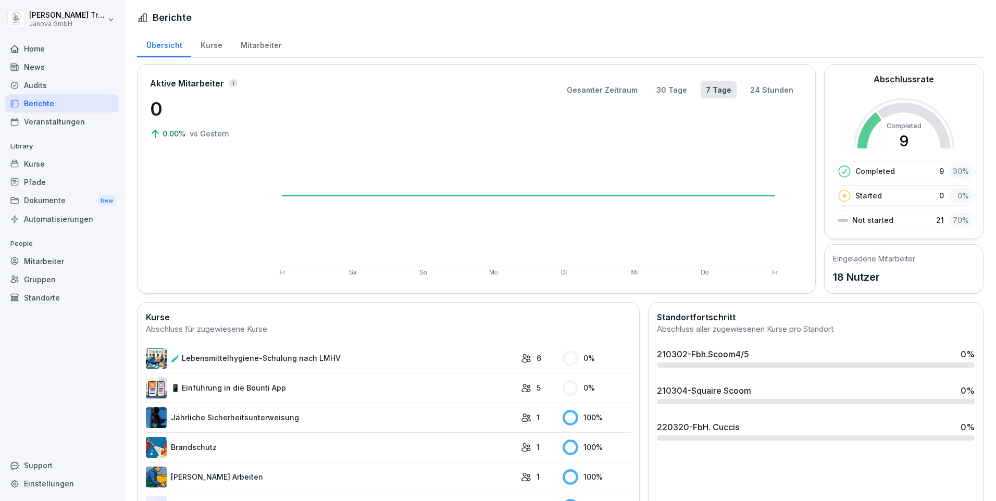
click at [40, 49] on div "Home" at bounding box center [62, 49] width 114 height 18
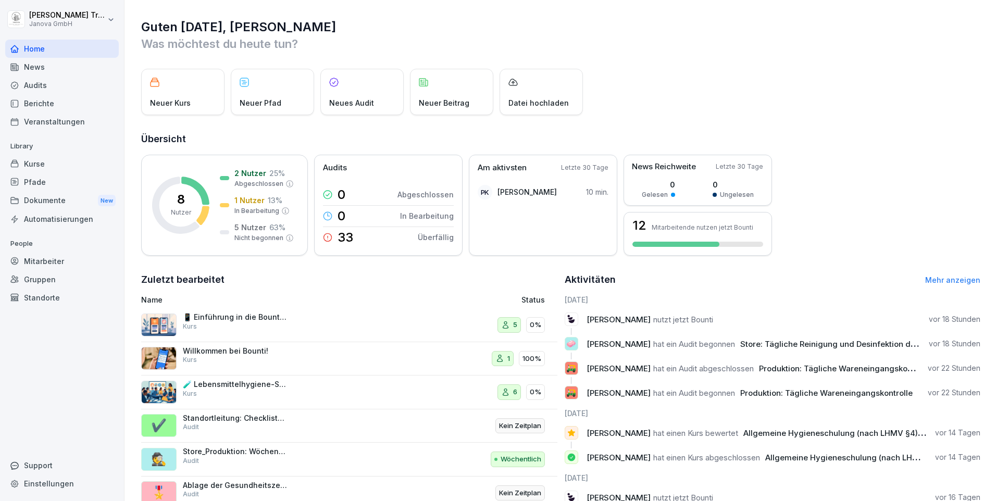
click at [33, 166] on div "Kurse" at bounding box center [62, 164] width 114 height 18
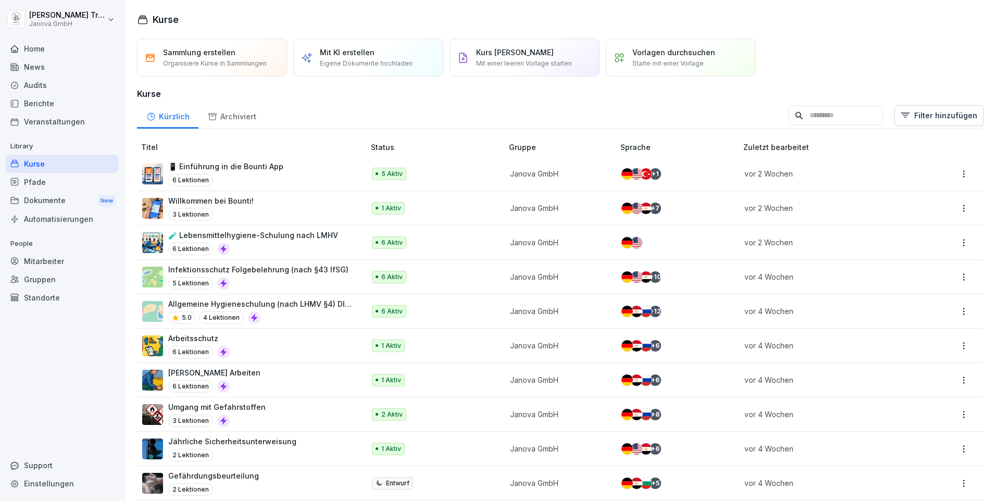
click at [54, 83] on div "Audits" at bounding box center [62, 85] width 114 height 18
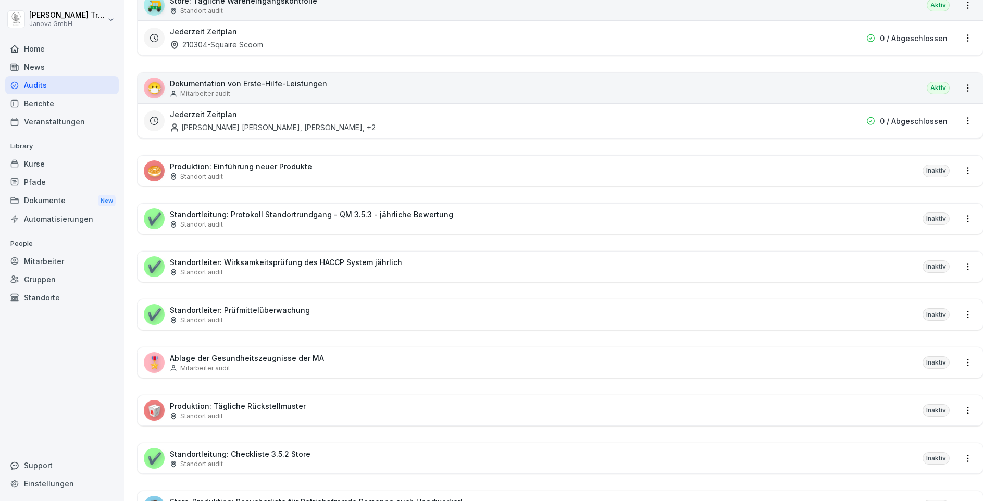
scroll to position [729, 0]
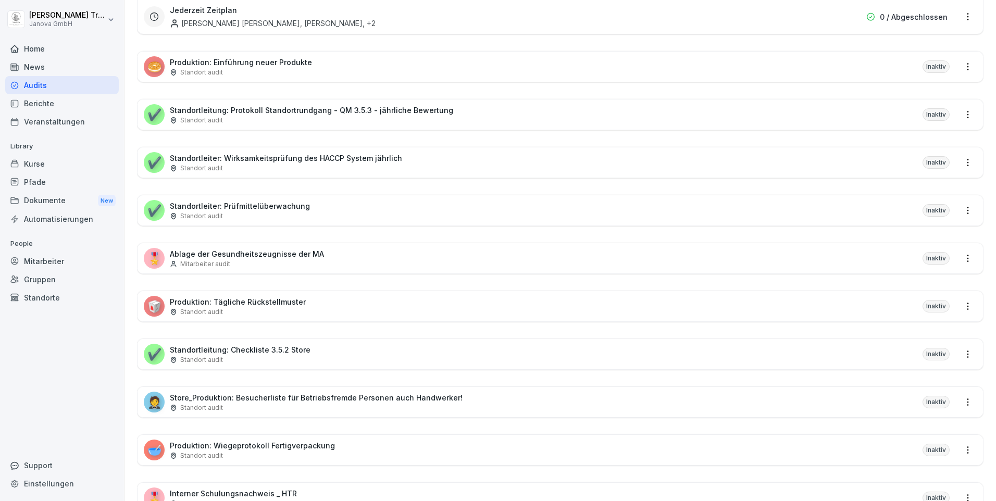
click at [55, 198] on div "Dokumente New" at bounding box center [62, 200] width 114 height 19
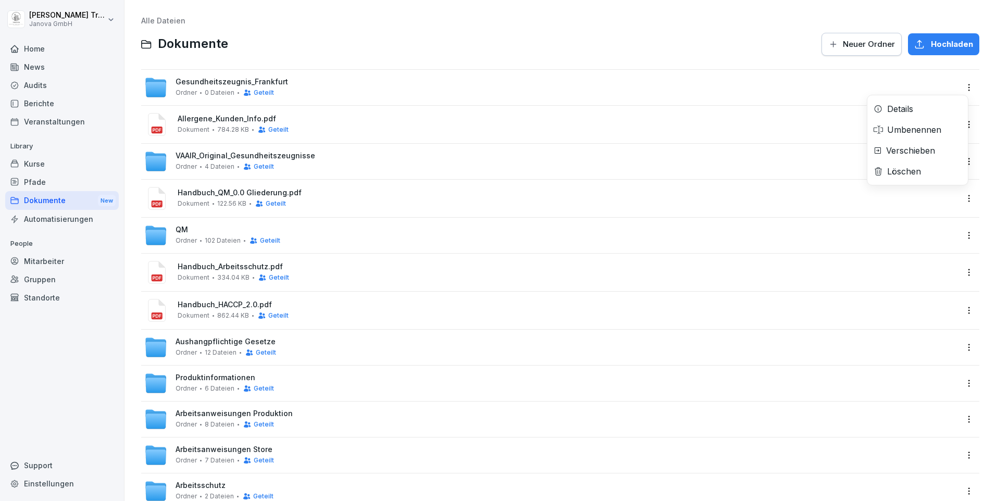
click at [963, 84] on html "[PERSON_NAME] Janova GmbH Home News Audits Berichte Veranstaltungen Library Kur…" at bounding box center [498, 250] width 996 height 501
click at [931, 107] on div "Details" at bounding box center [917, 108] width 100 height 21
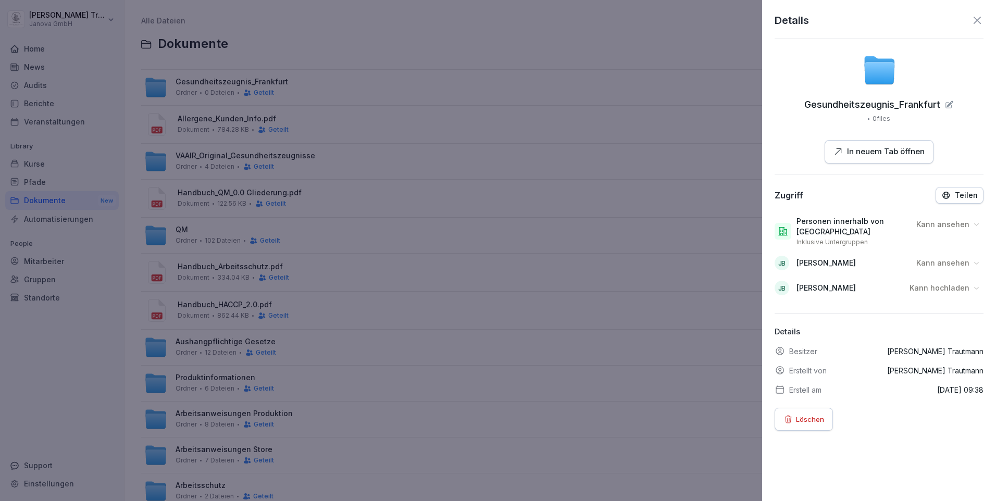
click at [952, 262] on p "Kann ansehen" at bounding box center [942, 263] width 53 height 10
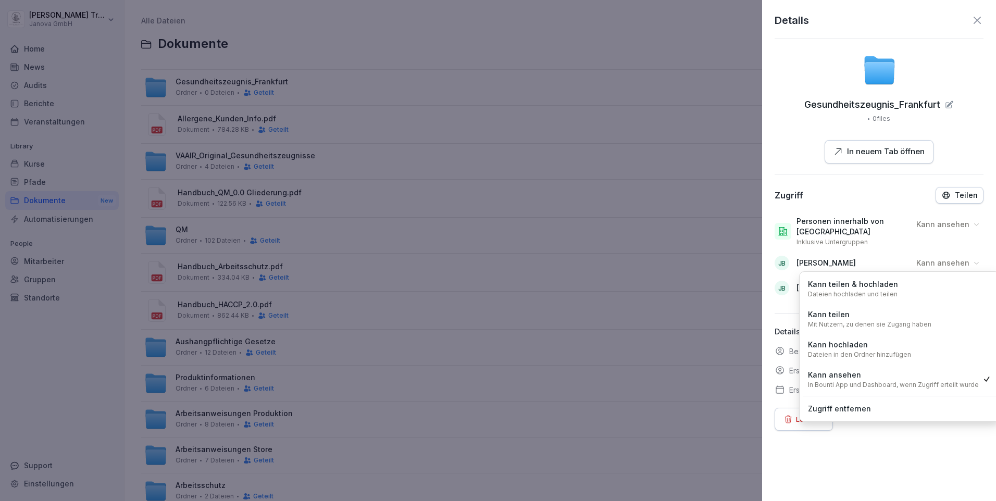
click at [863, 402] on div "Zugriff entfernen" at bounding box center [899, 408] width 194 height 19
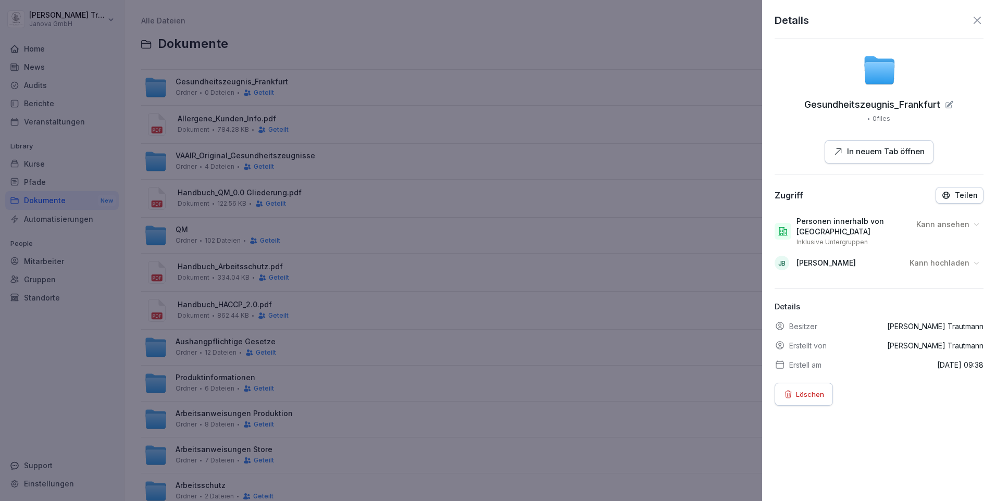
click at [971, 15] on icon at bounding box center [977, 20] width 12 height 12
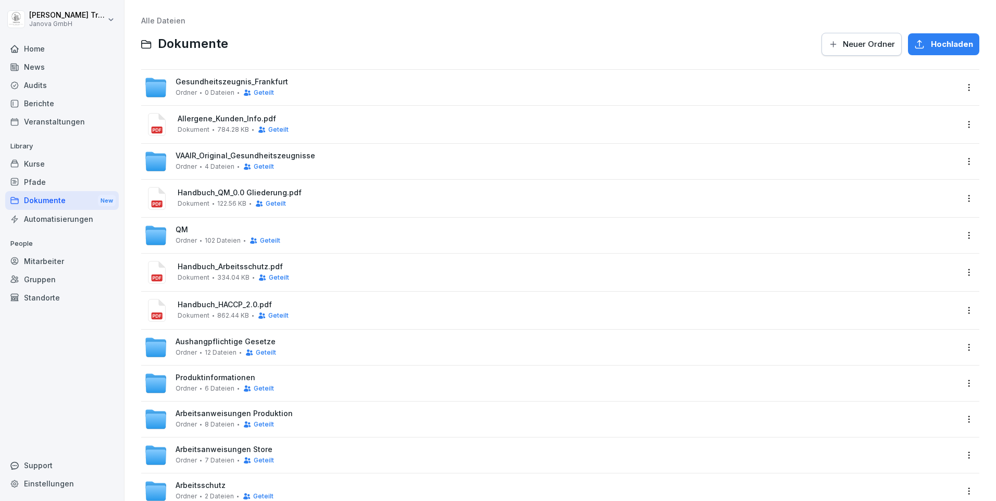
click at [959, 123] on html "[PERSON_NAME] Janova GmbH Home News Audits Berichte Veranstaltungen Library Kur…" at bounding box center [498, 250] width 996 height 501
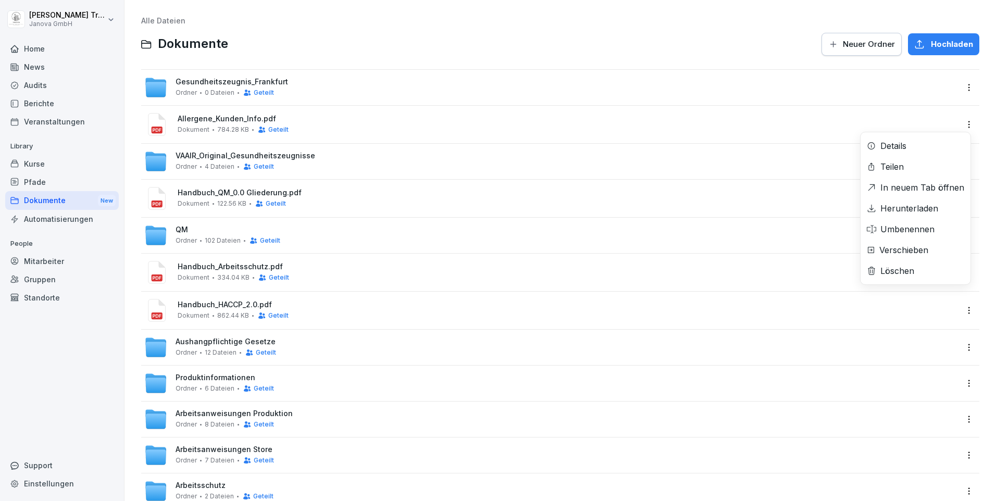
click at [913, 148] on div "Details" at bounding box center [915, 145] width 110 height 21
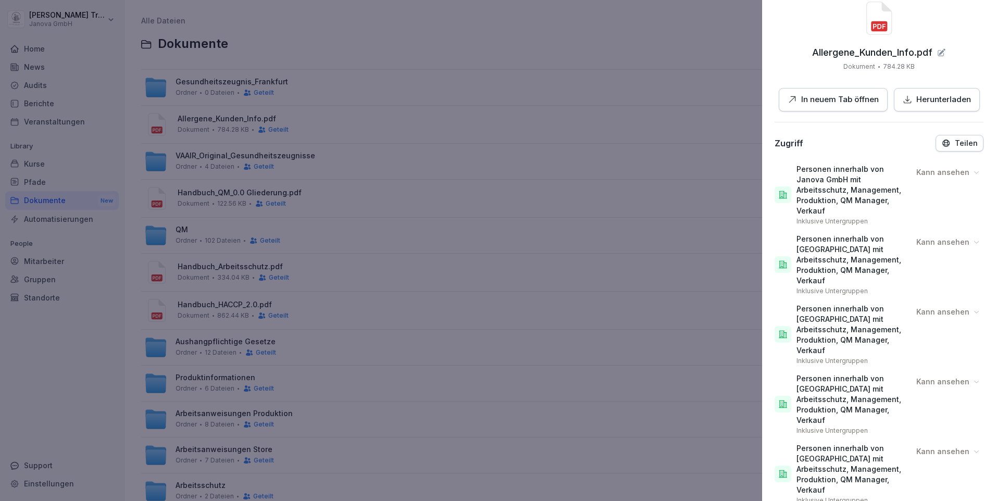
scroll to position [104, 0]
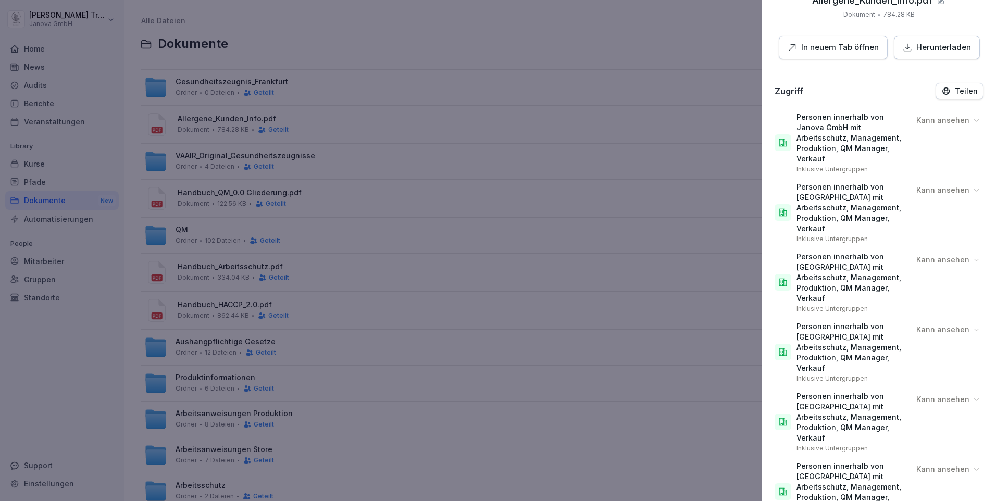
click at [555, 124] on div at bounding box center [498, 250] width 996 height 501
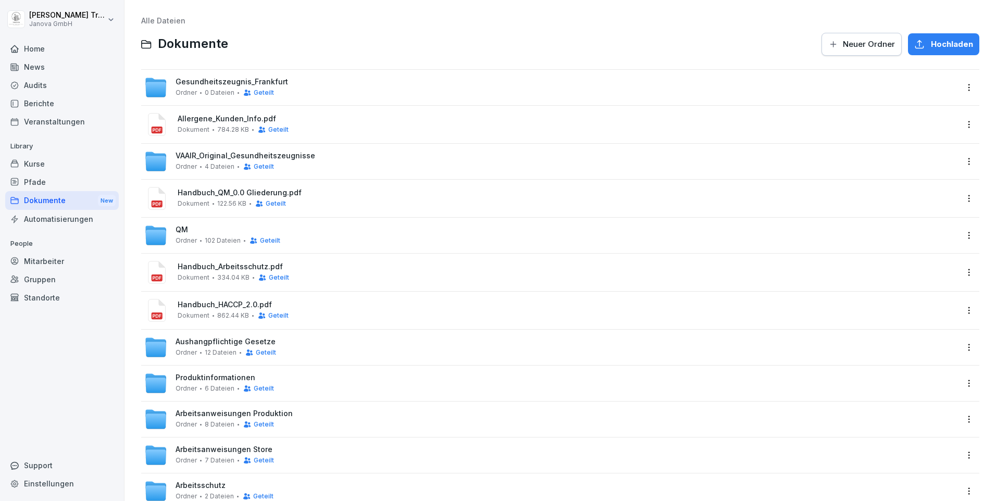
click at [960, 121] on html "[PERSON_NAME] Janova GmbH Home News Audits Berichte Veranstaltungen Library Kur…" at bounding box center [498, 250] width 996 height 501
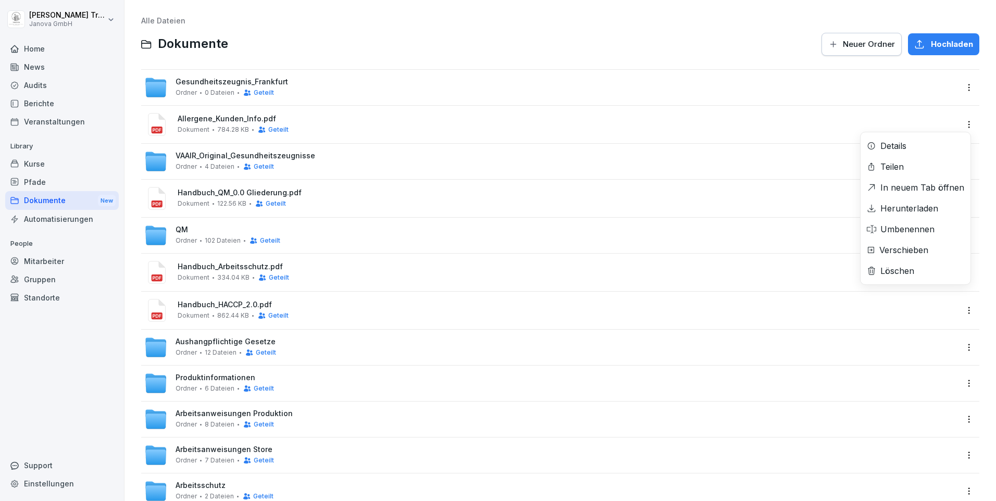
click at [896, 149] on div "Details" at bounding box center [893, 146] width 26 height 12
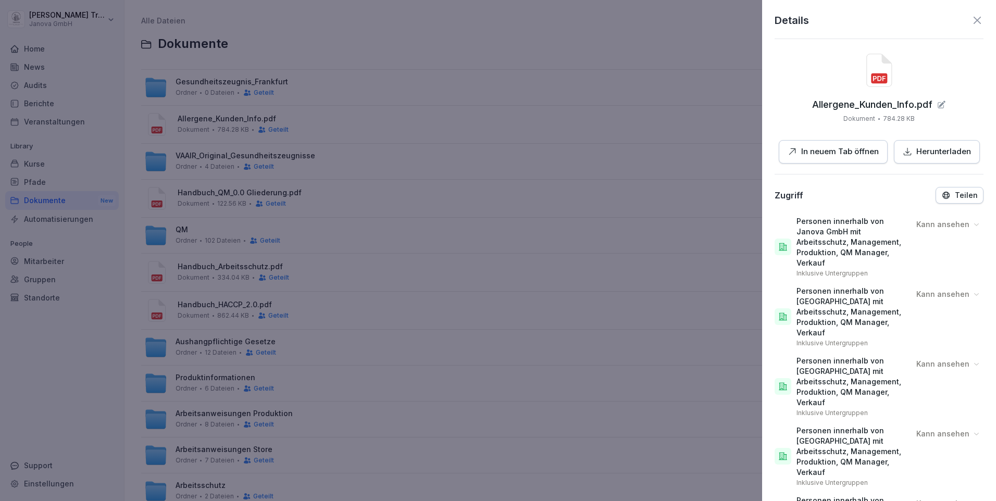
click at [973, 19] on icon at bounding box center [976, 20] width 7 height 7
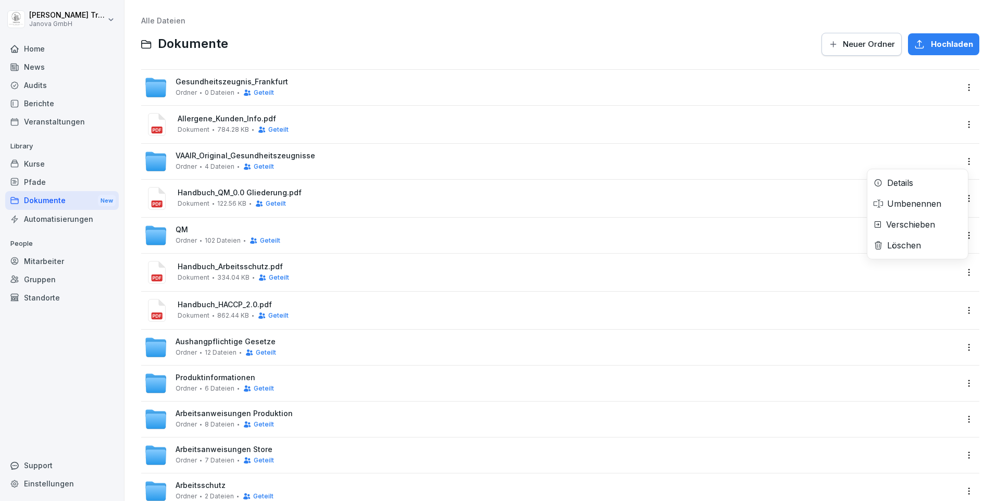
click at [960, 160] on html "[PERSON_NAME] Janova GmbH Home News Audits Berichte Veranstaltungen Library Kur…" at bounding box center [498, 250] width 996 height 501
click at [920, 175] on div "Details" at bounding box center [917, 182] width 100 height 21
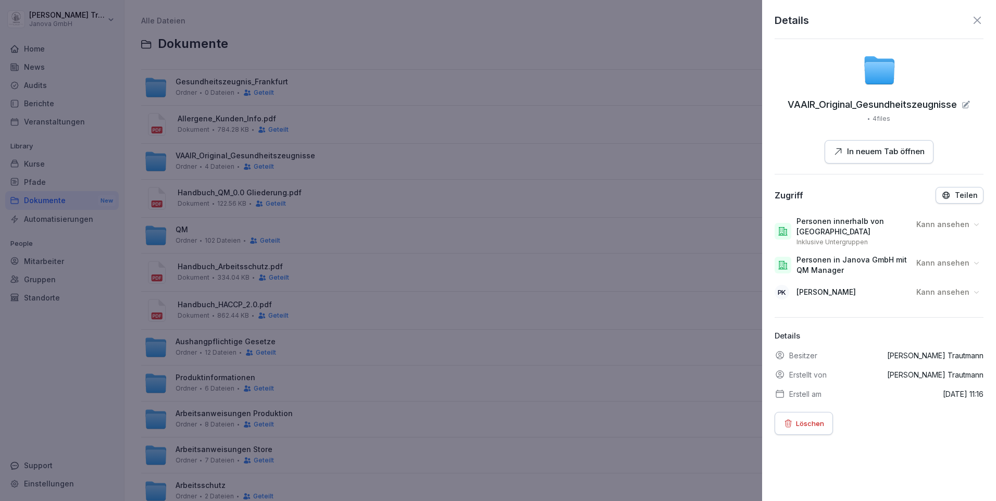
click at [972, 292] on icon at bounding box center [976, 292] width 8 height 8
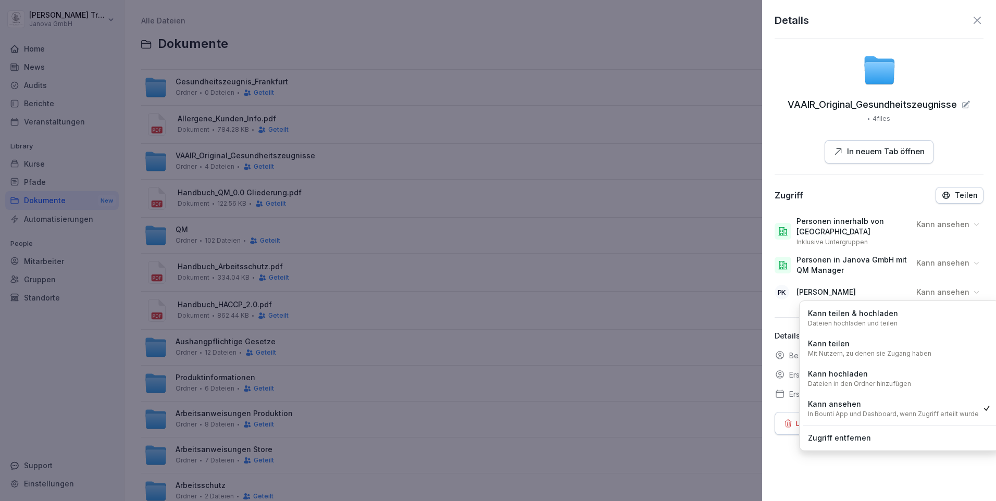
click at [885, 372] on div "Kann hochladen Dateien in den Ordner hinzufügen" at bounding box center [859, 378] width 103 height 20
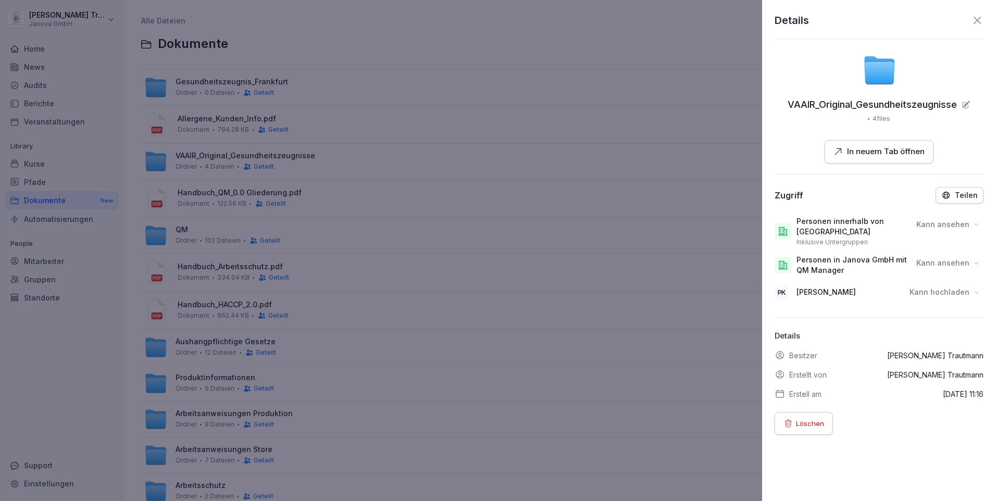
click at [972, 260] on icon at bounding box center [976, 263] width 8 height 8
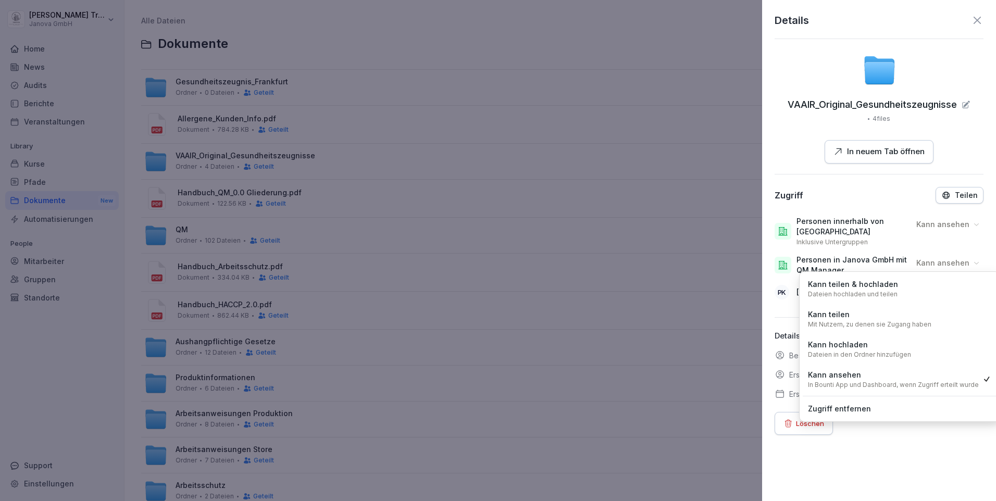
click at [870, 345] on div "Kann hochladen Dateien in den Ordner hinzufügen" at bounding box center [859, 349] width 103 height 20
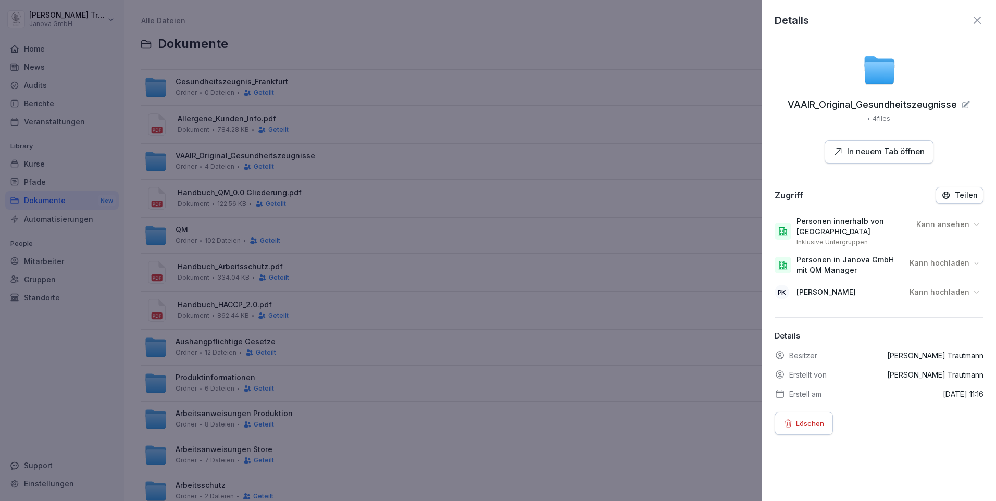
click at [971, 19] on icon at bounding box center [977, 20] width 12 height 12
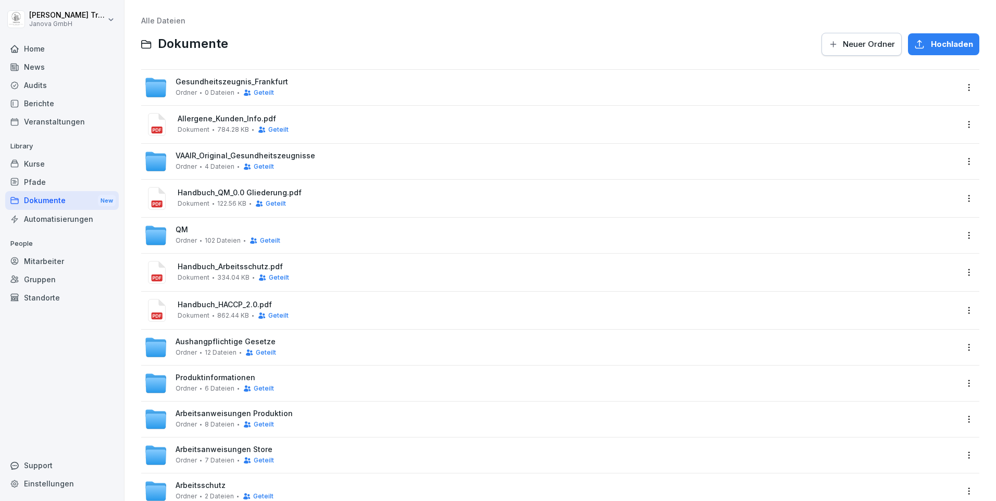
click at [958, 196] on html "[PERSON_NAME] Janova GmbH Home News Audits Berichte Veranstaltungen Library Kur…" at bounding box center [498, 250] width 996 height 501
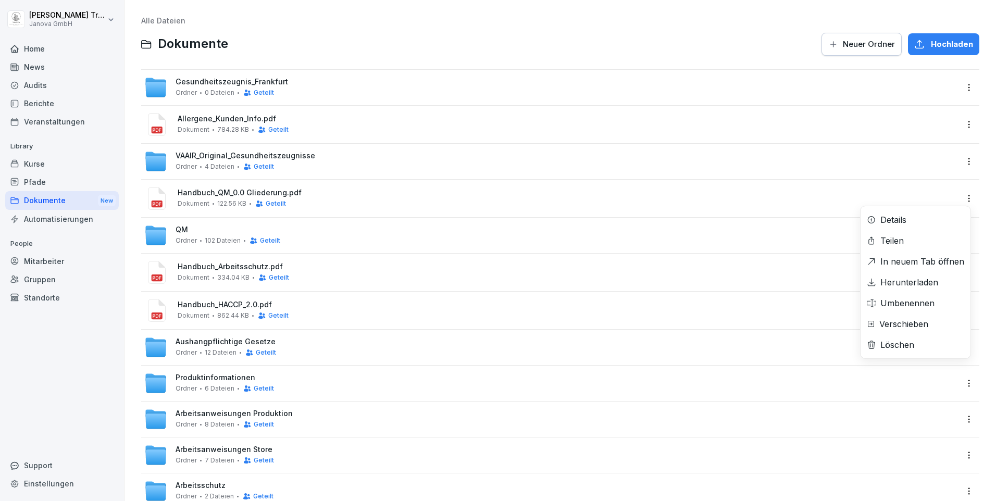
click at [903, 219] on div "Details" at bounding box center [893, 219] width 26 height 12
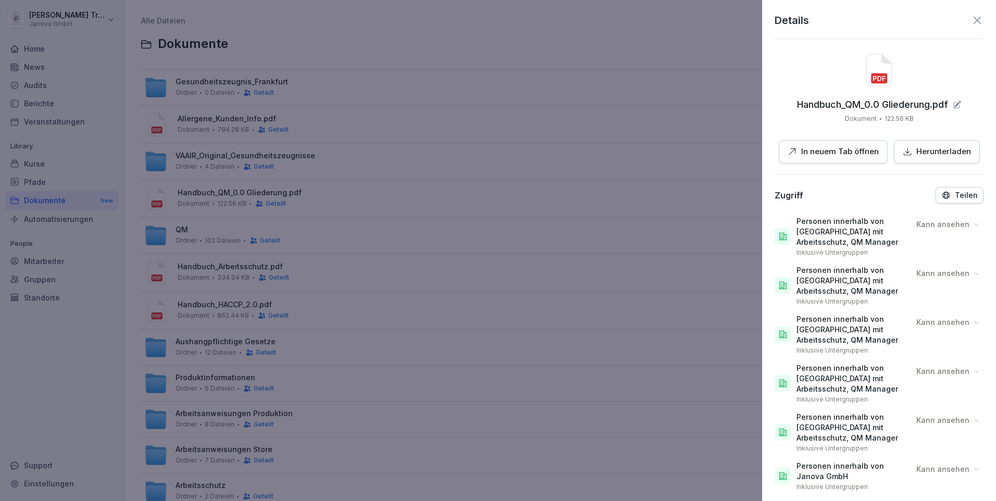
scroll to position [145, 0]
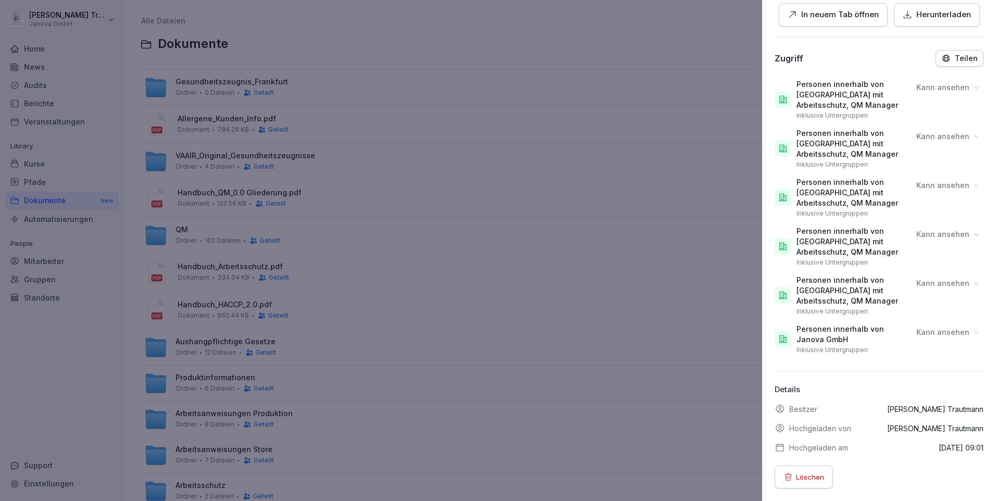
click at [624, 190] on div at bounding box center [498, 250] width 996 height 501
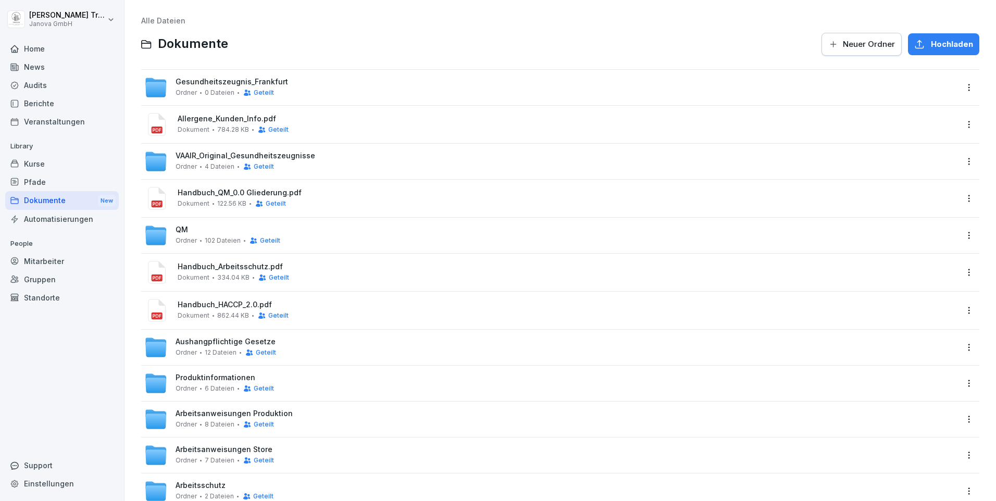
click at [957, 232] on html "[PERSON_NAME] Janova GmbH Home News Audits Berichte Veranstaltungen Library Kur…" at bounding box center [498, 250] width 996 height 501
click at [923, 258] on div "Details" at bounding box center [917, 256] width 100 height 21
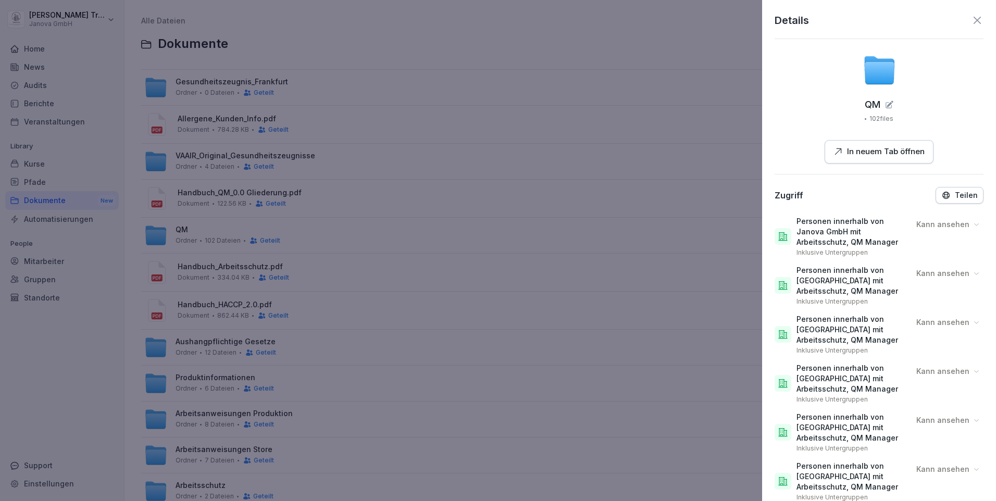
click at [723, 259] on div at bounding box center [498, 250] width 996 height 501
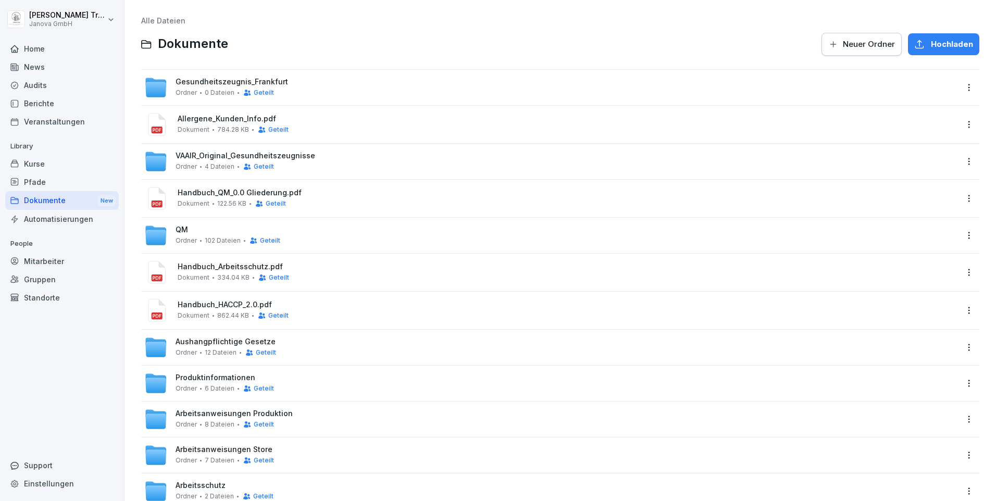
click at [958, 271] on html "Heiko Trautmann Janova GmbH Home News Audits Berichte Veranstaltungen Library K…" at bounding box center [498, 250] width 996 height 501
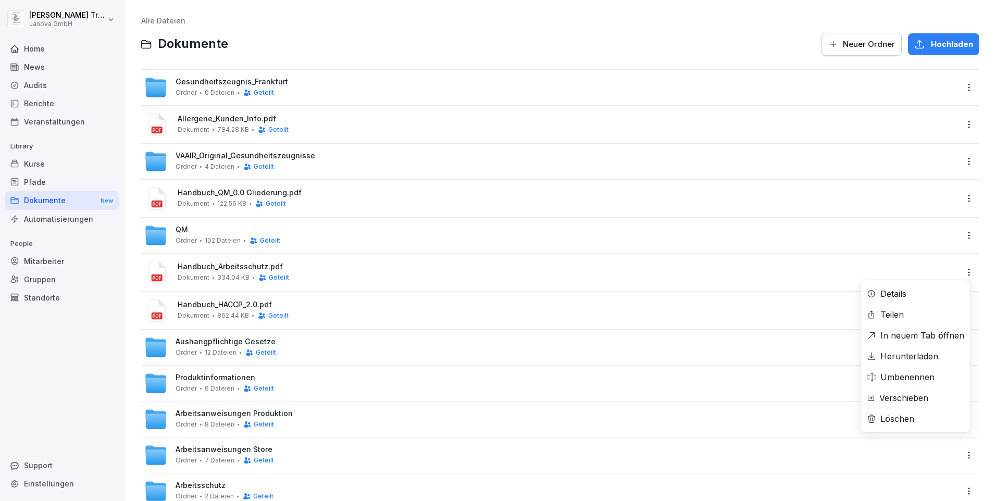
click at [917, 295] on div "Details" at bounding box center [915, 293] width 110 height 21
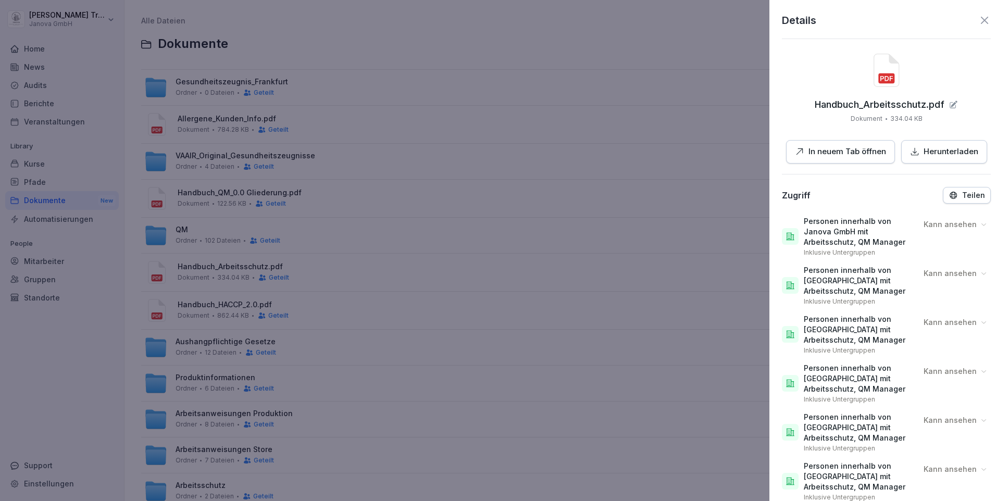
click at [709, 303] on div at bounding box center [498, 250] width 996 height 501
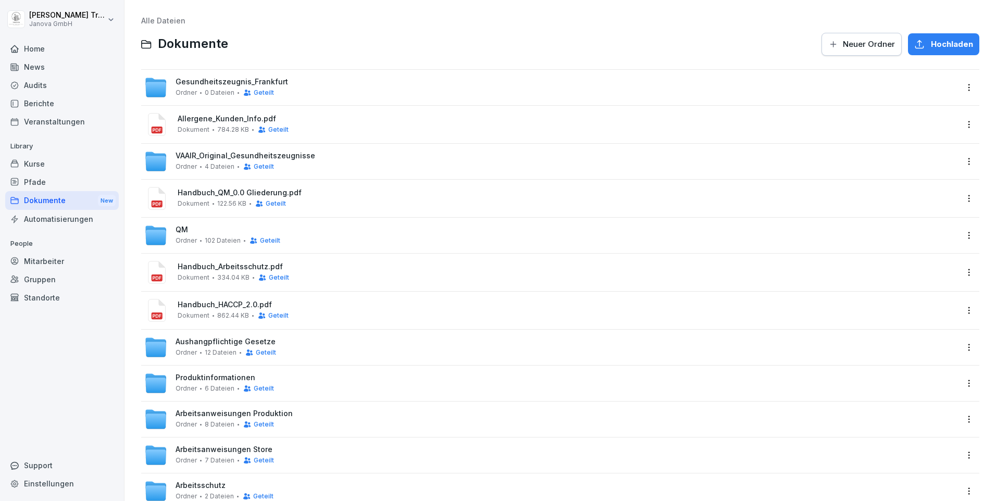
scroll to position [69, 0]
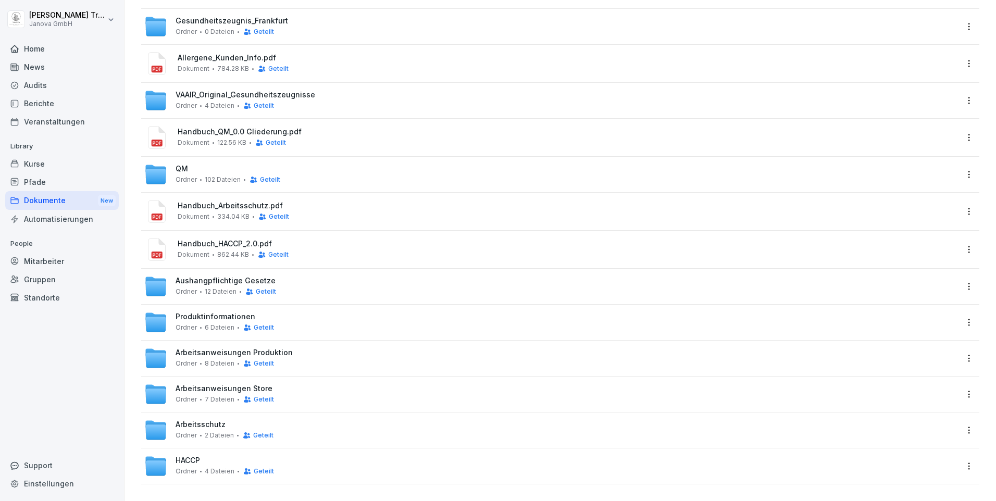
click at [958, 457] on html "Heiko Trautmann Janova GmbH Home News Audits Berichte Veranstaltungen Library K…" at bounding box center [498, 250] width 996 height 501
click at [918, 376] on div "Details" at bounding box center [917, 374] width 100 height 21
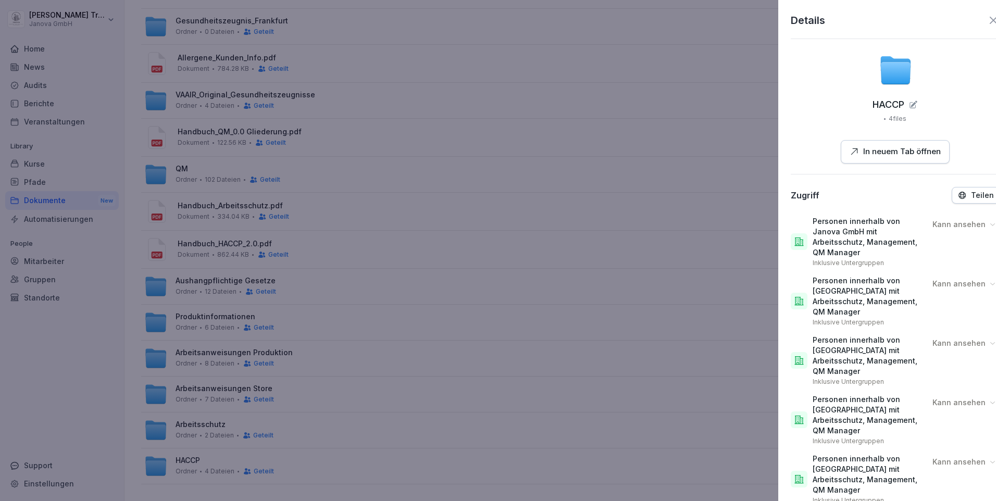
click at [659, 415] on div at bounding box center [498, 250] width 996 height 501
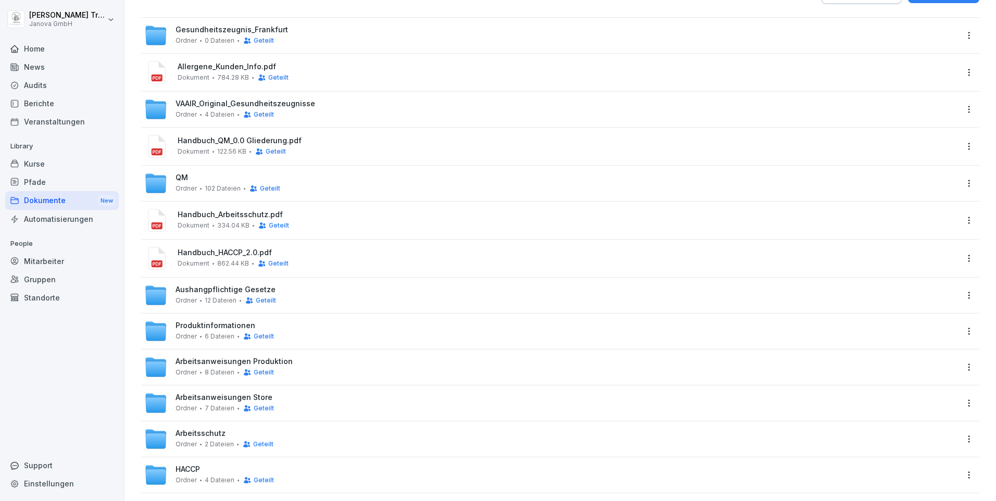
scroll to position [0, 0]
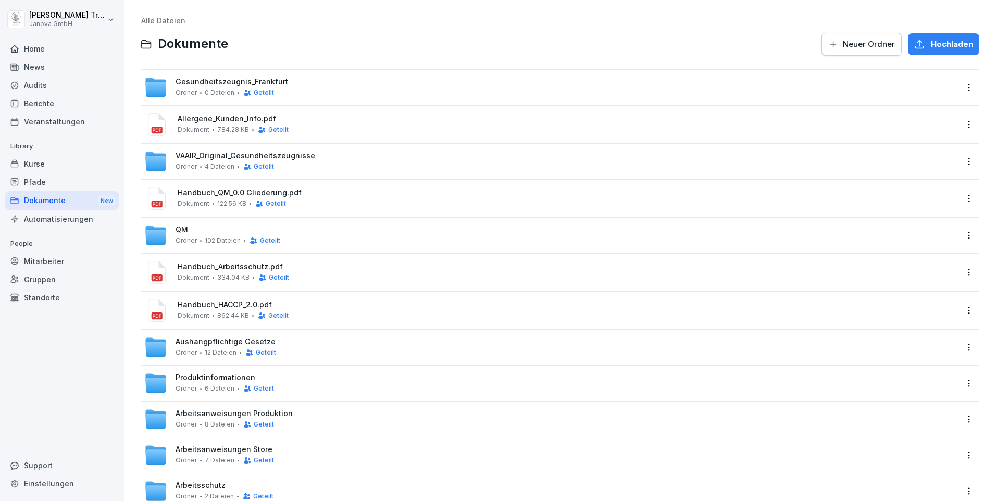
click at [36, 181] on div "Pfade" at bounding box center [62, 182] width 114 height 18
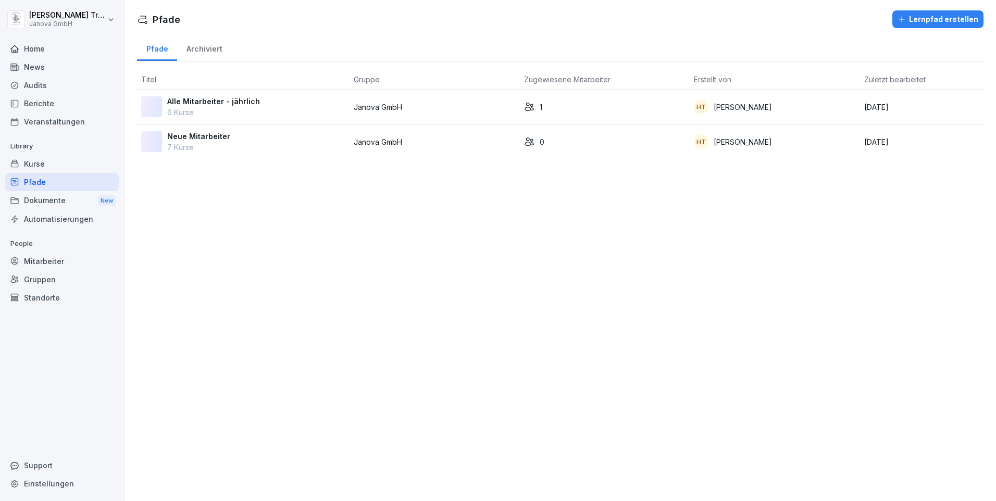
click at [190, 133] on p "Neue Mitarbeiter" at bounding box center [198, 136] width 63 height 11
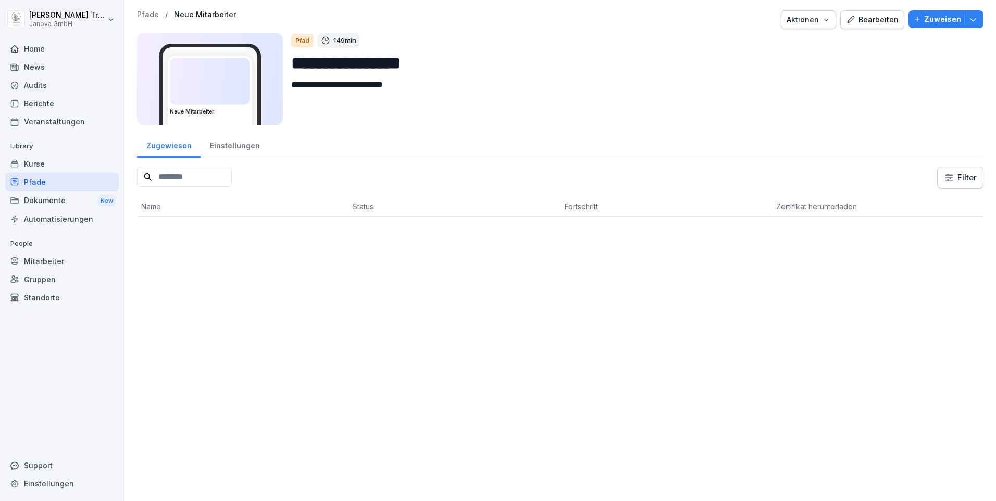
click at [868, 20] on div "Bearbeiten" at bounding box center [872, 19] width 53 height 11
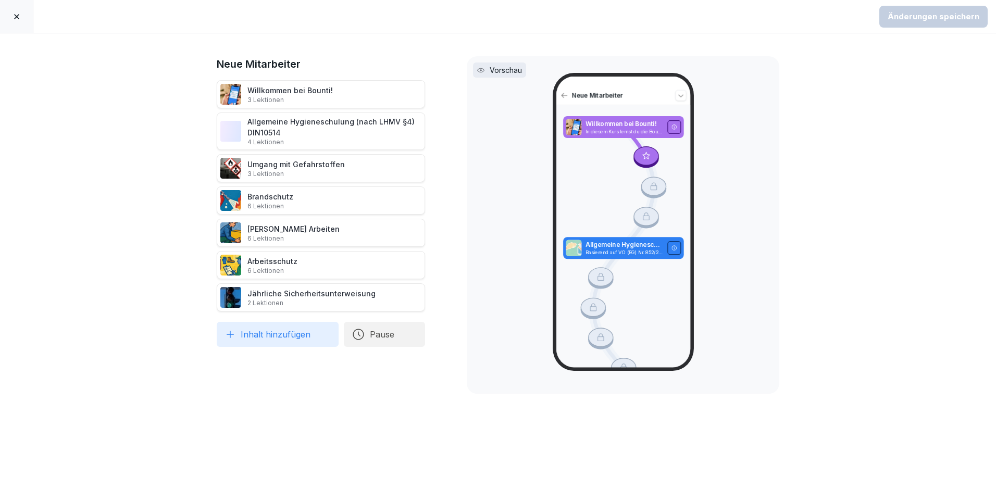
click at [434, 92] on icon at bounding box center [436, 94] width 5 height 7
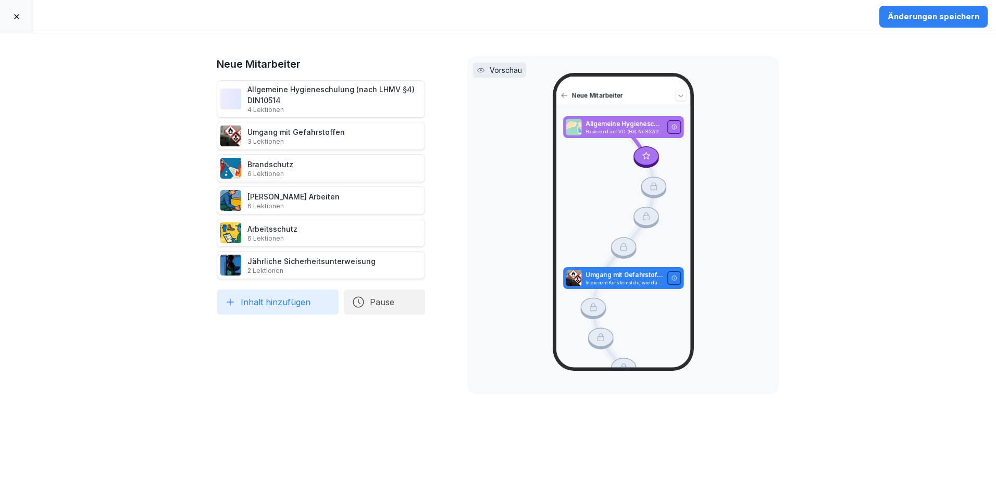
click at [246, 296] on button "Inhalt hinzufügen" at bounding box center [278, 302] width 122 height 25
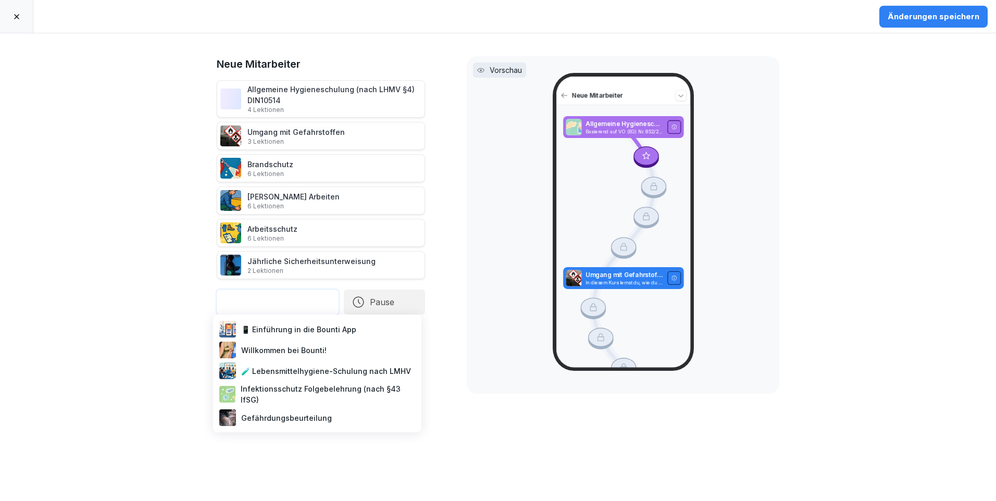
click at [283, 329] on div "📱 Einführung in die Bounti App" at bounding box center [317, 329] width 200 height 21
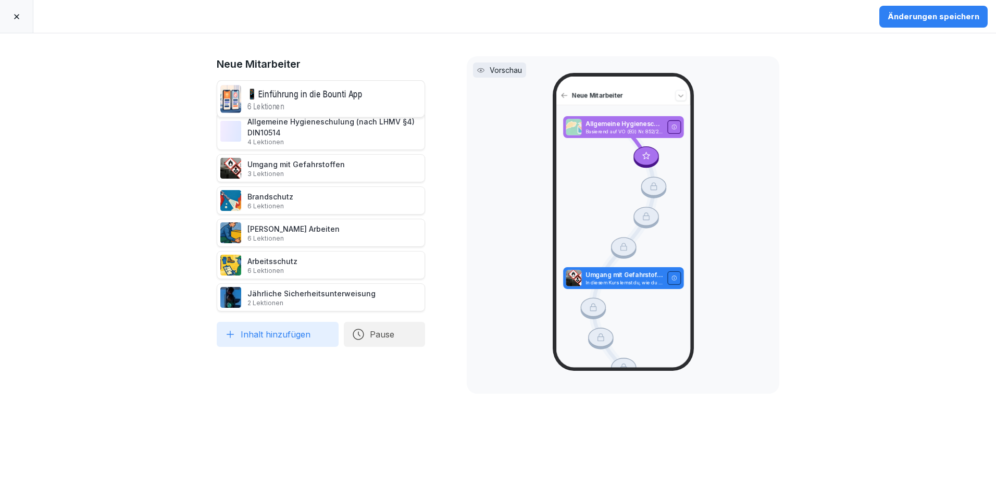
drag, startPoint x: 290, startPoint y: 291, endPoint x: 298, endPoint y: 97, distance: 193.3
click at [298, 97] on div "📱 Einführung in die Bounti App 6 Lektionen" at bounding box center [304, 99] width 115 height 26
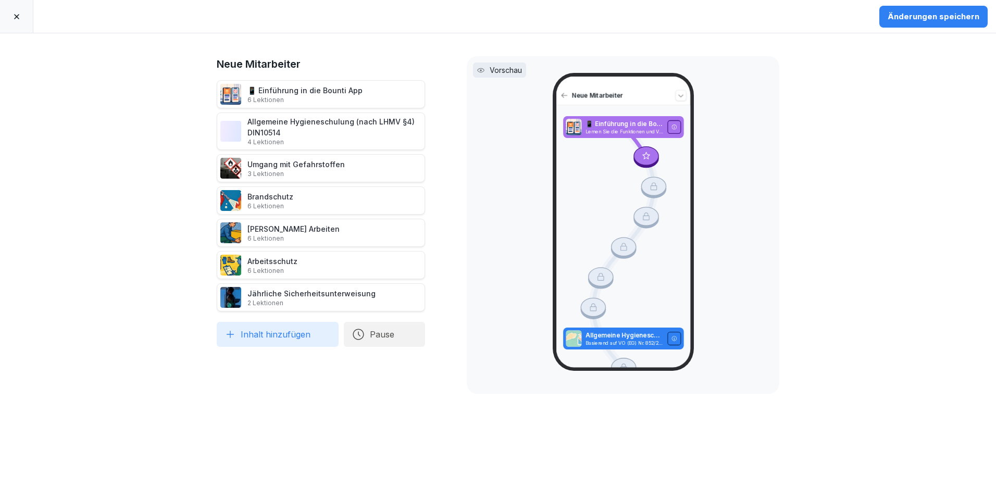
click at [301, 336] on button "Inhalt hinzufügen" at bounding box center [278, 334] width 122 height 25
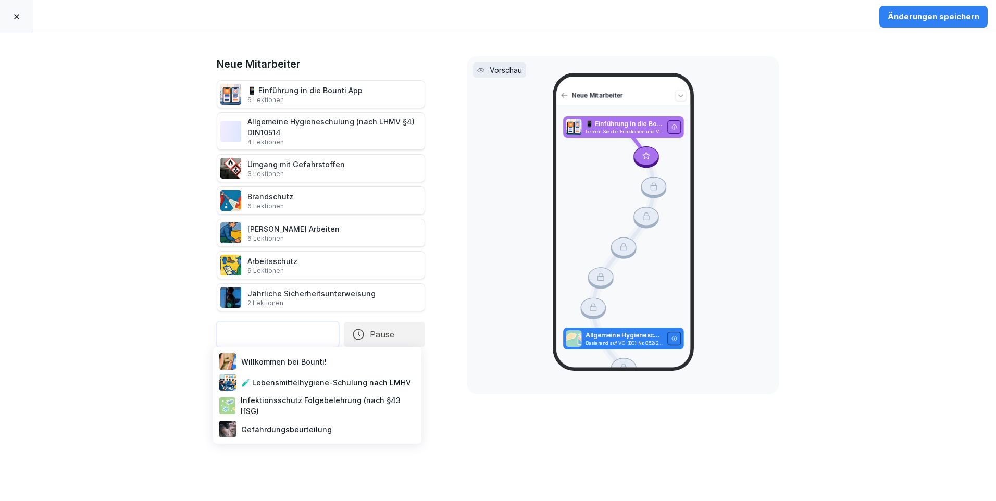
click at [317, 399] on div "Infektionsschutz Folgebelehrung (nach §43 IfSG)" at bounding box center [317, 406] width 200 height 26
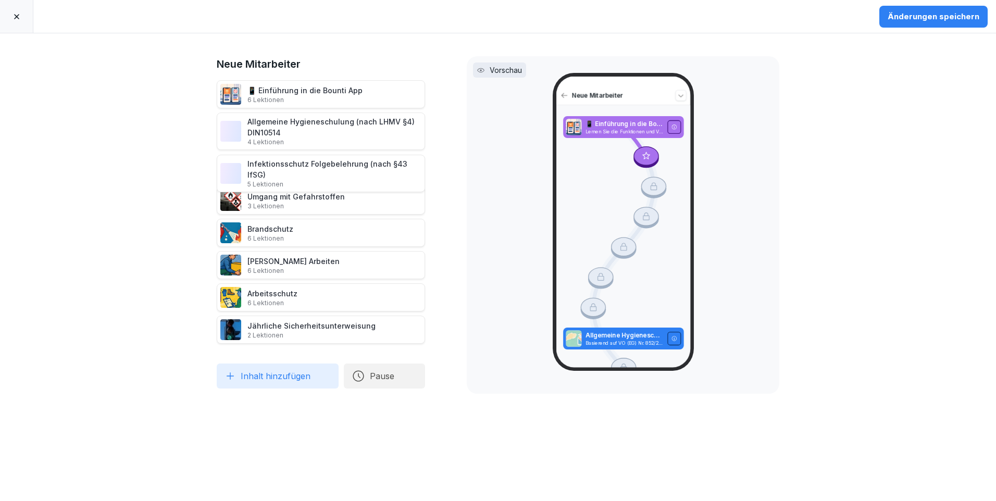
drag, startPoint x: 334, startPoint y: 330, endPoint x: 355, endPoint y: 169, distance: 162.2
click at [355, 169] on div "Infektionsschutz Folgebelehrung (nach §43 IfSG) 5 Lektionen" at bounding box center [334, 173] width 174 height 30
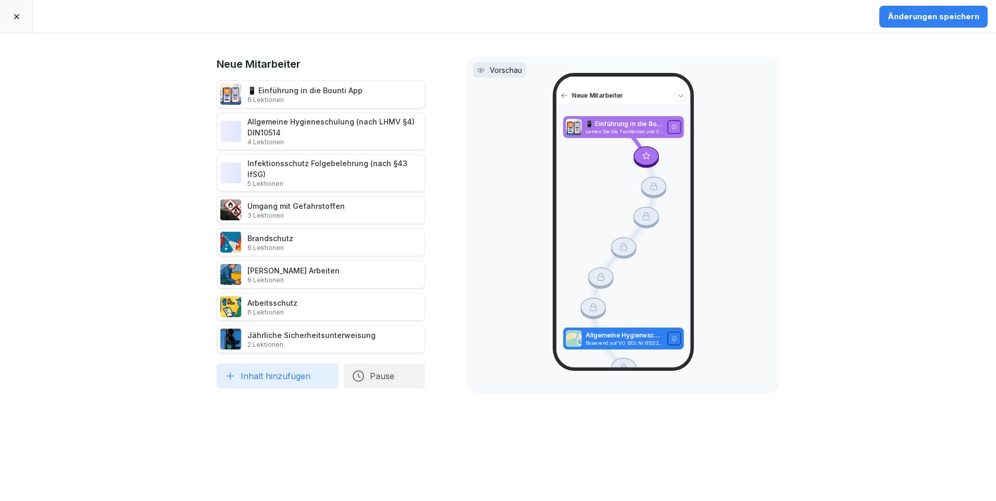
click at [434, 335] on icon at bounding box center [436, 338] width 5 height 7
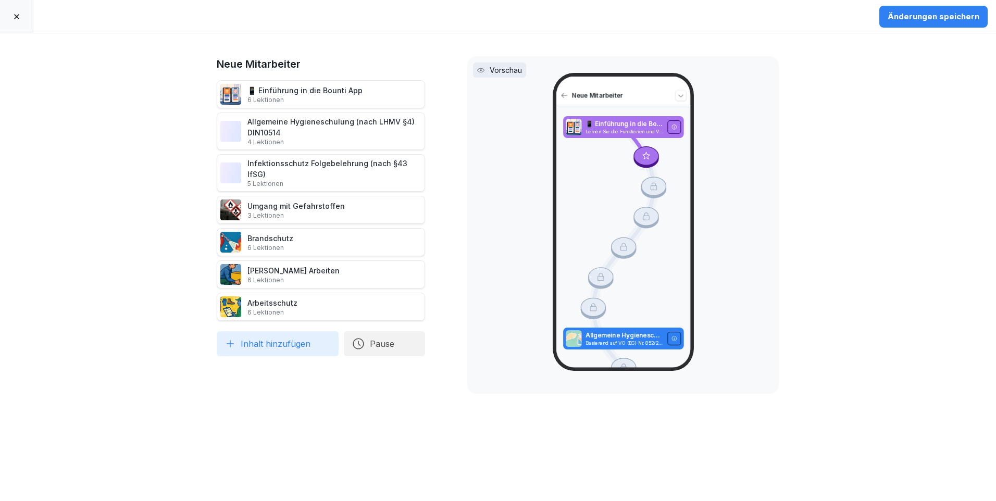
click at [308, 335] on button "Inhalt hinzufügen" at bounding box center [278, 343] width 122 height 25
click at [302, 335] on button "Inhalt hinzufügen" at bounding box center [278, 343] width 122 height 25
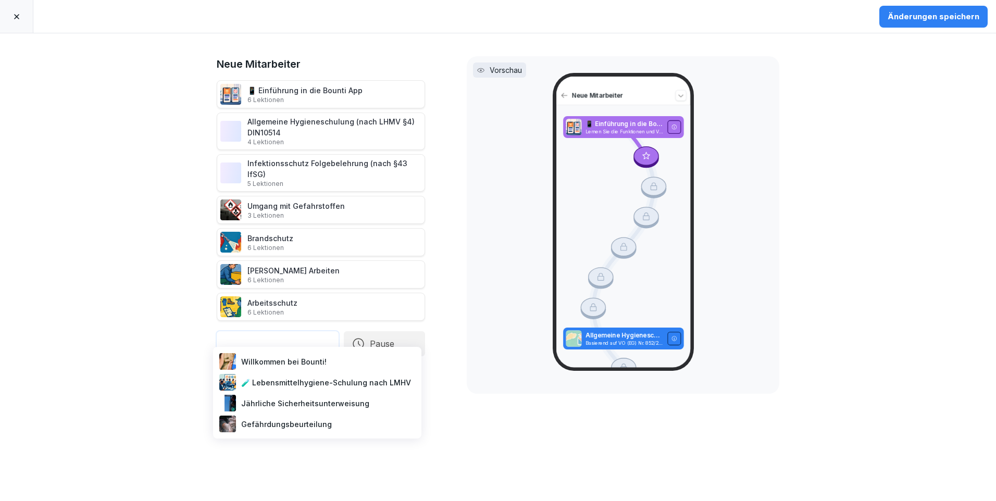
click at [503, 238] on div "Vorschau Neue Mitarbeiter 📱 Einführung in die Bounti App Lernen Sie die Funktio…" at bounding box center [623, 224] width 312 height 337
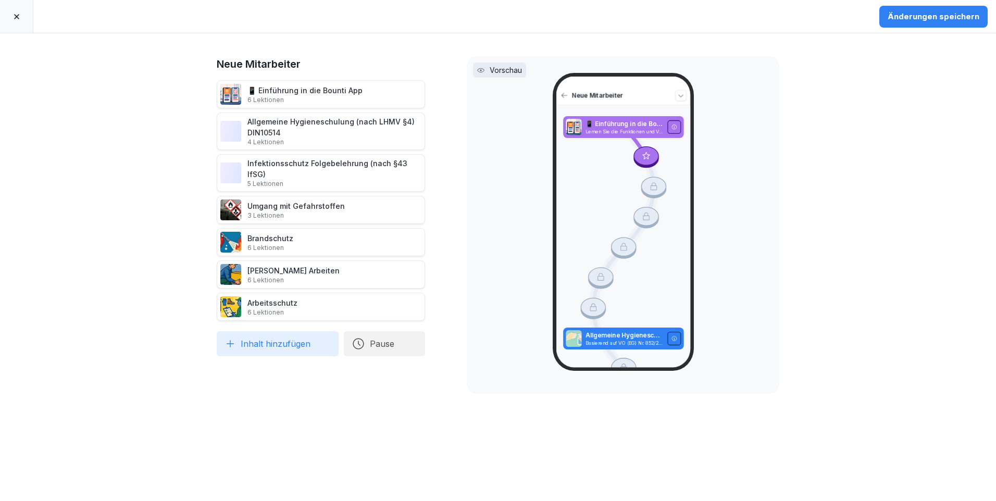
click at [937, 15] on div "Änderungen speichern" at bounding box center [933, 16] width 92 height 11
click at [19, 16] on icon at bounding box center [16, 16] width 8 height 8
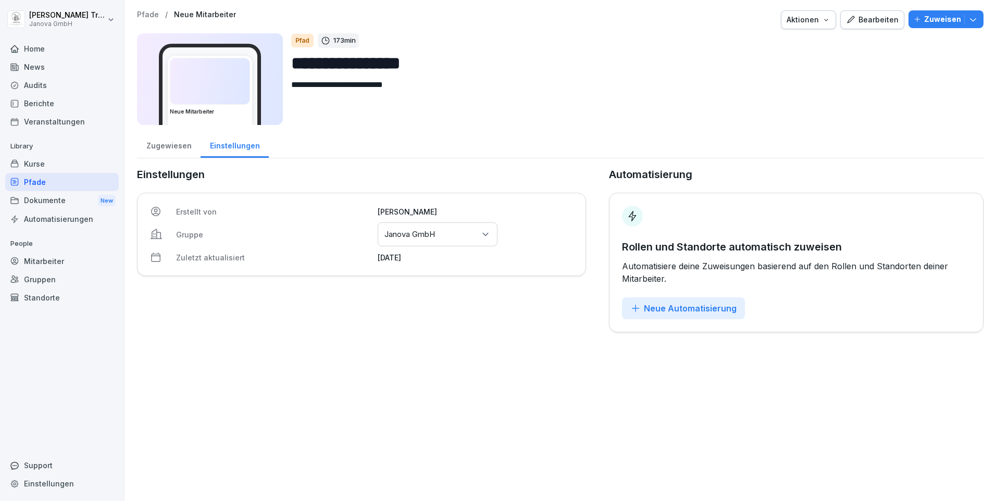
click at [39, 181] on div "Pfade" at bounding box center [62, 182] width 114 height 18
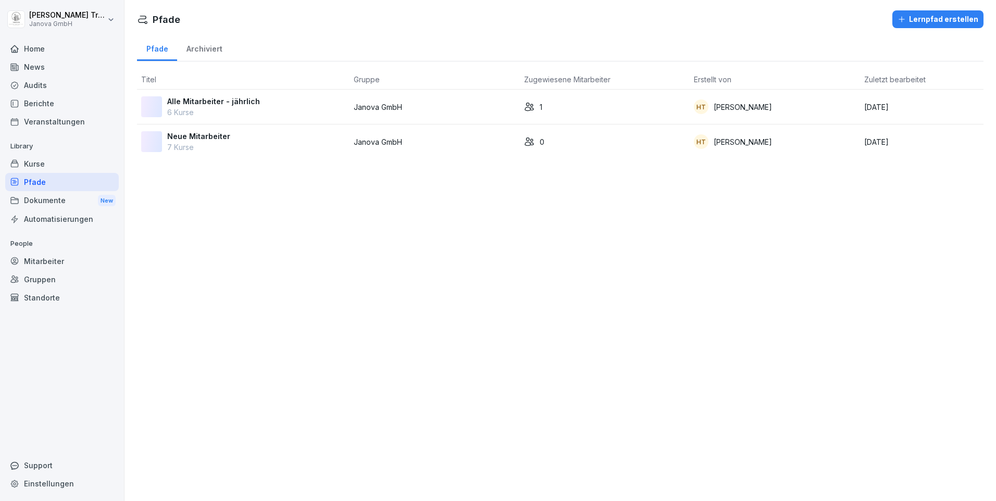
click at [242, 101] on p "Alle Mitarbeiter - jährlich" at bounding box center [213, 101] width 93 height 11
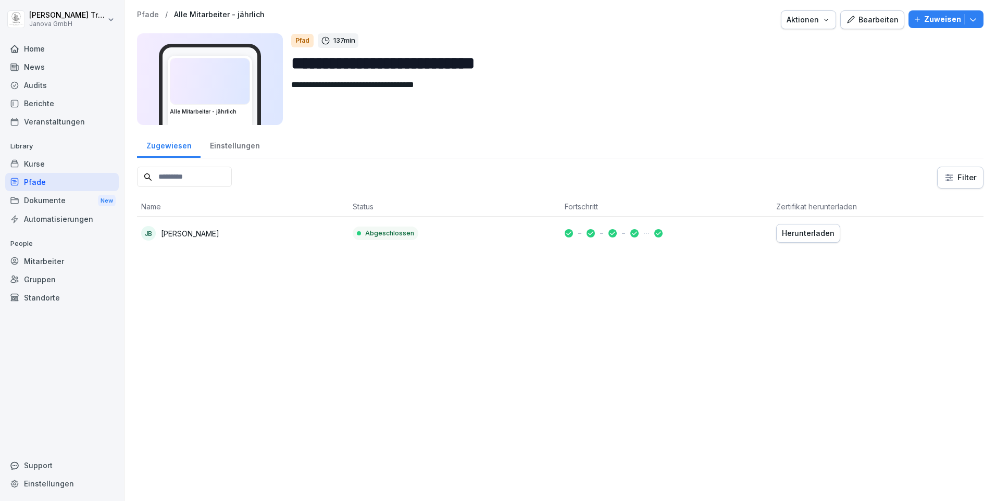
click at [872, 21] on div "Bearbeiten" at bounding box center [872, 19] width 53 height 11
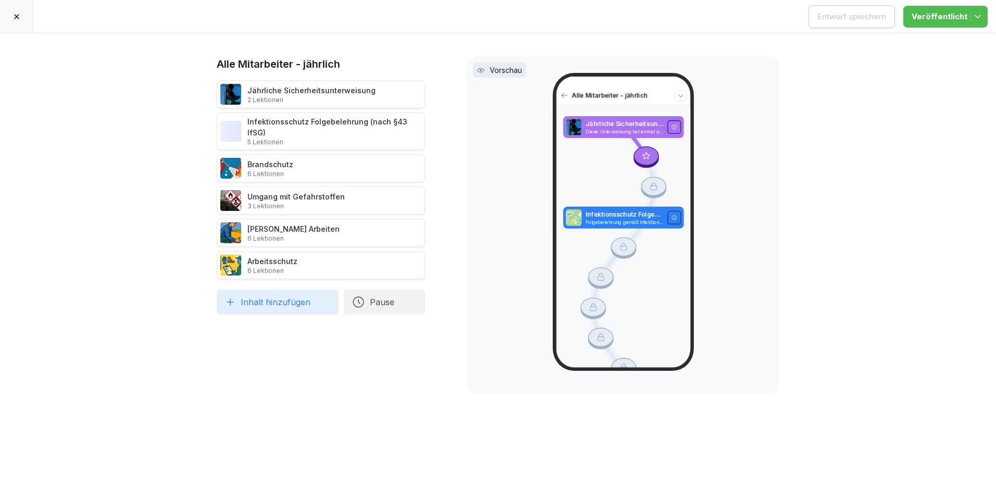
click at [275, 299] on button "Inhalt hinzufügen" at bounding box center [278, 302] width 122 height 25
click at [501, 166] on div "Vorschau Alle Mitarbeiter - jährlich Jährliche Sicherheitsunterweisung Diese Un…" at bounding box center [623, 224] width 312 height 337
click at [360, 296] on icon "button" at bounding box center [358, 302] width 12 height 12
click at [439, 243] on div "1 Tage" at bounding box center [480, 244] width 107 height 23
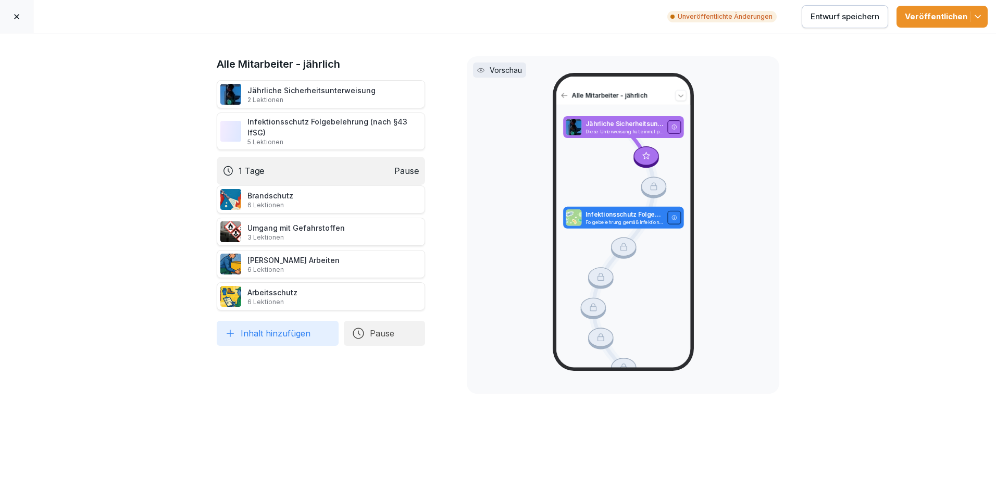
drag, startPoint x: 315, startPoint y: 288, endPoint x: 302, endPoint y: 162, distance: 126.2
click at [302, 162] on div "1 Tage Pause" at bounding box center [321, 171] width 208 height 28
click at [381, 326] on button "Pause" at bounding box center [384, 333] width 81 height 25
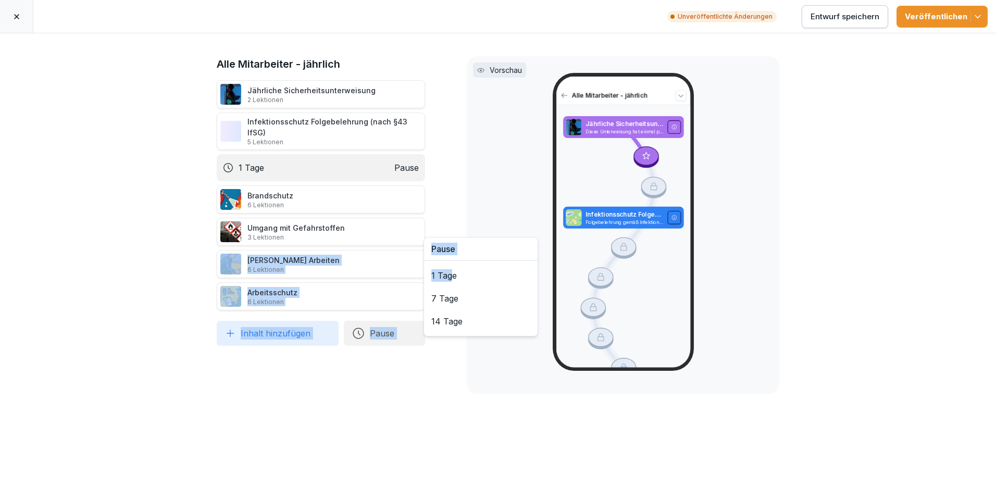
drag, startPoint x: 450, startPoint y: 274, endPoint x: 385, endPoint y: 227, distance: 79.8
click at [385, 227] on div "Jährliche Sicherheitsunterweisung 2 Lektionen Infektionsschutz Folgebelehrung (…" at bounding box center [321, 213] width 208 height 266
drag, startPoint x: 385, startPoint y: 227, endPoint x: 451, endPoint y: 273, distance: 80.3
click at [451, 273] on div "1 Tage" at bounding box center [480, 275] width 107 height 23
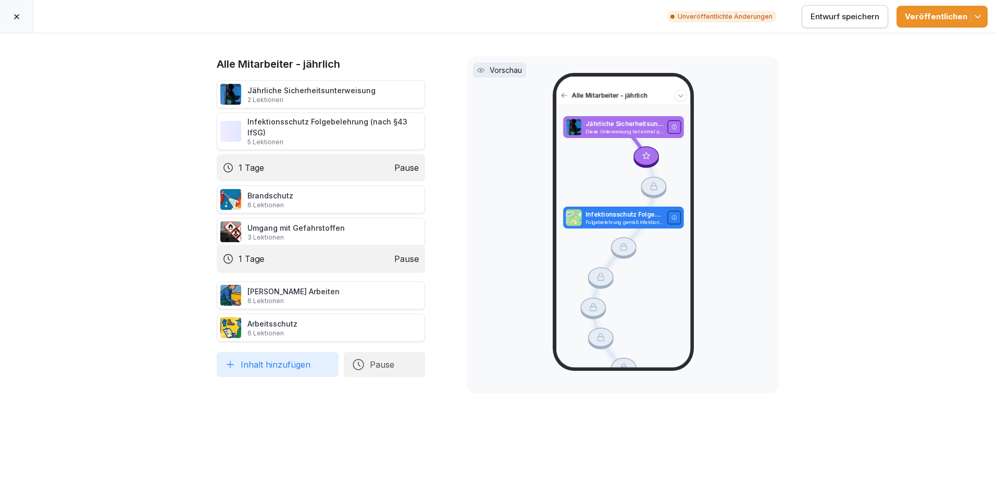
drag, startPoint x: 298, startPoint y: 315, endPoint x: 295, endPoint y: 245, distance: 69.3
click at [295, 245] on div "1 Tage Pause" at bounding box center [321, 259] width 208 height 28
click at [976, 15] on icon "button" at bounding box center [977, 16] width 10 height 10
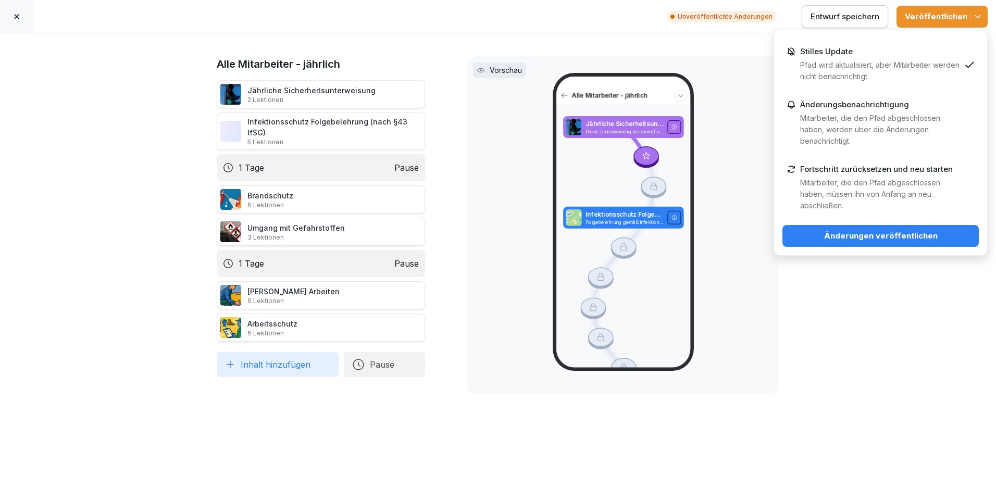
click at [915, 55] on div "Stilles Update Pfad wird aktualisiert, aber Mitarbeiter werden nicht benachrich…" at bounding box center [880, 64] width 160 height 35
click at [887, 237] on div "Änderungen veröffentlichen" at bounding box center [880, 235] width 180 height 11
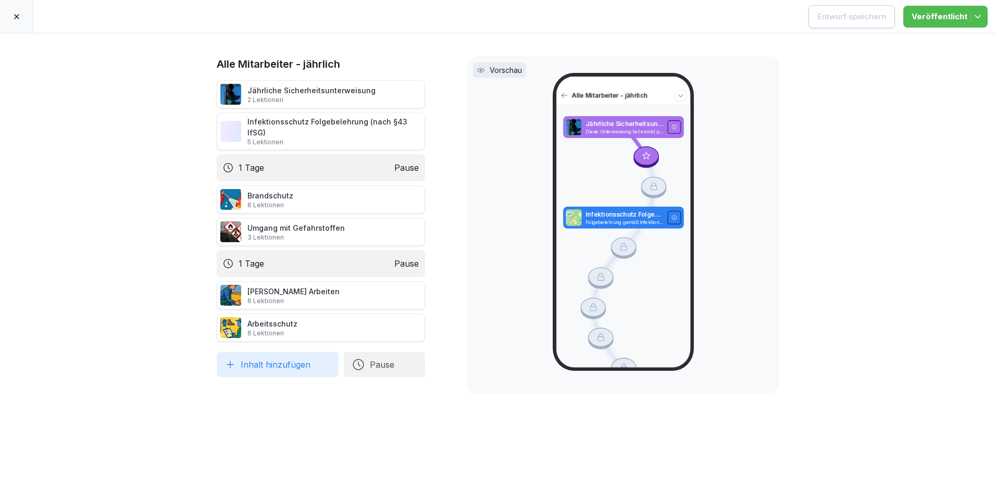
click at [18, 15] on icon at bounding box center [16, 16] width 5 height 5
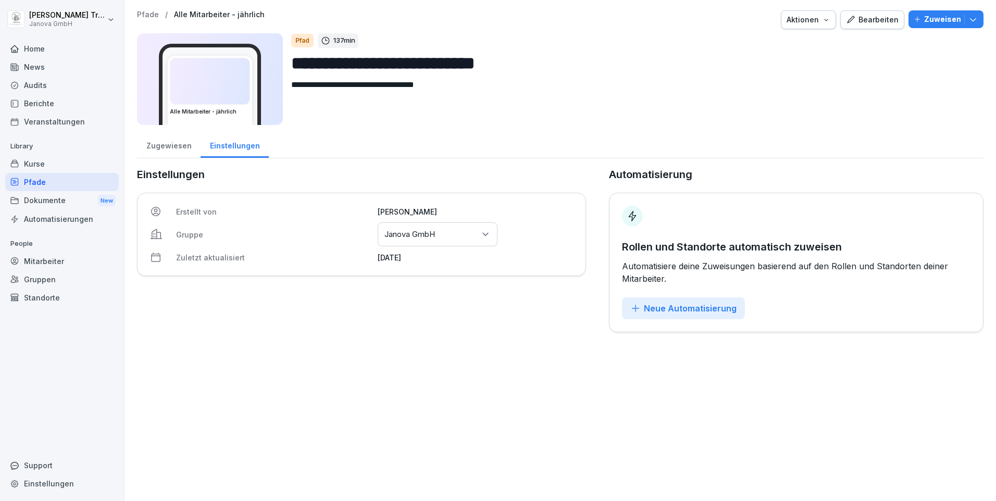
click at [488, 231] on div "Gruppen oder Standorte auswählen Janova GmbH" at bounding box center [438, 234] width 120 height 24
click at [474, 115] on textarea "**********" at bounding box center [629, 102] width 676 height 47
click at [34, 46] on div "Home" at bounding box center [62, 49] width 114 height 18
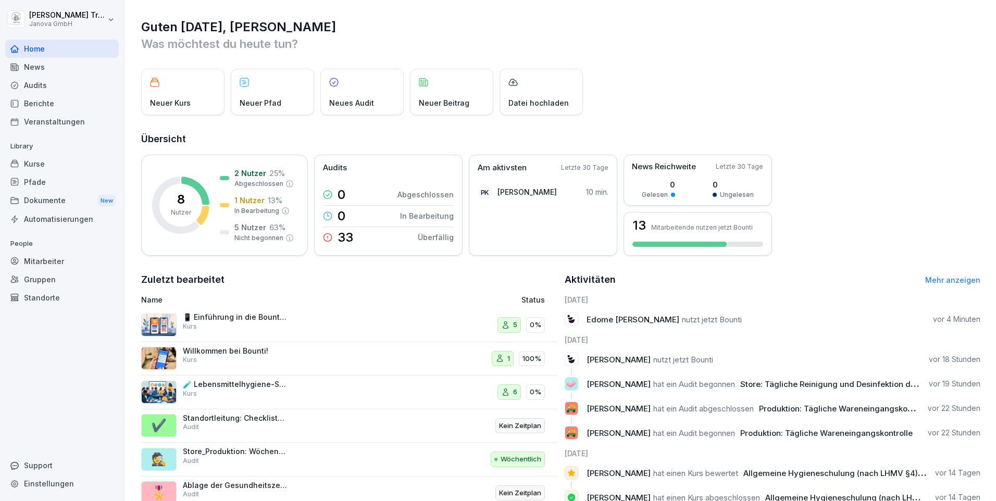
click at [37, 84] on div "Audits" at bounding box center [62, 85] width 114 height 18
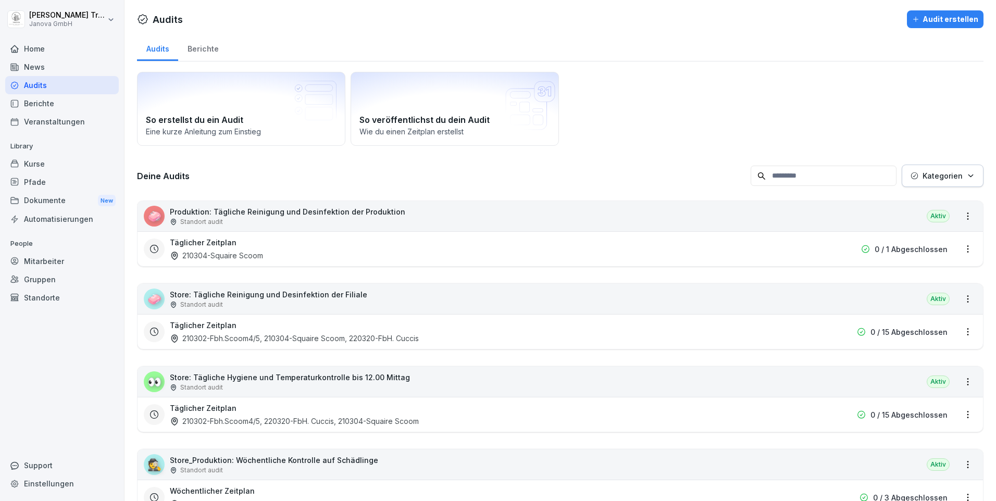
click at [208, 51] on div "Berichte" at bounding box center [202, 47] width 49 height 27
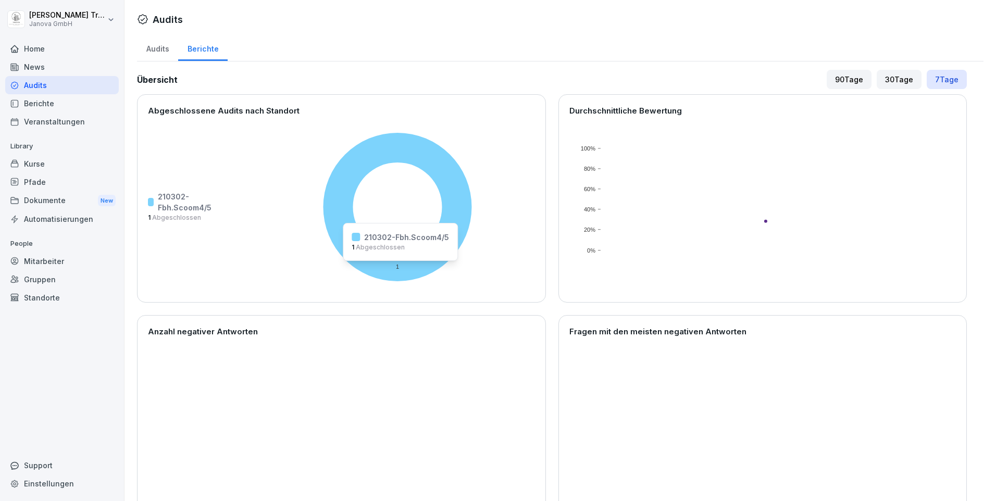
click at [397, 268] on icon at bounding box center [397, 207] width 149 height 149
click at [157, 45] on div "Audits" at bounding box center [157, 47] width 41 height 27
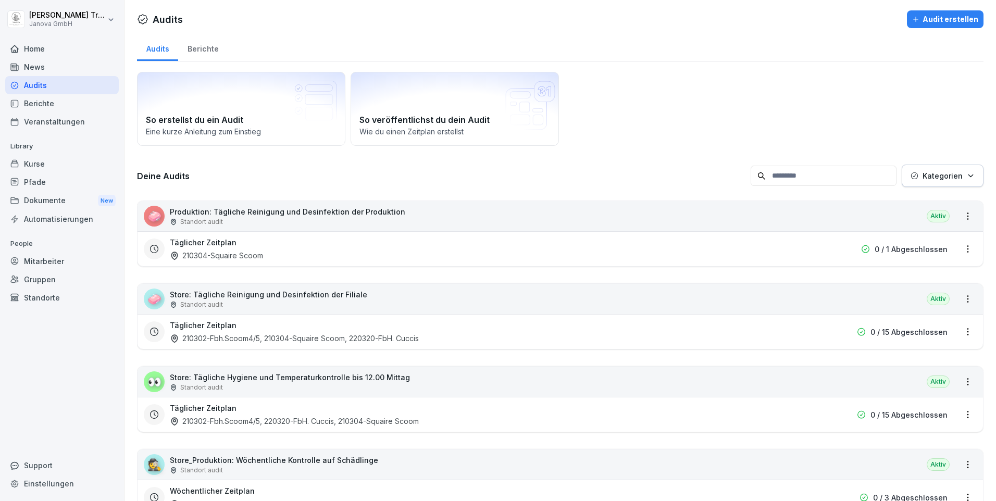
click at [37, 52] on div "Home" at bounding box center [62, 49] width 114 height 18
